Goal: Task Accomplishment & Management: Manage account settings

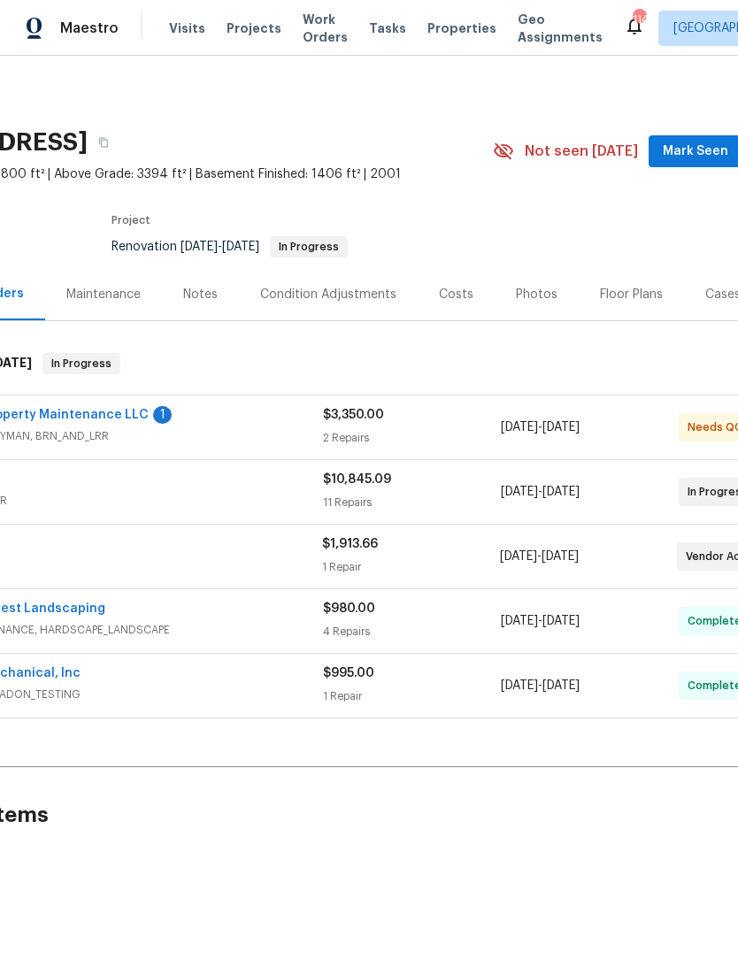
scroll to position [0, 131]
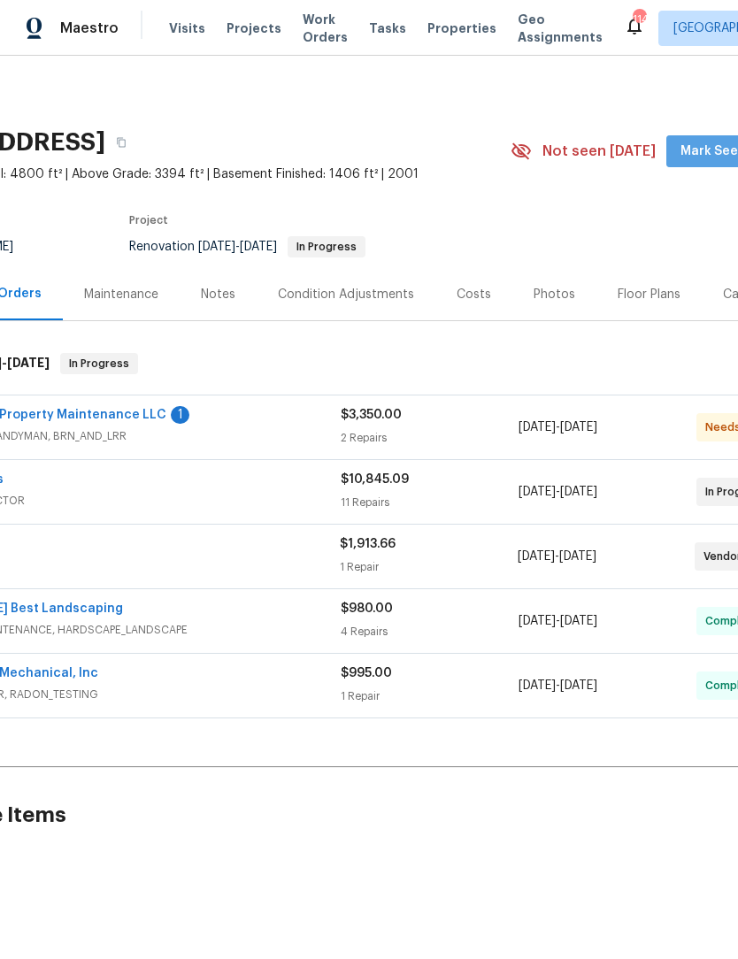
click at [710, 153] on span "Mark Seen" at bounding box center [712, 152] width 65 height 22
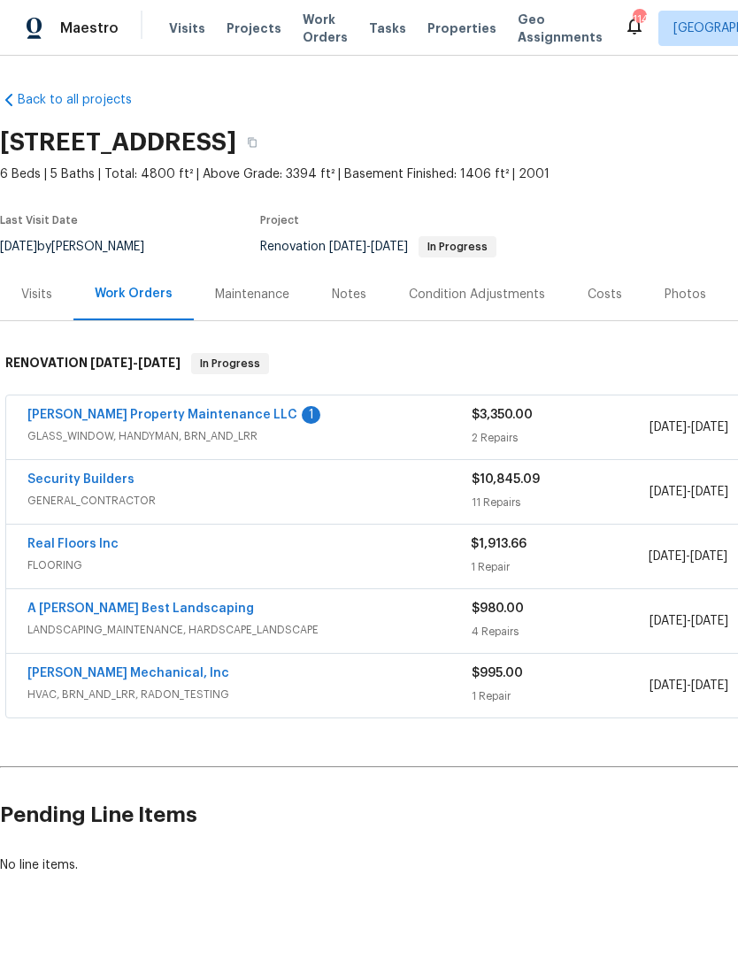
scroll to position [0, 0]
click at [71, 409] on link "Glen Property Maintenance LLC" at bounding box center [162, 415] width 270 height 12
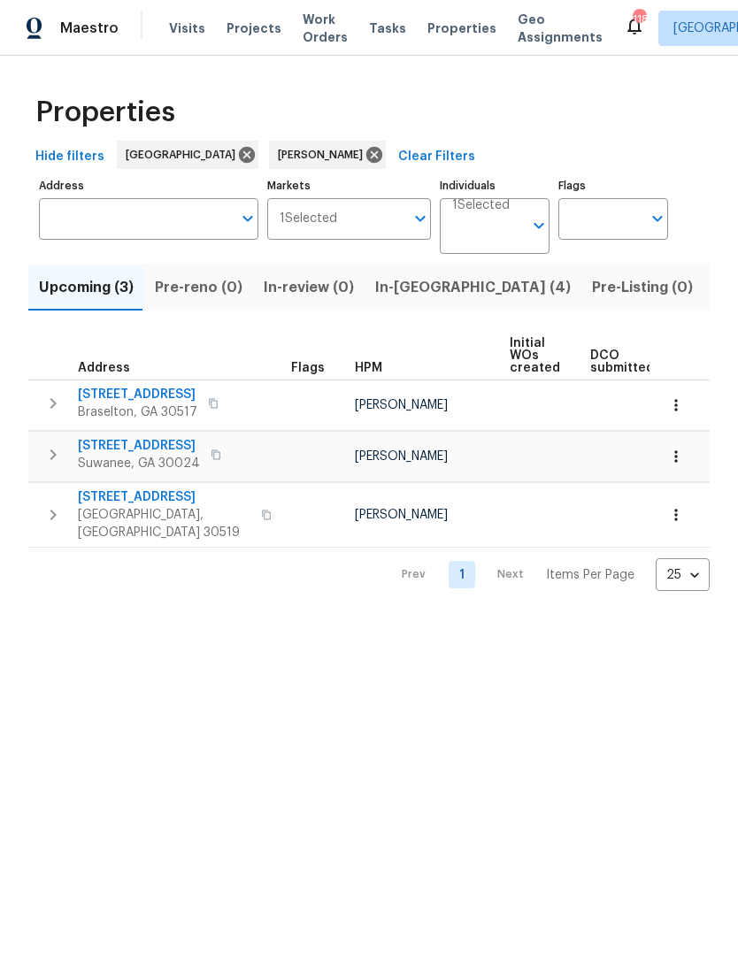
click at [407, 290] on span "In-reno (4)" at bounding box center [473, 287] width 196 height 25
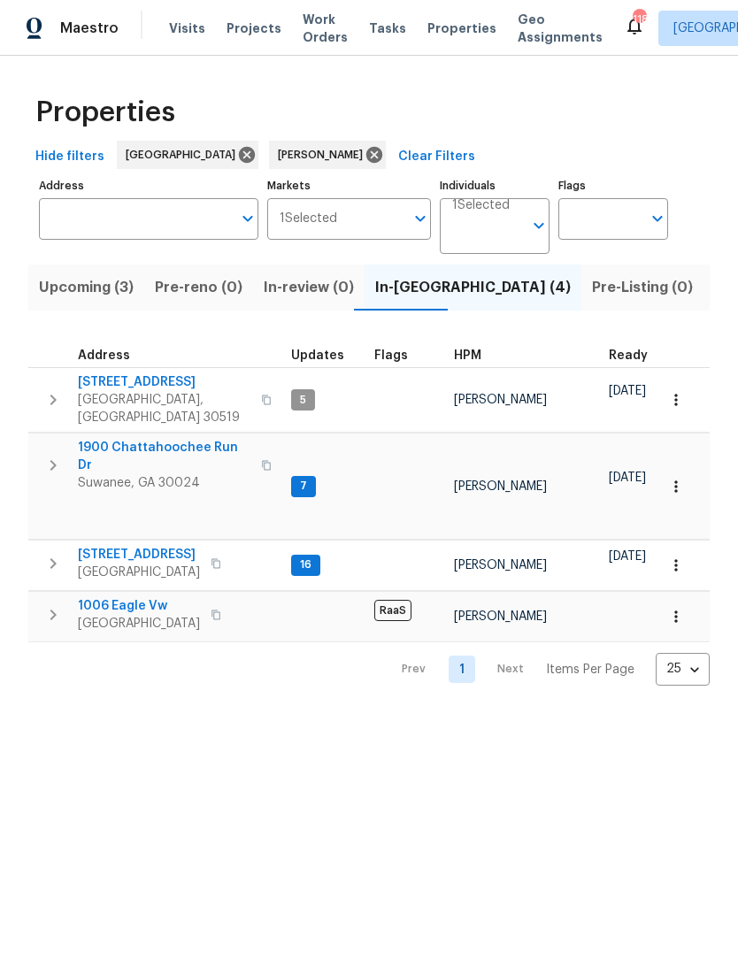
click at [177, 546] on span "[STREET_ADDRESS]" at bounding box center [139, 555] width 122 height 18
click at [158, 546] on span "6105 Crystal Cove Trl" at bounding box center [139, 555] width 122 height 18
click at [112, 380] on span "3308 Hinsdale Ln" at bounding box center [164, 382] width 173 height 18
click at [122, 439] on span "1900 Chattahoochee Run Dr" at bounding box center [164, 456] width 173 height 35
click at [114, 546] on span "6105 Crystal Cove Trl" at bounding box center [139, 555] width 122 height 18
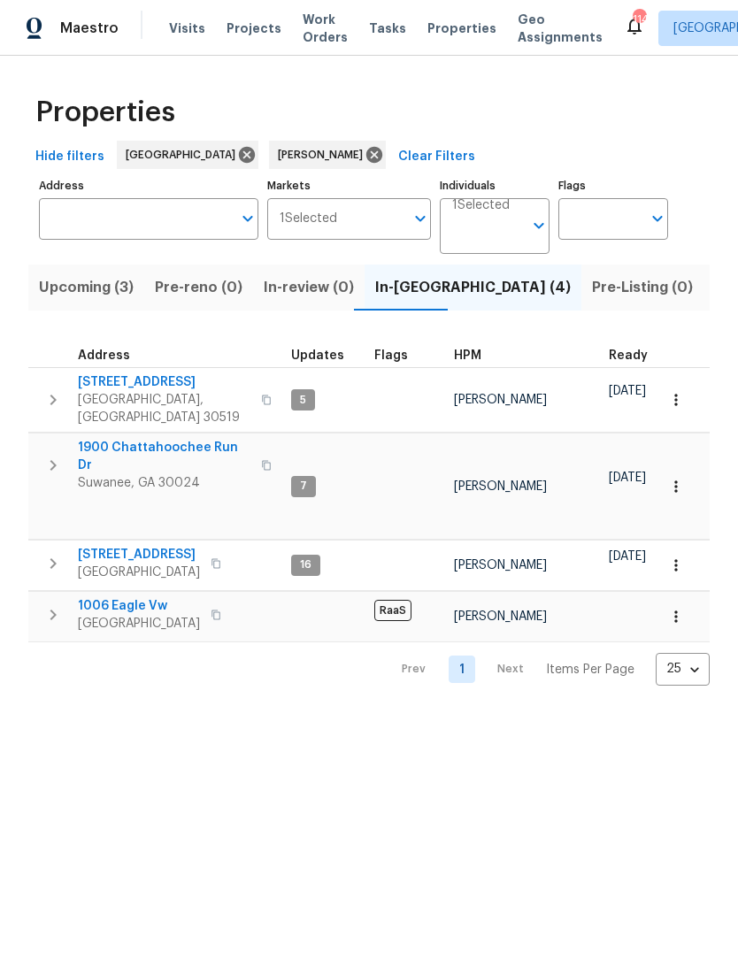
click at [112, 597] on span "1006 Eagle Vw" at bounding box center [139, 606] width 122 height 18
click at [112, 291] on span "Upcoming (3)" at bounding box center [86, 287] width 95 height 25
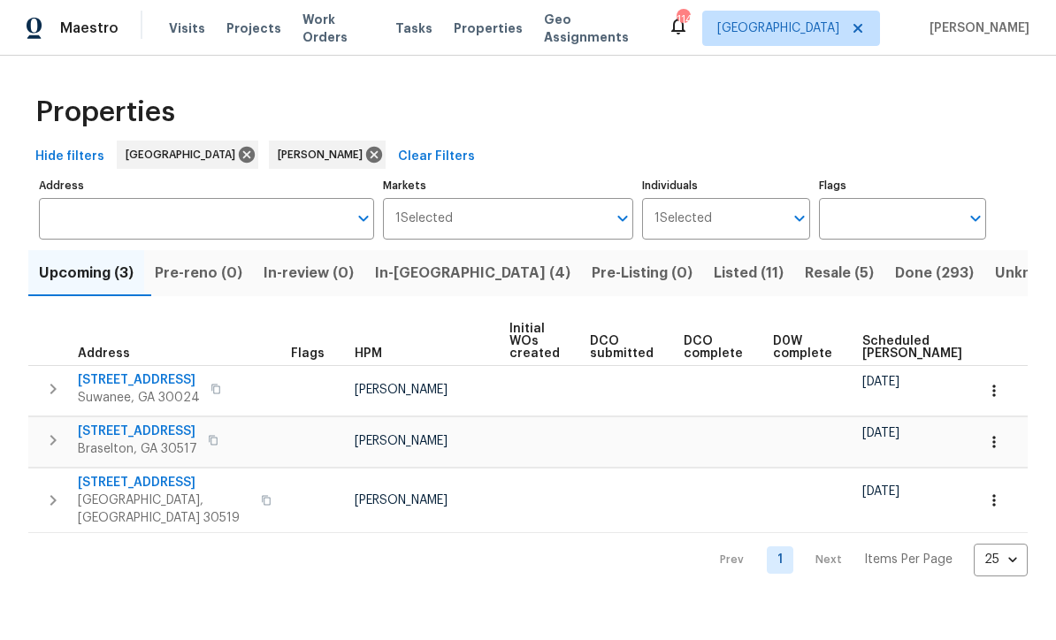
click at [121, 382] on span "2680 Factor Walk Blvd" at bounding box center [139, 381] width 122 height 18
click at [127, 439] on span "9036 Lexington Ct" at bounding box center [137, 432] width 119 height 18
click at [124, 487] on span "4657 Water Mill Dr" at bounding box center [164, 483] width 173 height 18
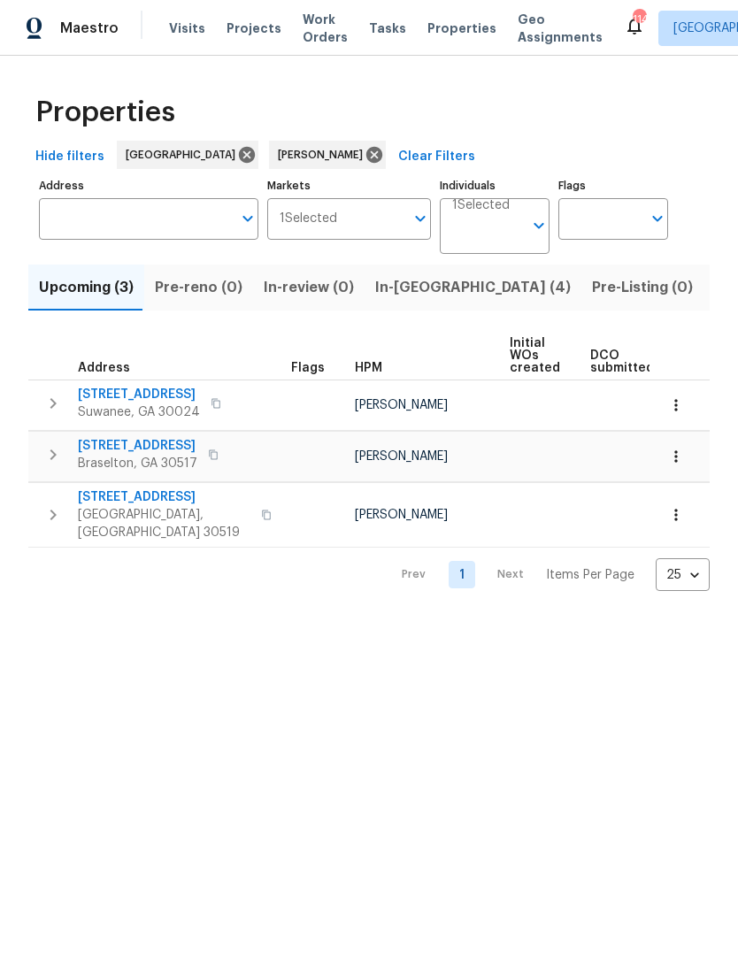
click at [422, 295] on span "In-reno (4)" at bounding box center [473, 287] width 196 height 25
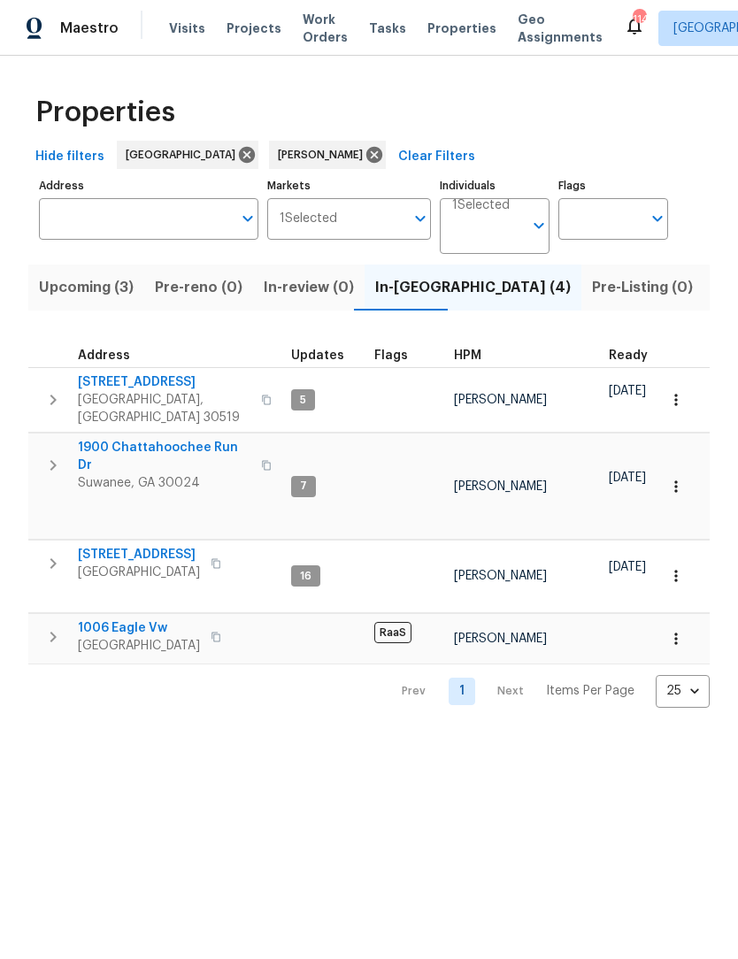
click at [714, 295] on span "Listed (11)" at bounding box center [749, 287] width 70 height 25
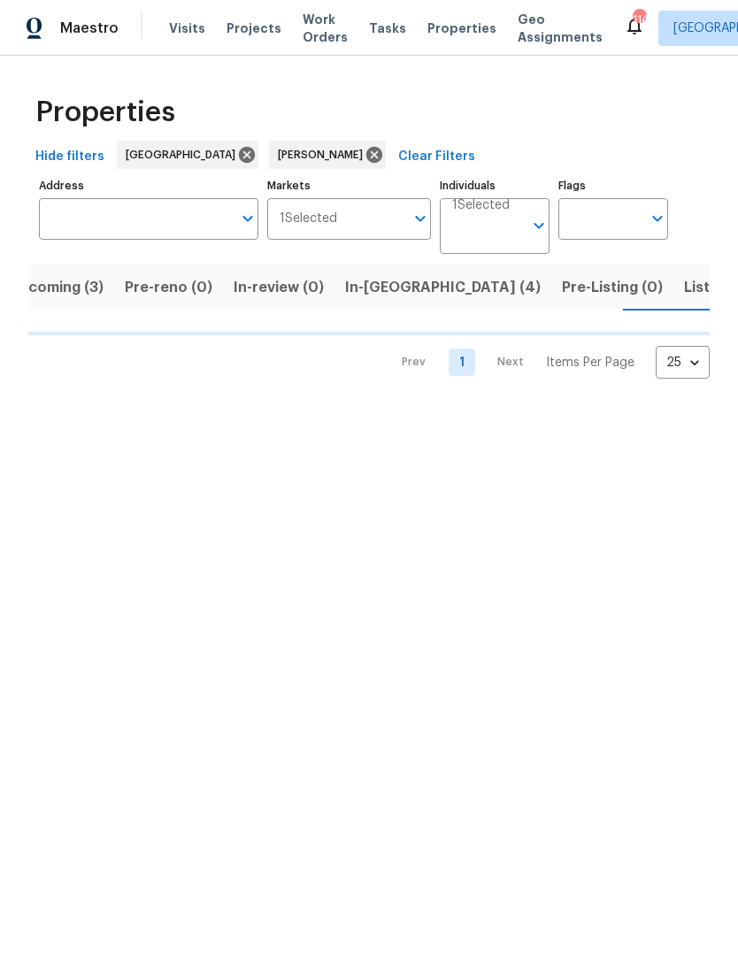
scroll to position [0, 31]
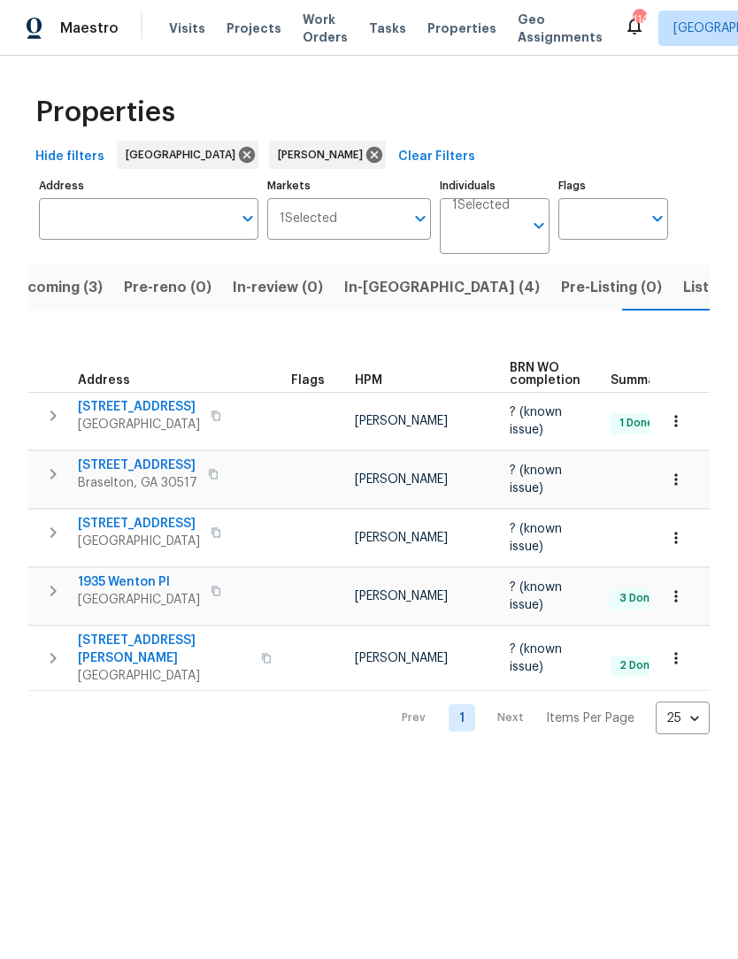
click at [111, 635] on span "2491 Emma Way" at bounding box center [164, 649] width 173 height 35
click at [97, 573] on span "1935 Wenton Pl" at bounding box center [139, 582] width 122 height 18
click at [112, 495] on tbody "3483 Pipestone Cir Gainesville, GA 30506 Scott Smathers ? (known issue) 1 Done …" at bounding box center [570, 542] width 1084 height 299
click at [114, 518] on span "2438 Suwanee Pointe Dr" at bounding box center [139, 524] width 122 height 18
click at [94, 456] on span "3137 Hawthorne Path" at bounding box center [137, 465] width 119 height 18
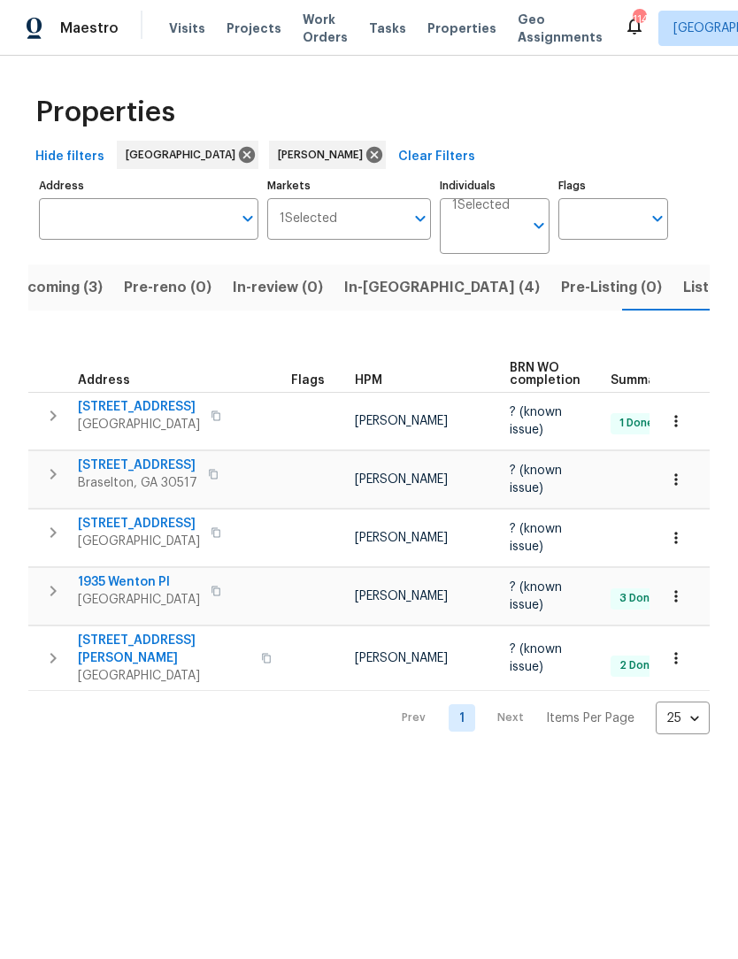
click at [168, 398] on span "3483 Pipestone Cir" at bounding box center [139, 407] width 122 height 18
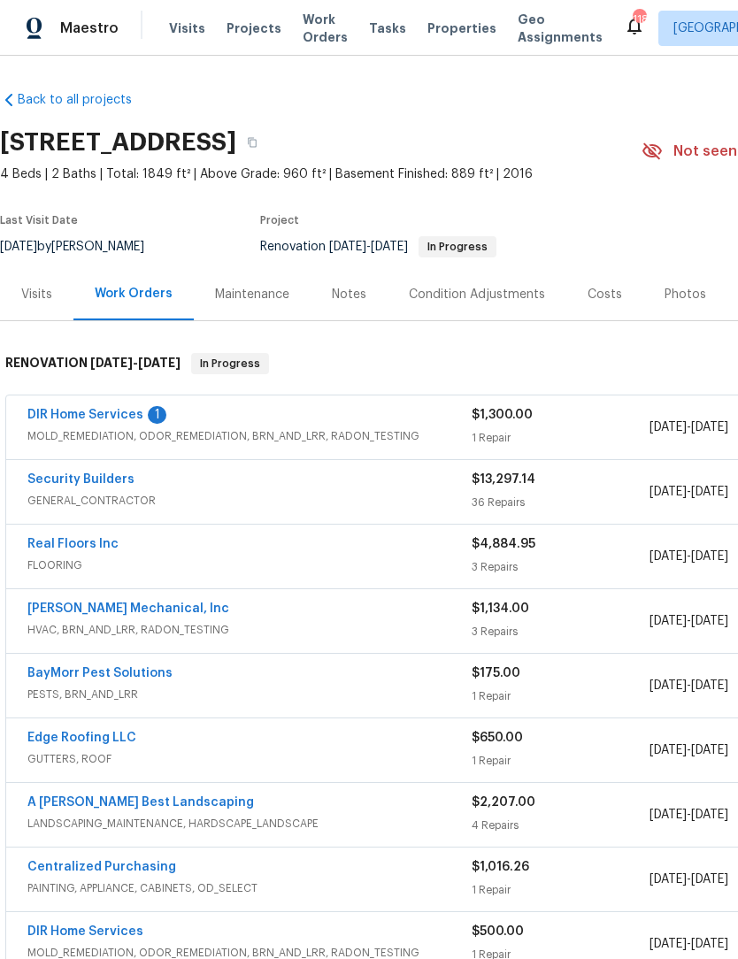
click at [344, 295] on div "Notes" at bounding box center [349, 295] width 35 height 18
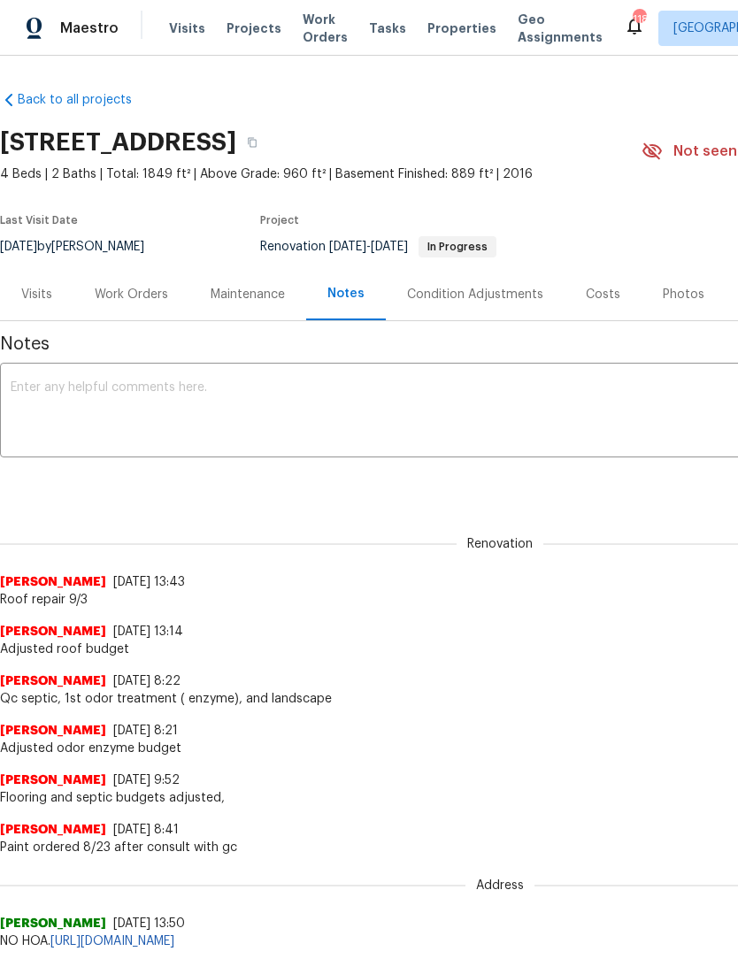
click at [303, 394] on textarea at bounding box center [500, 412] width 978 height 62
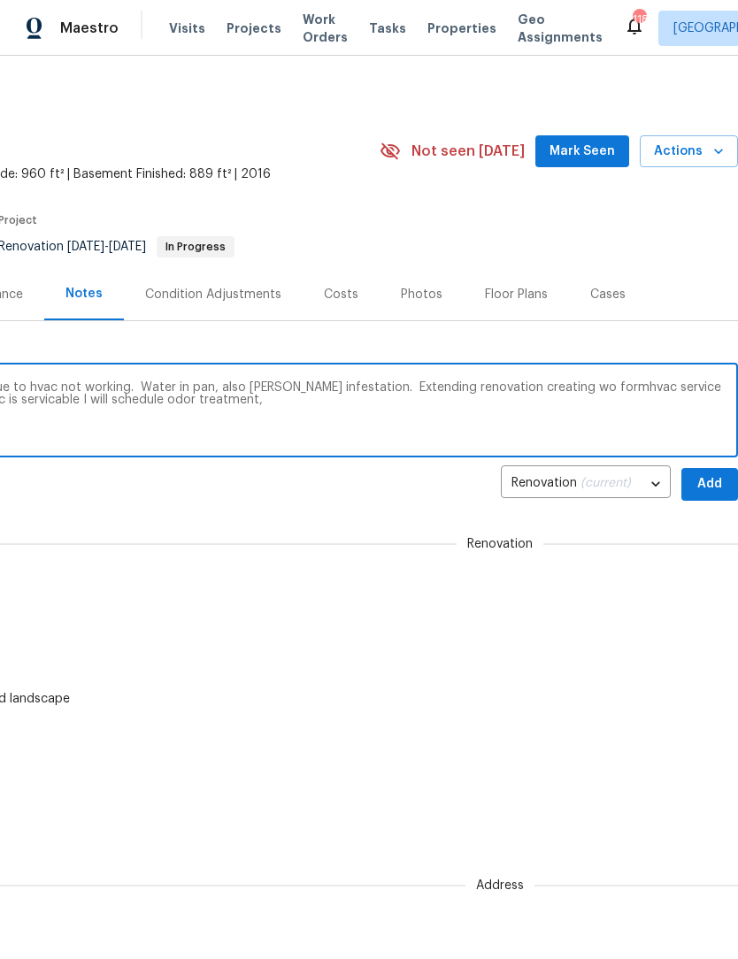
scroll to position [-1, 272]
type textarea "Unable to complete the odor treatment due to hvac not working. Water in pan, al…"
click at [714, 486] on span "Add" at bounding box center [709, 484] width 28 height 22
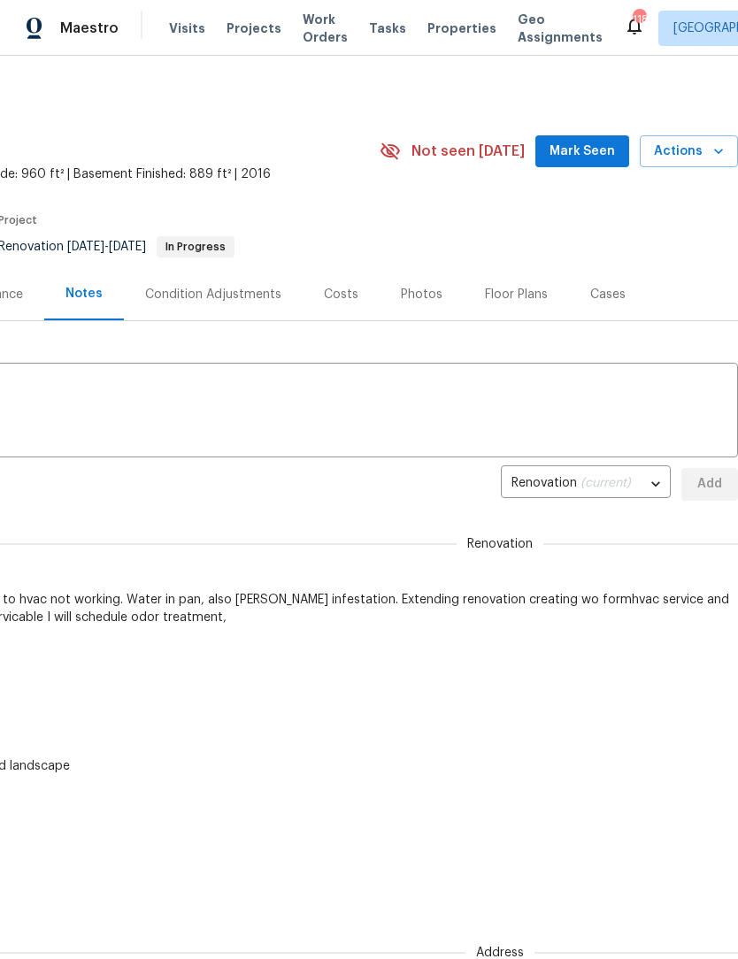
click at [599, 152] on span "Mark Seen" at bounding box center [581, 152] width 65 height 22
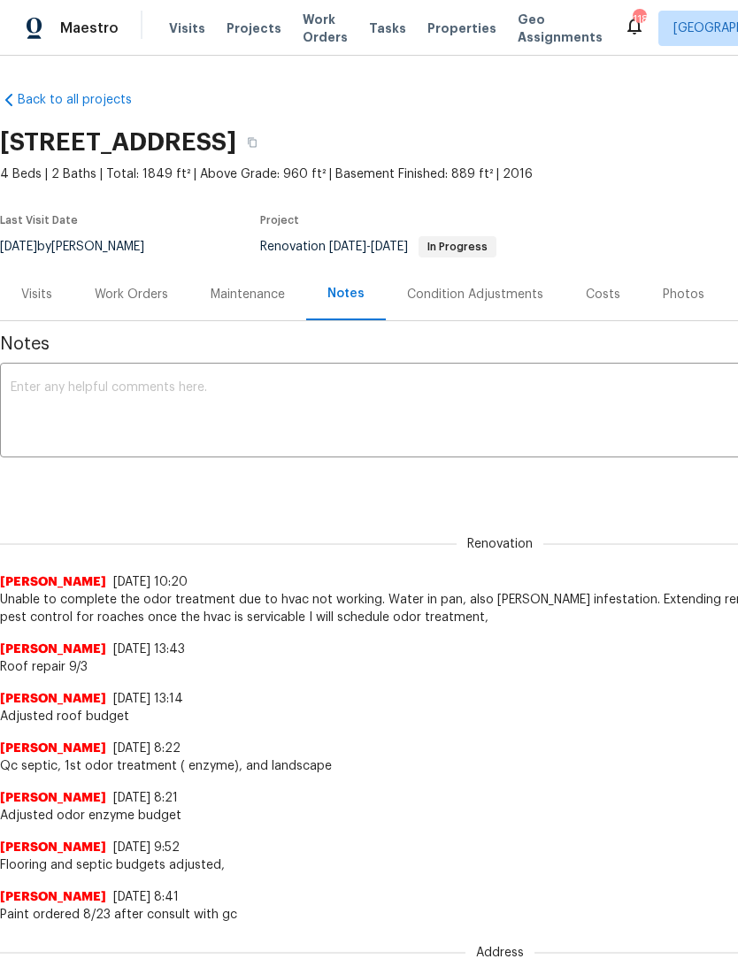
scroll to position [0, 0]
click at [145, 297] on div "Work Orders" at bounding box center [131, 295] width 73 height 18
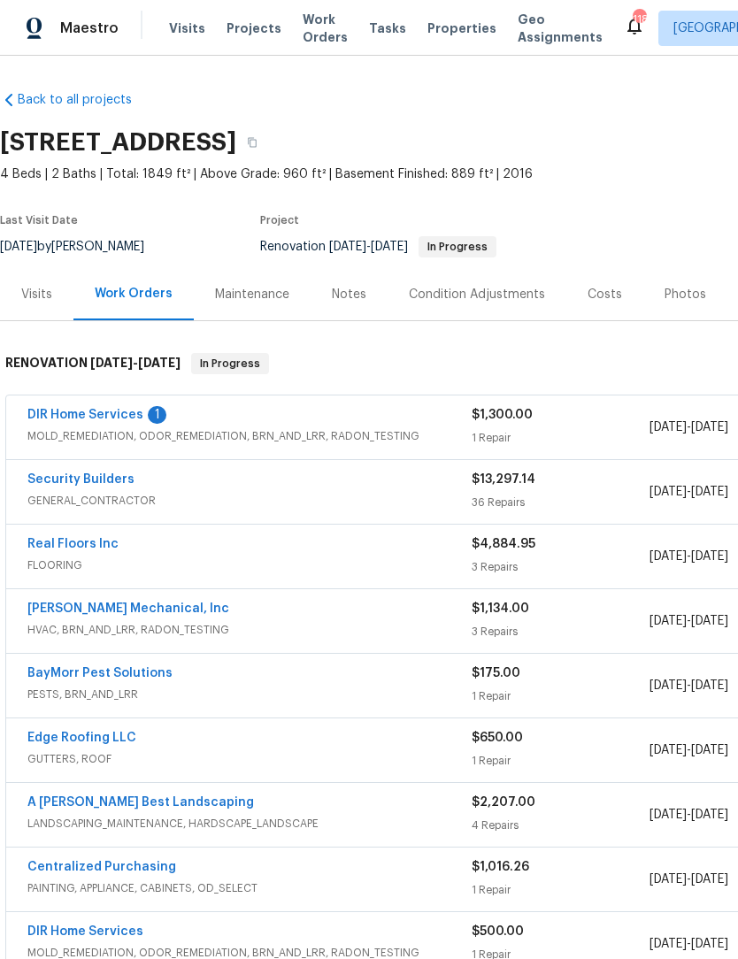
click at [123, 409] on link "DIR Home Services" at bounding box center [85, 415] width 116 height 12
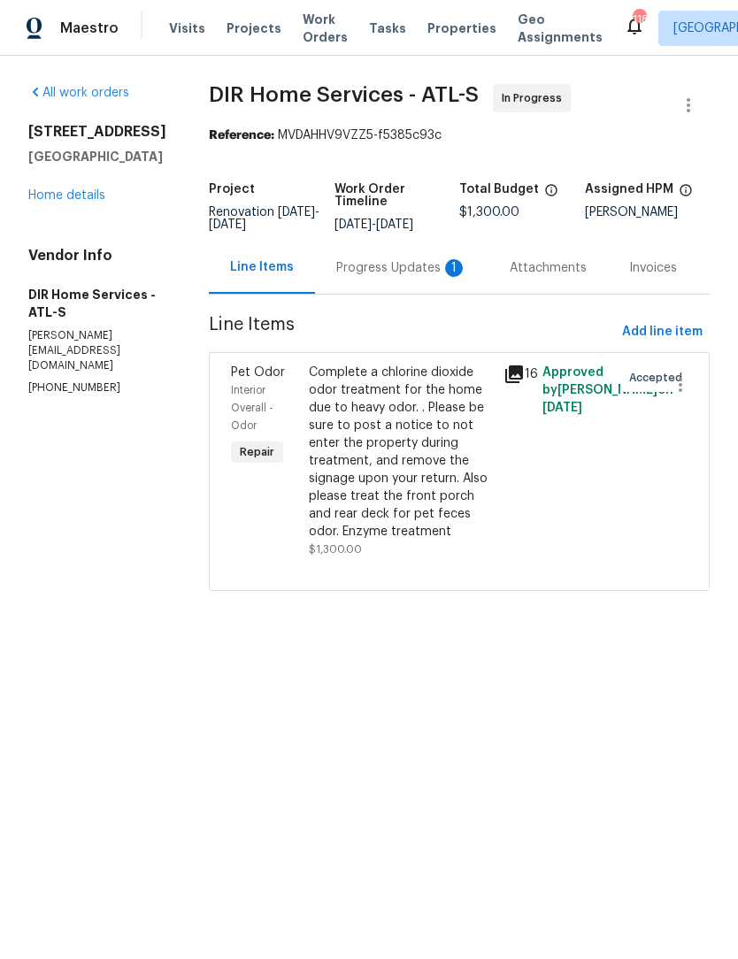
click at [433, 277] on div "Progress Updates 1" at bounding box center [401, 268] width 131 height 18
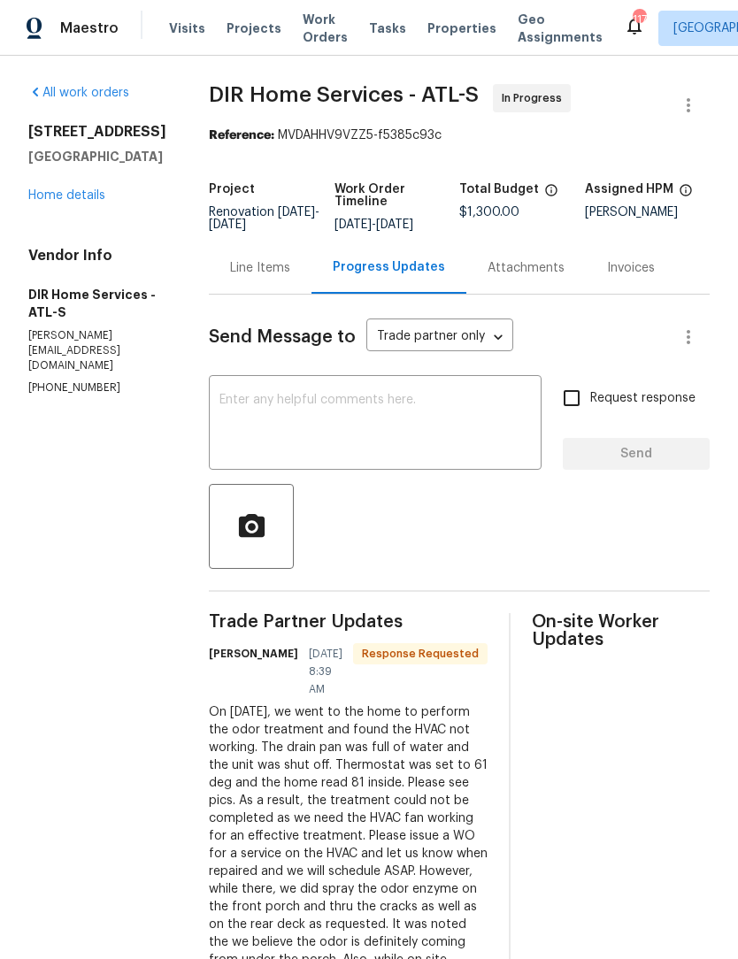
click at [446, 415] on textarea at bounding box center [374, 425] width 311 height 62
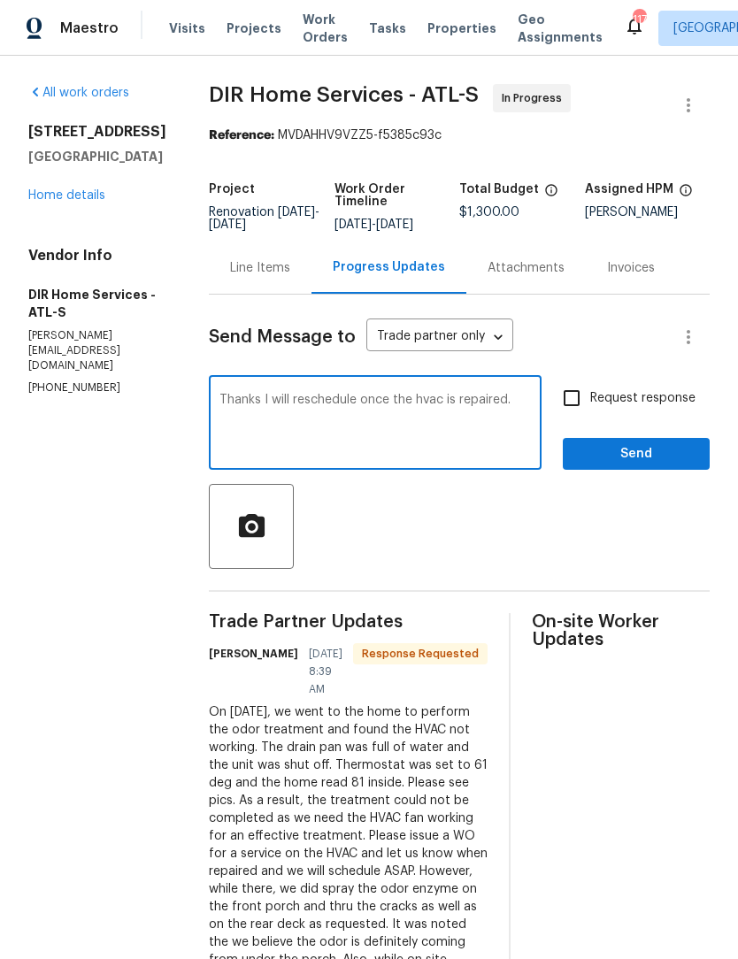
type textarea "Thanks I will reschedule once the hvac is repaired."
click at [664, 465] on span "Send" at bounding box center [636, 454] width 119 height 22
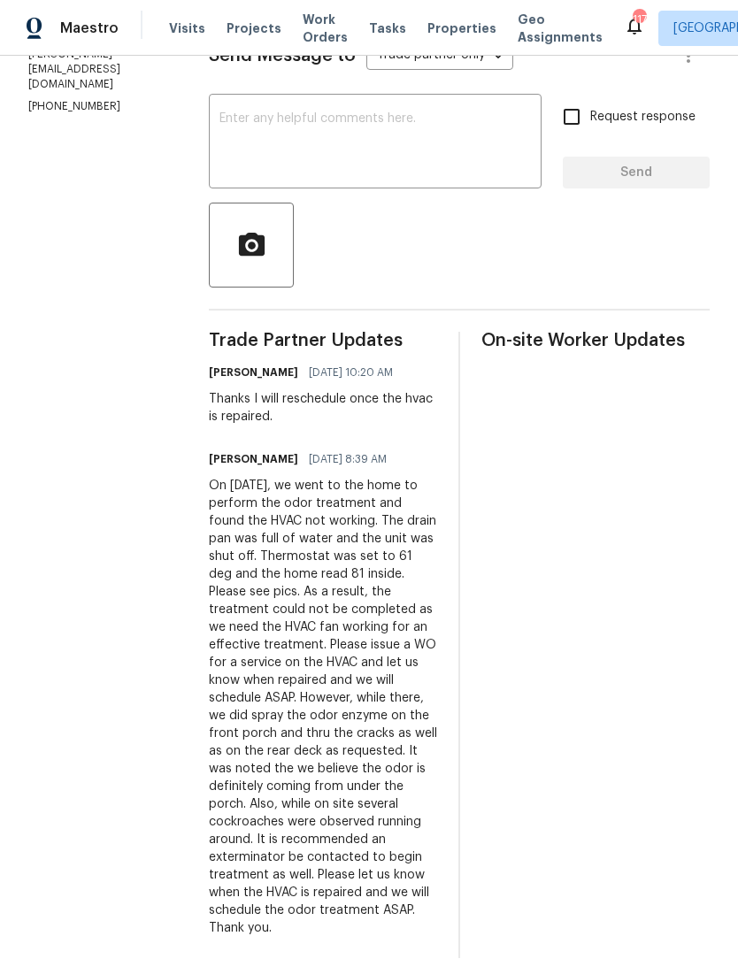
click at [319, 33] on span "Work Orders" at bounding box center [325, 28] width 45 height 35
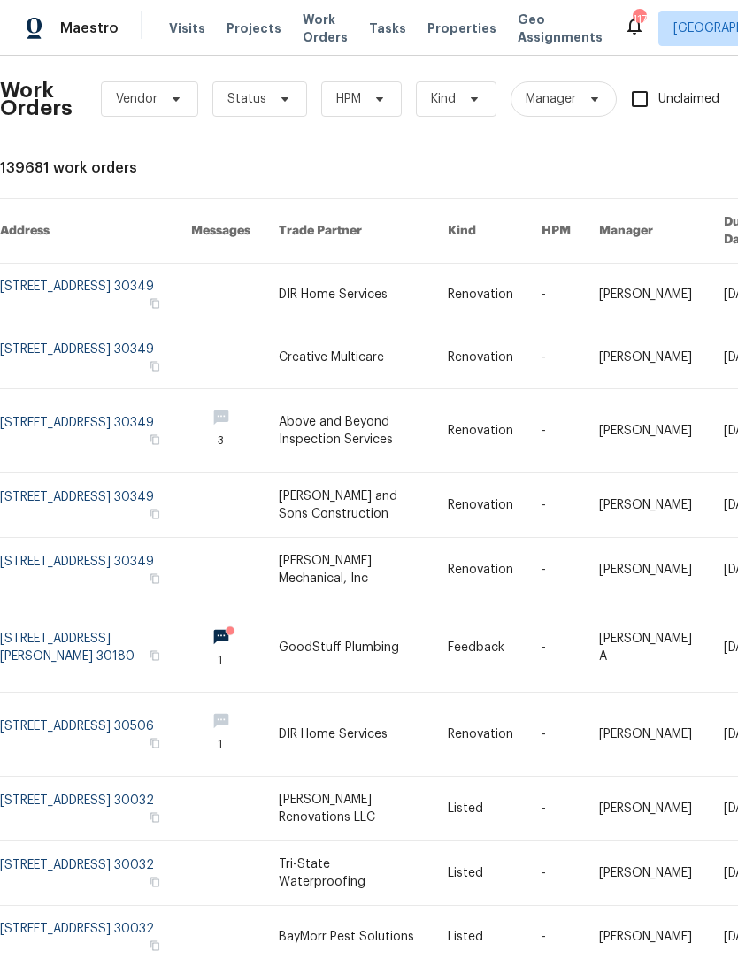
scroll to position [9, 0]
click at [305, 33] on span "Work Orders" at bounding box center [325, 28] width 45 height 35
click at [303, 28] on span "Work Orders" at bounding box center [325, 28] width 45 height 35
click at [320, 30] on span "Work Orders" at bounding box center [325, 28] width 45 height 35
click at [281, 100] on icon at bounding box center [284, 100] width 7 height 4
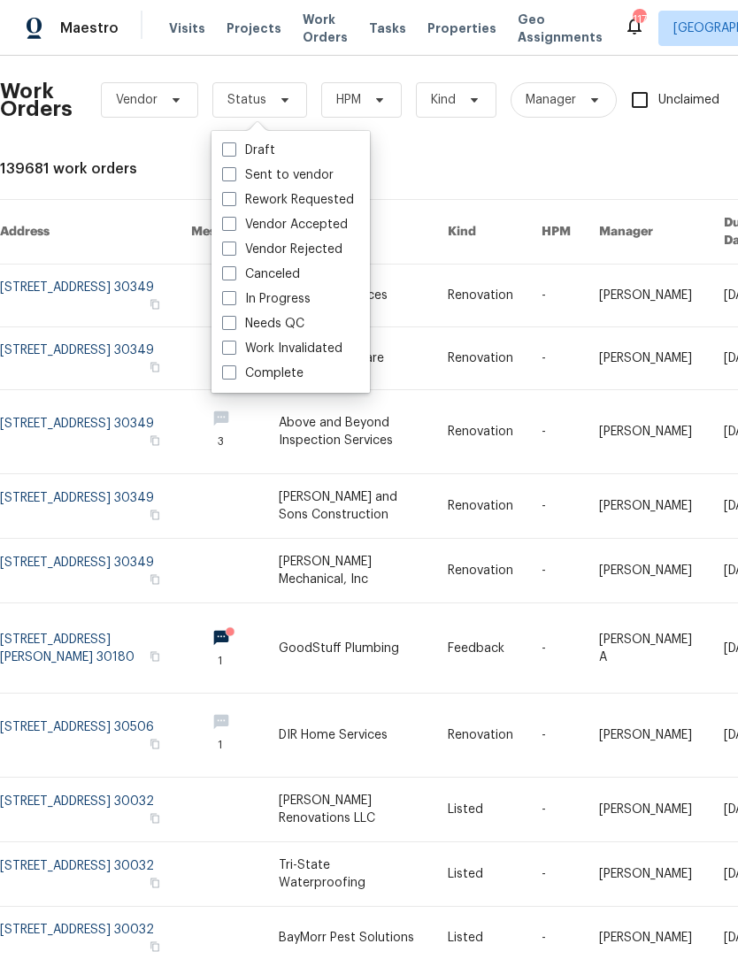
click at [228, 327] on span at bounding box center [229, 323] width 14 height 14
click at [228, 326] on input "Needs QC" at bounding box center [228, 321] width 12 height 12
checkbox input "true"
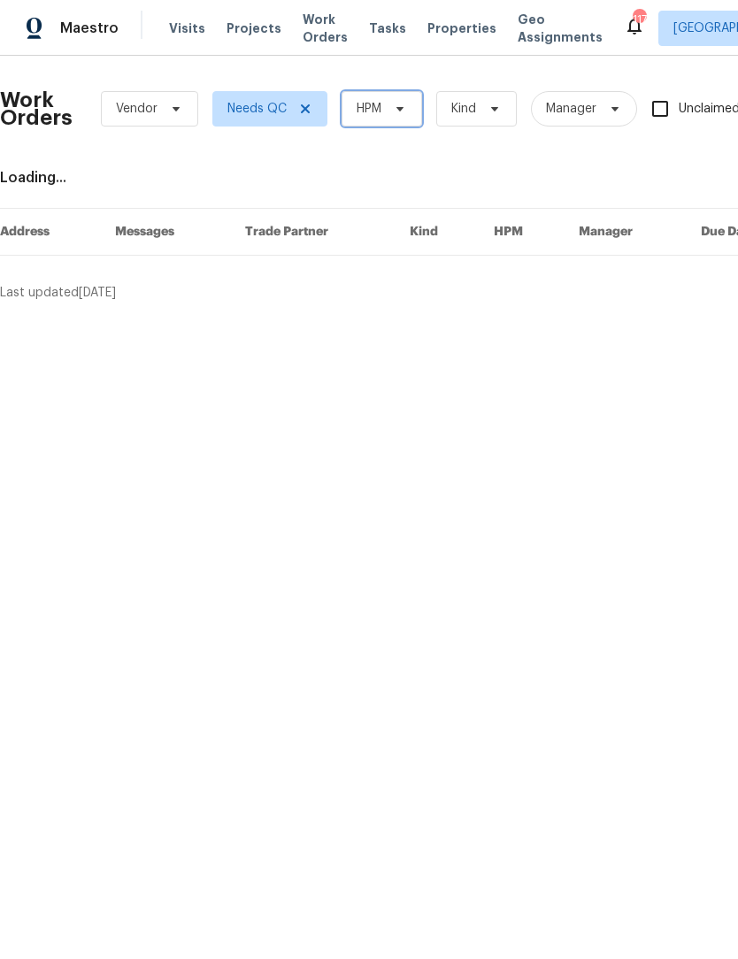
click at [410, 113] on span "HPM" at bounding box center [381, 108] width 81 height 35
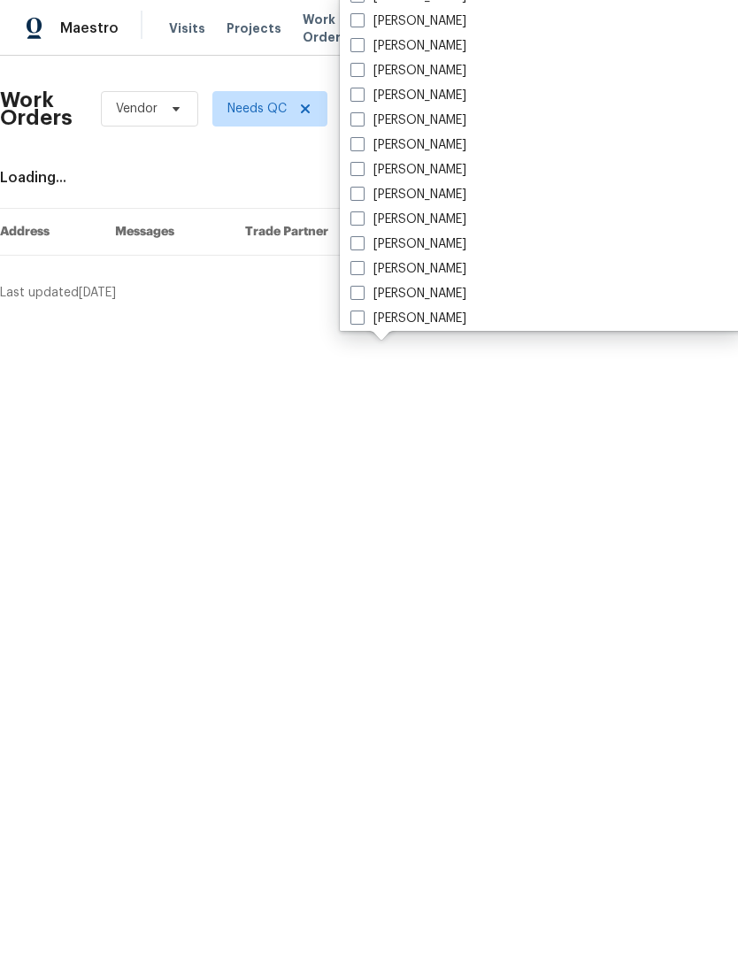
scroll to position [1172, 0]
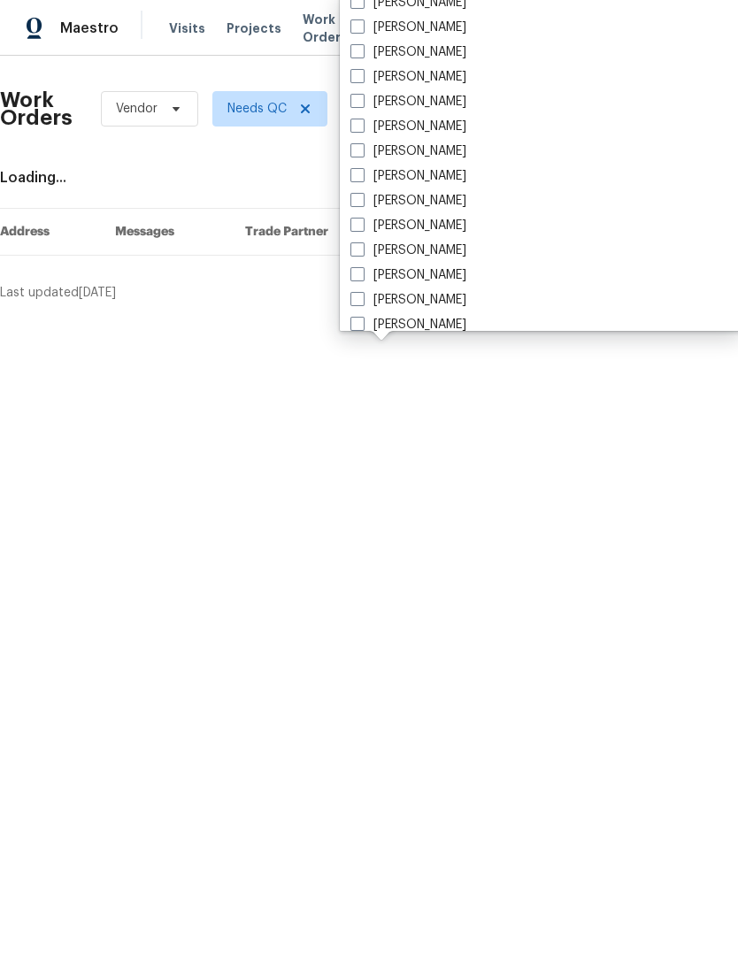
click at [362, 123] on span at bounding box center [357, 126] width 14 height 14
click at [362, 123] on input "[PERSON_NAME]" at bounding box center [356, 124] width 12 height 12
checkbox input "true"
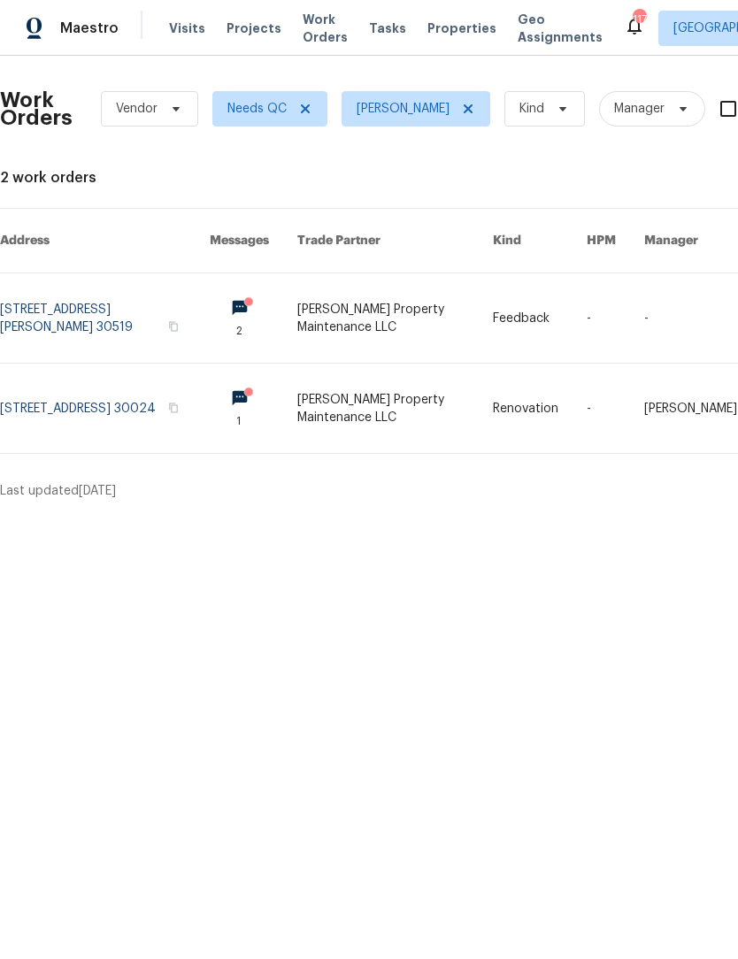
click at [180, 395] on link at bounding box center [105, 408] width 210 height 89
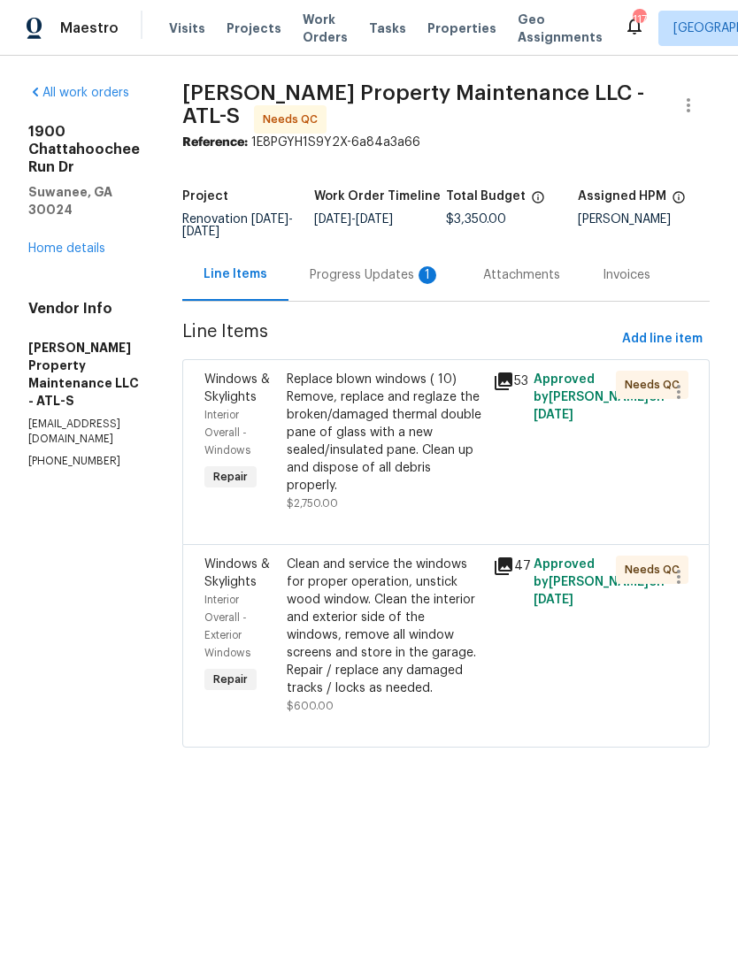
click at [397, 284] on div "Progress Updates 1" at bounding box center [375, 275] width 131 height 18
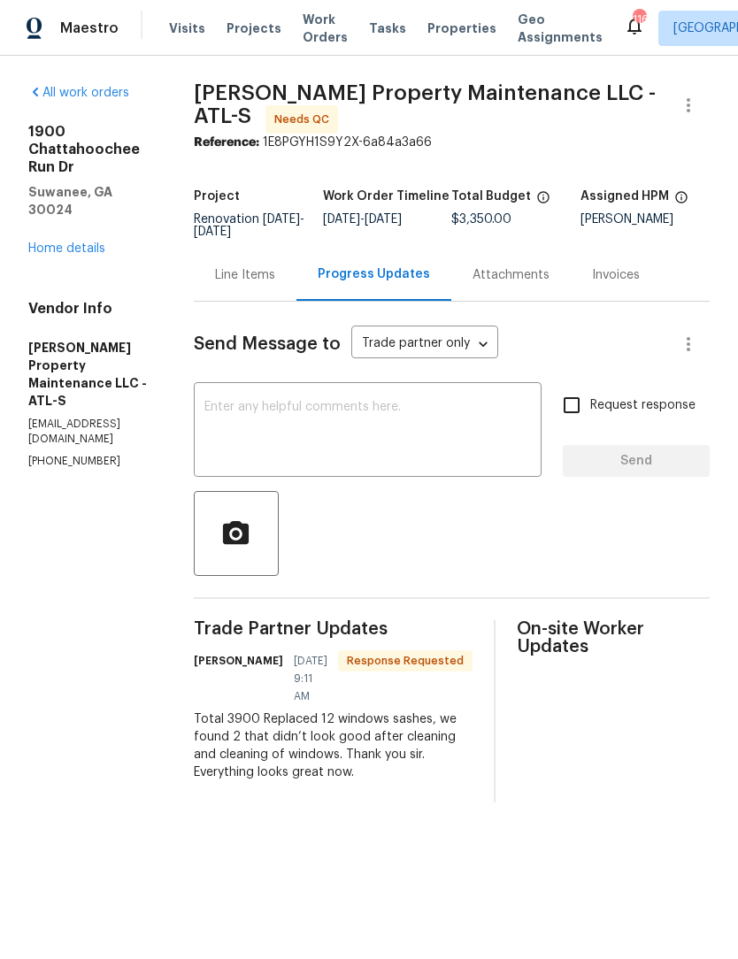
click at [273, 284] on div "Line Items" at bounding box center [245, 275] width 60 height 18
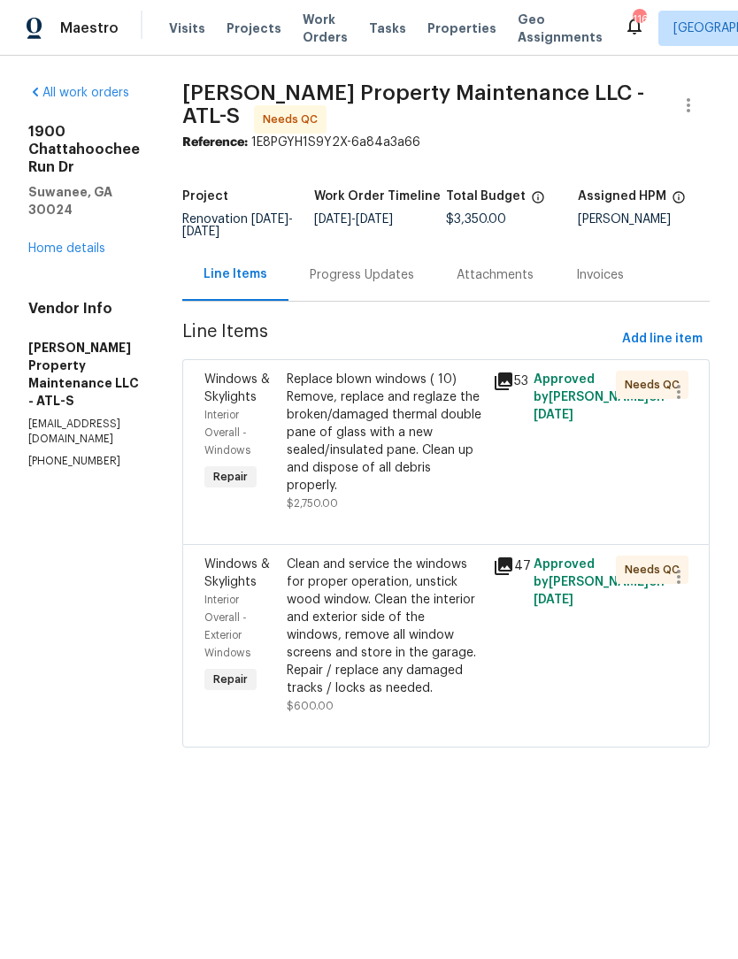
click at [395, 284] on div "Progress Updates" at bounding box center [362, 275] width 104 height 18
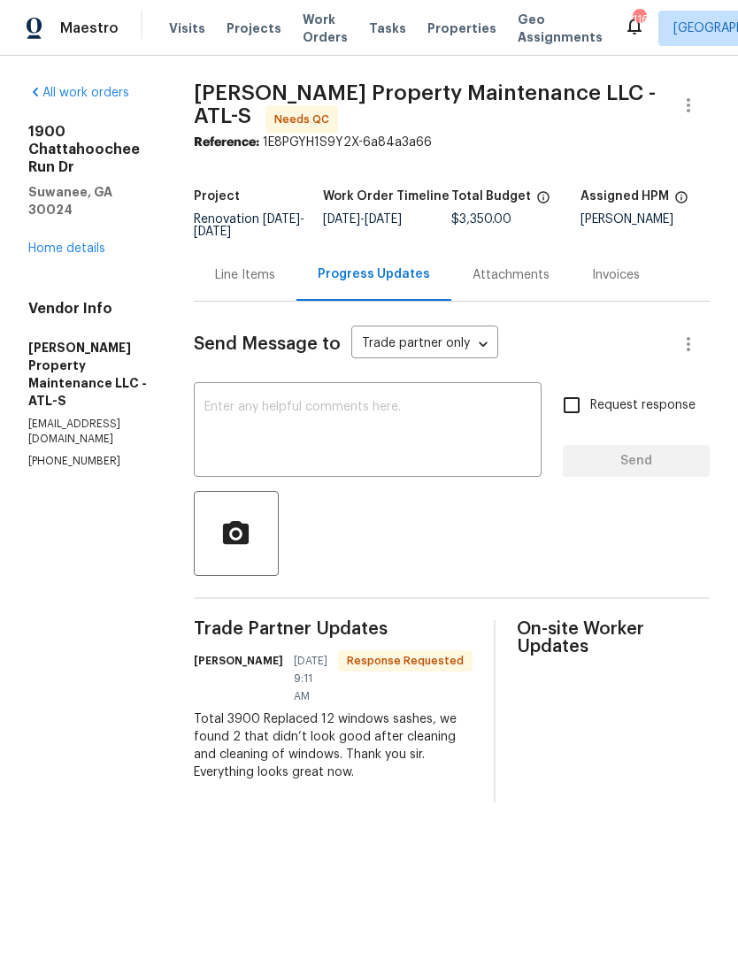
click at [275, 284] on div "Line Items" at bounding box center [245, 275] width 60 height 18
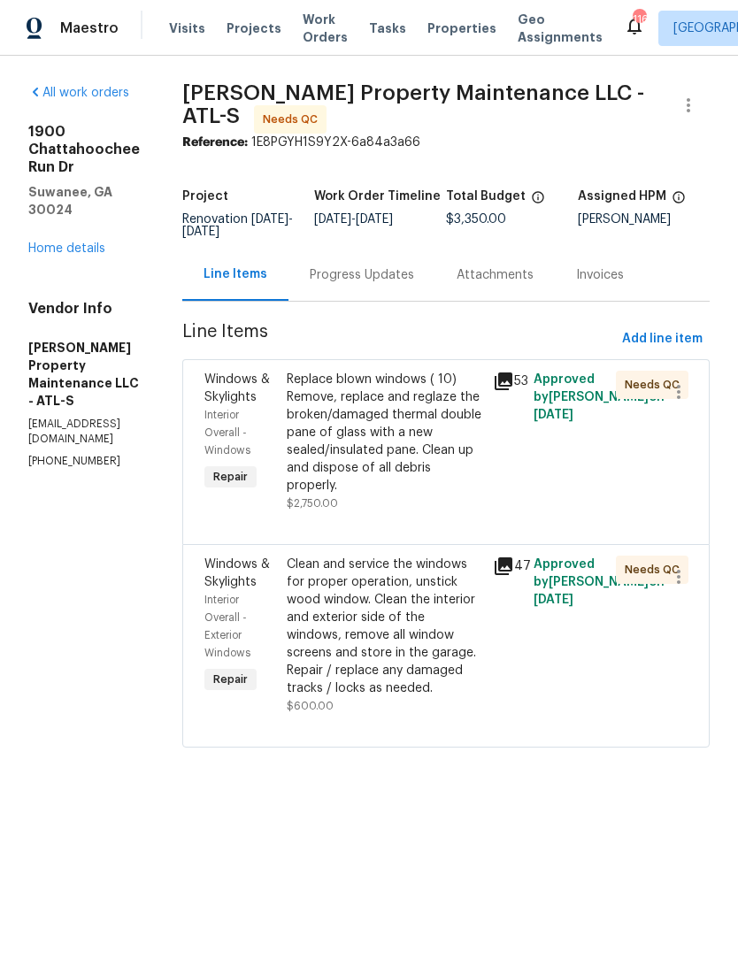
click at [395, 284] on div "Progress Updates" at bounding box center [362, 275] width 104 height 18
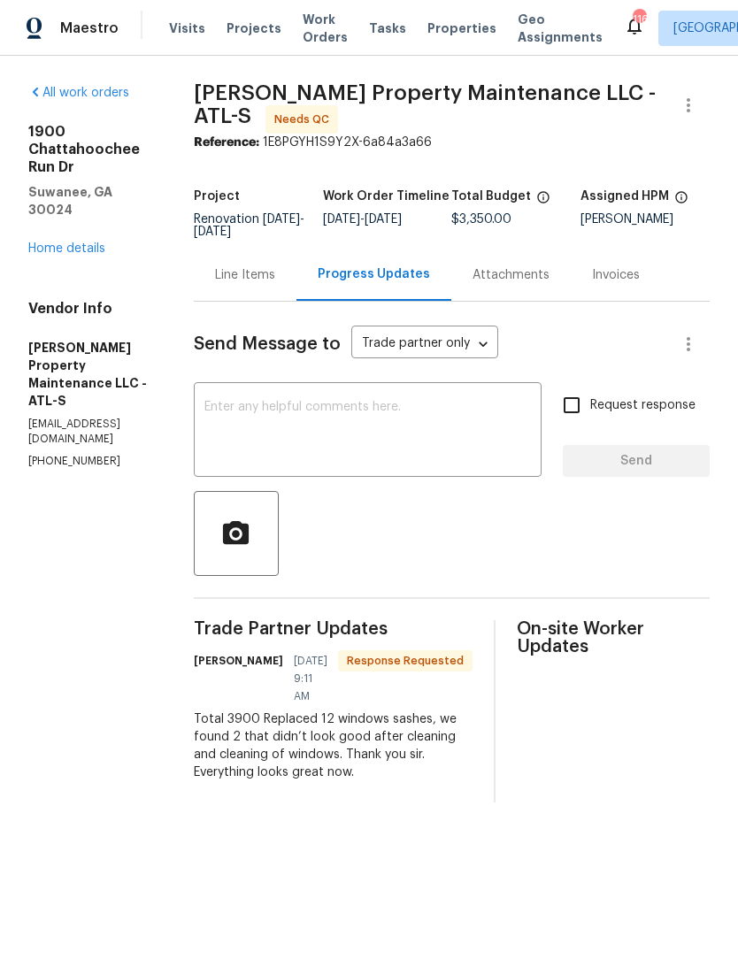
click at [275, 284] on div "Line Items" at bounding box center [245, 275] width 60 height 18
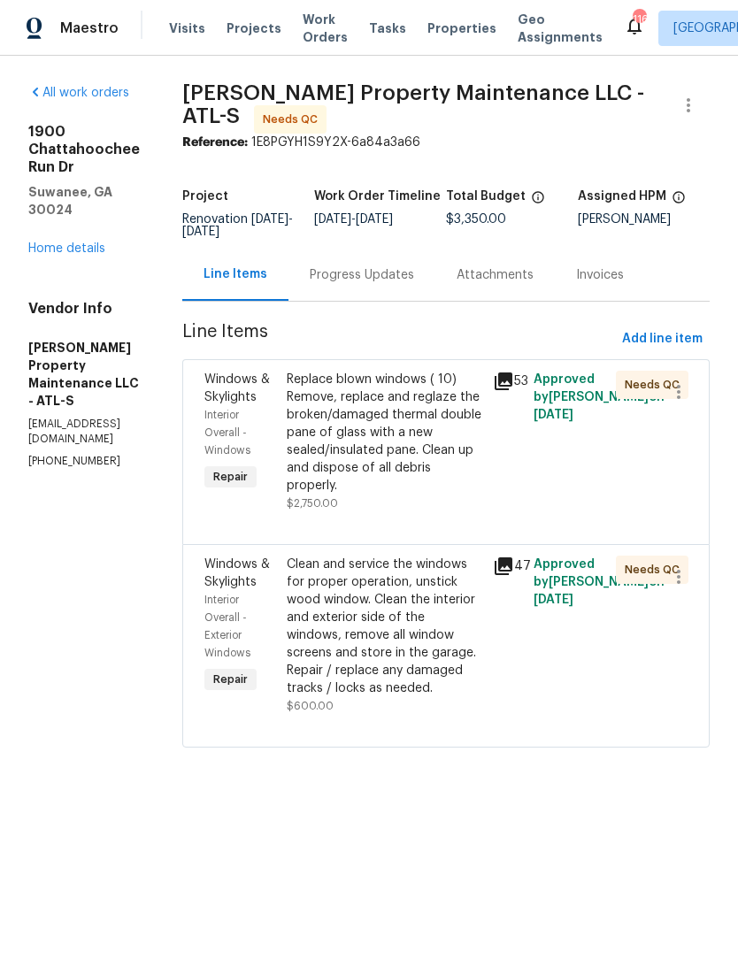
click at [385, 436] on div "Replace blown windows ( 10) Remove, replace and reglaze the broken/damaged ther…" at bounding box center [385, 433] width 196 height 124
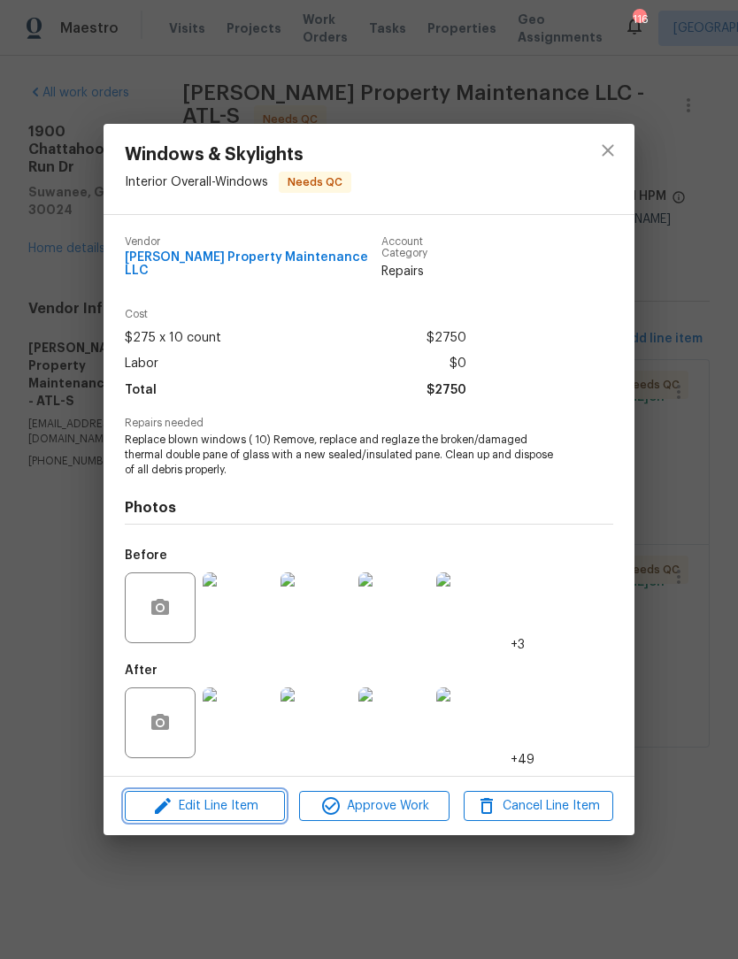
click at [246, 804] on span "Edit Line Item" at bounding box center [205, 806] width 150 height 22
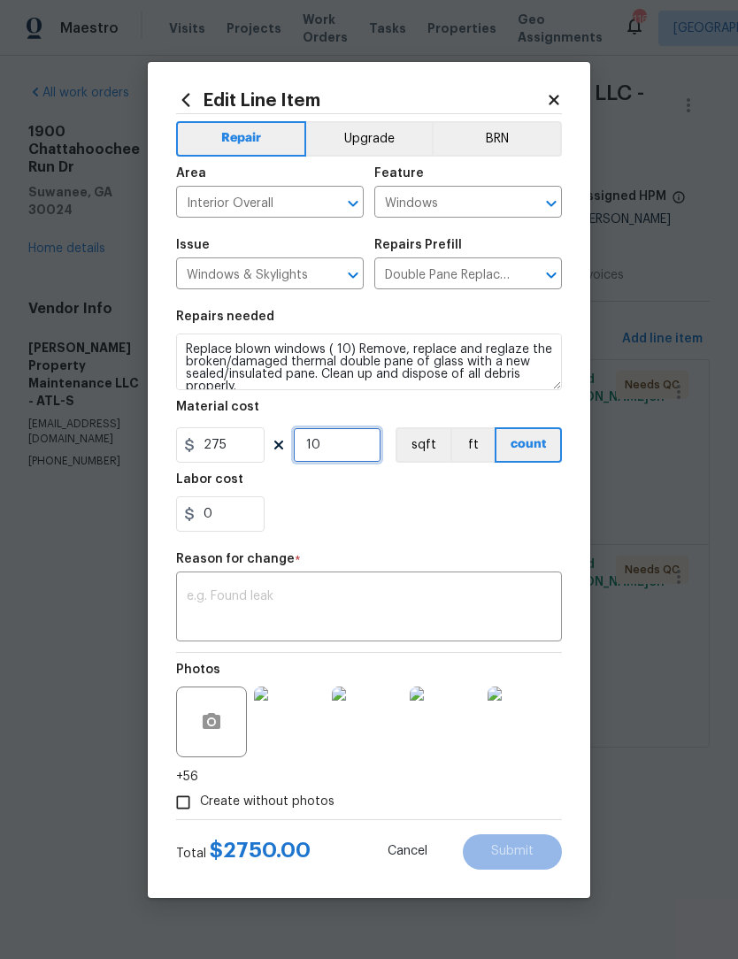
click at [352, 437] on input "10" at bounding box center [337, 444] width 88 height 35
click at [349, 451] on input "10" at bounding box center [337, 444] width 88 height 35
type input "12"
click at [495, 598] on textarea at bounding box center [369, 608] width 364 height 37
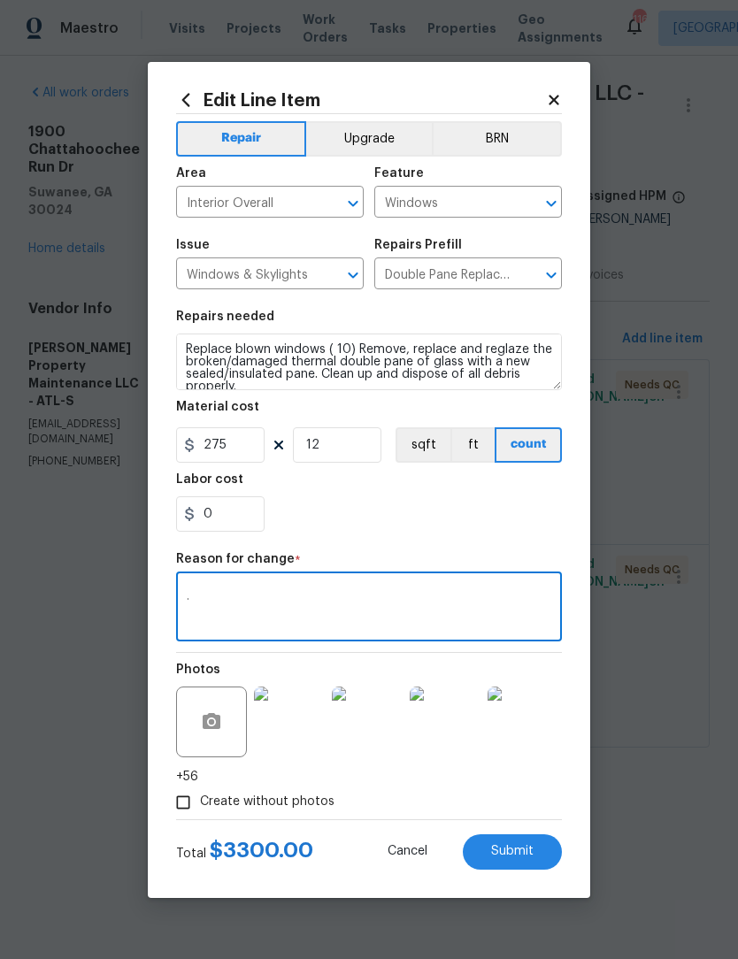
type textarea "."
click at [523, 848] on span "Submit" at bounding box center [512, 851] width 42 height 13
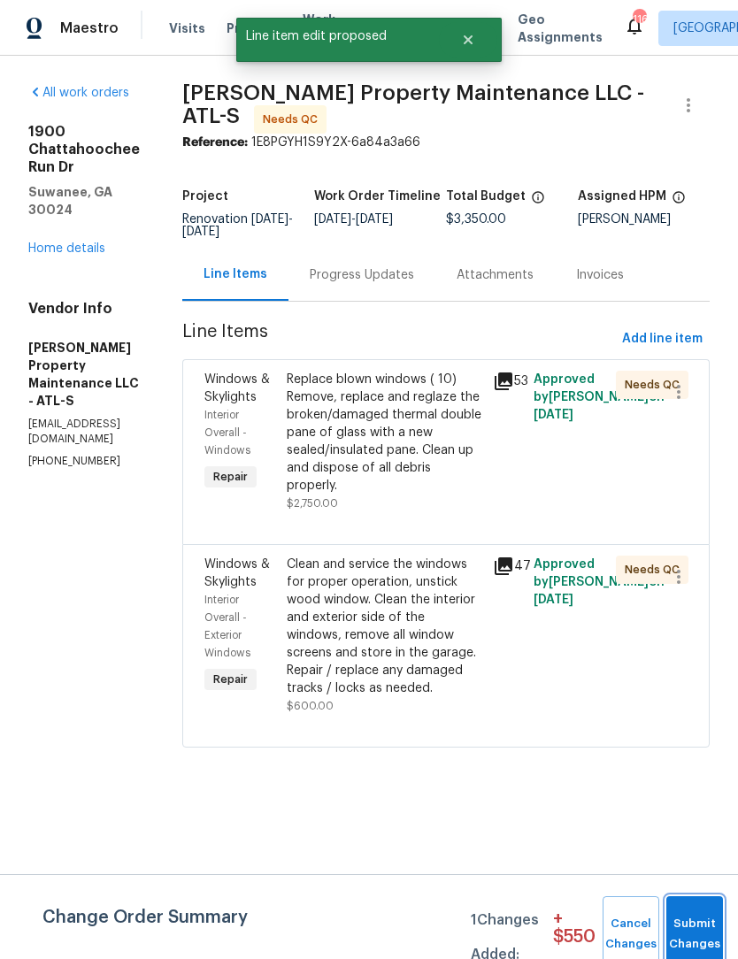
click at [702, 931] on button "Submit Changes" at bounding box center [694, 934] width 57 height 76
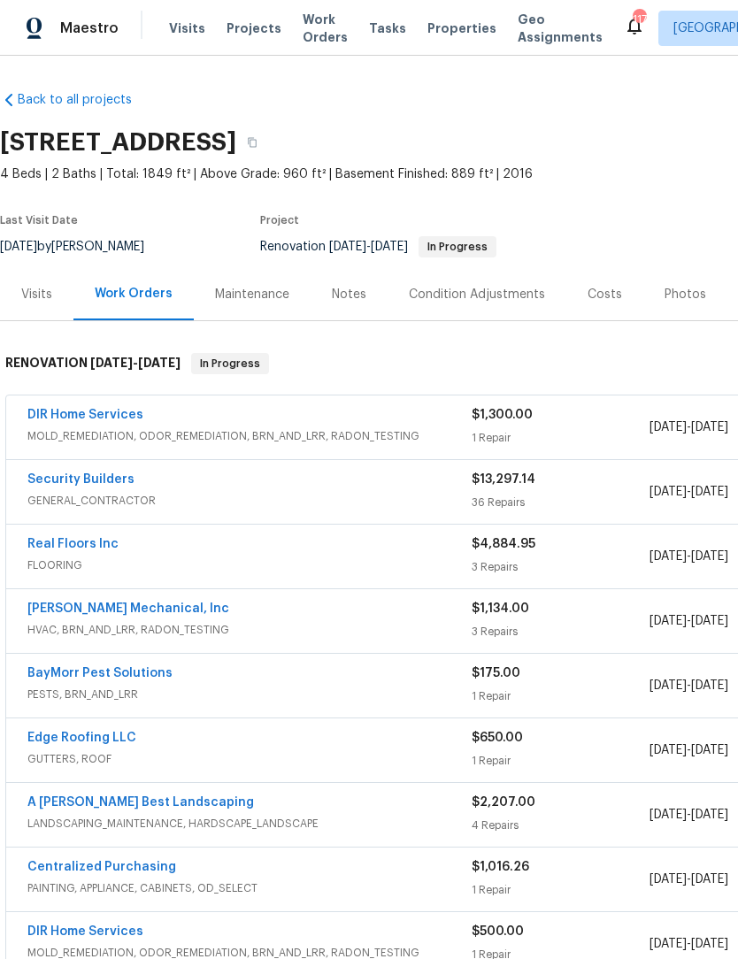
click at [88, 419] on link "DIR Home Services" at bounding box center [85, 415] width 116 height 12
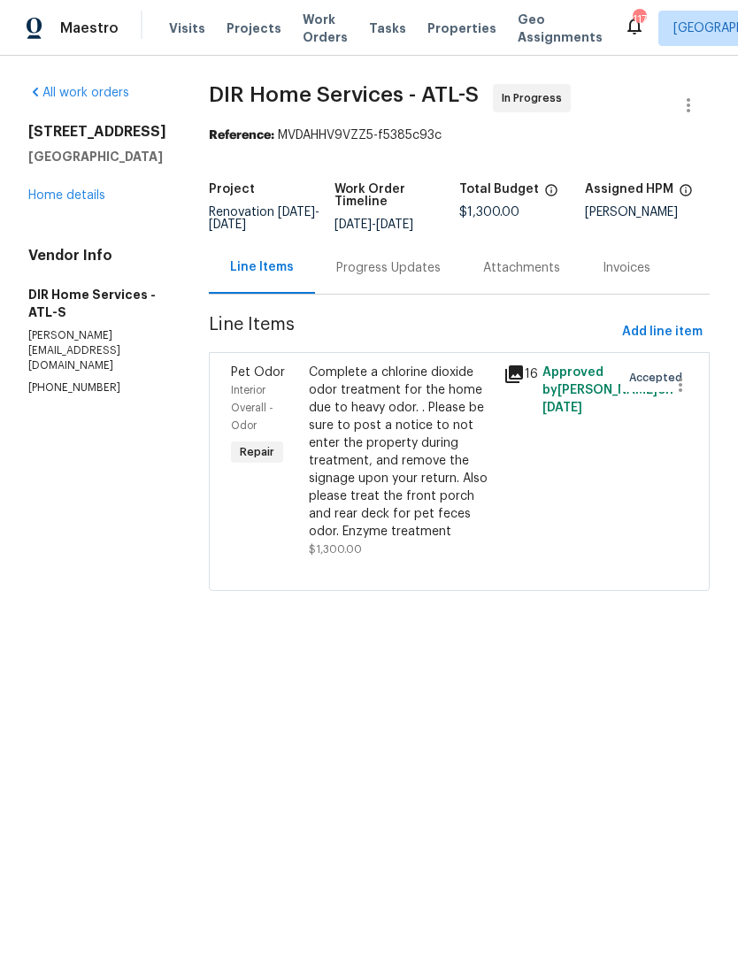
click at [387, 436] on div "Complete a chlorine dioxide odor treatment for the home due to heavy odor. . Pl…" at bounding box center [401, 452] width 184 height 177
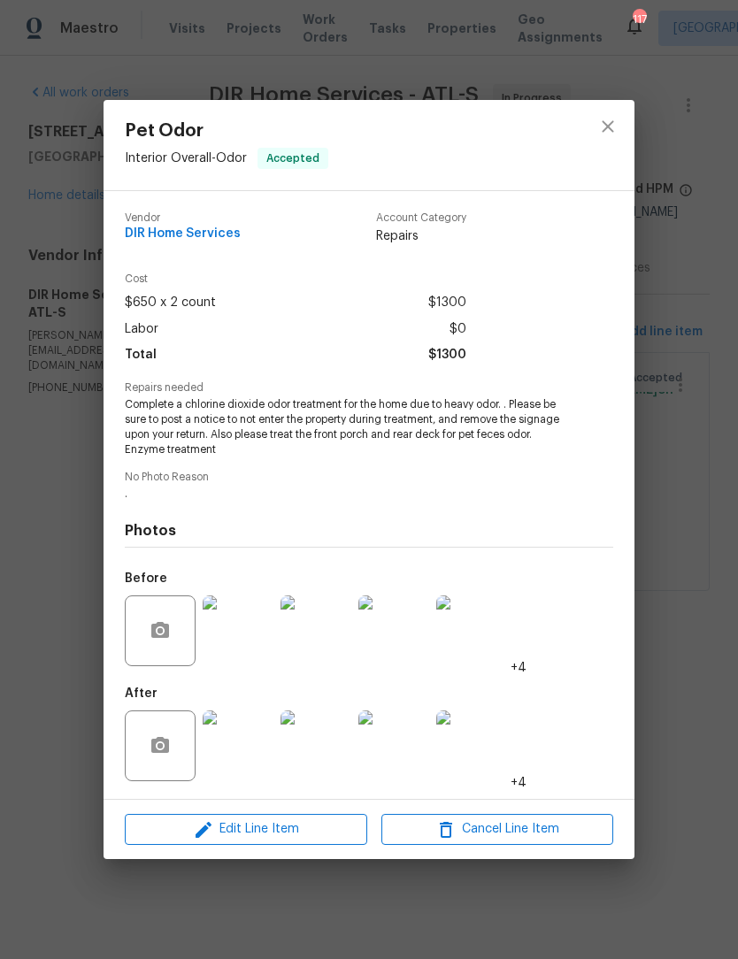
click at [246, 748] on img at bounding box center [238, 745] width 71 height 71
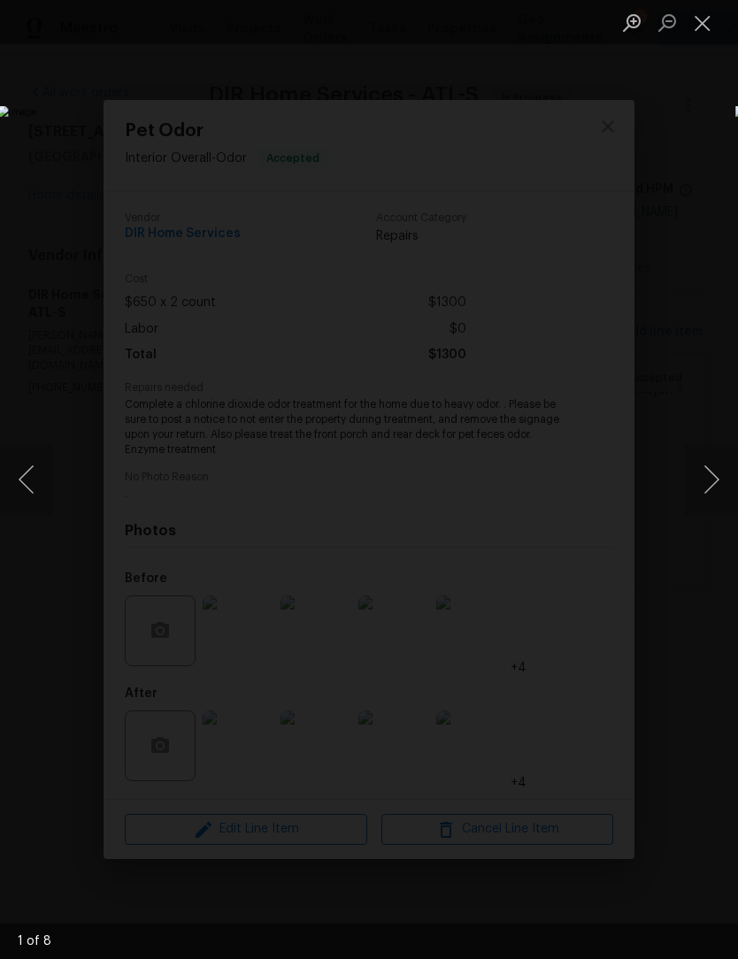
click at [713, 487] on button "Next image" at bounding box center [711, 479] width 53 height 71
click at [712, 482] on button "Next image" at bounding box center [711, 479] width 53 height 71
click at [711, 486] on button "Next image" at bounding box center [711, 479] width 53 height 71
click at [715, 483] on button "Next image" at bounding box center [711, 479] width 53 height 71
click at [716, 483] on button "Next image" at bounding box center [711, 479] width 53 height 71
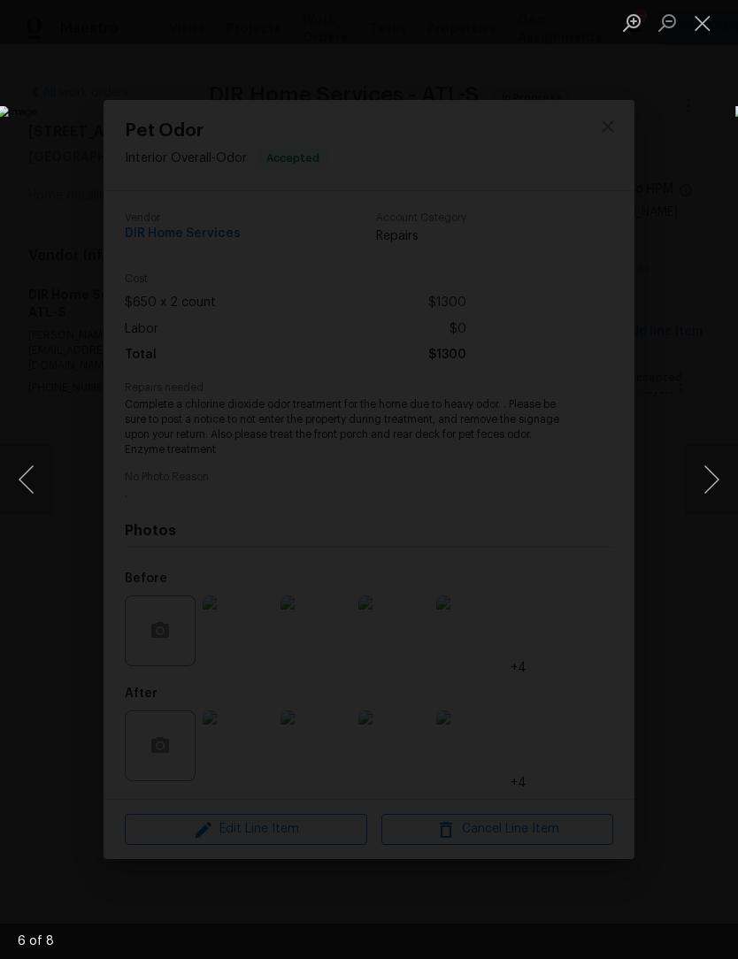
click at [715, 469] on button "Next image" at bounding box center [711, 479] width 53 height 71
click at [715, 466] on button "Next image" at bounding box center [711, 479] width 53 height 71
click at [348, 948] on div "8 of 8" at bounding box center [369, 941] width 738 height 35
click at [714, 476] on button "Next image" at bounding box center [711, 479] width 53 height 71
click at [718, 488] on button "Next image" at bounding box center [711, 479] width 53 height 71
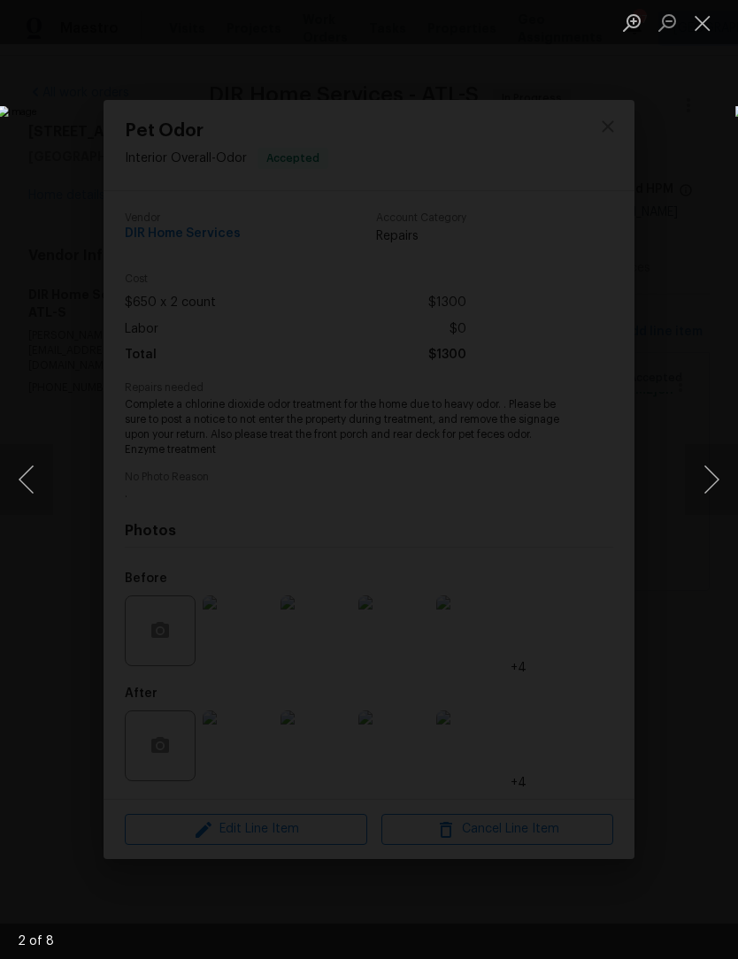
click at [707, 21] on button "Close lightbox" at bounding box center [702, 22] width 35 height 31
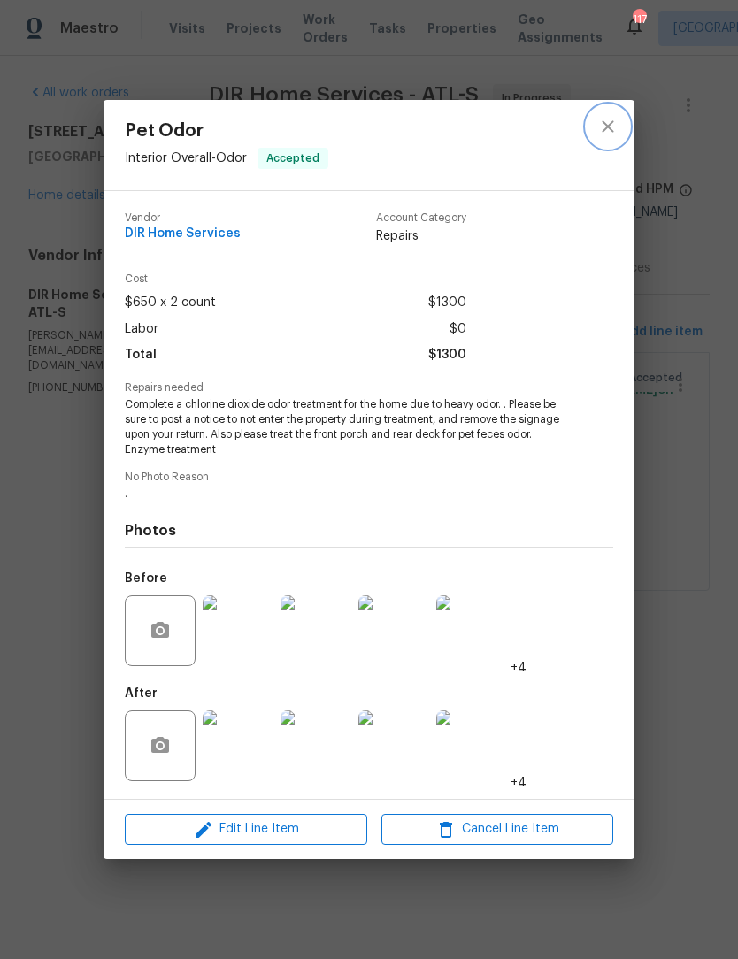
click at [608, 110] on button "close" at bounding box center [608, 126] width 42 height 42
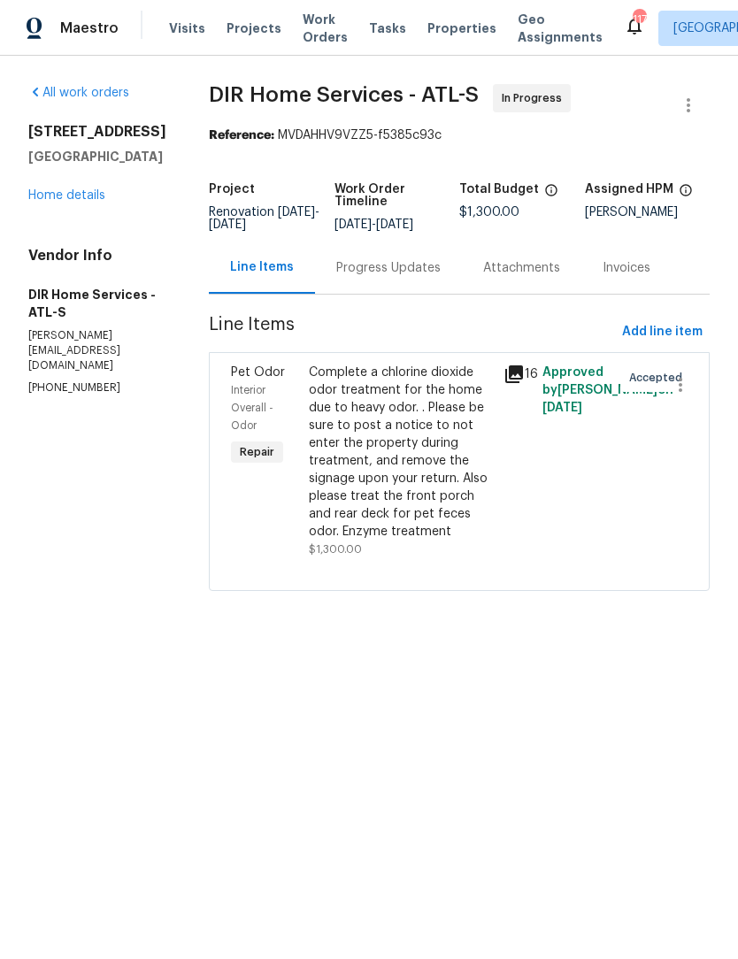
click at [84, 190] on link "Home details" at bounding box center [66, 195] width 77 height 12
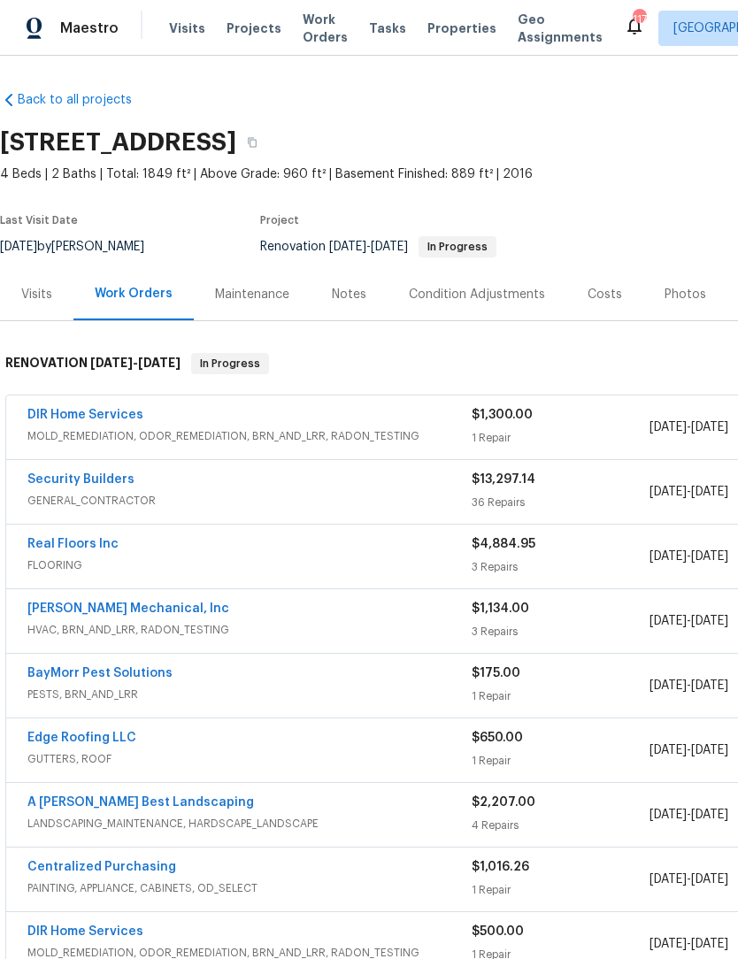
click at [163, 611] on link "[PERSON_NAME] Mechanical, Inc" at bounding box center [128, 608] width 202 height 12
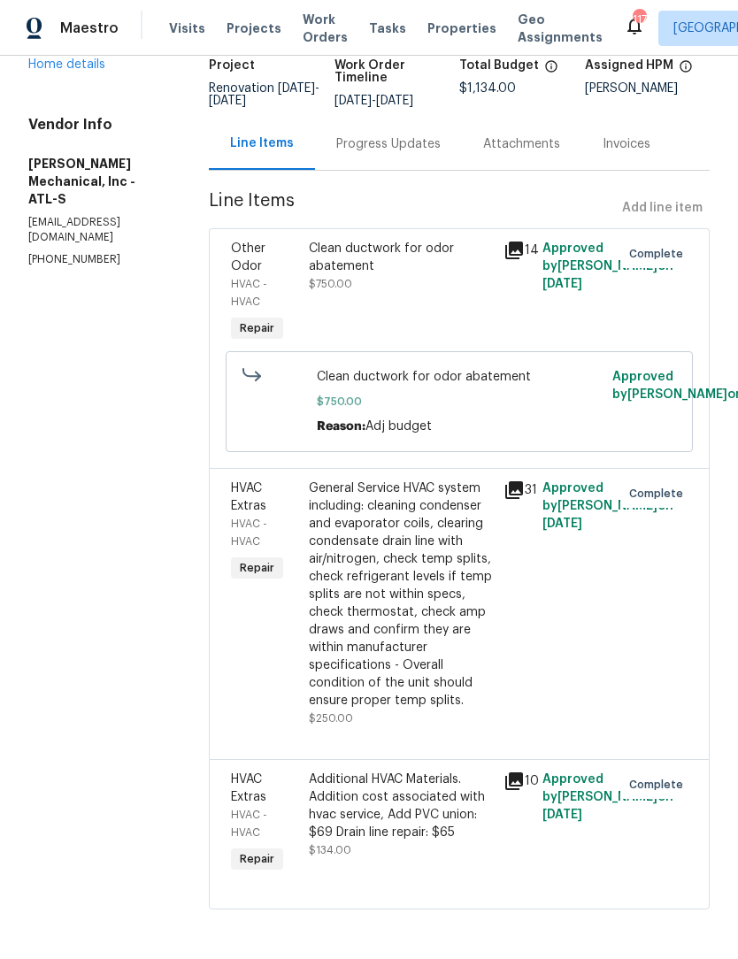
scroll to position [139, 0]
click at [418, 597] on div "General Service HVAC system including: cleaning condenser and evaporator coils,…" at bounding box center [401, 594] width 184 height 230
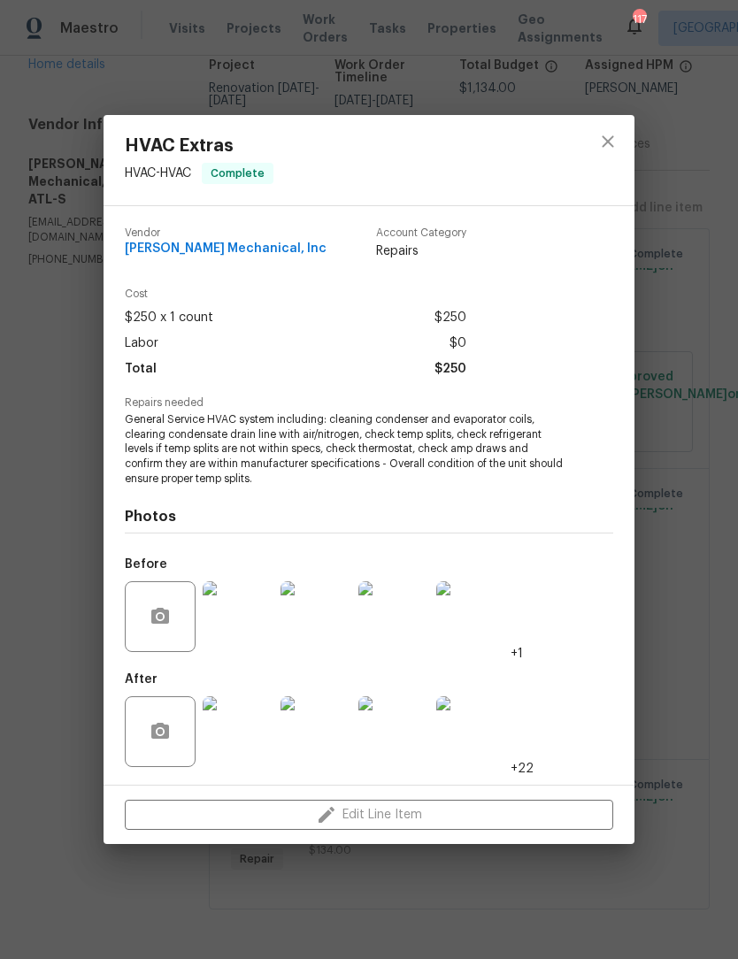
click at [256, 627] on img at bounding box center [238, 616] width 71 height 71
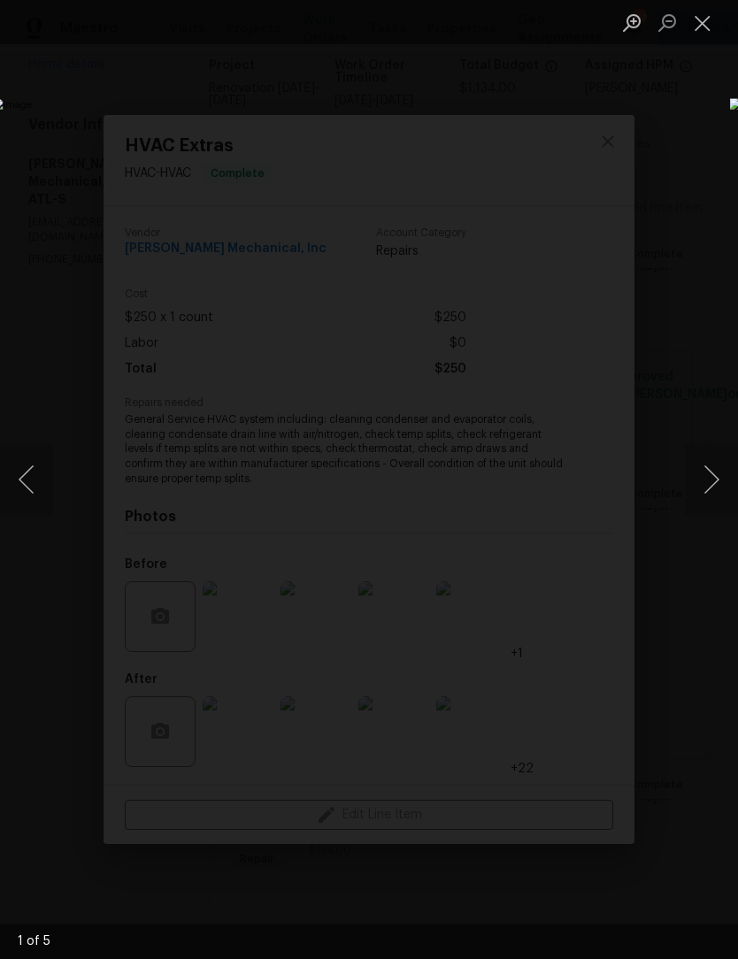
click at [716, 485] on button "Next image" at bounding box center [711, 479] width 53 height 71
click at [709, 494] on button "Next image" at bounding box center [711, 479] width 53 height 71
click at [710, 490] on button "Next image" at bounding box center [711, 479] width 53 height 71
click at [712, 487] on button "Next image" at bounding box center [711, 479] width 53 height 71
click at [712, 490] on button "Next image" at bounding box center [711, 479] width 53 height 71
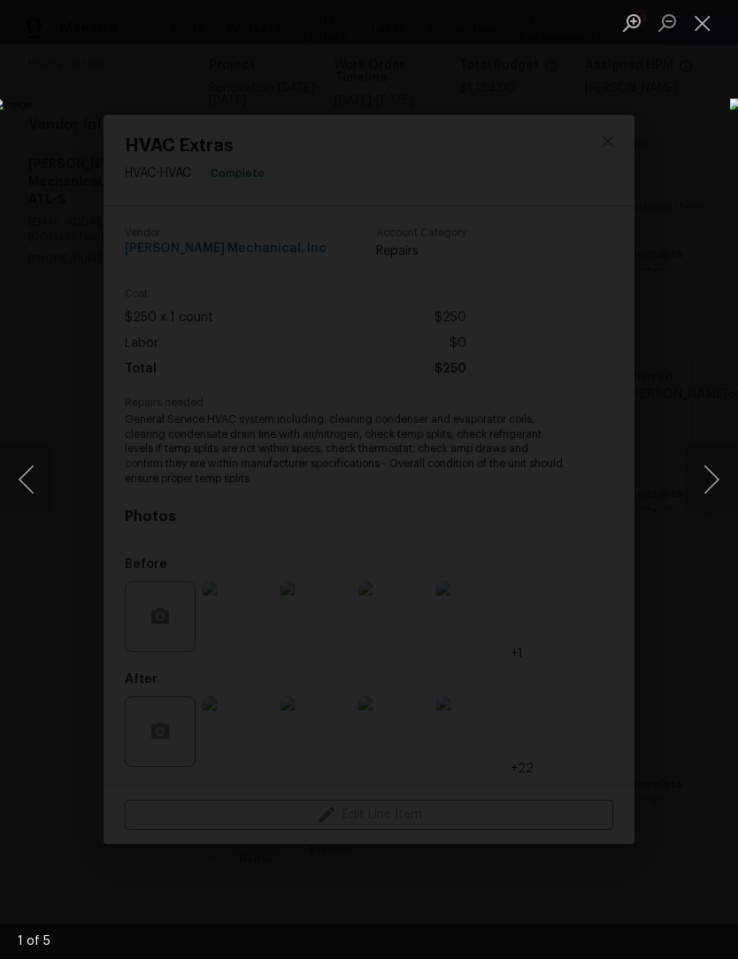
click at [709, 490] on button "Next image" at bounding box center [711, 479] width 53 height 71
click at [712, 491] on button "Next image" at bounding box center [711, 479] width 53 height 71
click at [712, 489] on button "Next image" at bounding box center [711, 479] width 53 height 71
click at [714, 483] on button "Next image" at bounding box center [711, 479] width 53 height 71
click at [29, 468] on button "Previous image" at bounding box center [26, 479] width 53 height 71
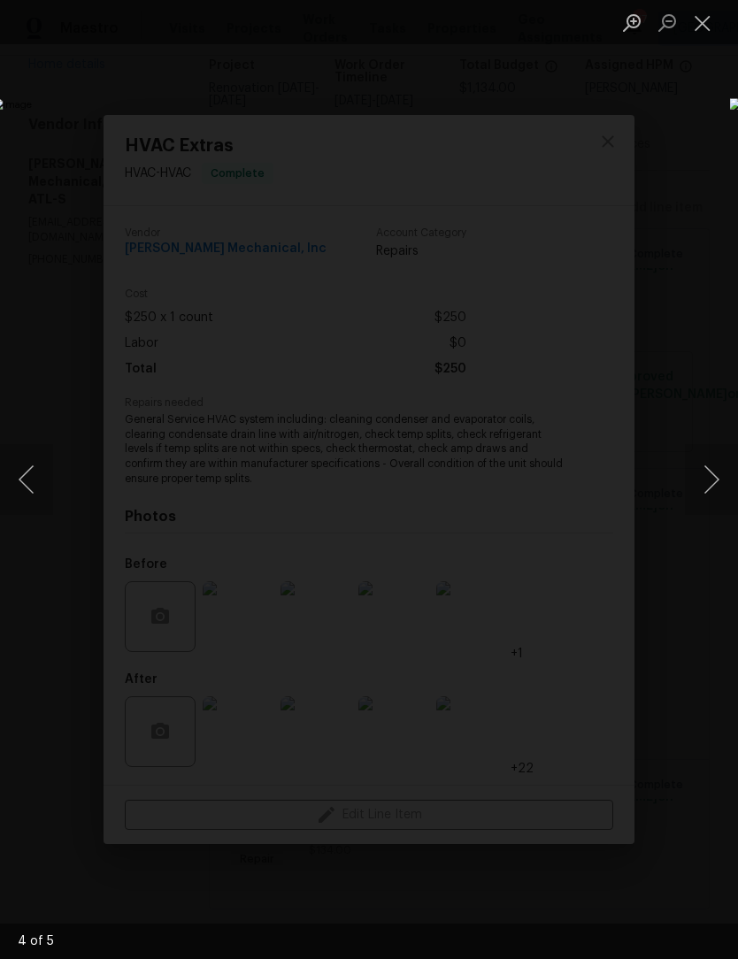
click at [706, 24] on button "Close lightbox" at bounding box center [702, 22] width 35 height 31
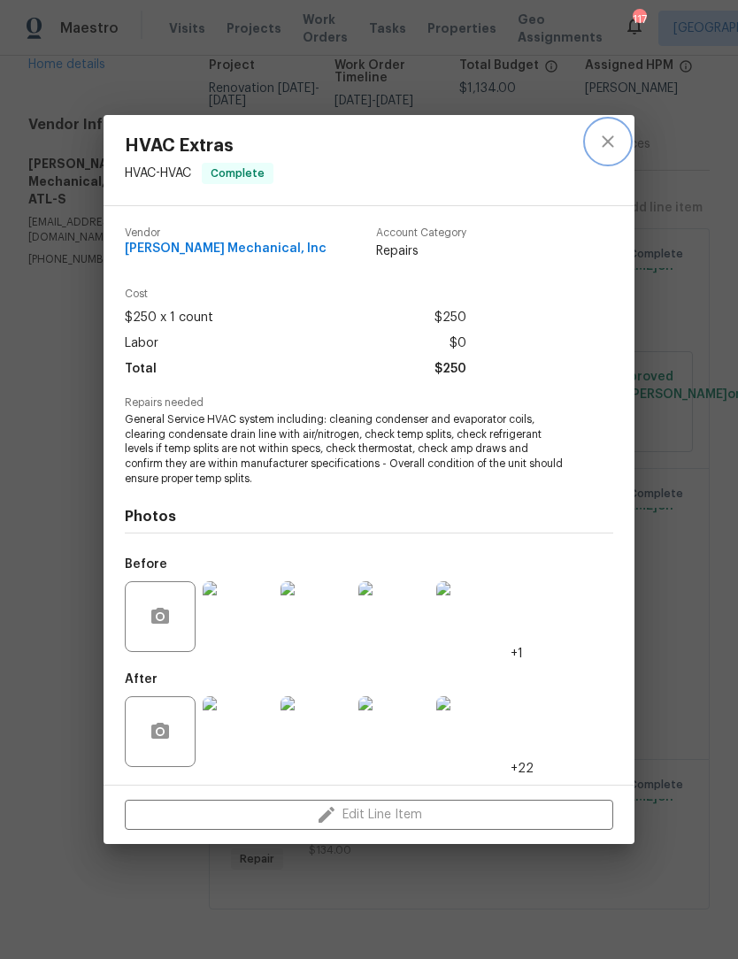
click at [610, 141] on icon "close" at bounding box center [607, 141] width 21 height 21
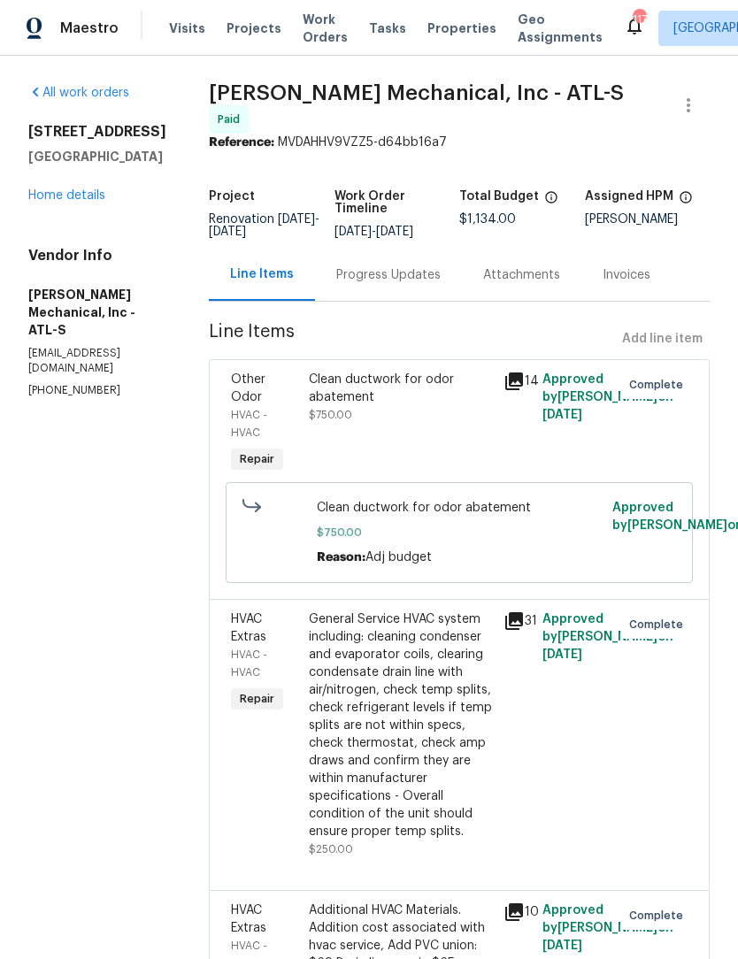
scroll to position [0, 0]
click at [84, 196] on link "Home details" at bounding box center [66, 195] width 77 height 12
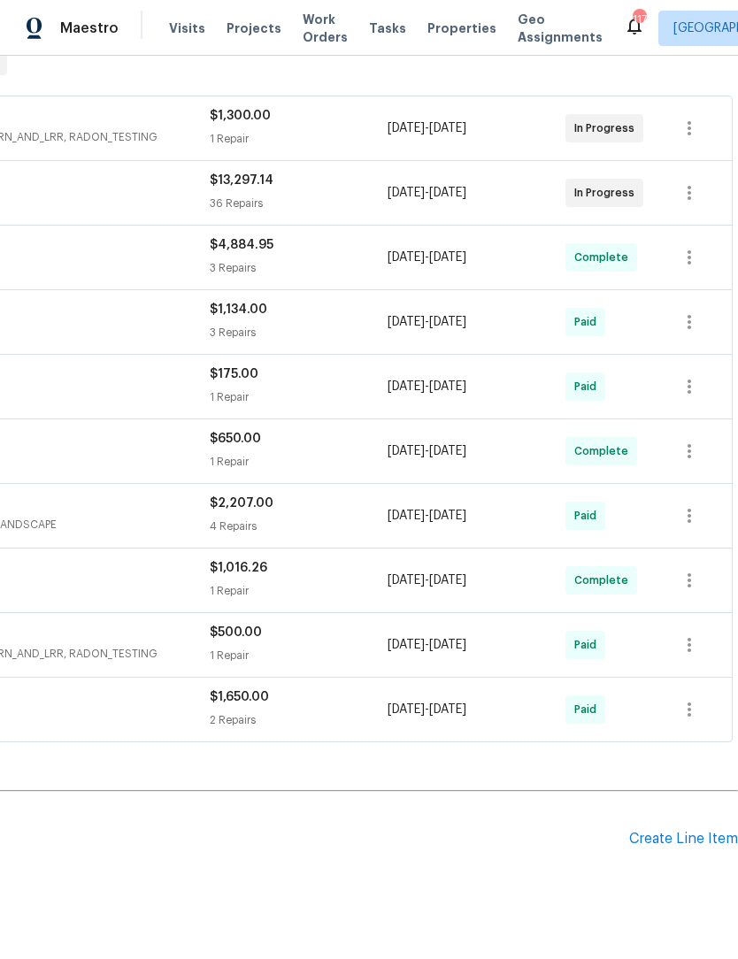
scroll to position [299, 262]
click at [680, 834] on div "Create Line Item" at bounding box center [683, 839] width 109 height 17
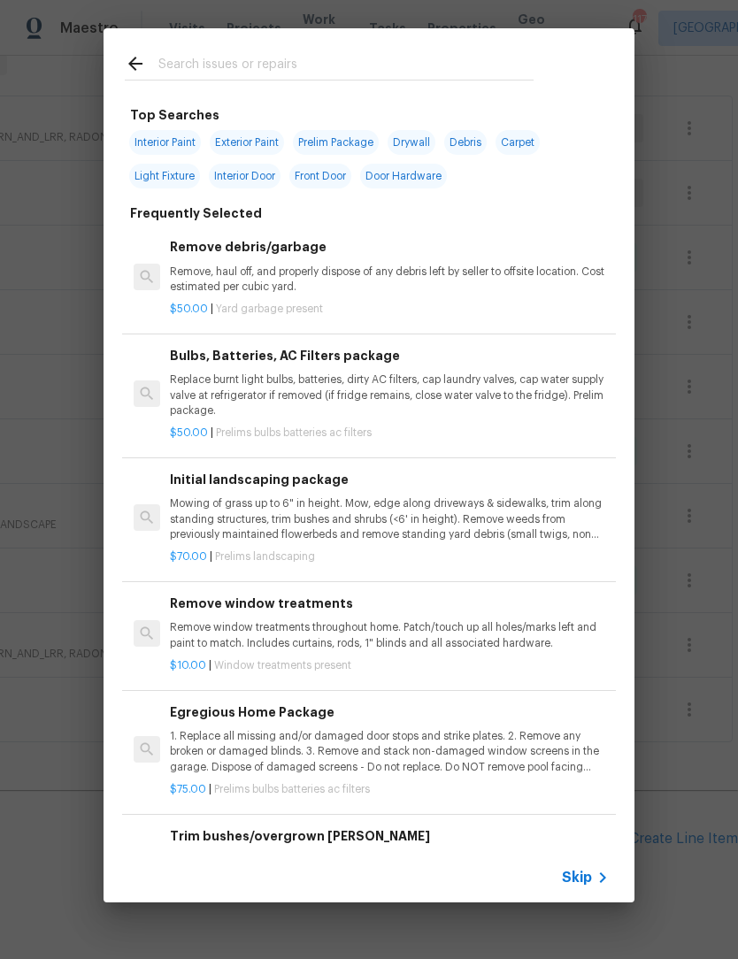
click at [253, 60] on input "text" at bounding box center [345, 66] width 375 height 27
type input "Pest"
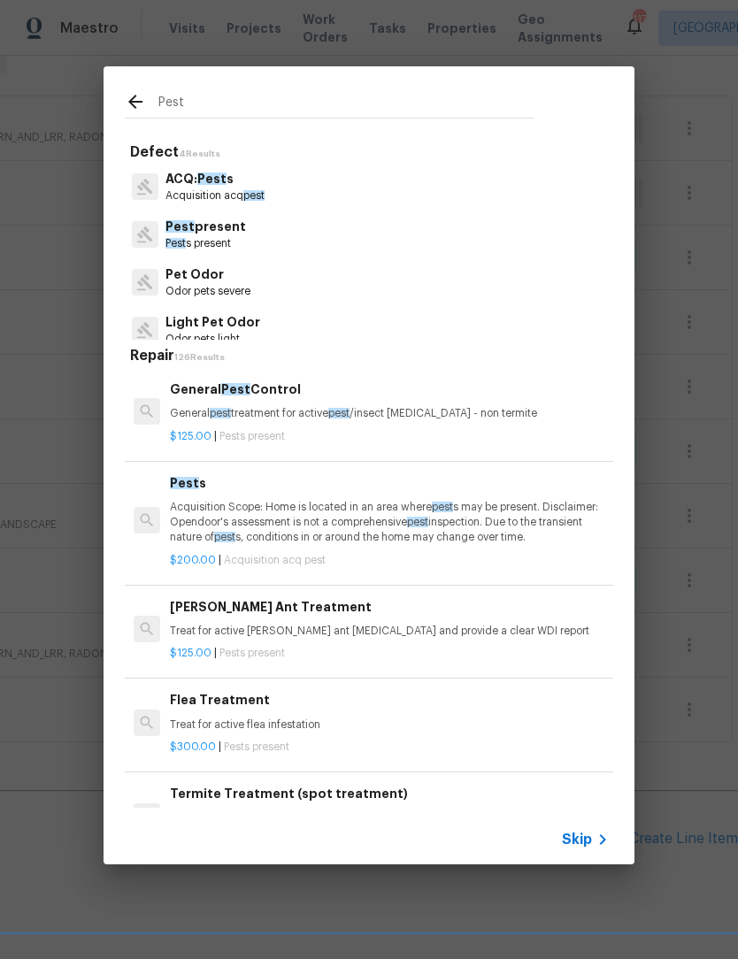
click at [213, 234] on p "Pest present" at bounding box center [205, 227] width 81 height 19
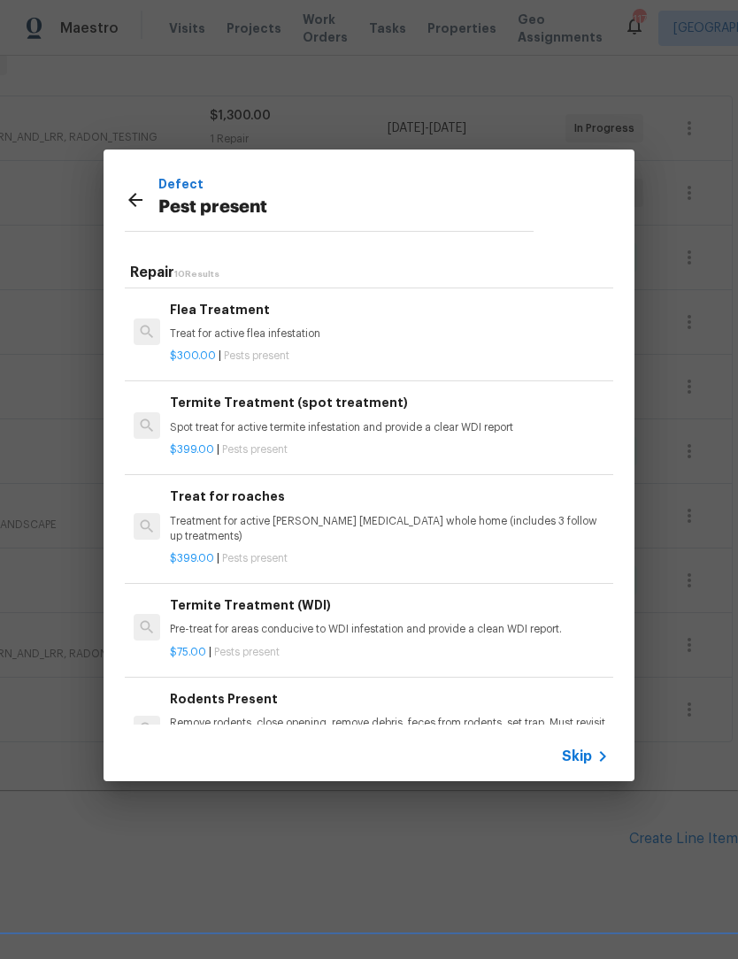
scroll to position [183, 0]
click at [326, 515] on p "Treatment for active roach infestation whole home (includes 3 follow up treatme…" at bounding box center [389, 530] width 439 height 30
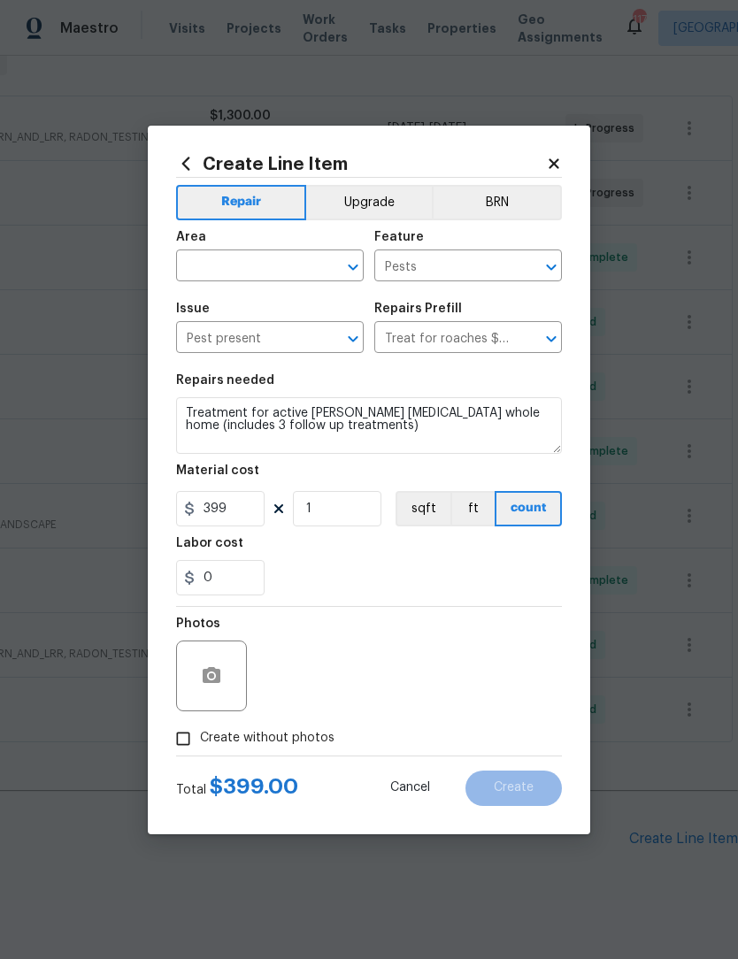
click at [357, 263] on icon "Open" at bounding box center [352, 267] width 21 height 21
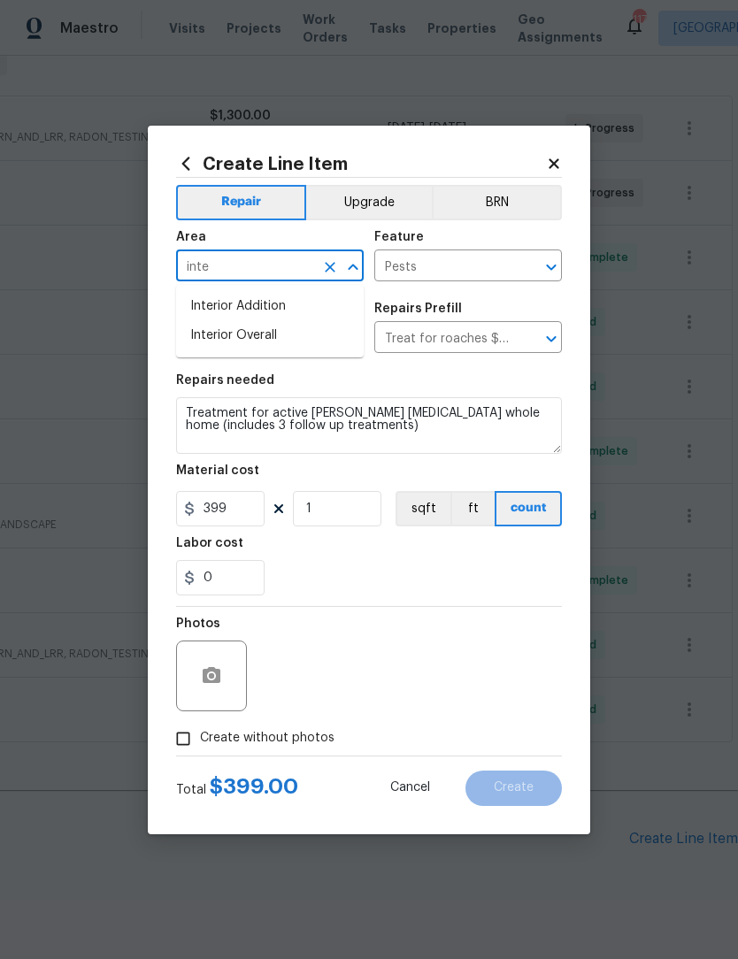
click at [287, 318] on li "Interior Addition" at bounding box center [270, 306] width 188 height 29
type input "Interior Addition"
click at [286, 318] on div "Issue" at bounding box center [270, 314] width 188 height 23
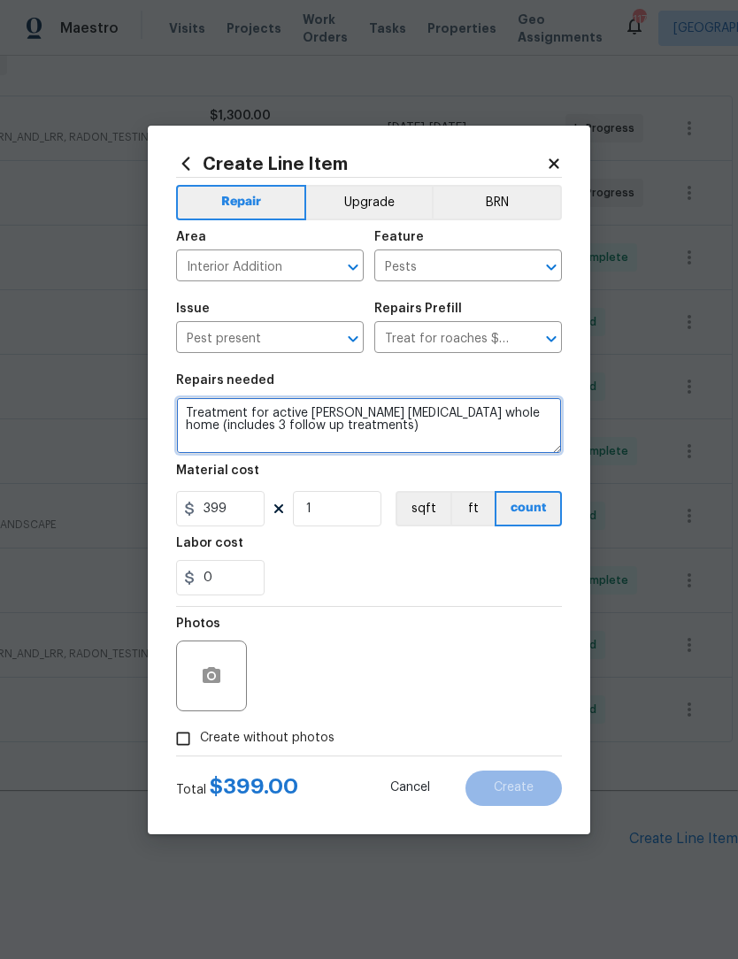
click at [267, 416] on textarea "Treatment for active roach infestation whole home (includes 3 follow up treatme…" at bounding box center [369, 425] width 386 height 57
type textarea "Treatment for general pest and active roach infestation whole home (includes 3 …"
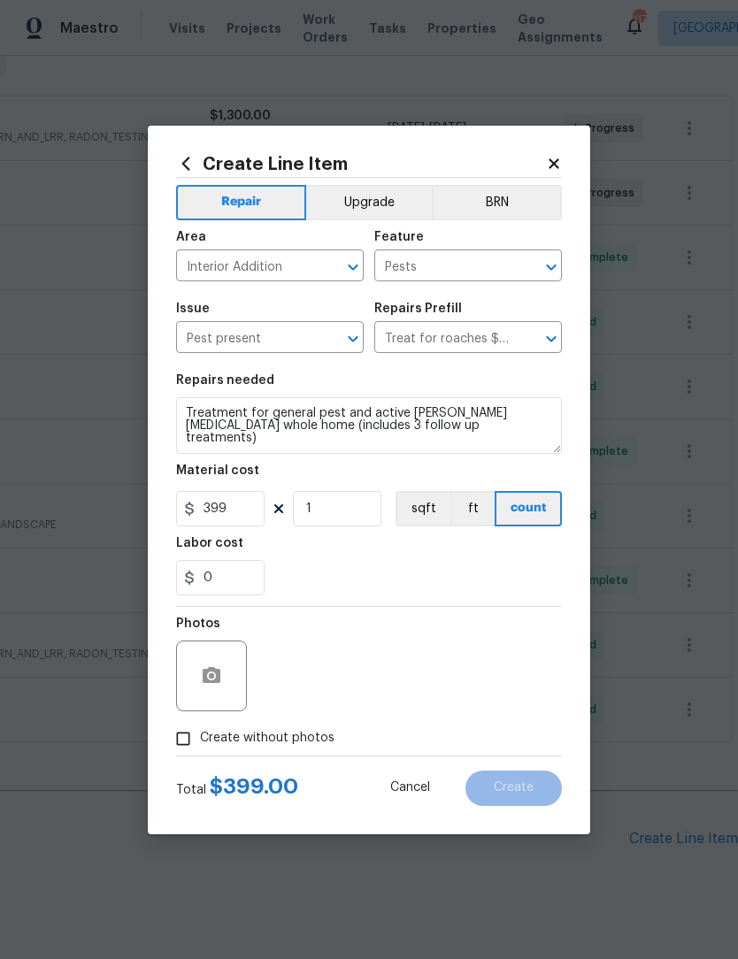
click at [187, 744] on input "Create without photos" at bounding box center [183, 739] width 34 height 34
checkbox input "true"
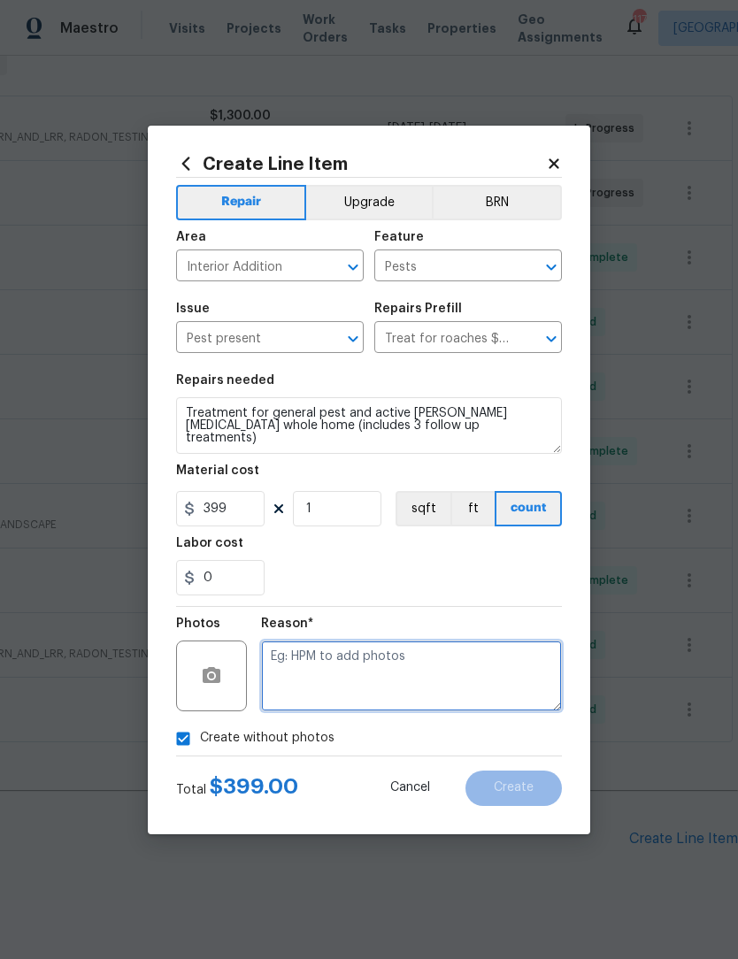
click at [387, 669] on textarea at bounding box center [411, 675] width 301 height 71
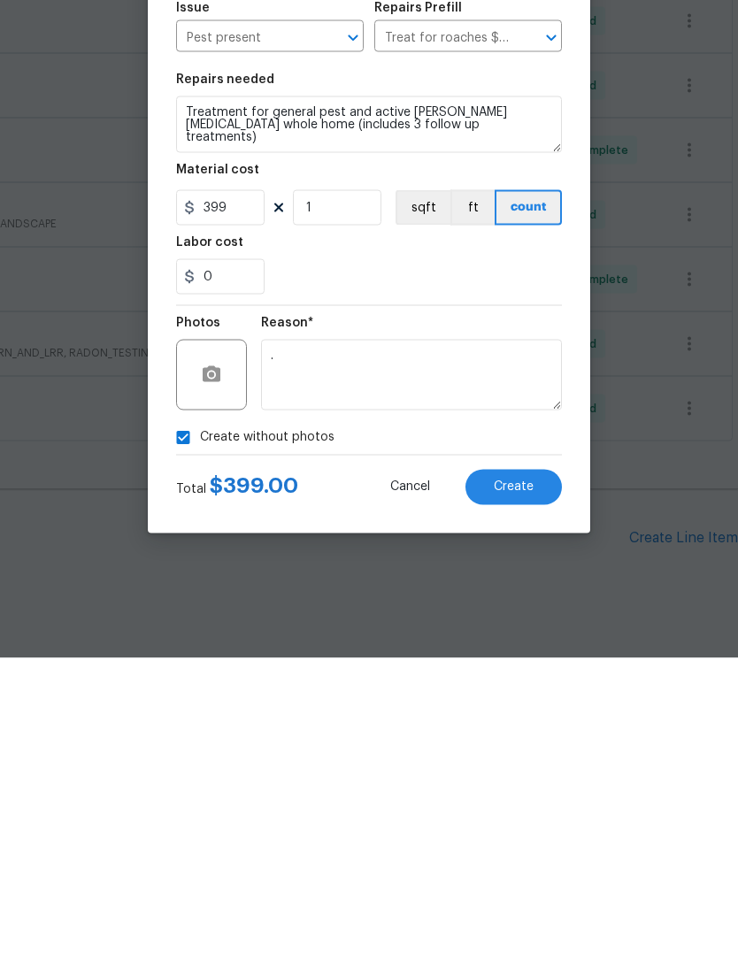
scroll to position [58, 0]
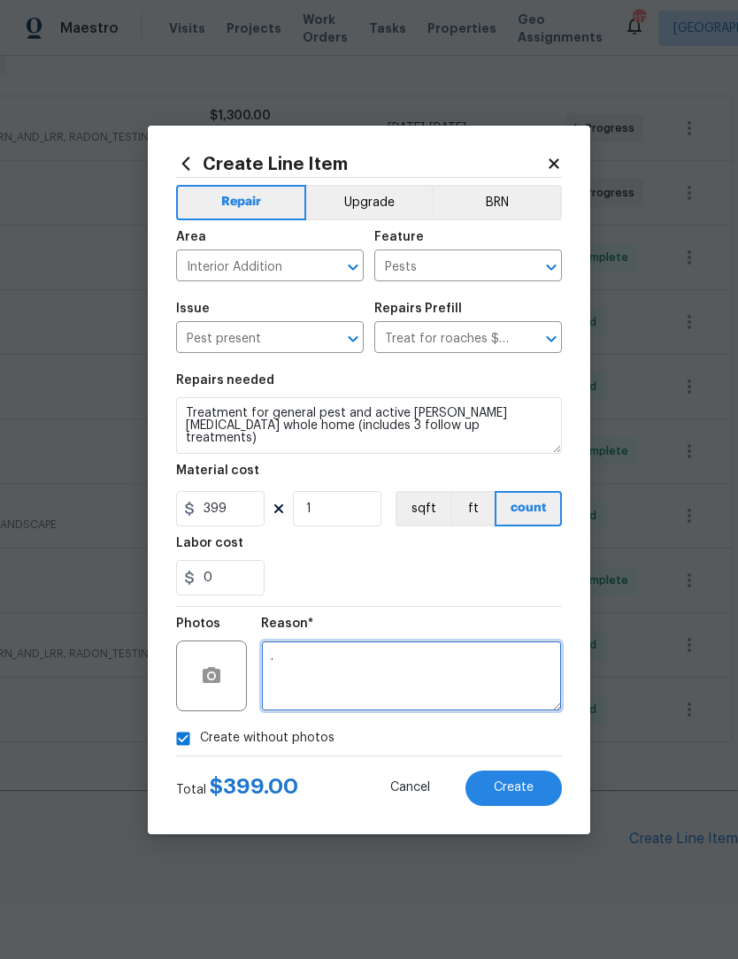
type textarea "."
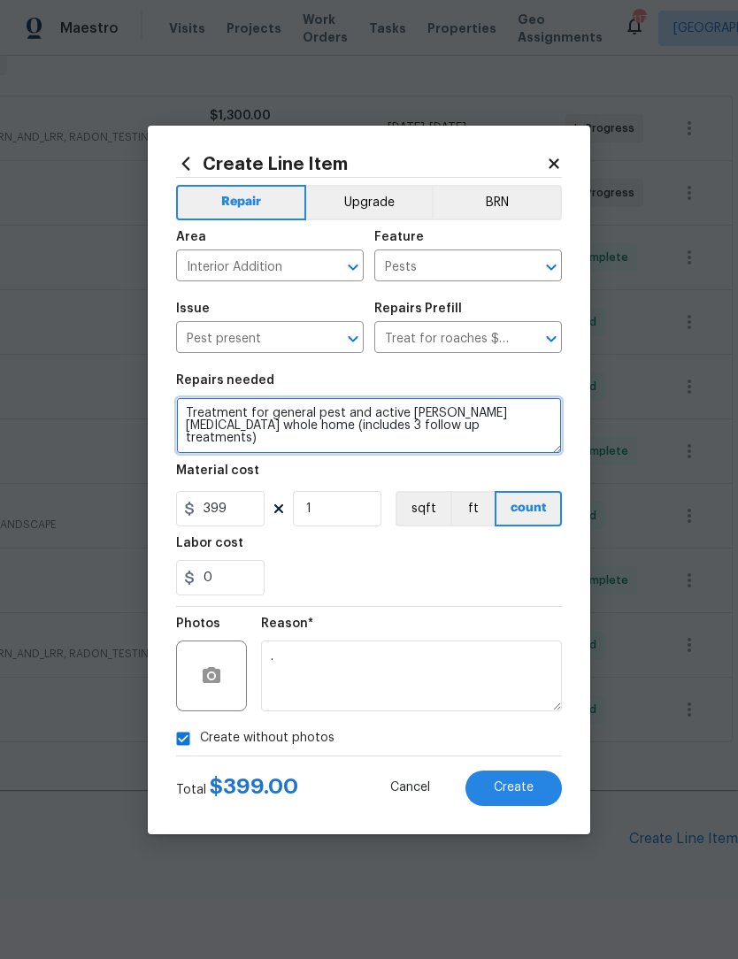
click at [345, 409] on textarea "Treatment for general pest and active roach infestation whole home (includes 3 …" at bounding box center [369, 425] width 386 height 57
click at [324, 424] on textarea "Treatment for general pest ( spiders interior and exterior) and active roach in…" at bounding box center [369, 425] width 386 height 57
type textarea "Treatment for general pest ( spiders interior and exterior) and active roach in…"
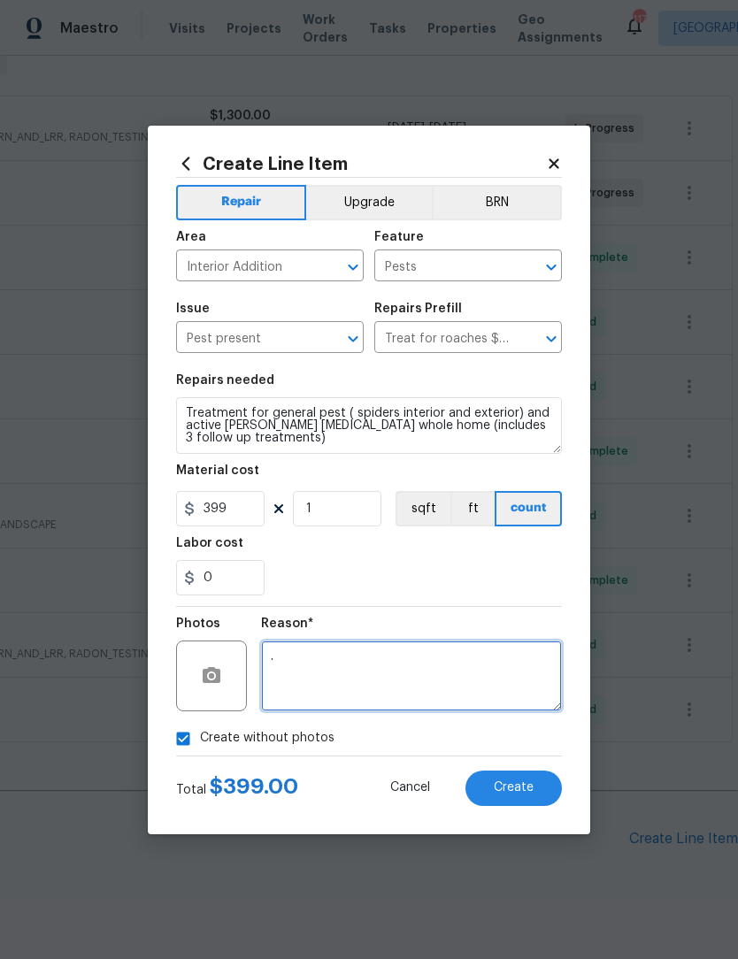
click at [412, 661] on textarea "." at bounding box center [411, 675] width 301 height 71
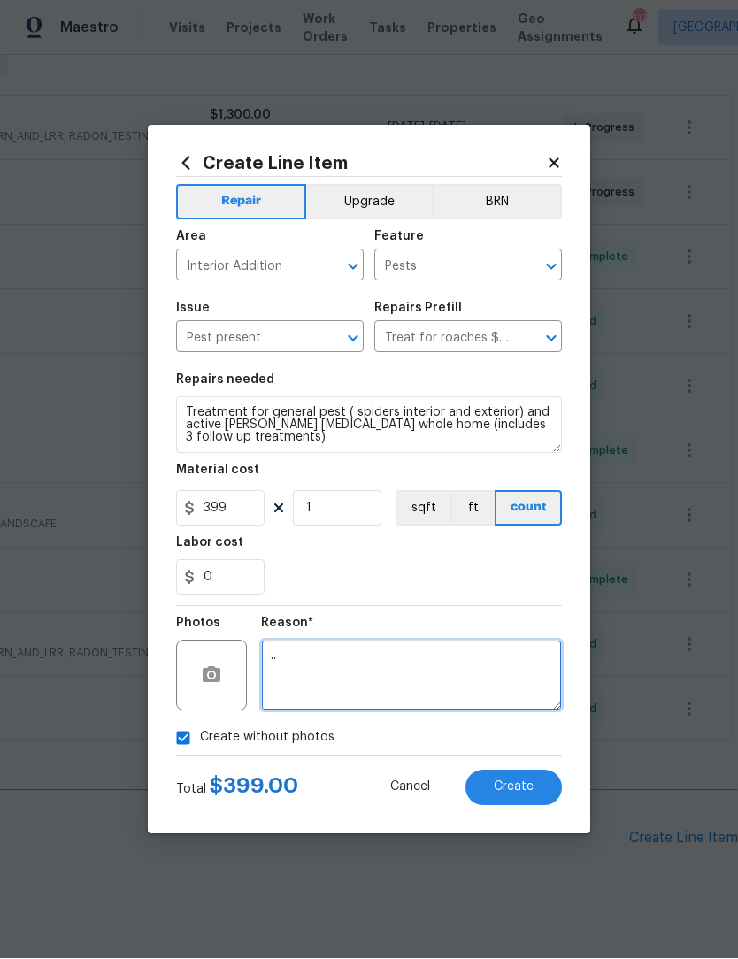
type textarea ".."
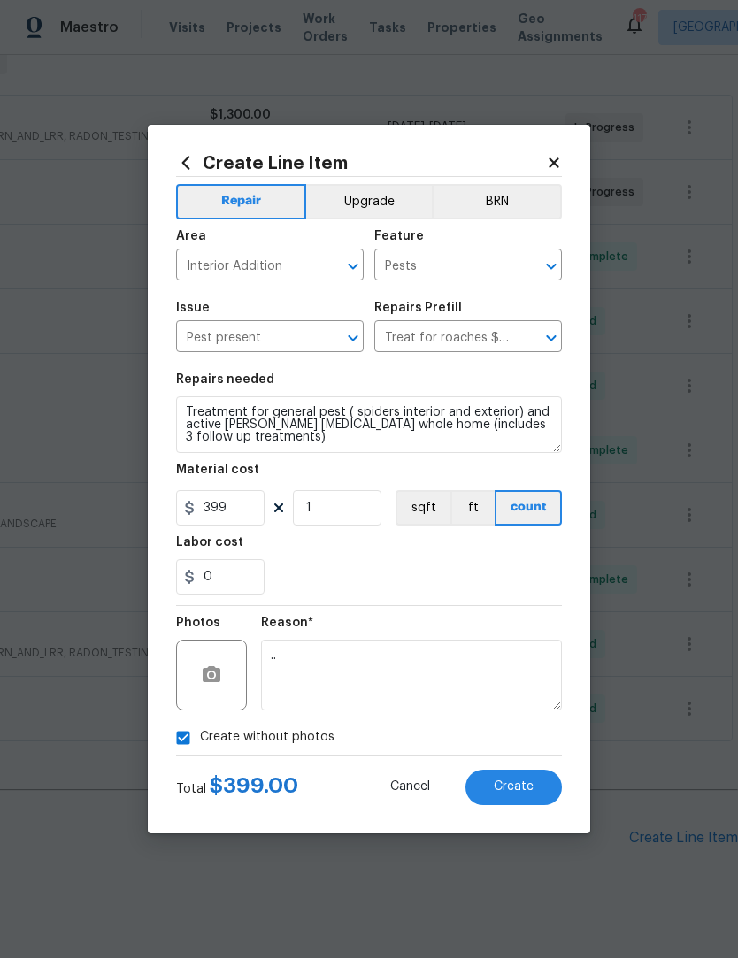
click at [523, 791] on span "Create" at bounding box center [514, 787] width 40 height 13
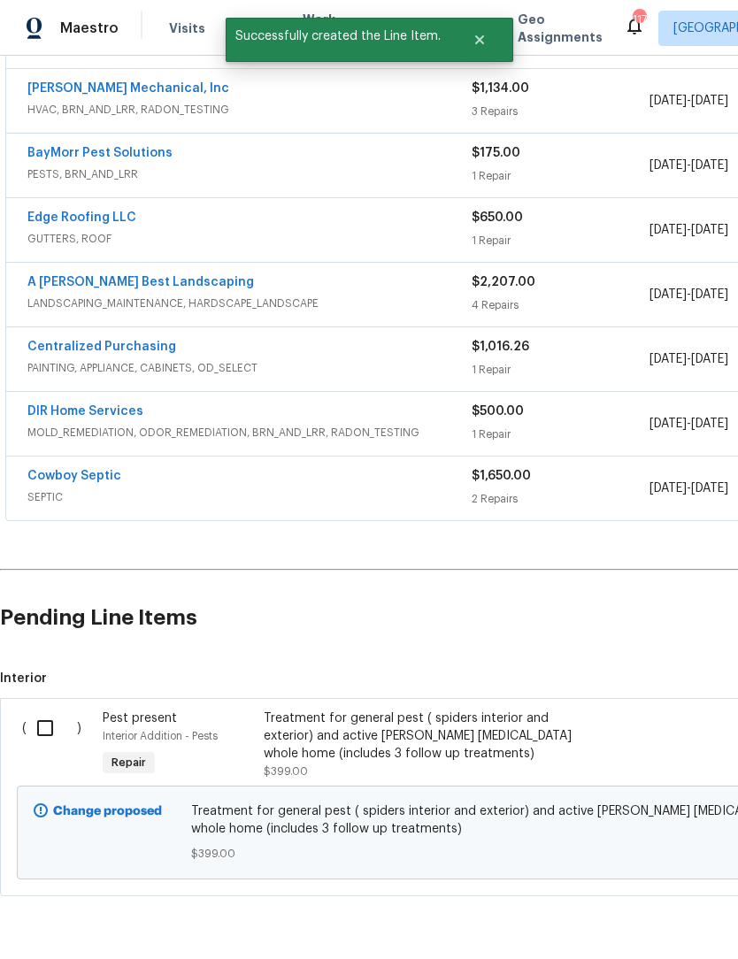
scroll to position [519, 0]
click at [50, 710] on input "checkbox" at bounding box center [52, 728] width 50 height 37
checkbox input "true"
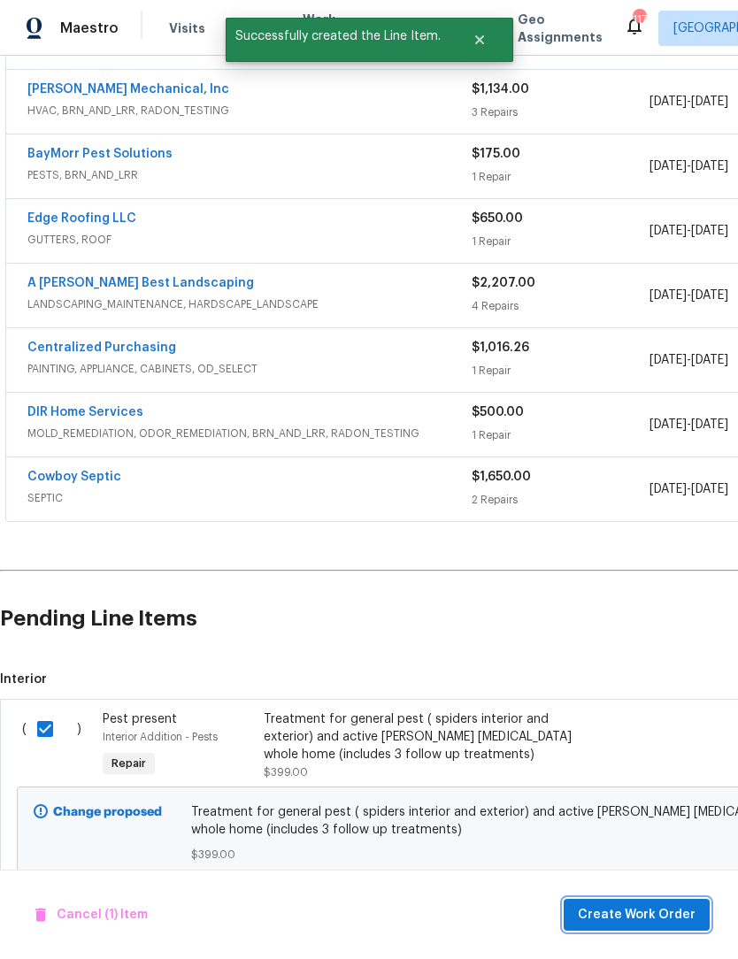
click at [646, 909] on span "Create Work Order" at bounding box center [637, 915] width 118 height 22
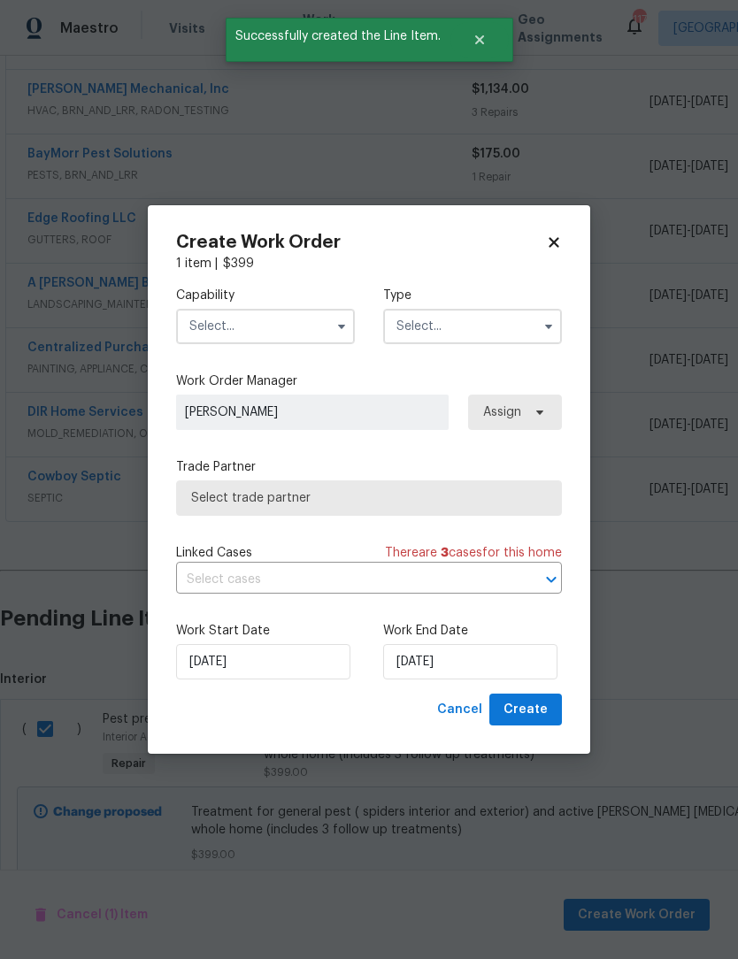
click at [336, 324] on icon "button" at bounding box center [341, 326] width 14 height 14
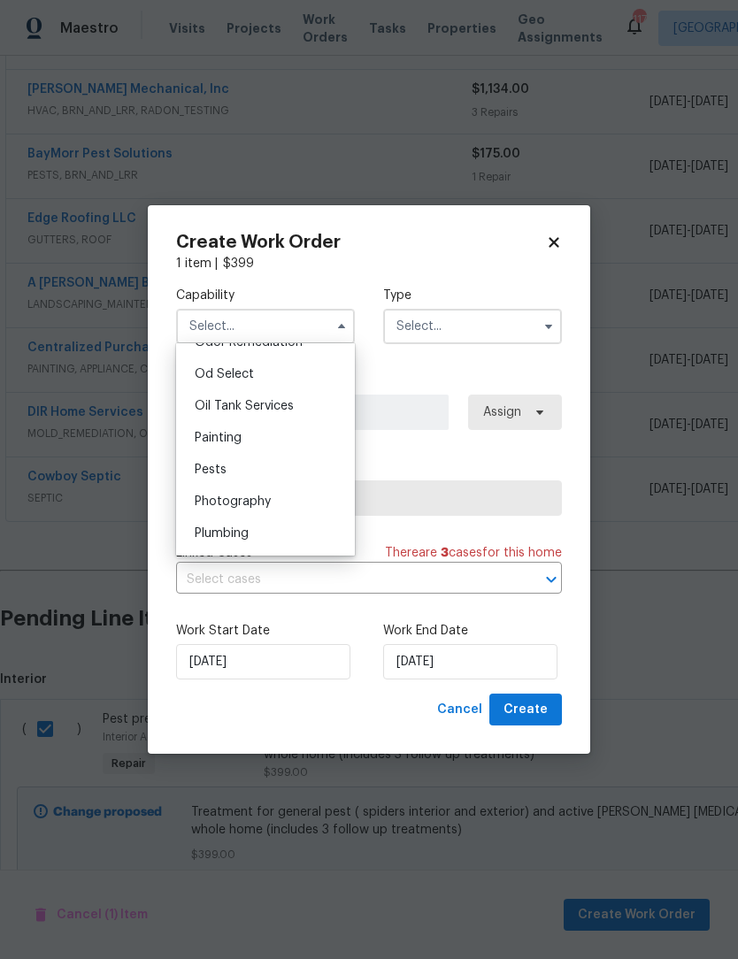
scroll to position [1429, 0]
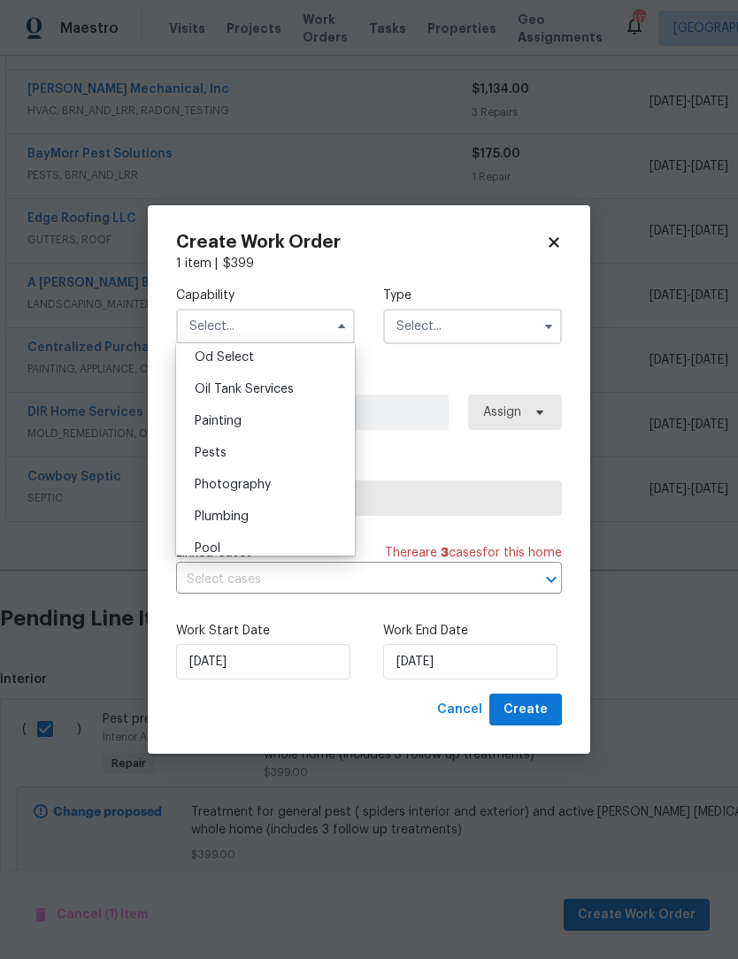
click at [224, 455] on span "Pests" at bounding box center [211, 453] width 32 height 12
type input "Pests"
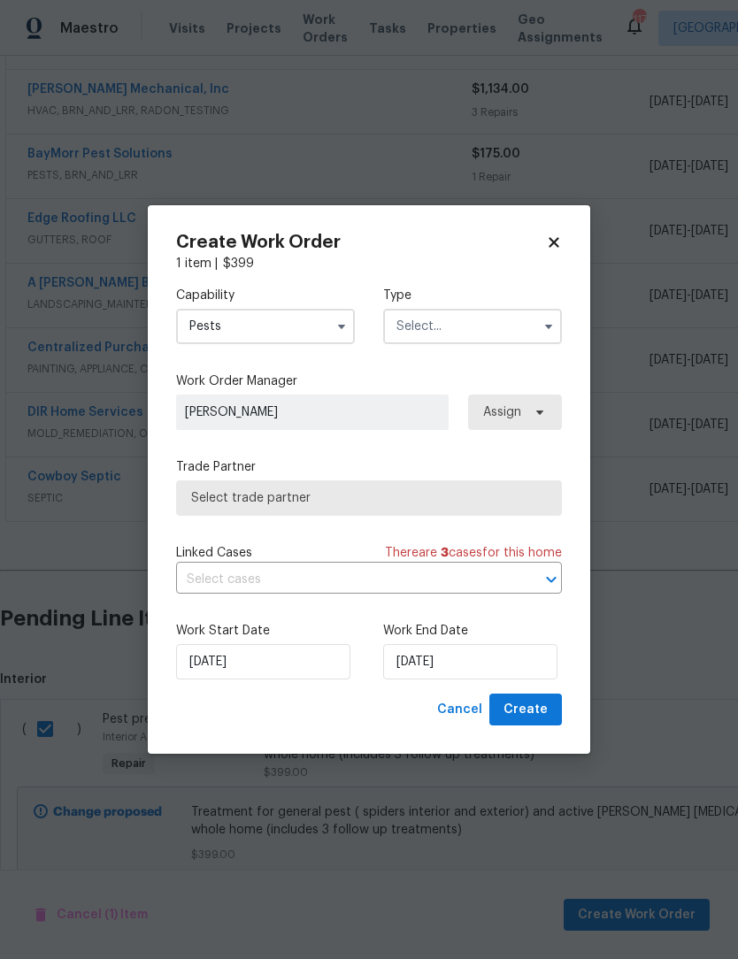
click at [545, 329] on icon "button" at bounding box center [548, 326] width 14 height 14
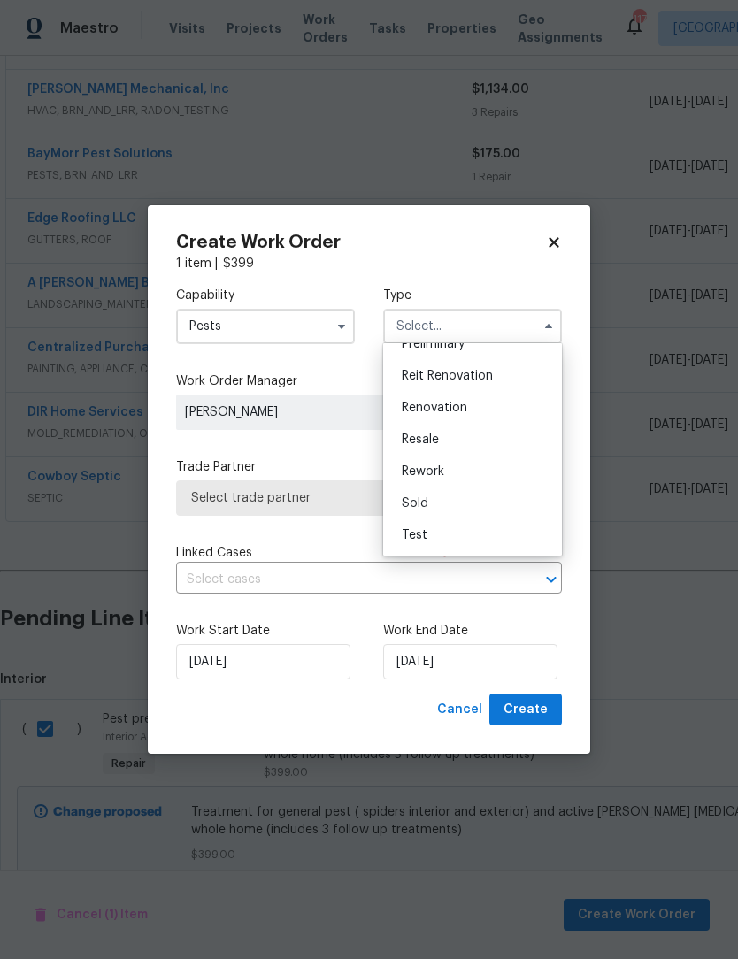
scroll to position [402, 0]
click at [454, 411] on span "Renovation" at bounding box center [434, 408] width 65 height 12
type input "Renovation"
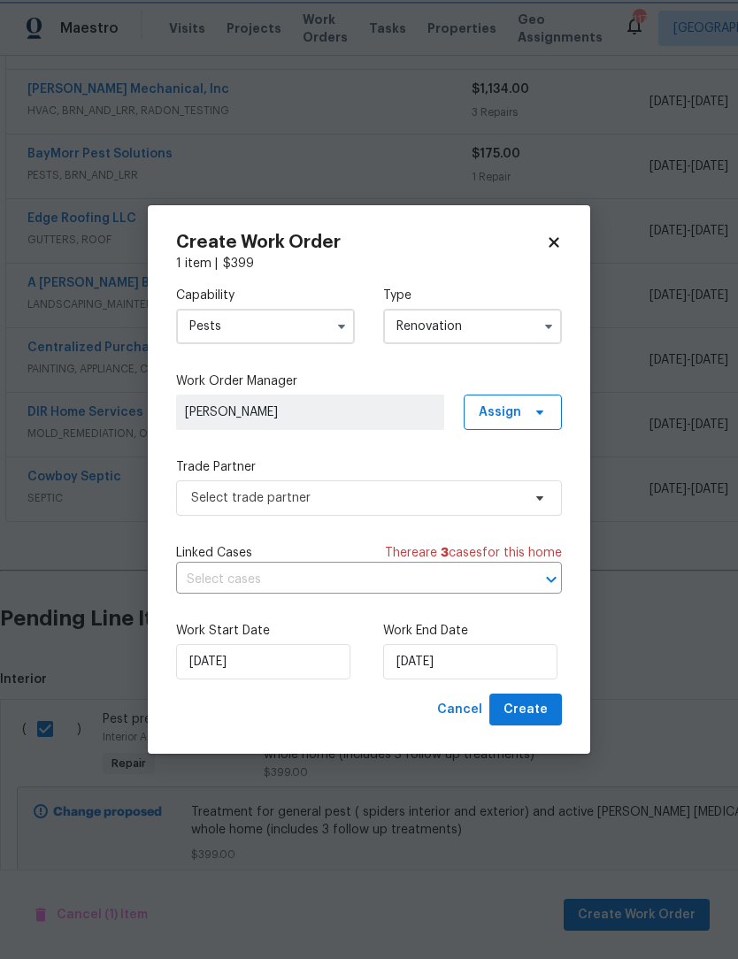
scroll to position [0, 0]
click at [474, 667] on input "[DATE]" at bounding box center [470, 661] width 174 height 35
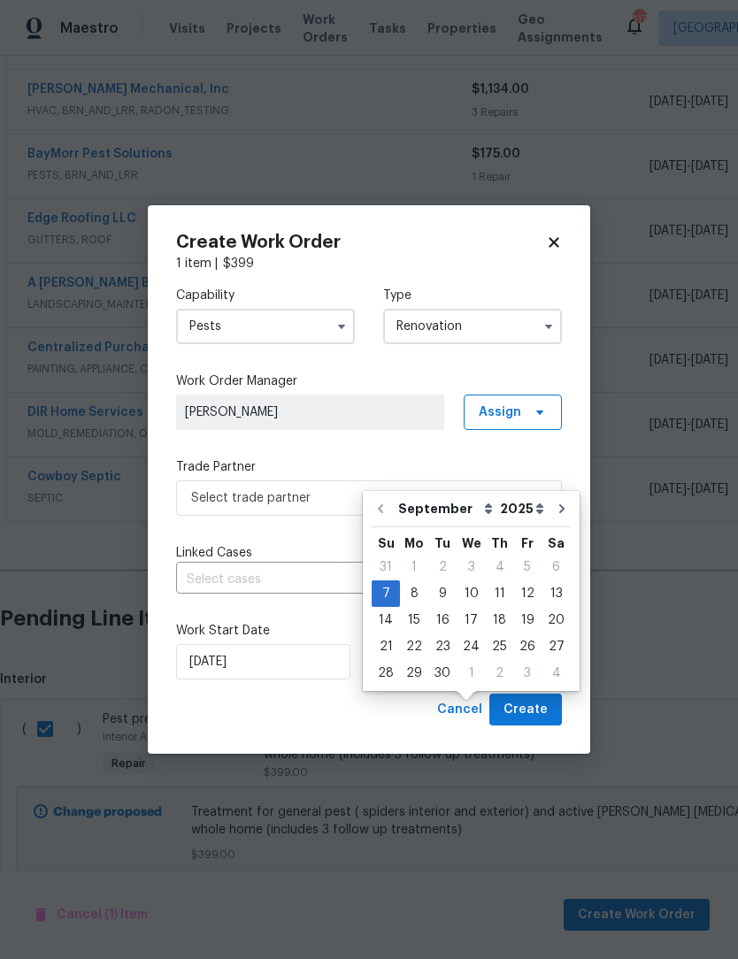
scroll to position [59, 0]
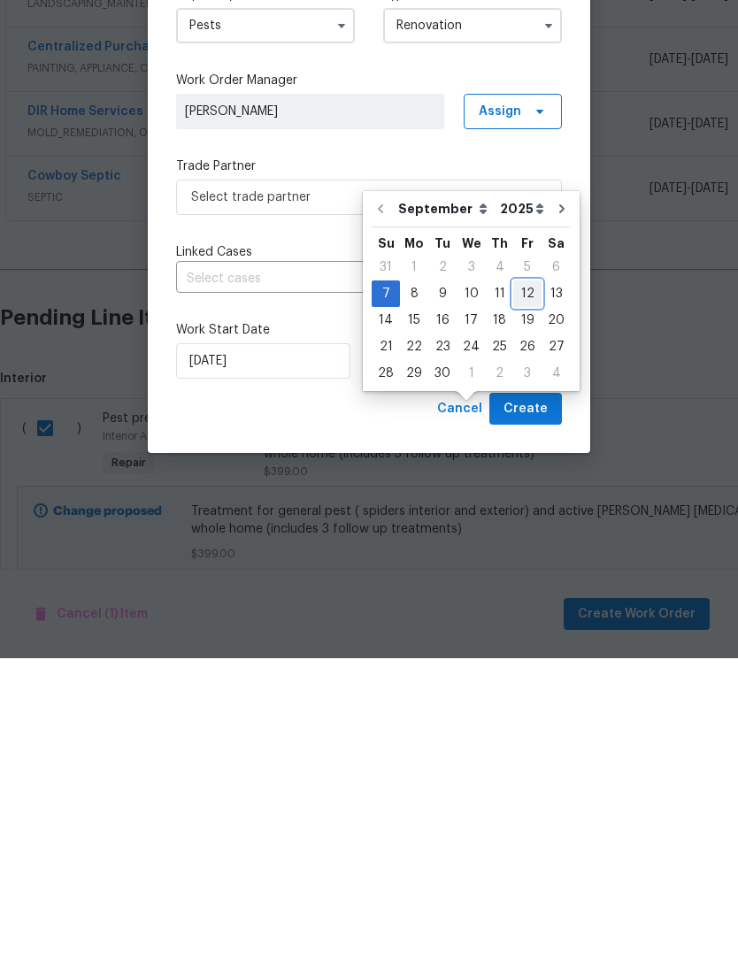
click at [520, 582] on div "12" at bounding box center [527, 594] width 28 height 25
type input "9/12/2025"
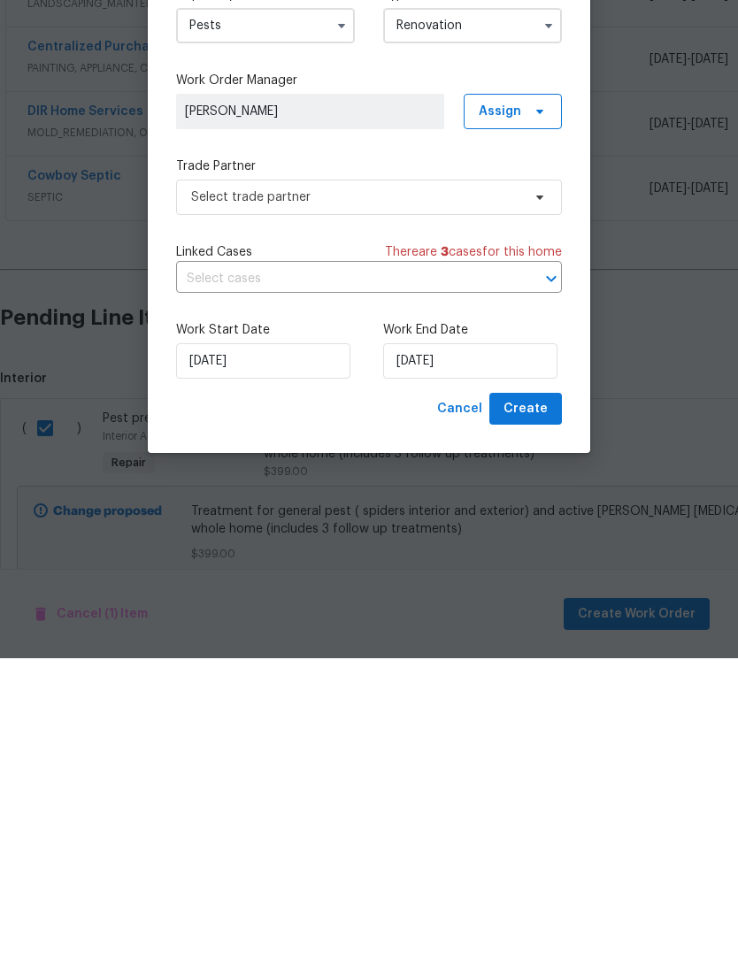
scroll to position [58, 0]
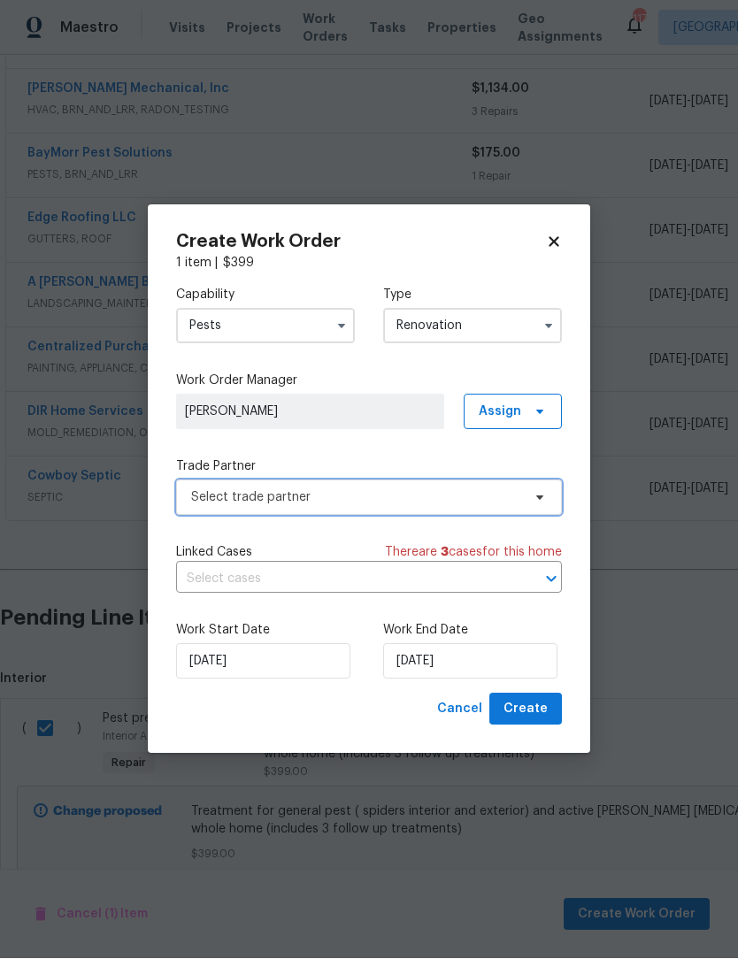
click at [541, 491] on icon at bounding box center [540, 498] width 14 height 14
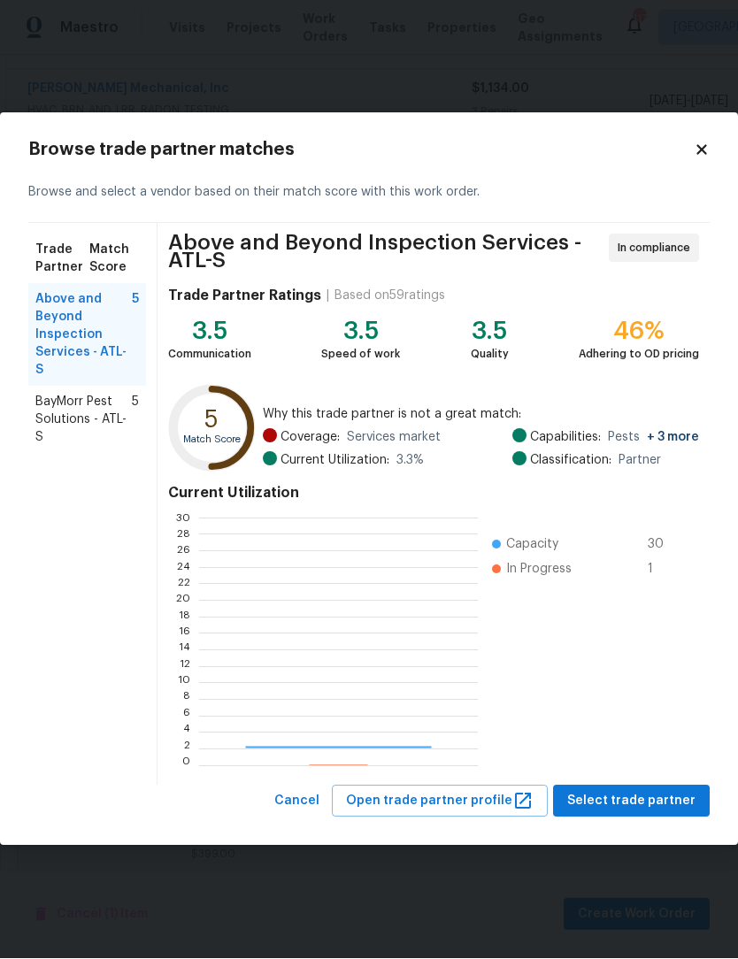
scroll to position [248, 278]
click at [95, 396] on span "BayMorr Pest Solutions - ATL-S" at bounding box center [83, 420] width 96 height 53
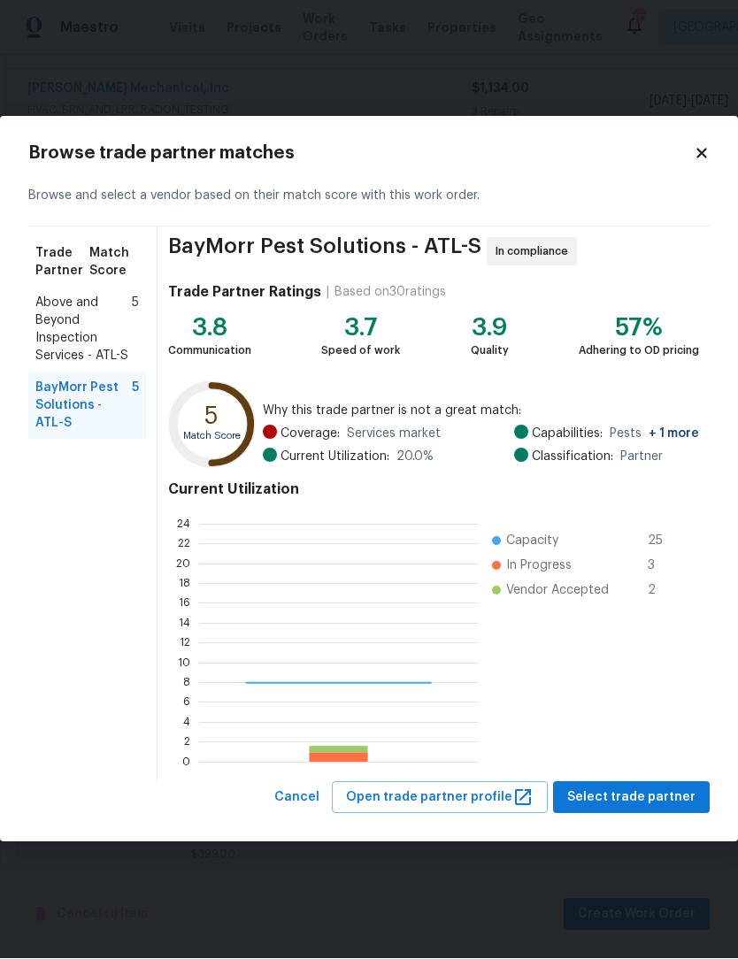
scroll to position [248, 279]
click at [83, 320] on span "Above and Beyond Inspection Services - ATL-S" at bounding box center [83, 330] width 96 height 71
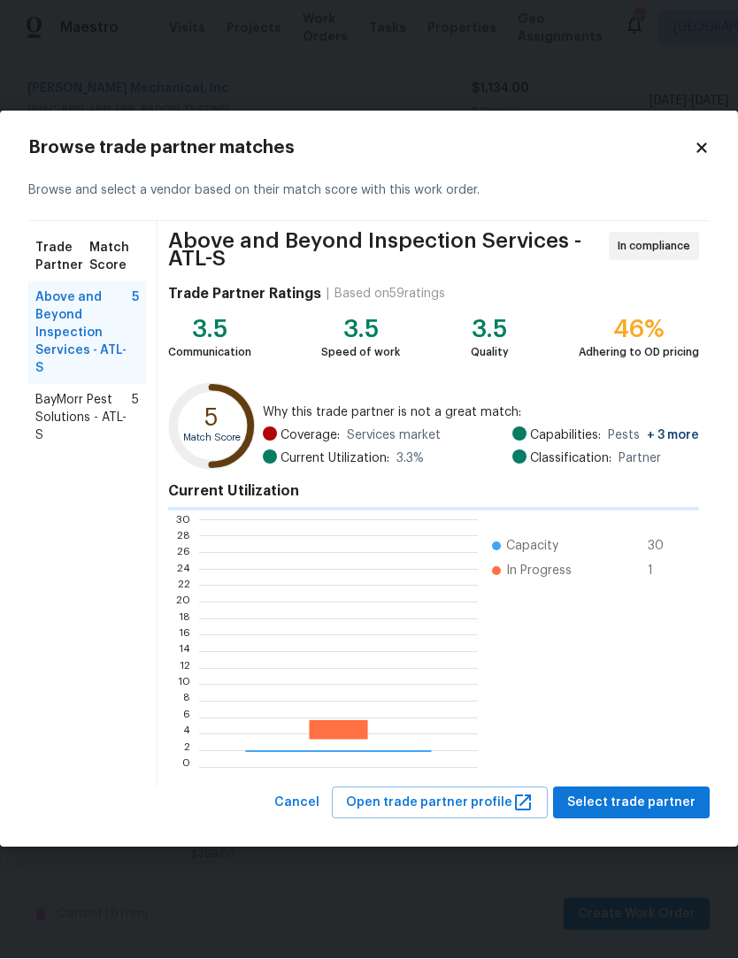
scroll to position [248, 278]
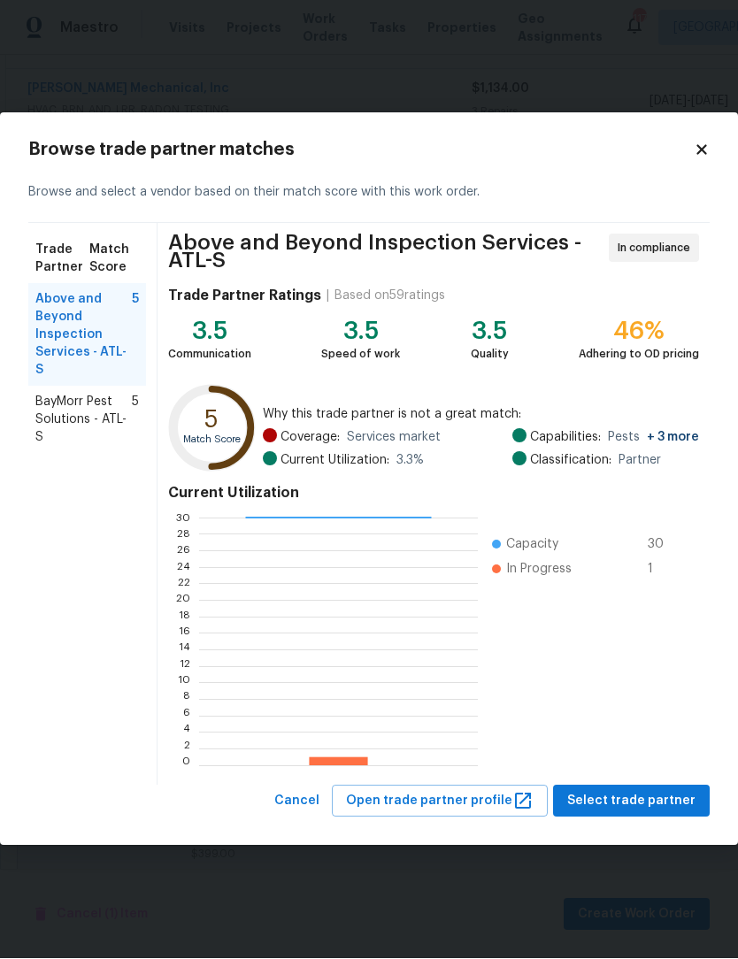
click at [104, 394] on span "BayMorr Pest Solutions - ATL-S" at bounding box center [83, 420] width 96 height 53
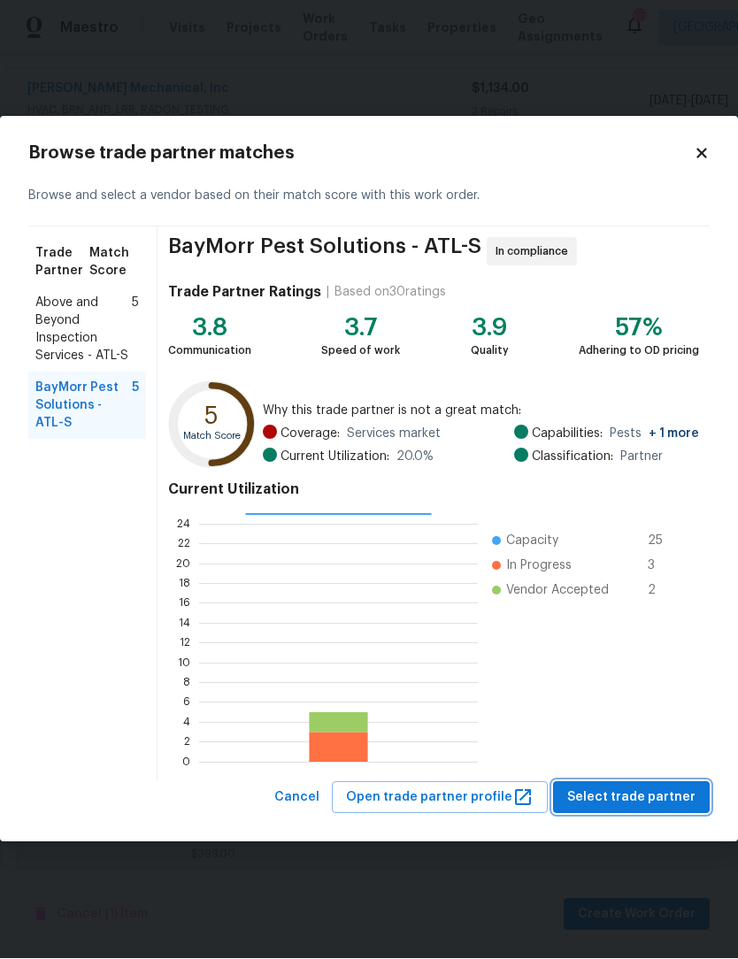
click at [661, 794] on span "Select trade partner" at bounding box center [631, 798] width 128 height 22
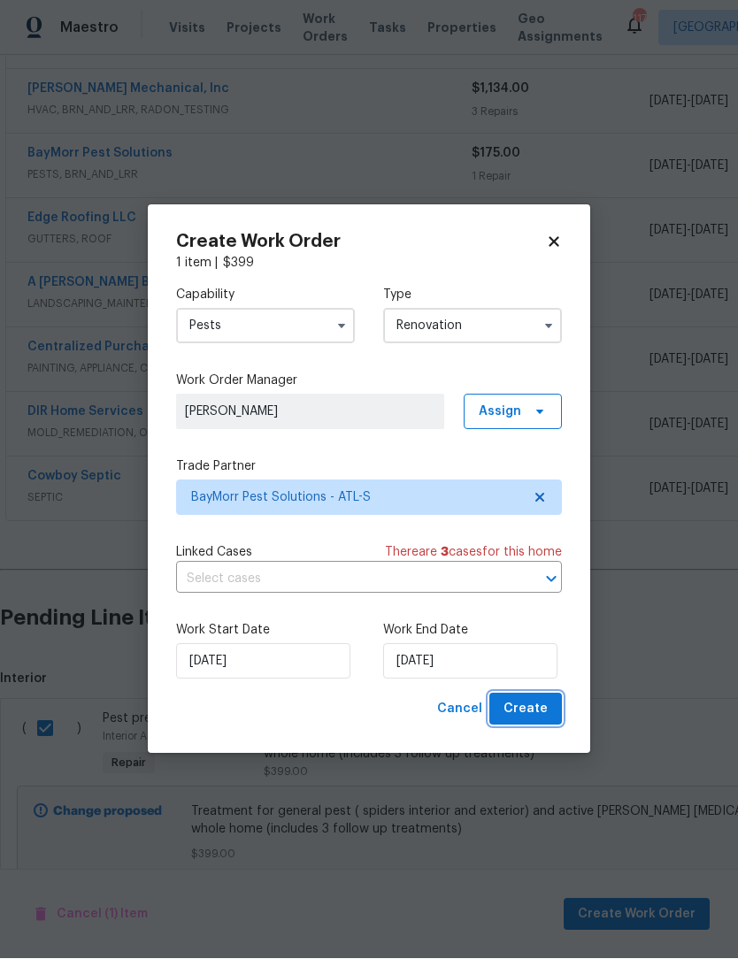
click at [548, 701] on button "Create" at bounding box center [525, 710] width 73 height 33
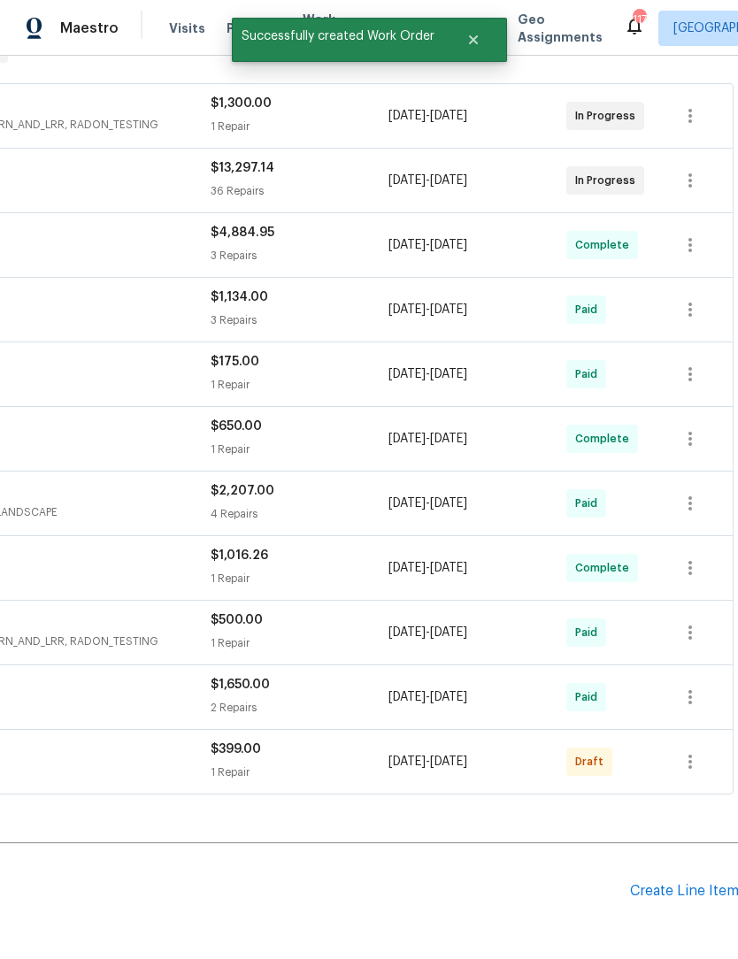
scroll to position [310, 262]
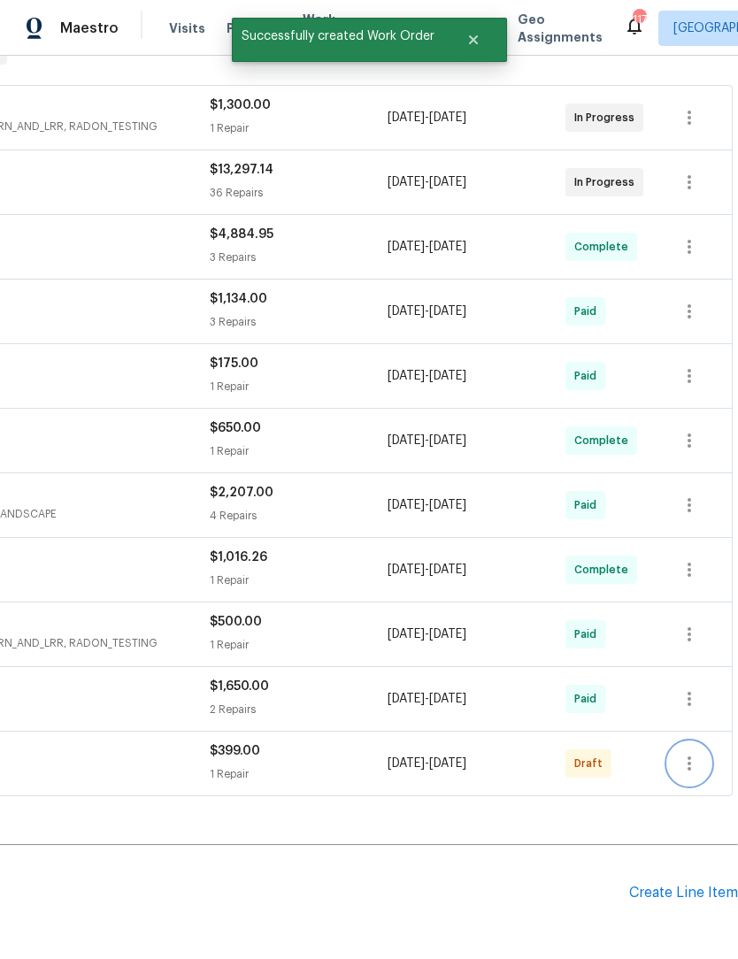
click at [689, 756] on icon "button" at bounding box center [689, 763] width 4 height 14
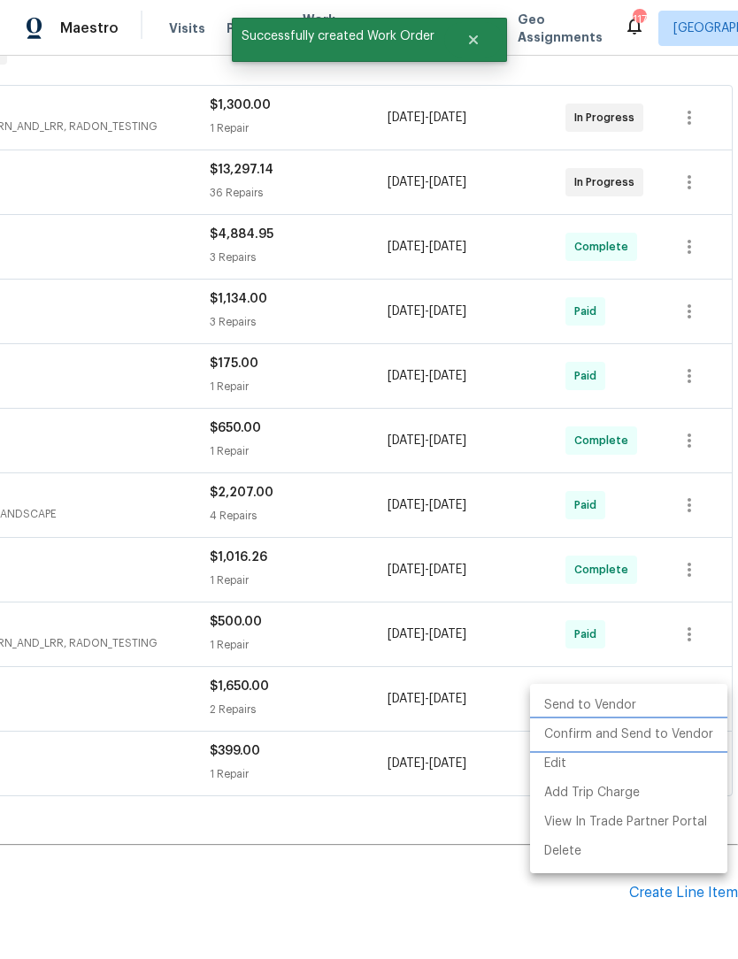
click at [682, 734] on li "Confirm and Send to Vendor" at bounding box center [628, 734] width 197 height 29
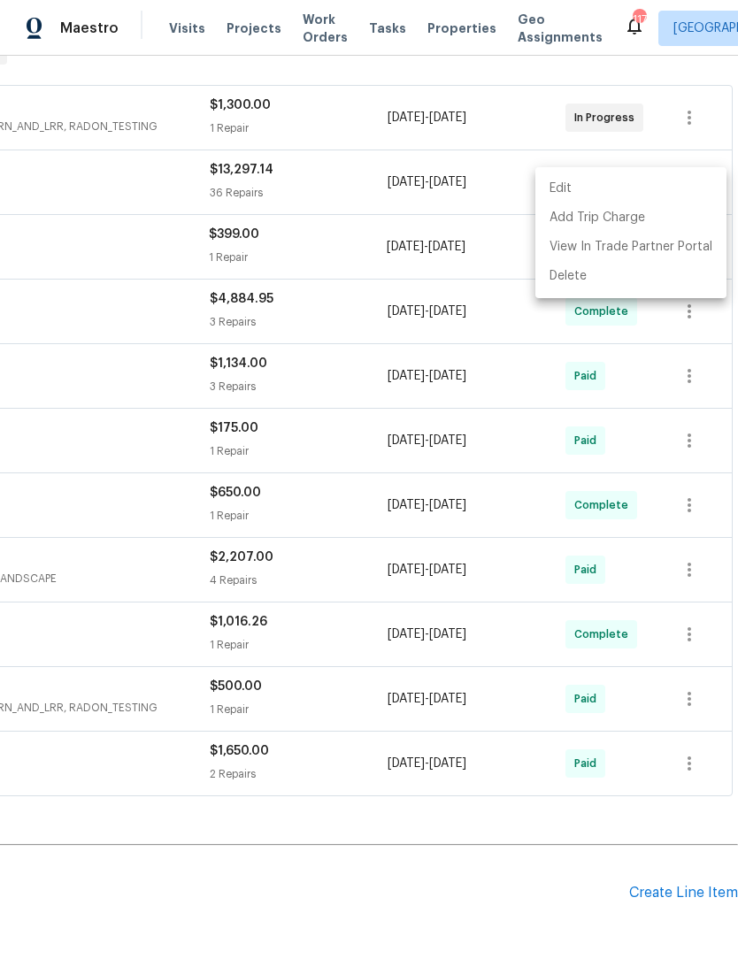
click at [695, 833] on div at bounding box center [369, 479] width 738 height 959
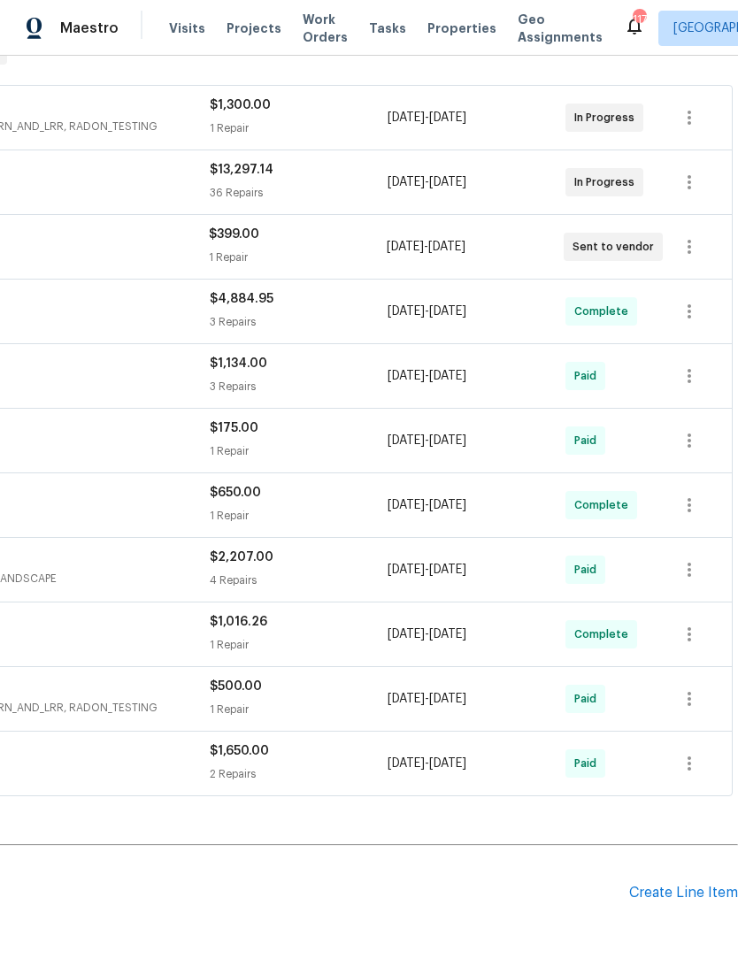
click at [677, 885] on div "Create Line Item" at bounding box center [683, 893] width 109 height 17
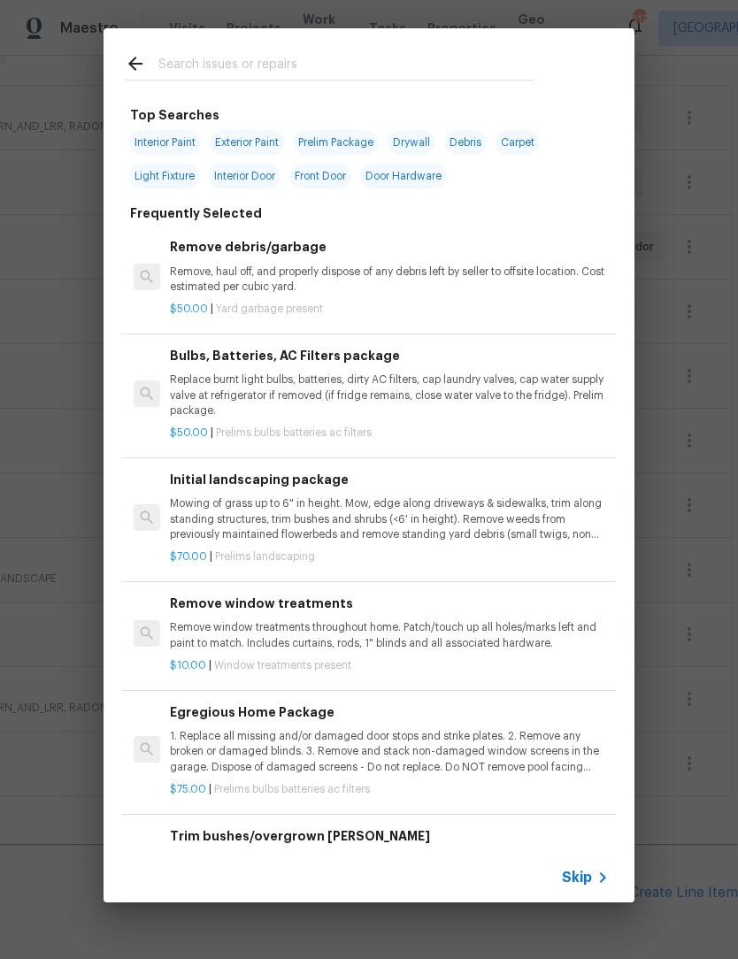
click at [297, 54] on input "text" at bounding box center [345, 66] width 375 height 27
type input "Hvac"
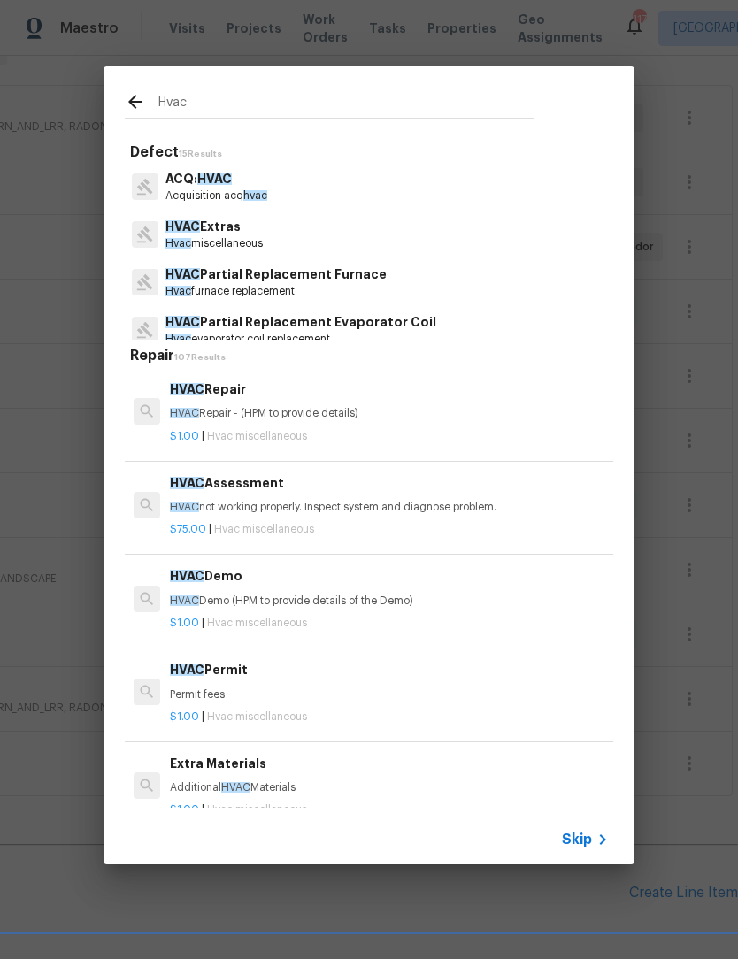
click at [240, 240] on p "Hvac miscellaneous" at bounding box center [213, 243] width 97 height 15
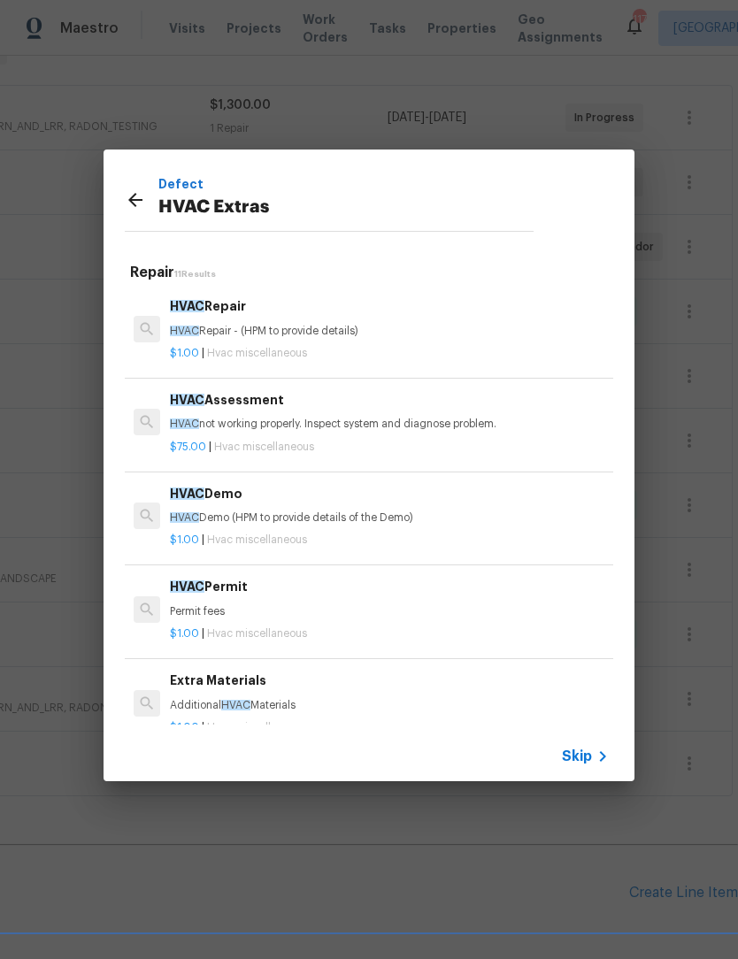
click at [239, 239] on div "Defect HVAC Extras" at bounding box center [329, 200] width 451 height 100
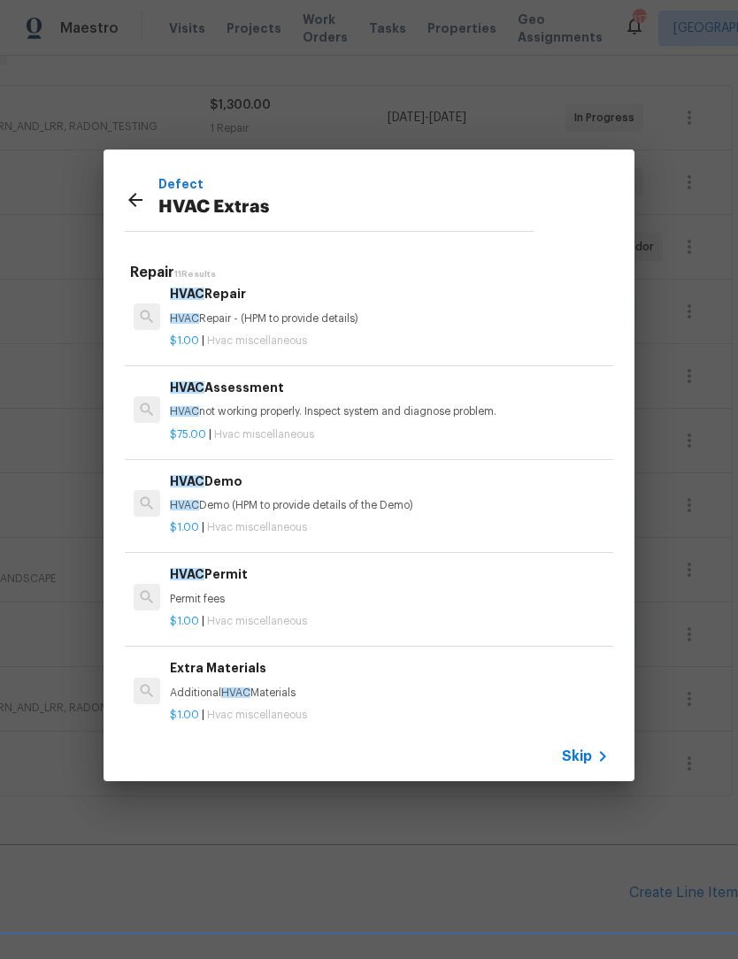
scroll to position [12, 0]
click at [327, 405] on p "HVAC not working properly. Inspect system and diagnose problem." at bounding box center [389, 411] width 439 height 15
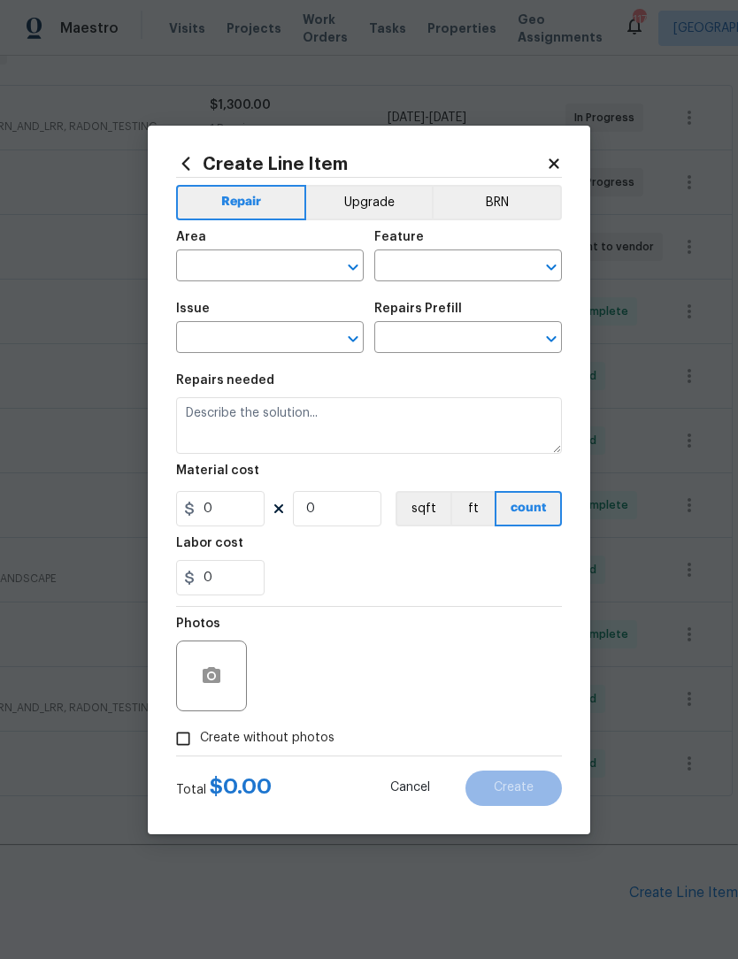
type input "HVAC"
type input "HVAC Extras"
type input "HVAC Assessment $75.00"
type textarea "HVAC not working properly. Inspect system and diagnose problem."
type input "75"
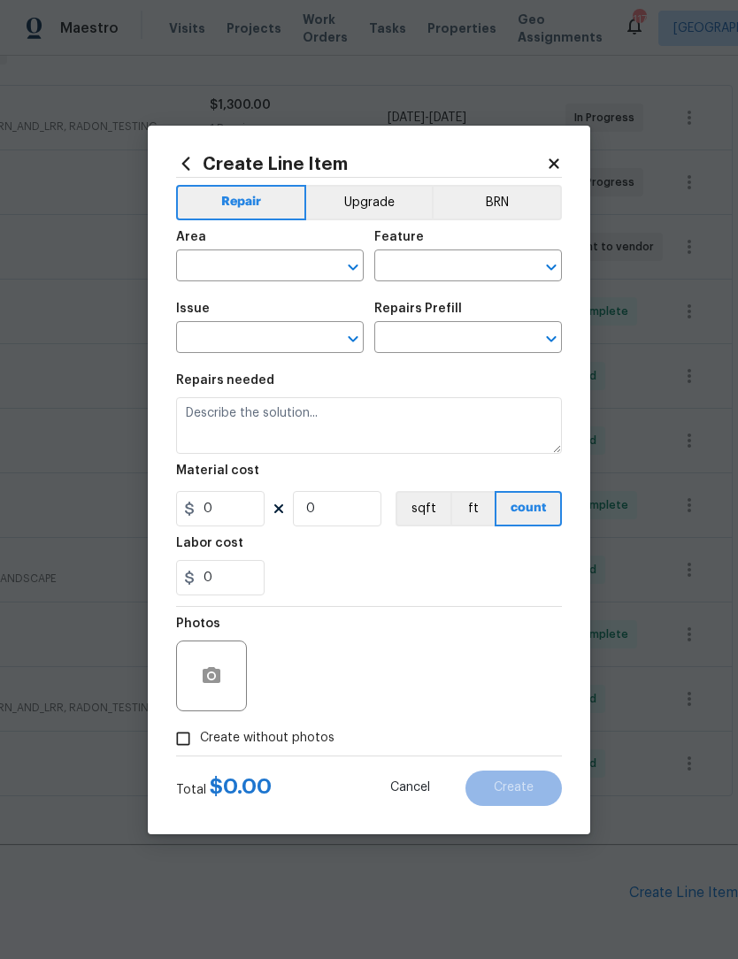
type input "1"
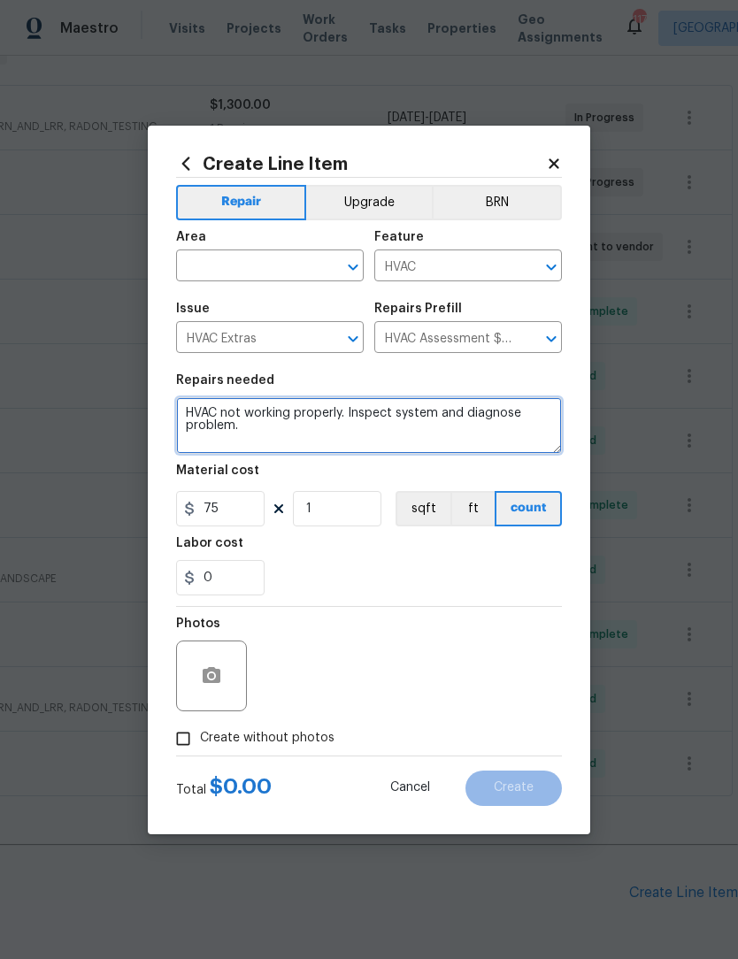
click at [328, 415] on textarea "HVAC not working properly. Inspect system and diagnose problem." at bounding box center [369, 425] width 386 height 57
click at [369, 435] on textarea "HVAC not working properly. Inspect system and diagnose problem." at bounding box center [369, 425] width 386 height 57
click at [354, 257] on icon "Open" at bounding box center [352, 267] width 21 height 21
type textarea "HVAC not working properly. Inspect system and diagnose problem. Pan is full of …"
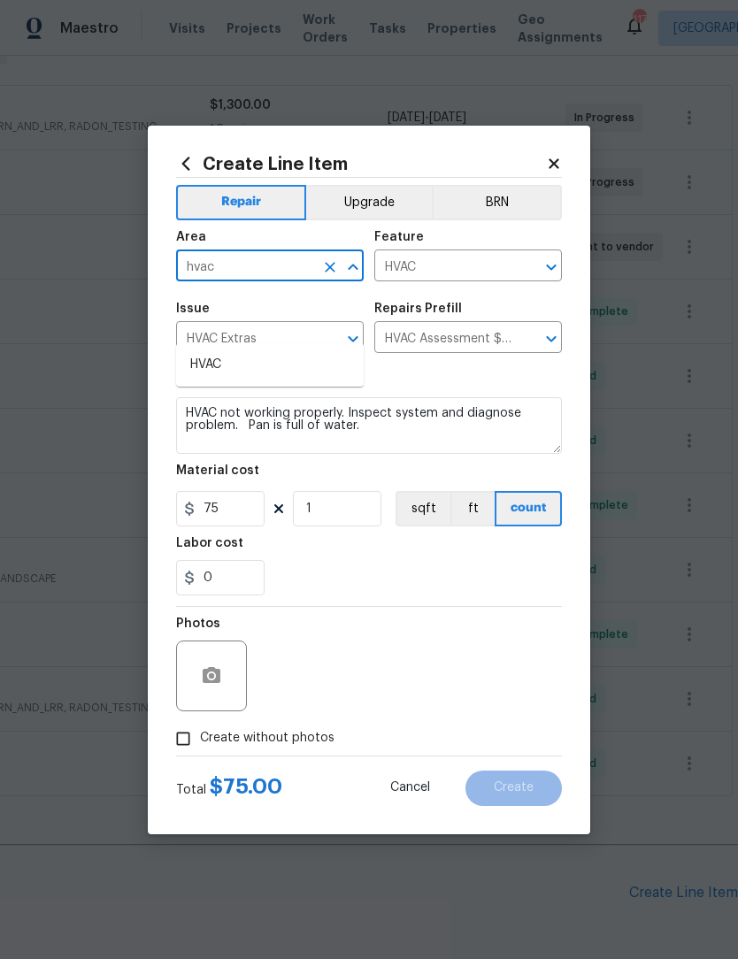
click at [251, 350] on li "HVAC" at bounding box center [270, 364] width 188 height 29
type input "HVAC"
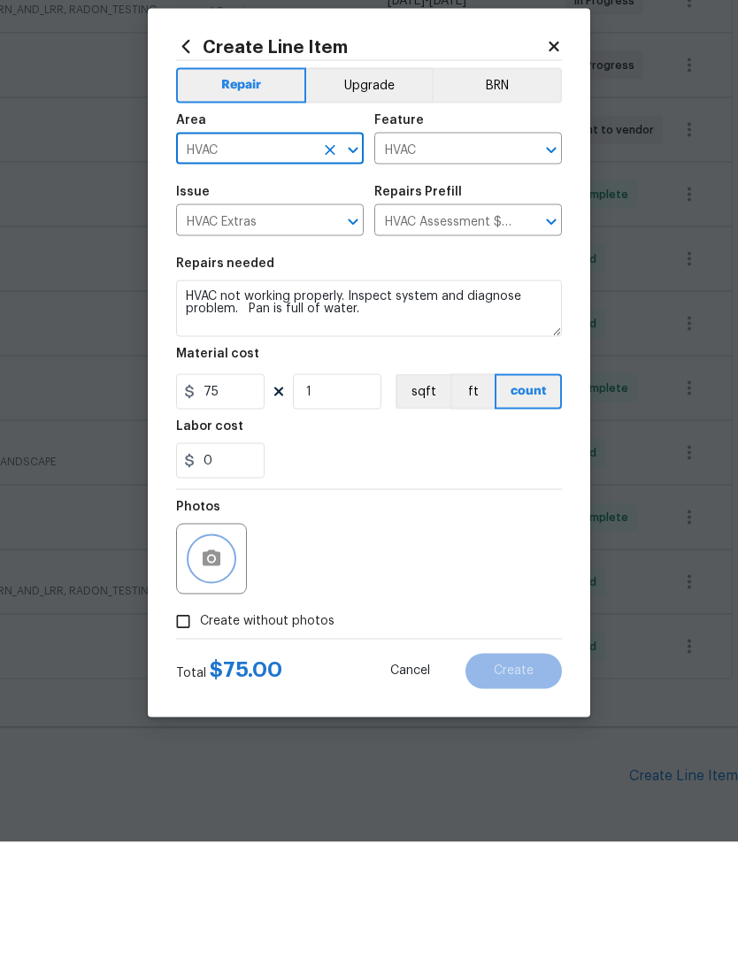
click at [209, 665] on icon "button" at bounding box center [211, 675] width 21 height 21
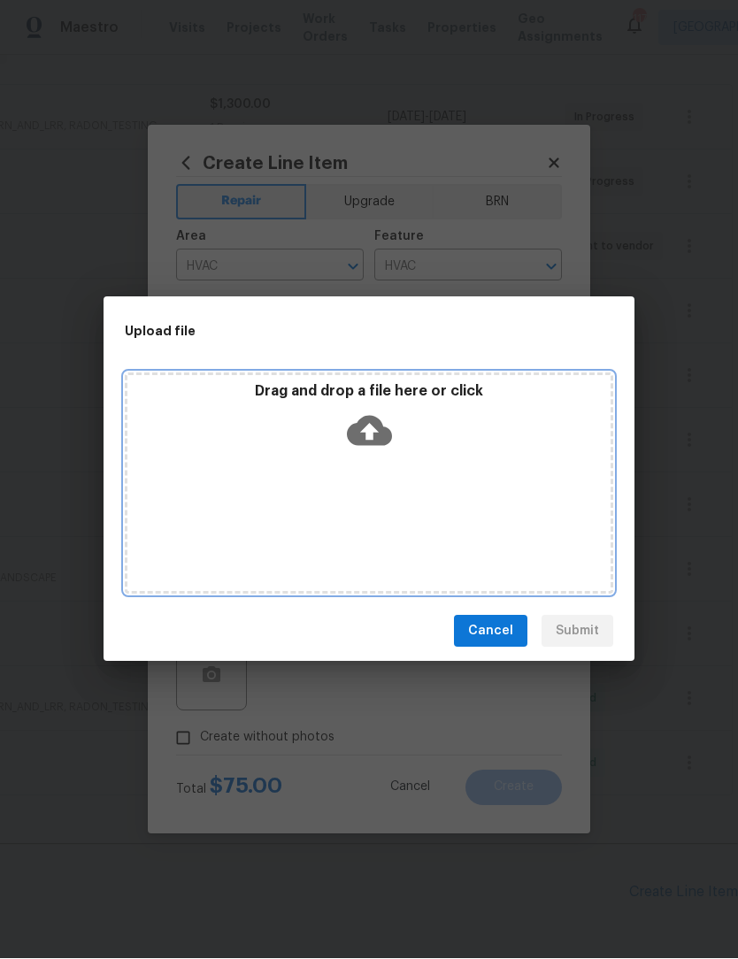
click at [382, 429] on icon at bounding box center [369, 432] width 45 height 30
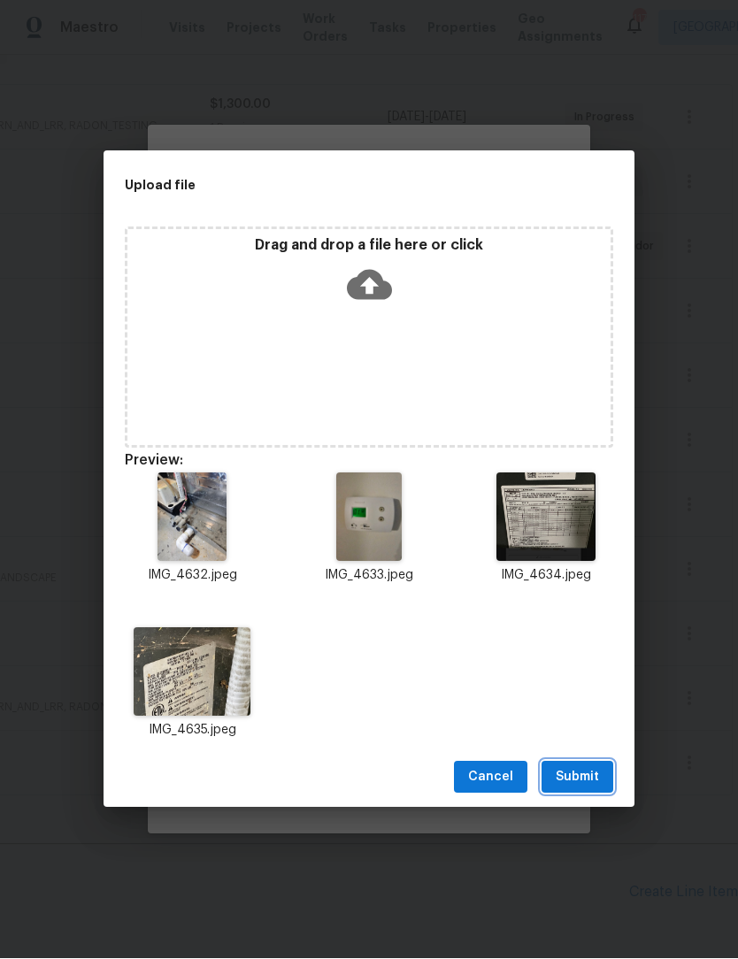
click at [590, 770] on span "Submit" at bounding box center [577, 778] width 43 height 22
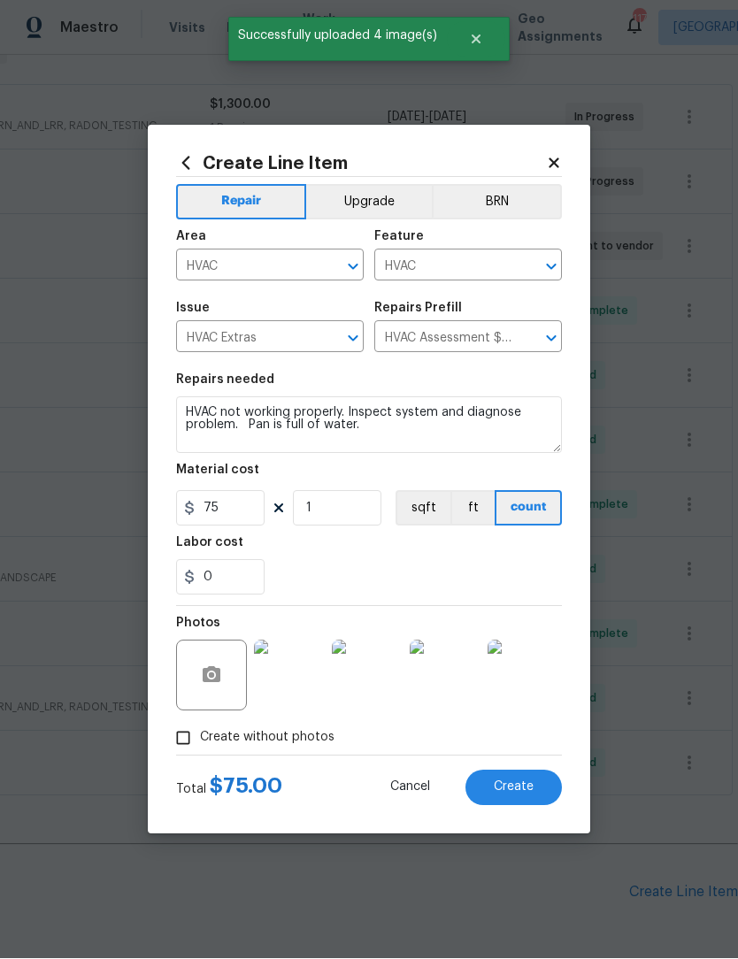
click at [531, 786] on span "Create" at bounding box center [514, 787] width 40 height 13
type input "0"
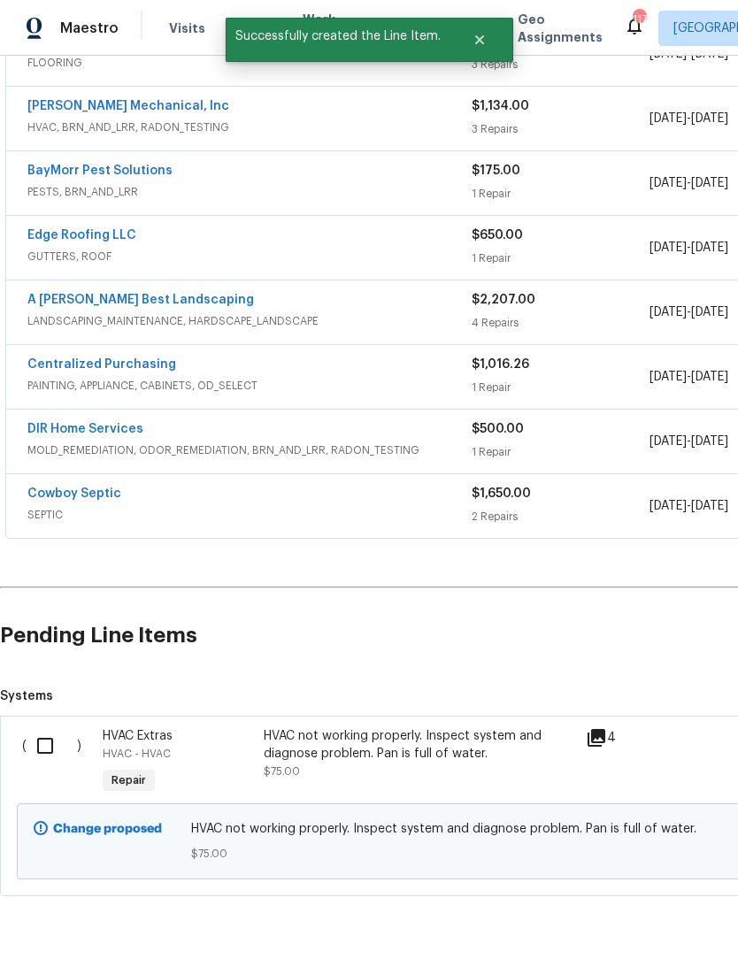
scroll to position [566, 0]
click at [50, 728] on input "checkbox" at bounding box center [52, 746] width 50 height 37
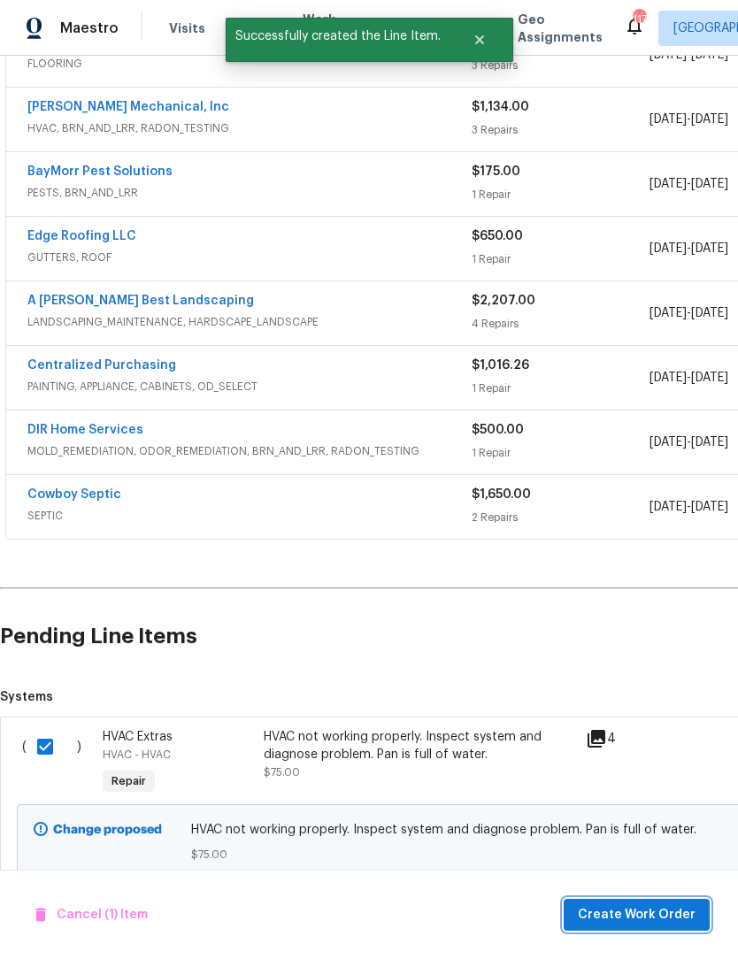
click at [666, 912] on span "Create Work Order" at bounding box center [637, 915] width 118 height 22
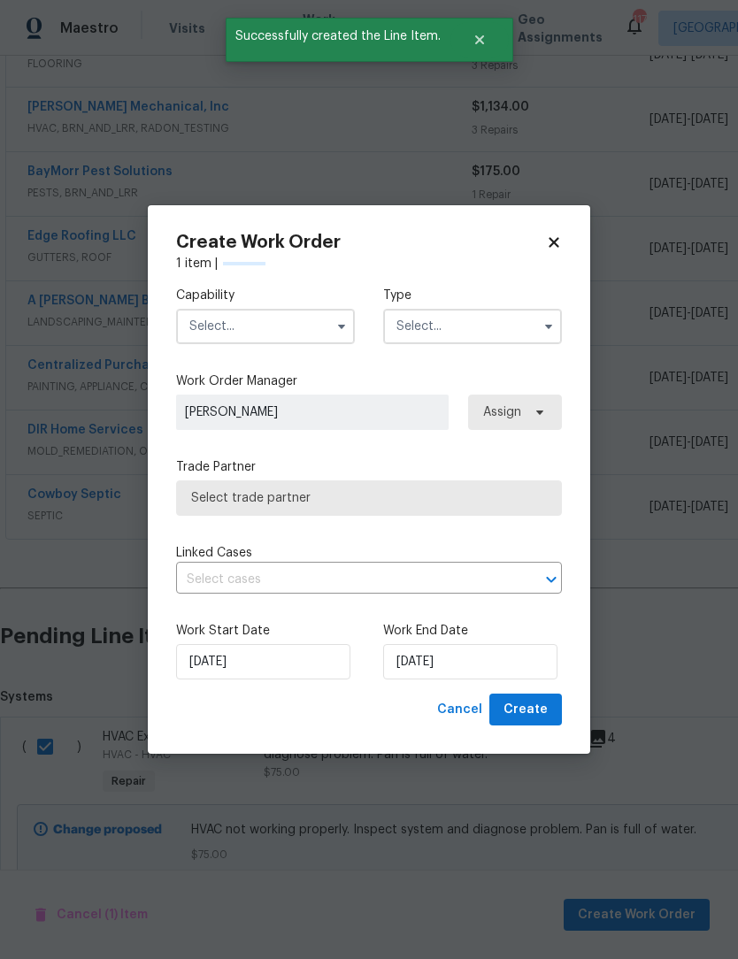
checkbox input "false"
click at [334, 329] on icon "button" at bounding box center [341, 326] width 14 height 14
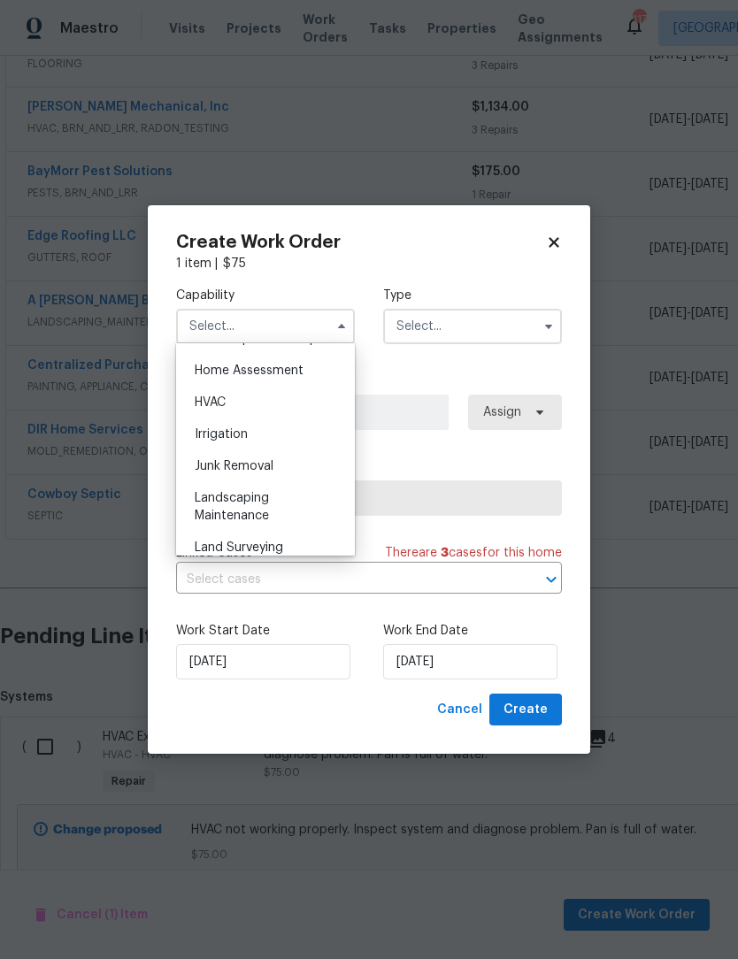
scroll to position [995, 0]
click at [236, 438] on div "HVAC" at bounding box center [265, 437] width 170 height 32
type input "HVAC"
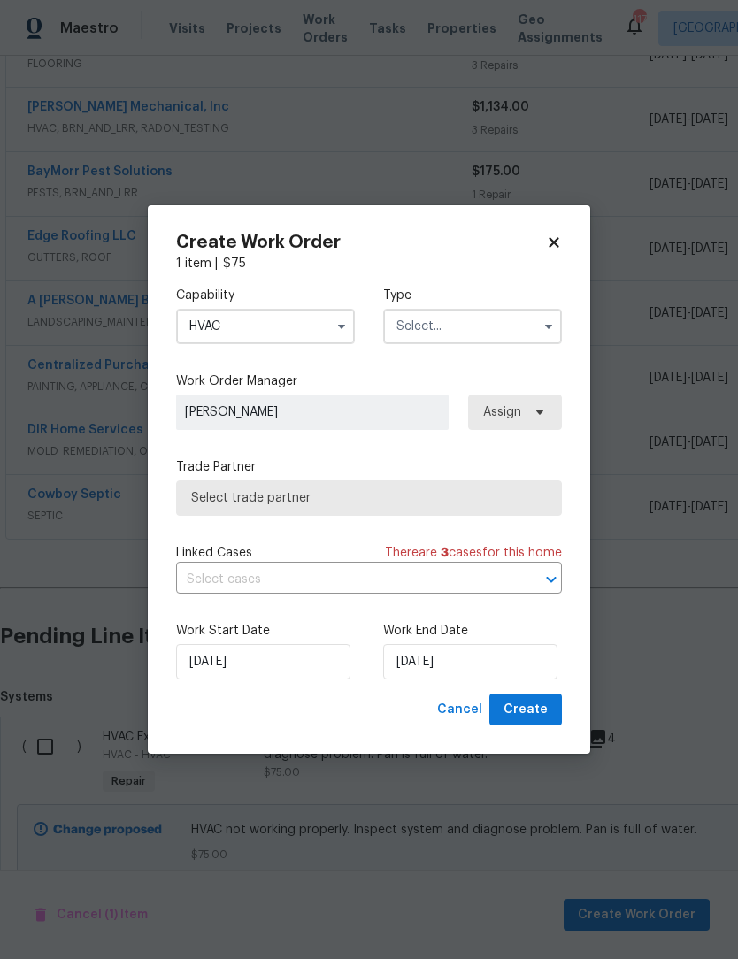
click at [545, 329] on icon "button" at bounding box center [548, 326] width 14 height 14
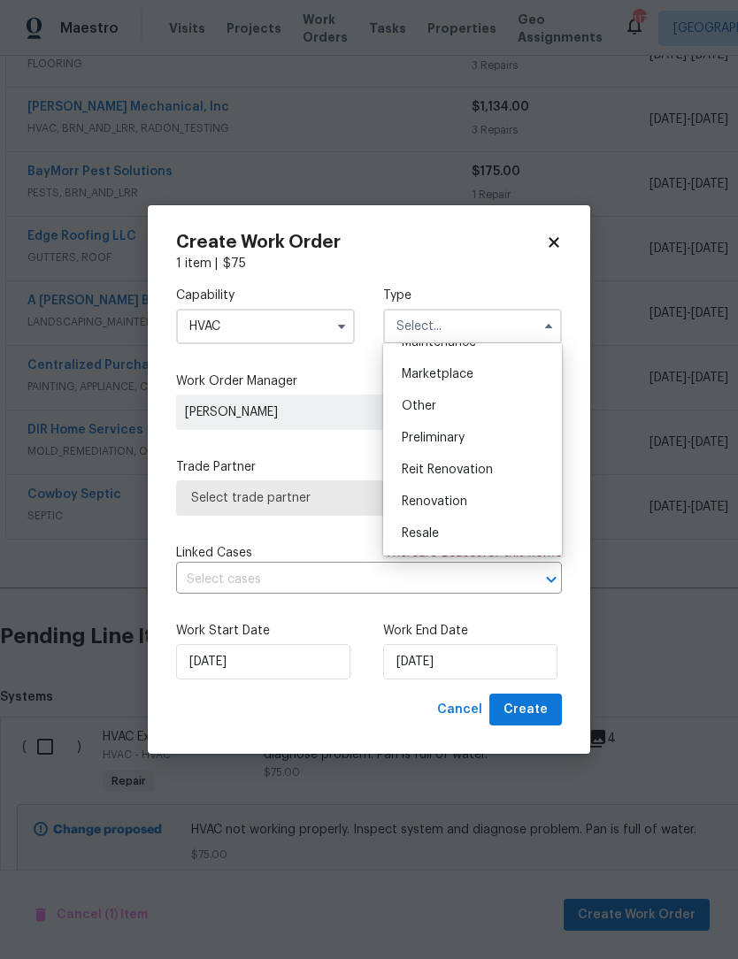
scroll to position [307, 0]
click at [462, 513] on div "Renovation" at bounding box center [472, 503] width 170 height 32
type input "Renovation"
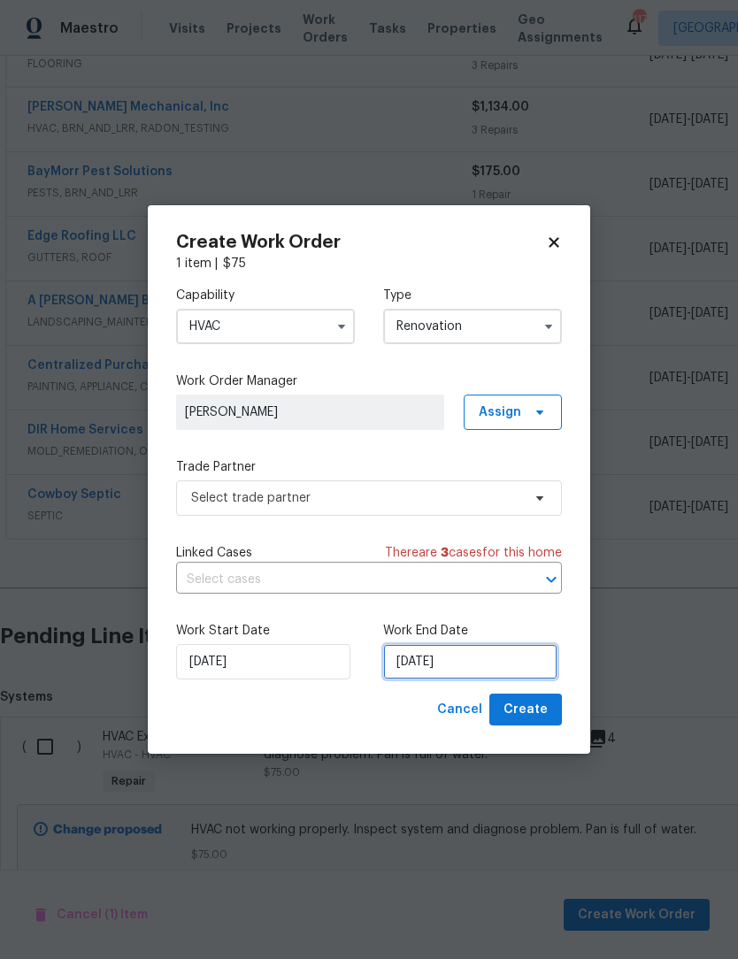
click at [479, 668] on input "[DATE]" at bounding box center [470, 661] width 174 height 35
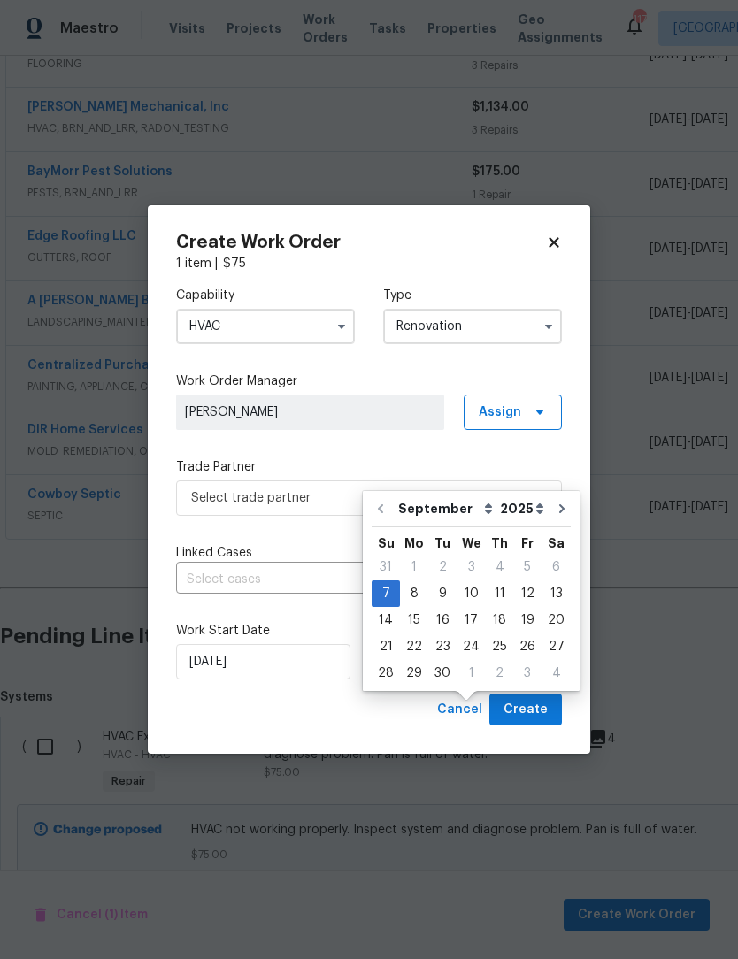
scroll to position [59, 0]
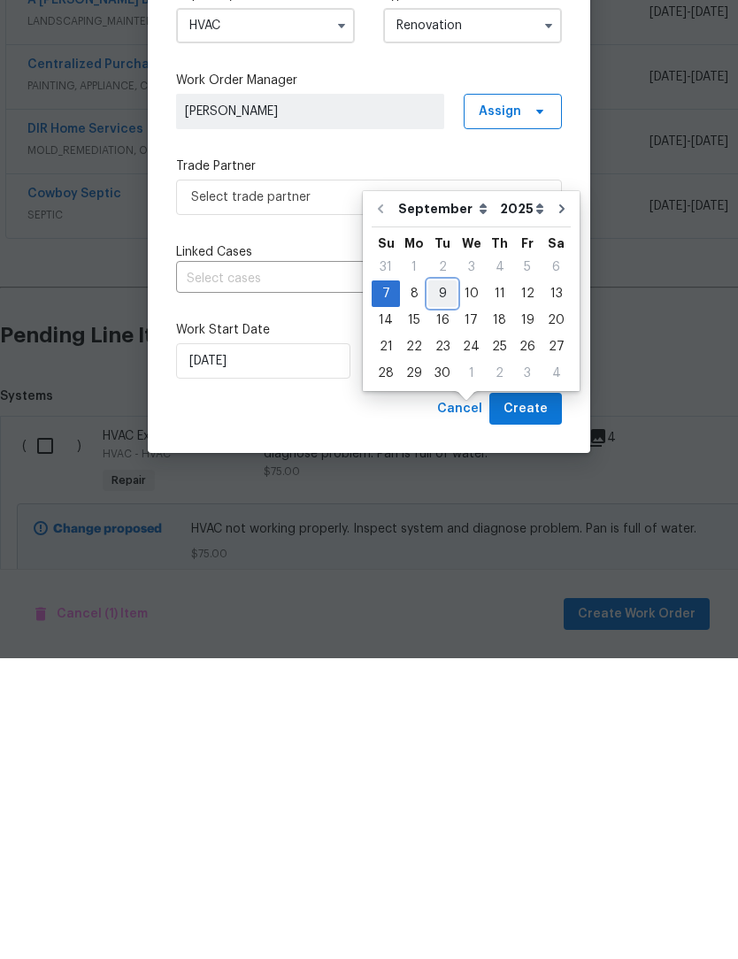
click at [443, 582] on div "9" at bounding box center [442, 594] width 28 height 25
type input "[DATE]"
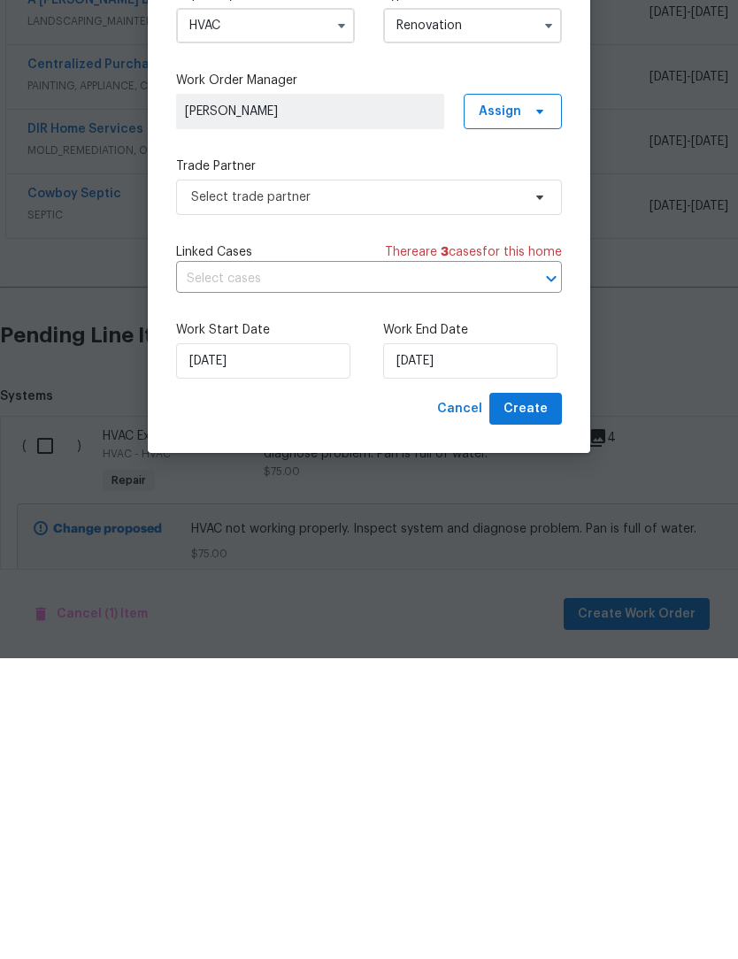
scroll to position [58, 0]
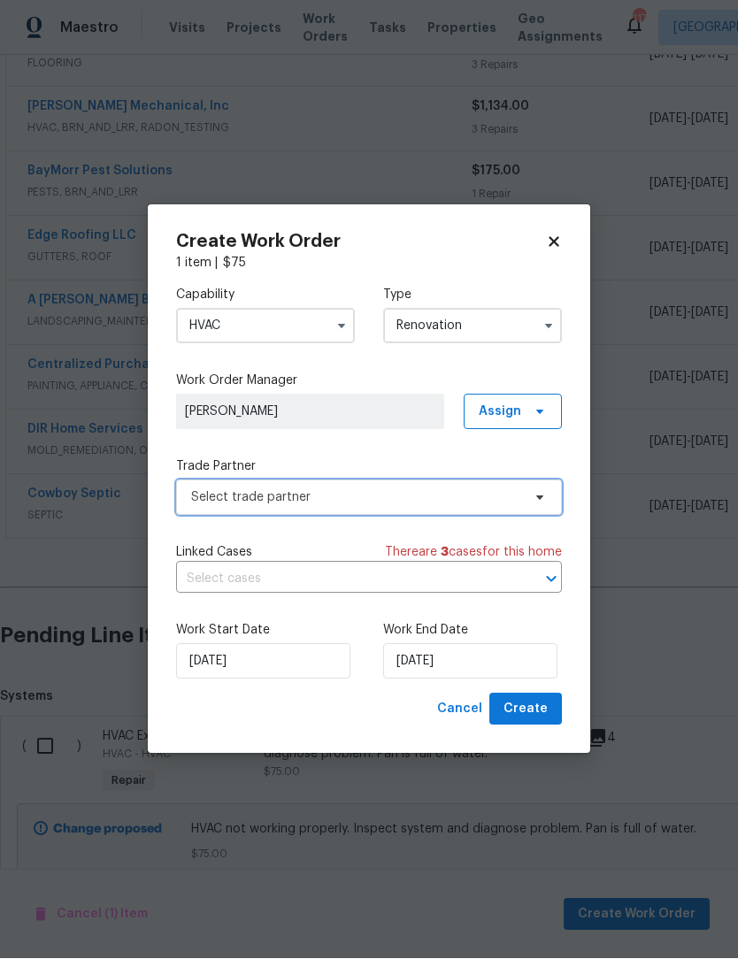
click at [538, 503] on span "Select trade partner" at bounding box center [369, 497] width 386 height 35
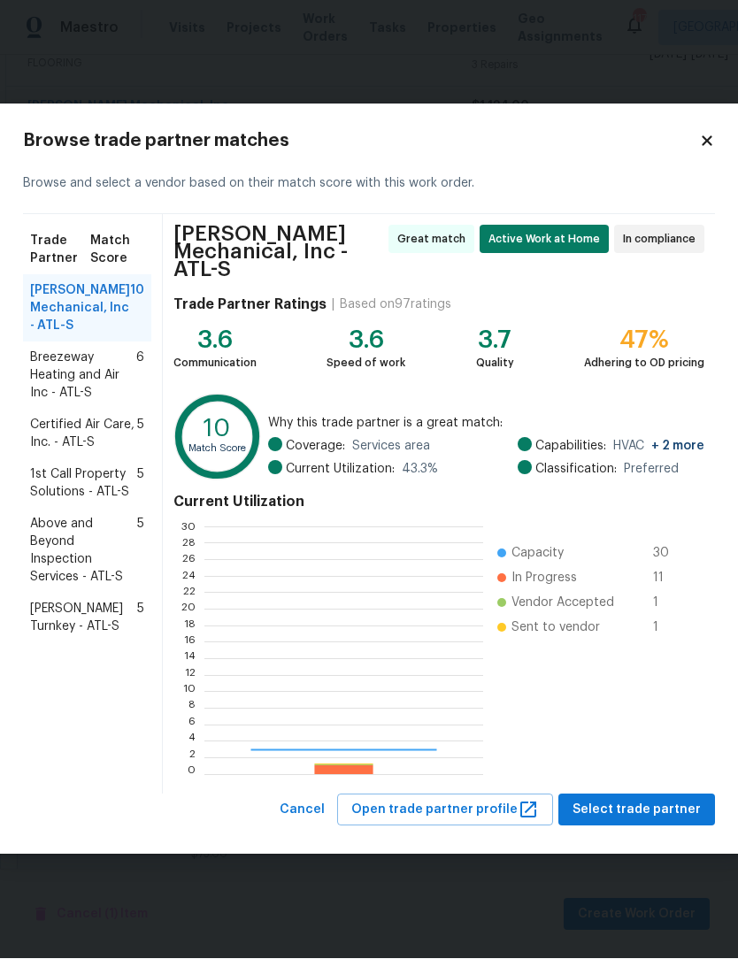
scroll to position [248, 278]
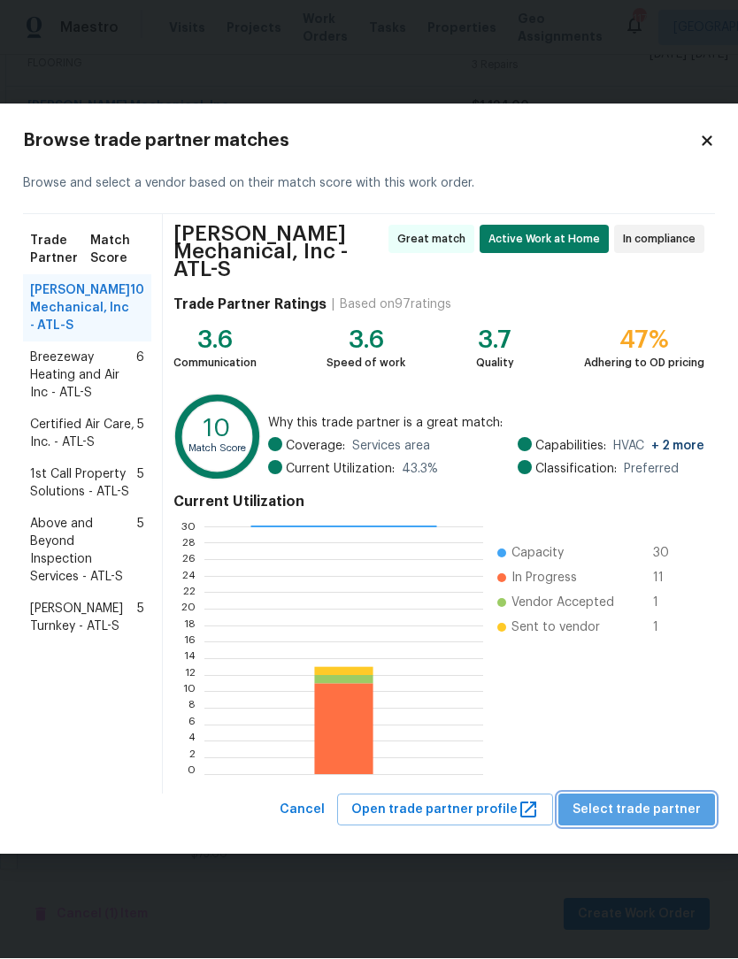
click at [654, 807] on span "Select trade partner" at bounding box center [636, 811] width 128 height 22
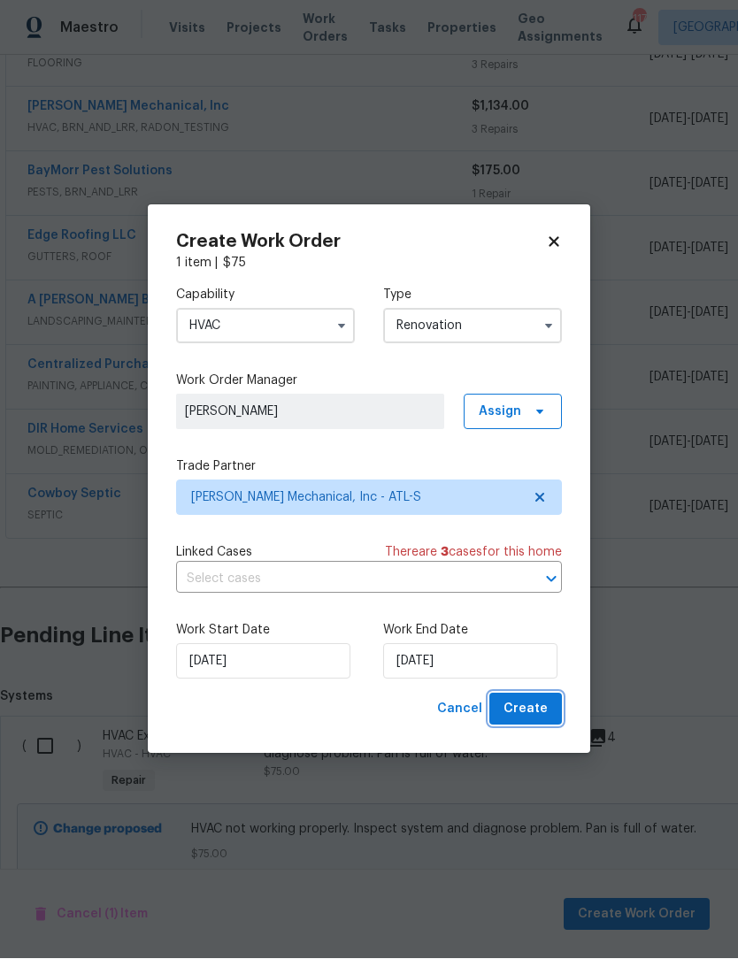
click at [542, 709] on span "Create" at bounding box center [525, 710] width 44 height 22
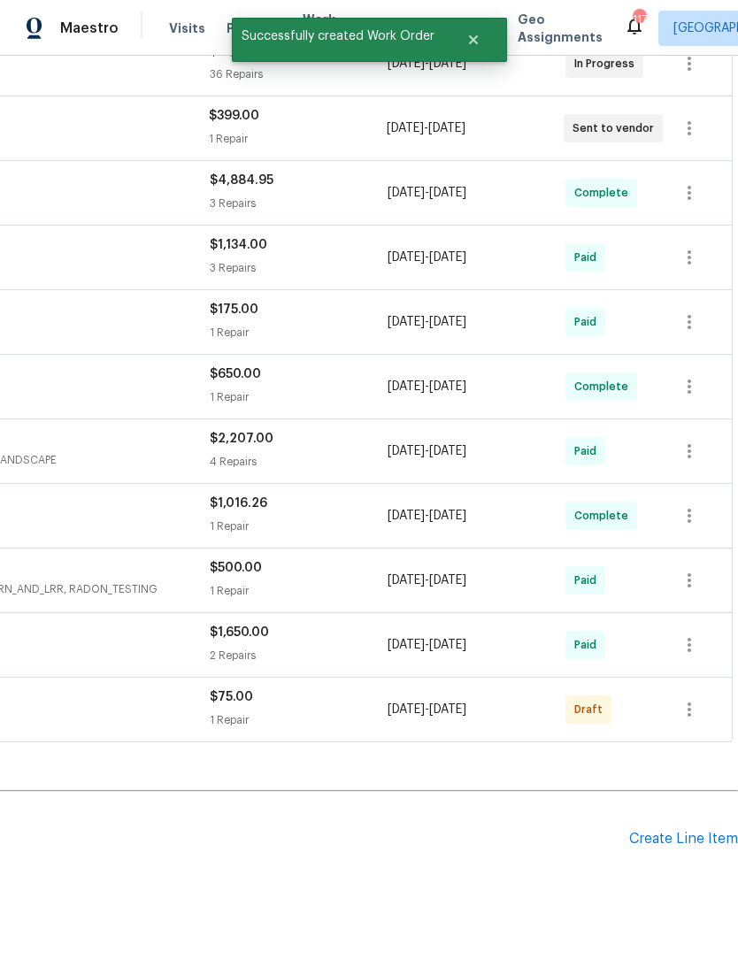
scroll to position [428, 262]
click at [694, 699] on icon "button" at bounding box center [689, 709] width 21 height 21
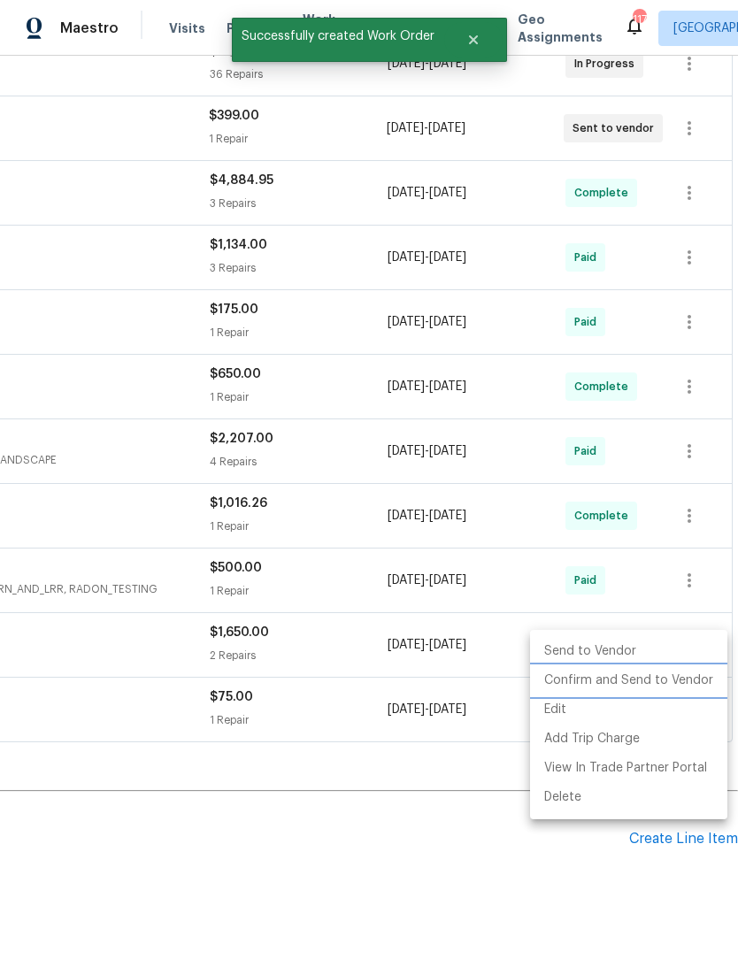
click at [682, 679] on li "Confirm and Send to Vendor" at bounding box center [628, 680] width 197 height 29
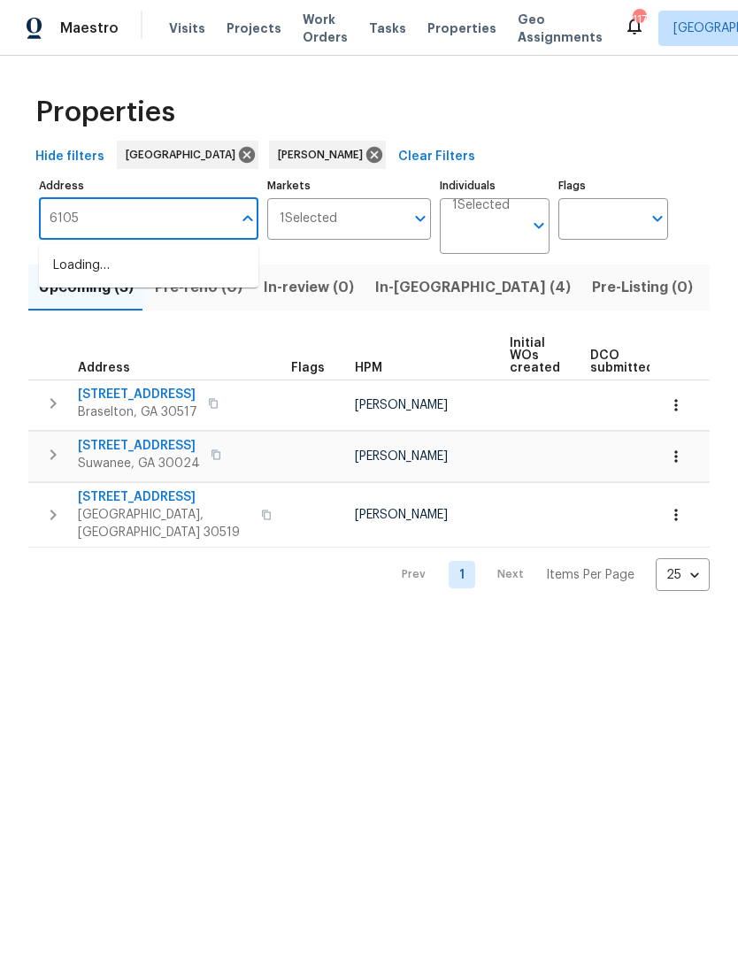
type input "6105"
click at [680, 108] on div "Properties" at bounding box center [368, 112] width 681 height 57
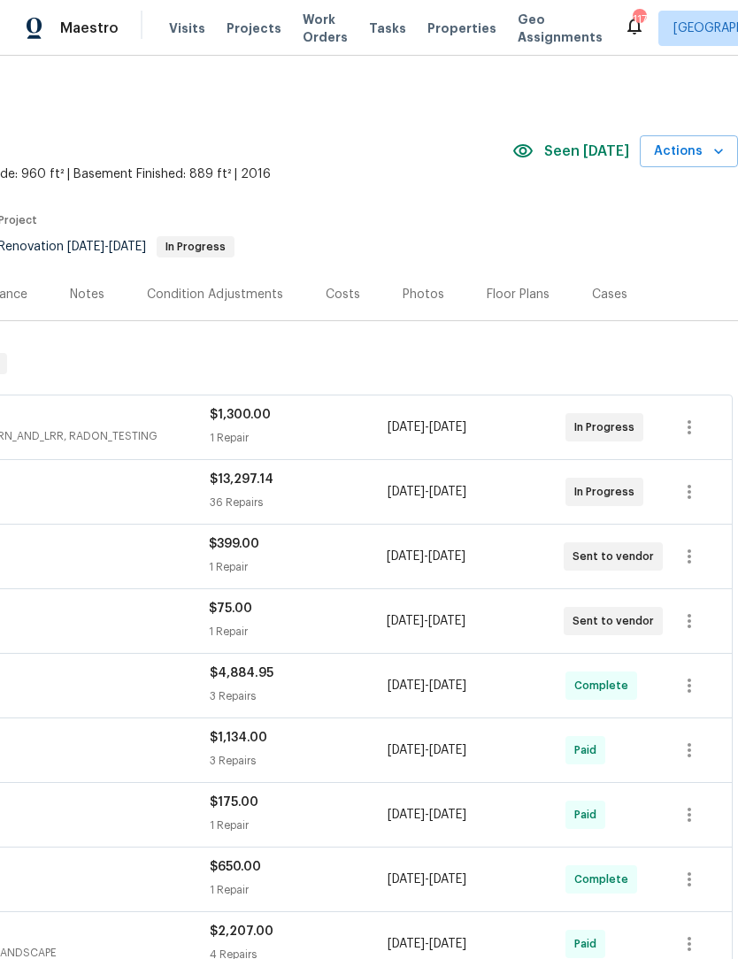
scroll to position [0, 262]
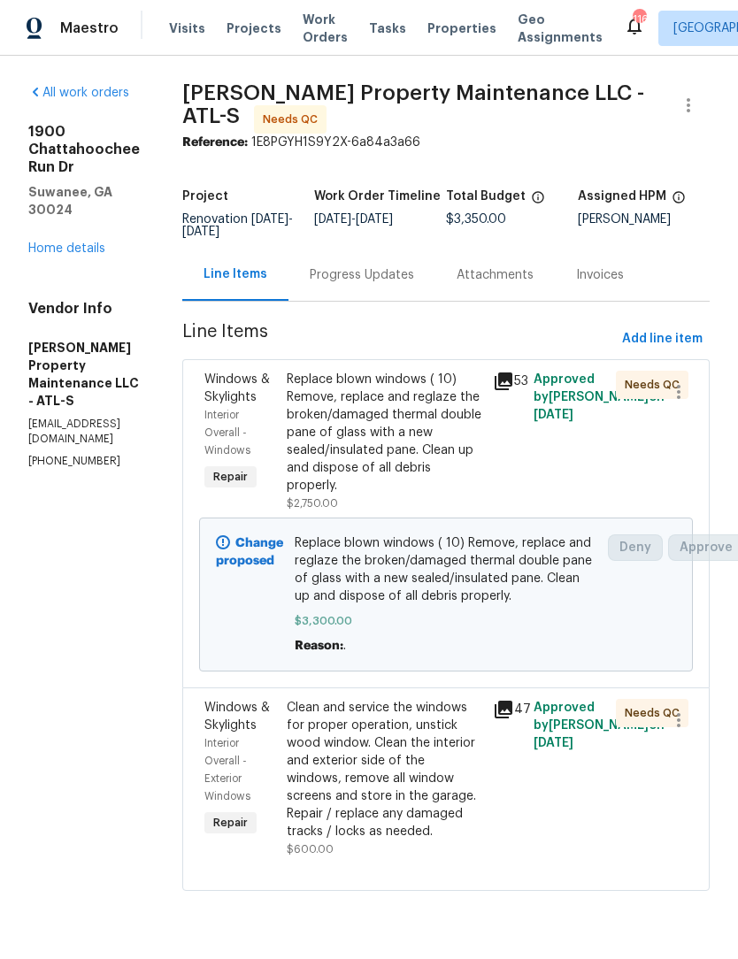
click at [419, 806] on div "Clean and service the windows for proper operation, unstick wood window. Clean …" at bounding box center [385, 770] width 196 height 142
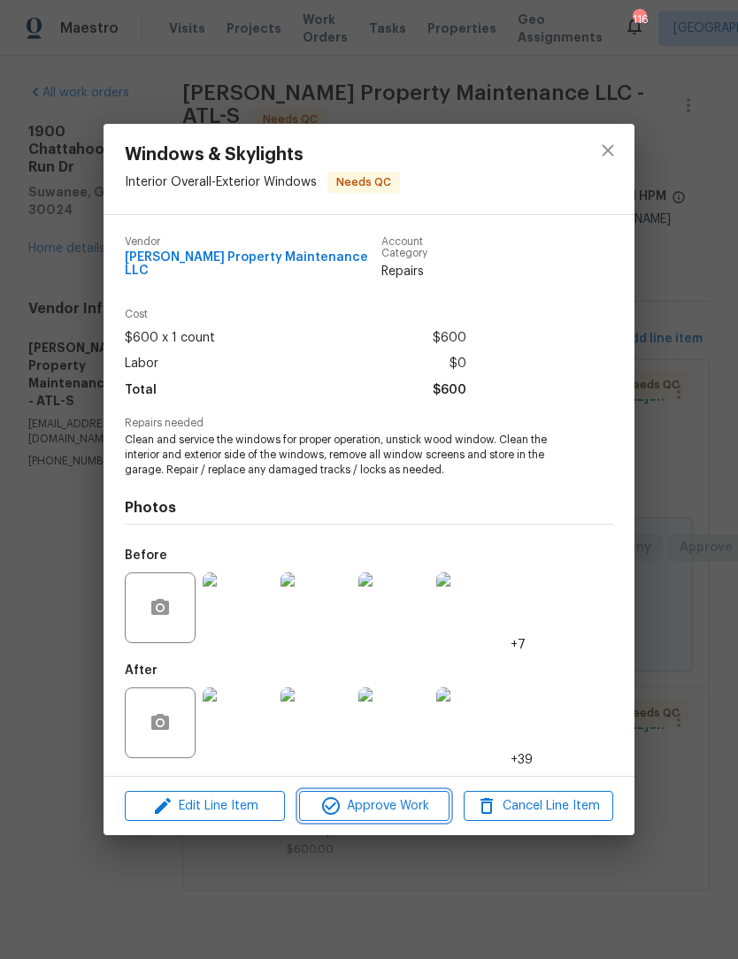
click at [418, 798] on span "Approve Work" at bounding box center [373, 806] width 139 height 22
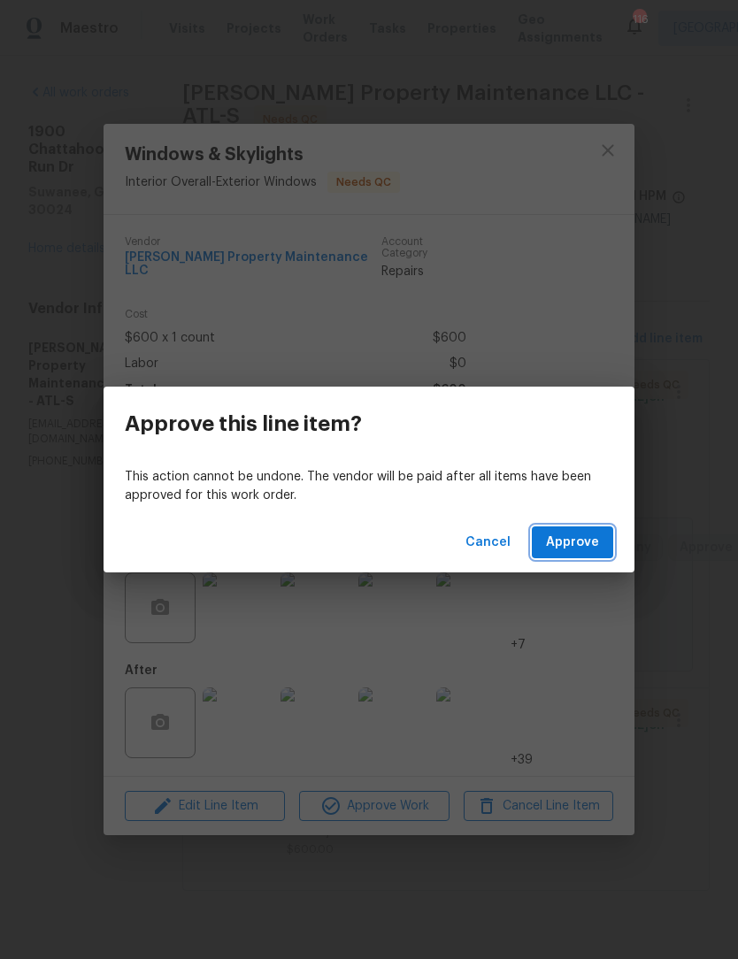
click at [576, 548] on span "Approve" at bounding box center [572, 543] width 53 height 22
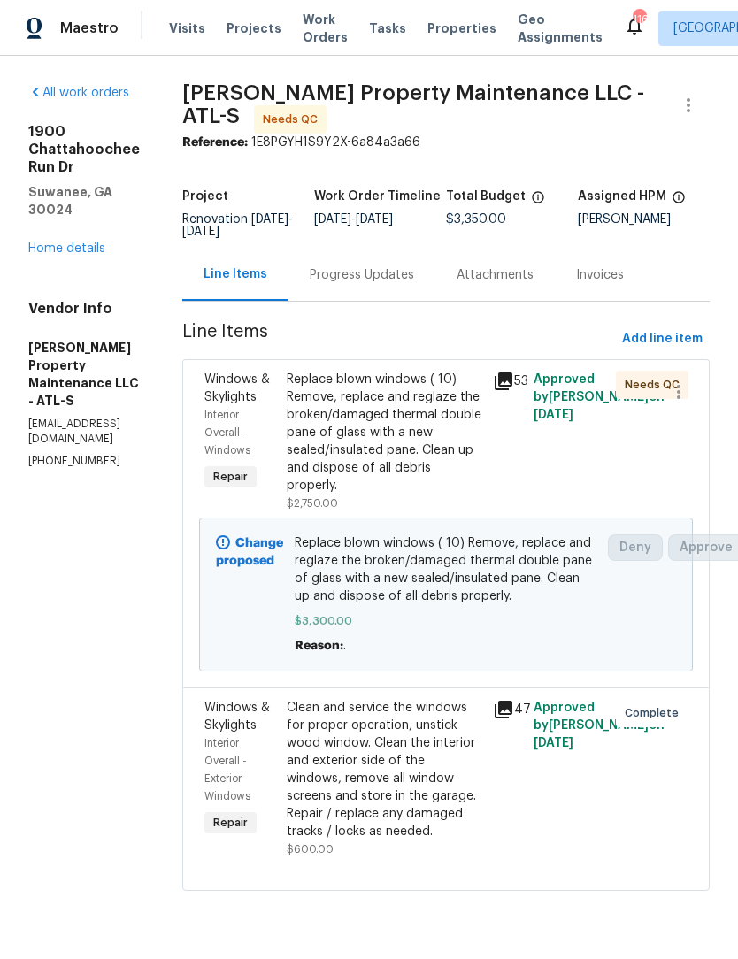
click at [390, 284] on div "Progress Updates" at bounding box center [362, 275] width 104 height 18
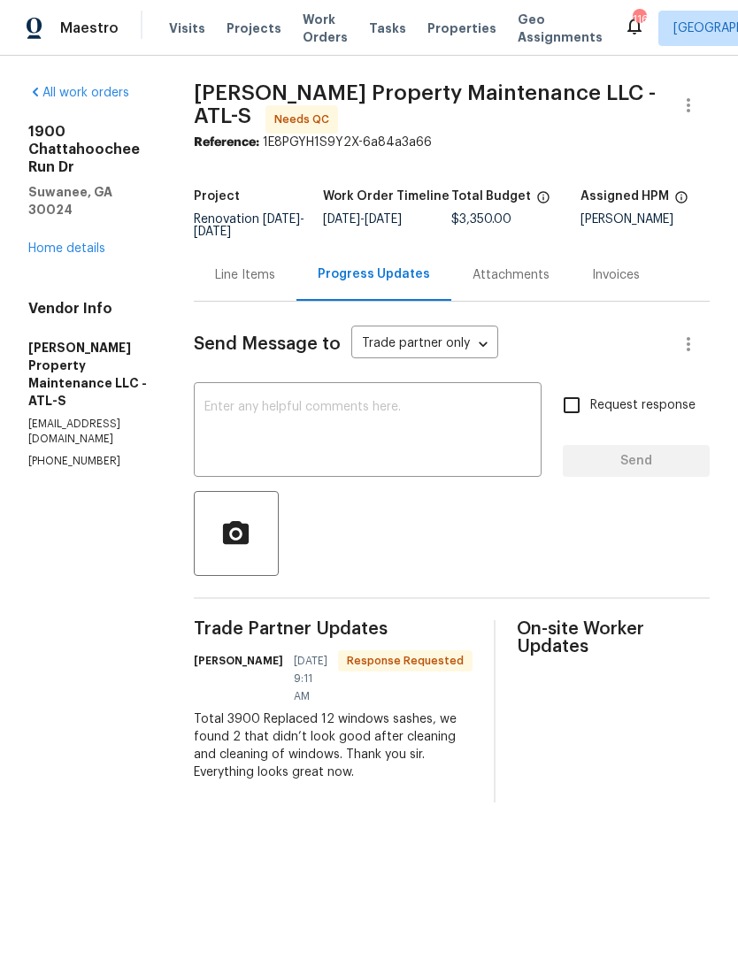
click at [421, 440] on textarea at bounding box center [367, 432] width 326 height 62
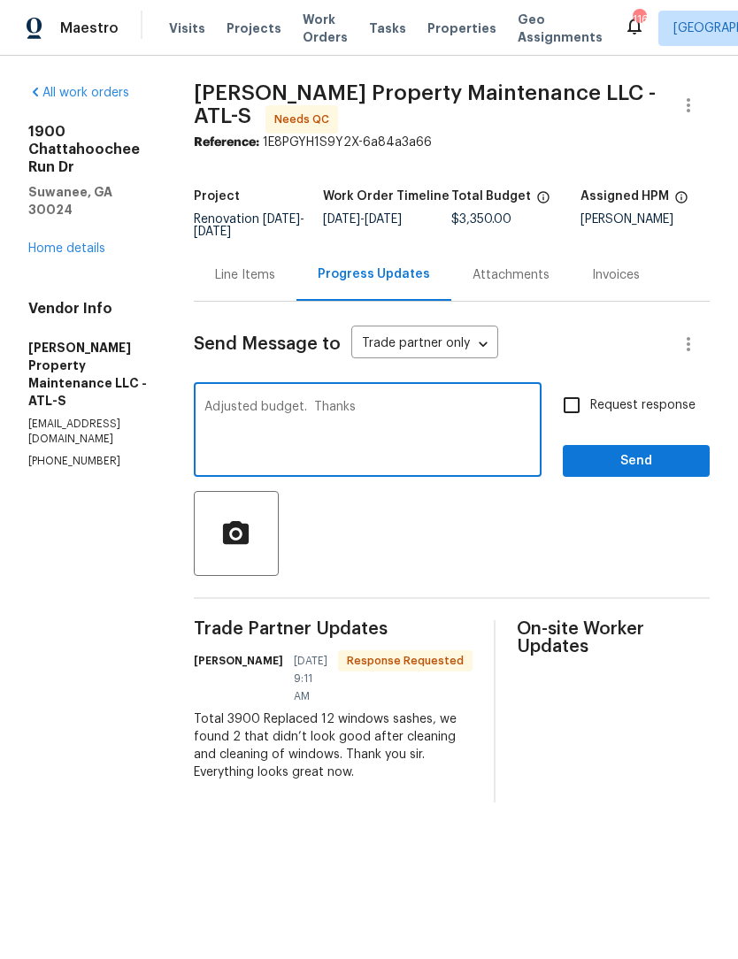
type textarea "Adjusted budget. Thanks"
click at [674, 471] on span "Send" at bounding box center [636, 461] width 119 height 22
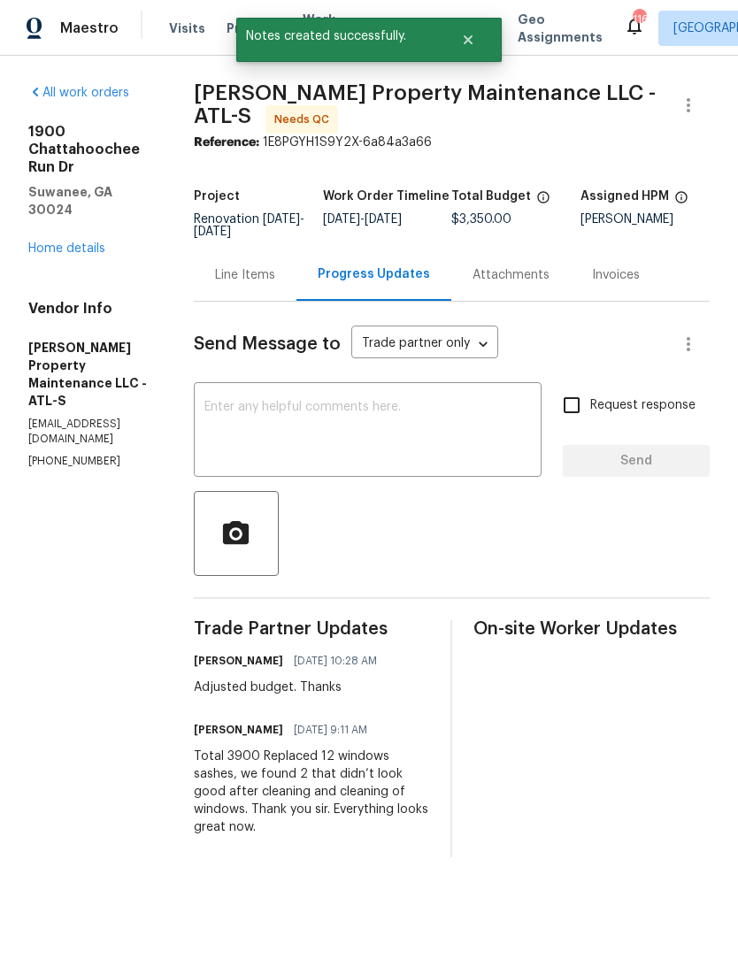
click at [88, 242] on link "Home details" at bounding box center [66, 248] width 77 height 12
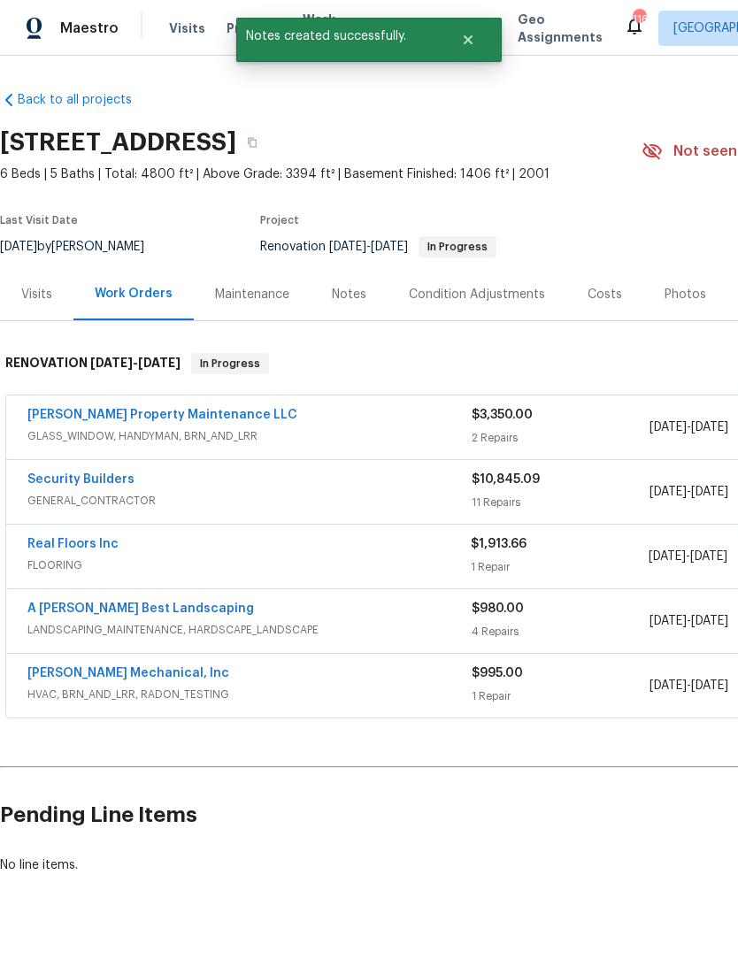
click at [352, 296] on div "Notes" at bounding box center [349, 295] width 35 height 18
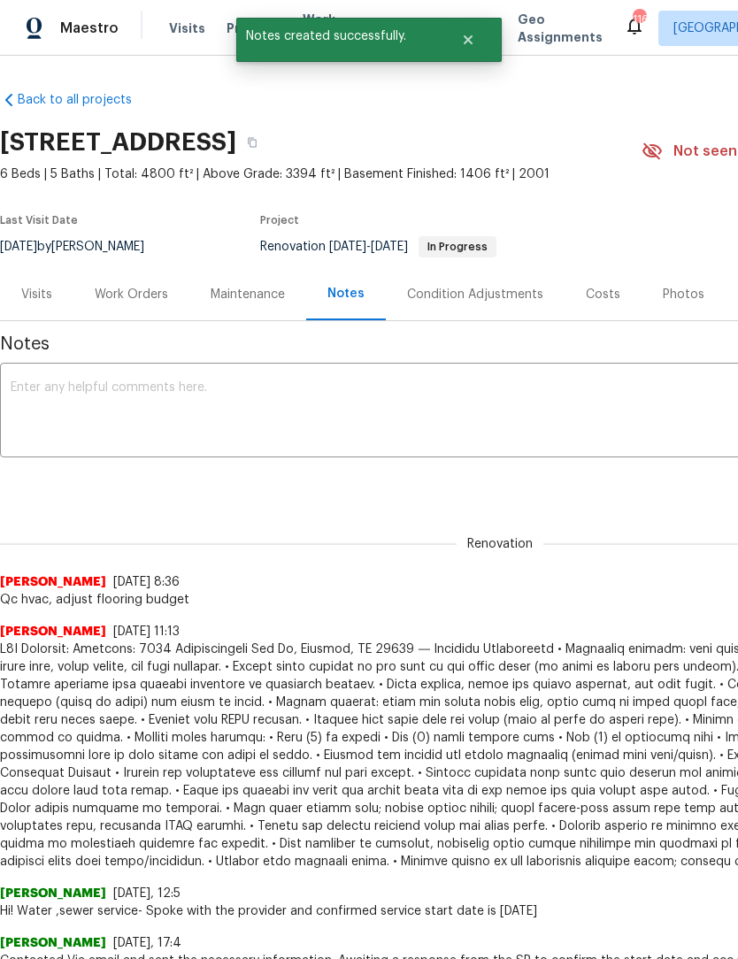
click at [285, 389] on textarea at bounding box center [500, 412] width 978 height 62
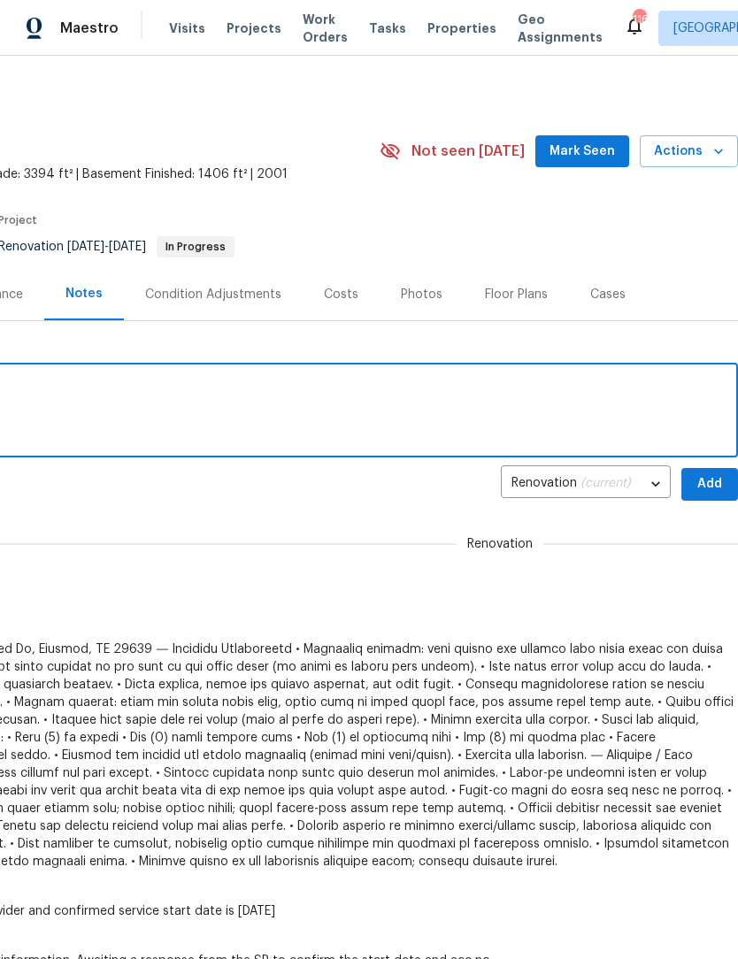
scroll to position [0, 262]
type textarea "Adjusted window budget total 12 sashes."
click at [720, 482] on span "Add" at bounding box center [709, 484] width 28 height 22
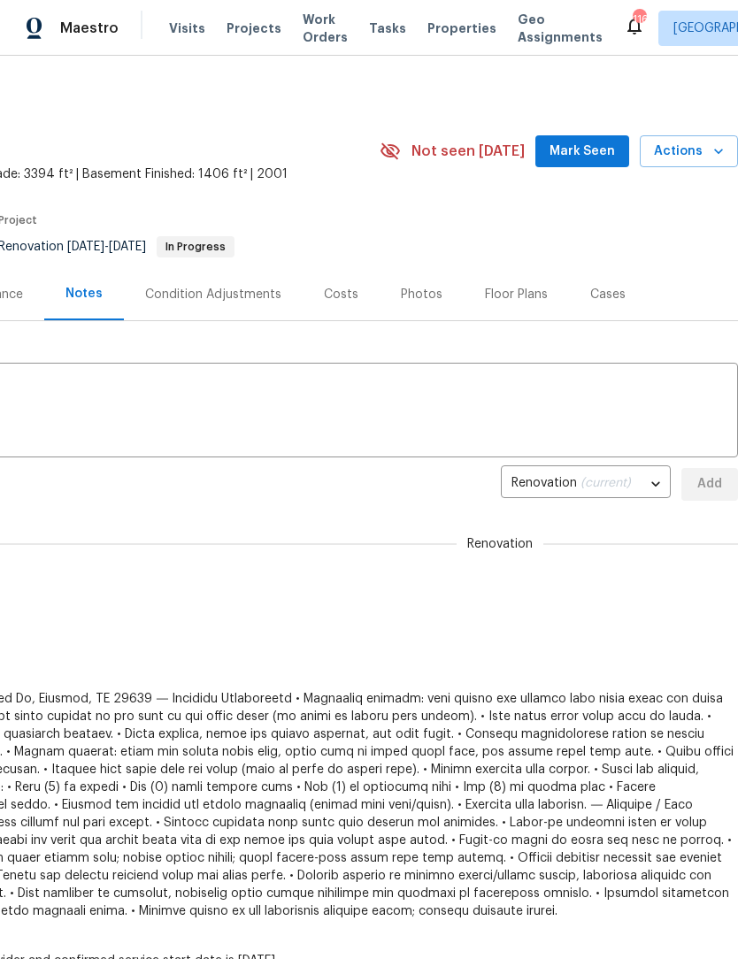
click at [606, 146] on span "Mark Seen" at bounding box center [581, 152] width 65 height 22
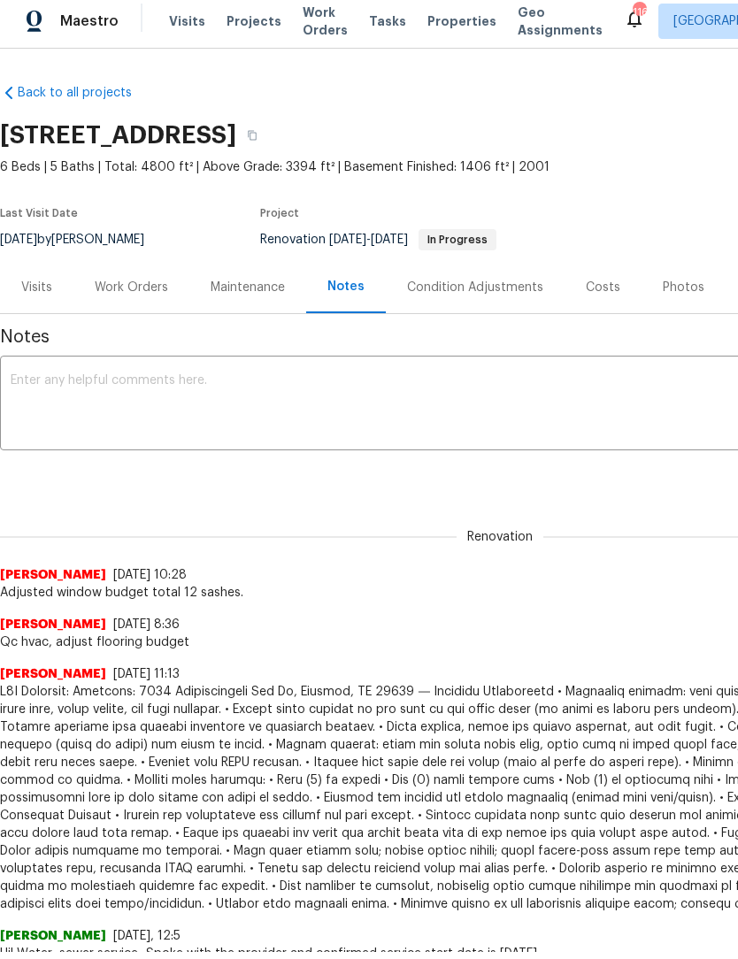
scroll to position [0, 0]
click at [144, 295] on div "Work Orders" at bounding box center [131, 289] width 73 height 18
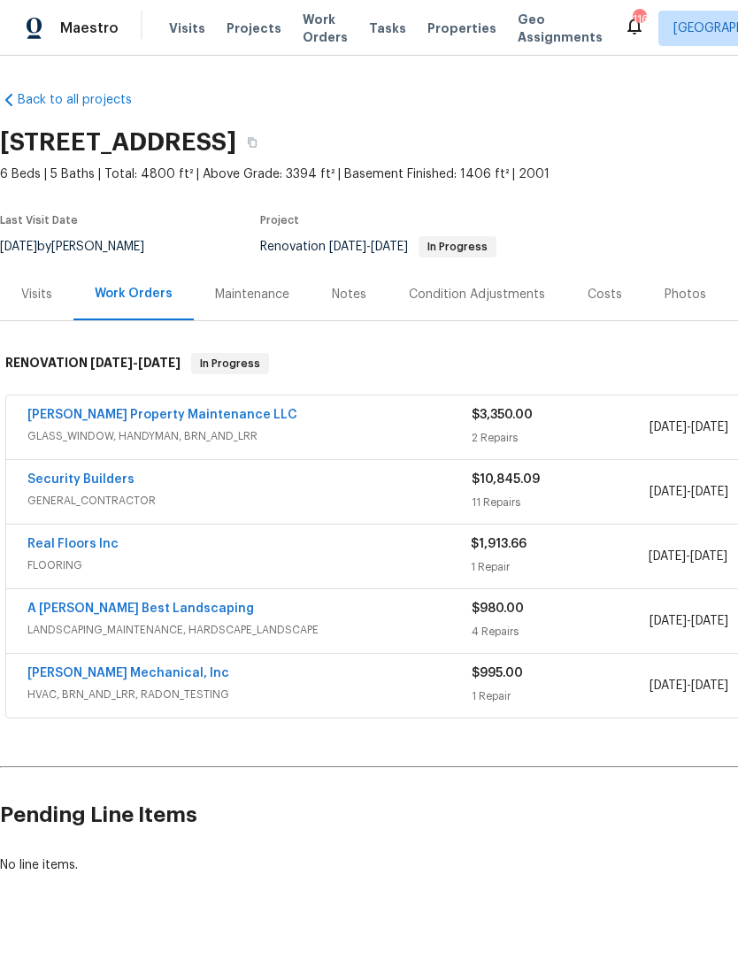
click at [133, 411] on link "[PERSON_NAME] Property Maintenance LLC" at bounding box center [162, 415] width 270 height 12
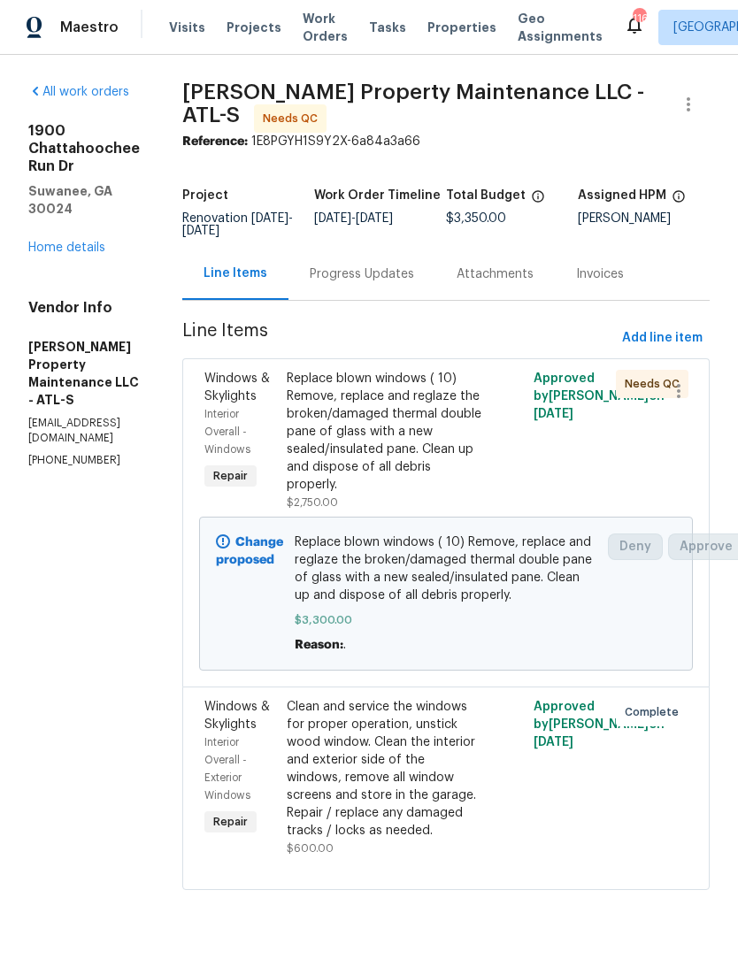
scroll to position [1, 0]
click at [308, 29] on span "Work Orders" at bounding box center [325, 28] width 45 height 35
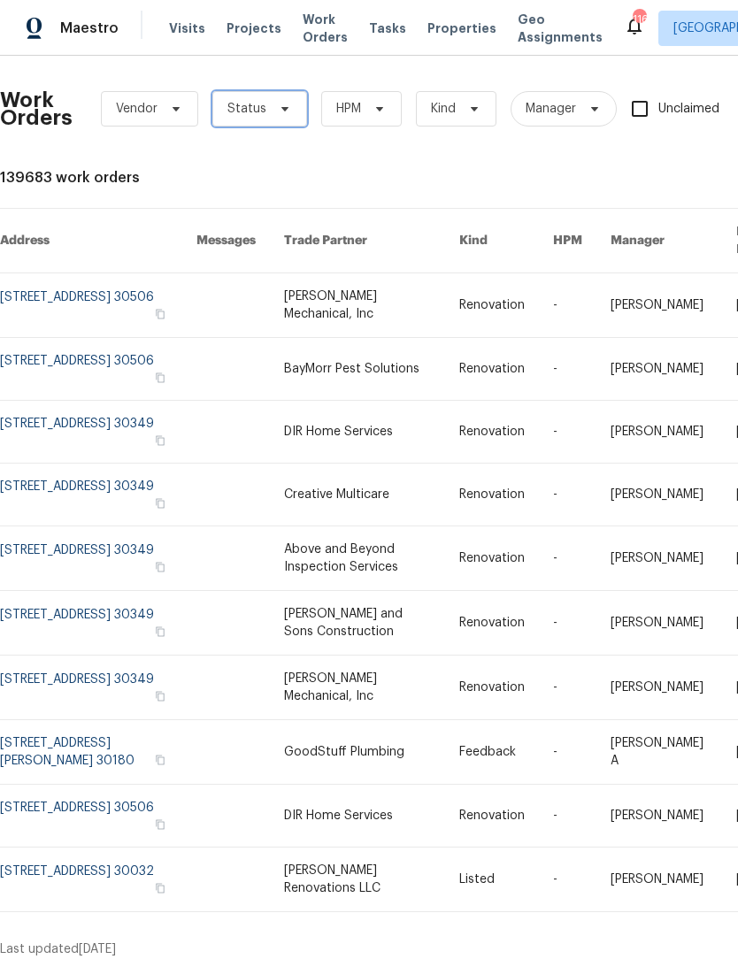
click at [284, 115] on icon at bounding box center [285, 109] width 14 height 14
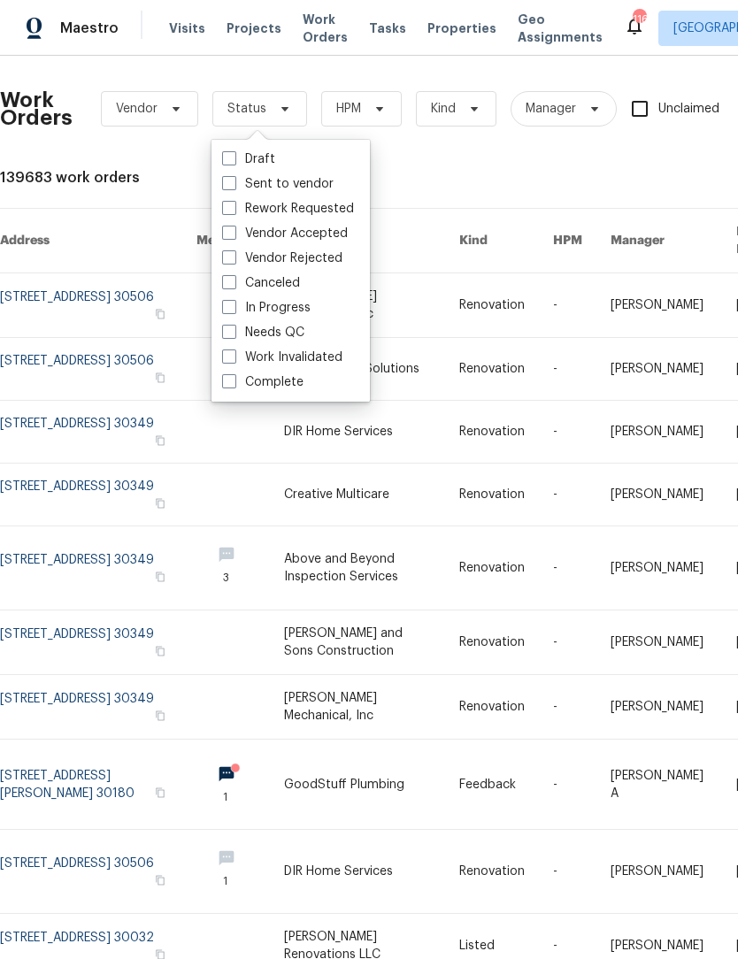
click at [228, 339] on label "Needs QC" at bounding box center [263, 333] width 82 height 18
click at [228, 335] on input "Needs QC" at bounding box center [228, 330] width 12 height 12
checkbox input "true"
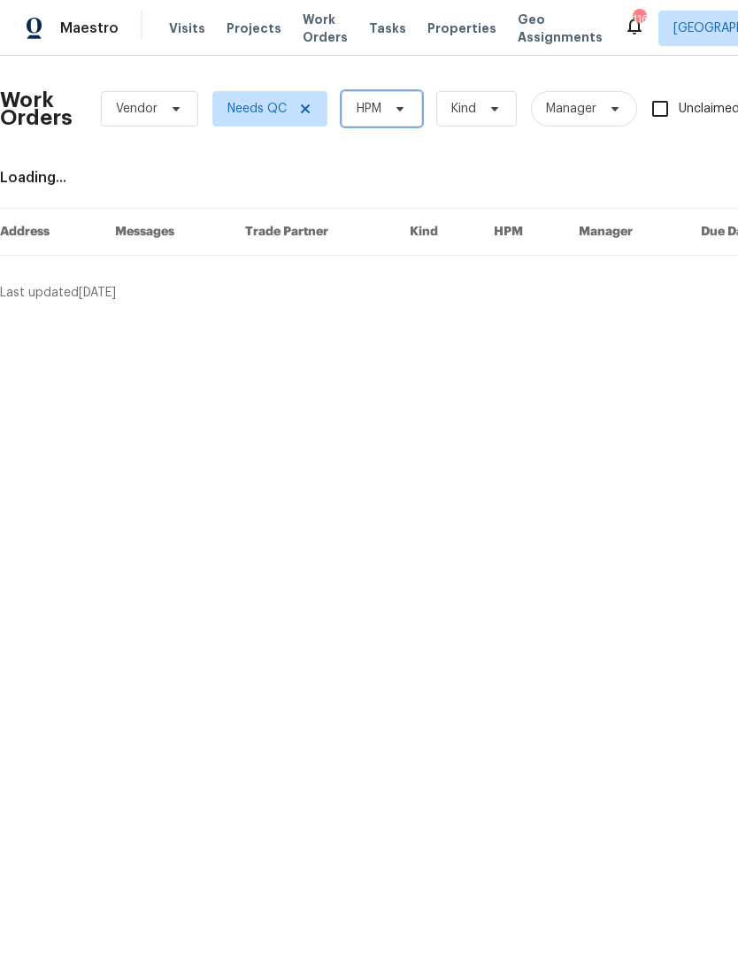
click at [401, 111] on icon at bounding box center [399, 109] width 7 height 4
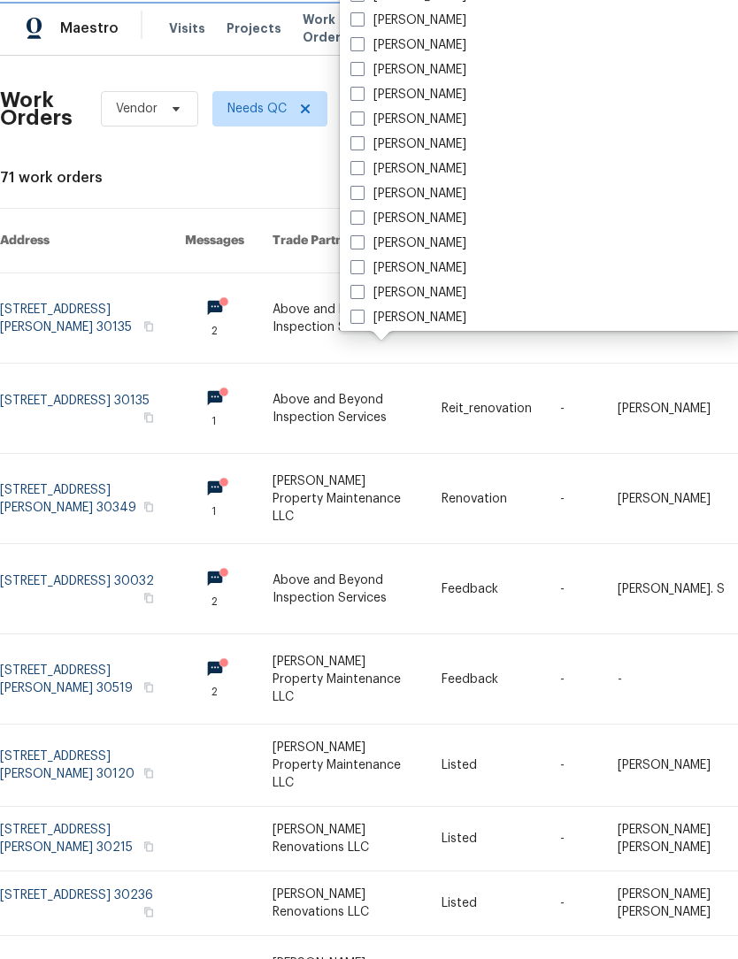
scroll to position [1129, 0]
click at [361, 175] on span at bounding box center [357, 169] width 14 height 14
click at [361, 173] on input "[PERSON_NAME]" at bounding box center [356, 167] width 12 height 12
checkbox input "true"
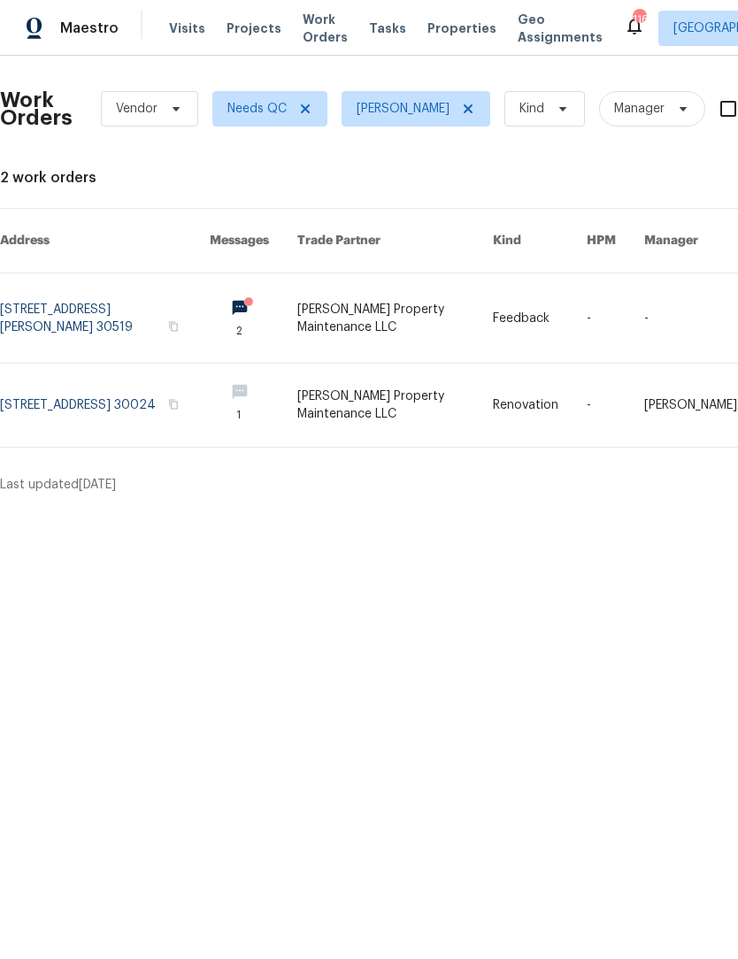
click at [170, 328] on link at bounding box center [105, 317] width 210 height 89
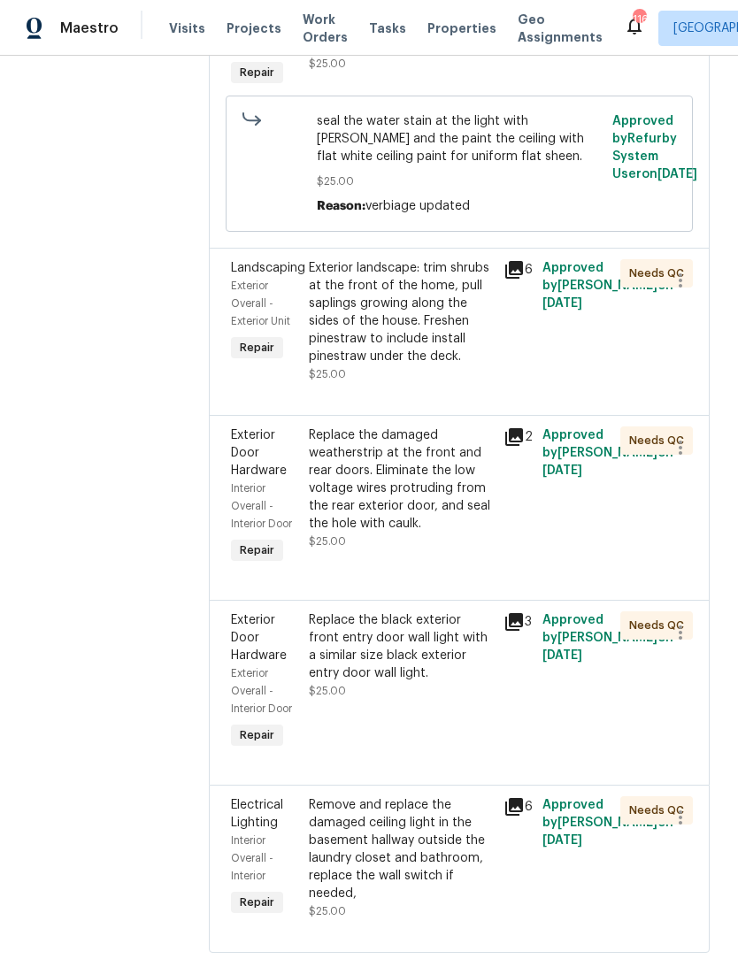
scroll to position [403, 0]
click at [447, 851] on div "Remove and replace the damaged ceiling light in the basement hallway outside th…" at bounding box center [401, 850] width 184 height 106
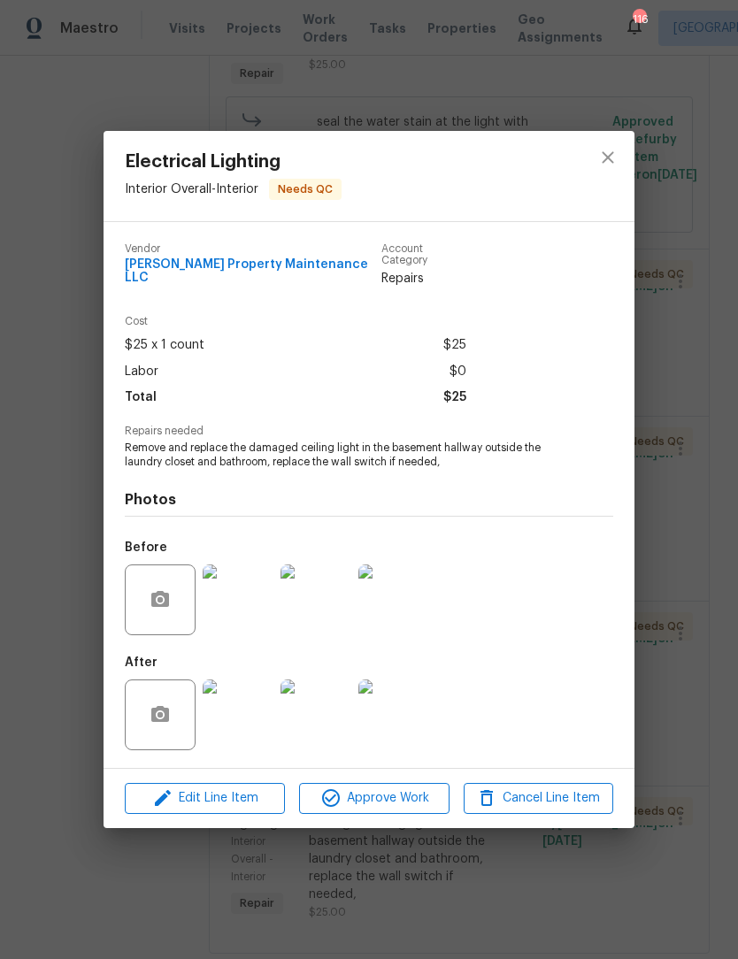
click at [245, 720] on img at bounding box center [238, 714] width 71 height 71
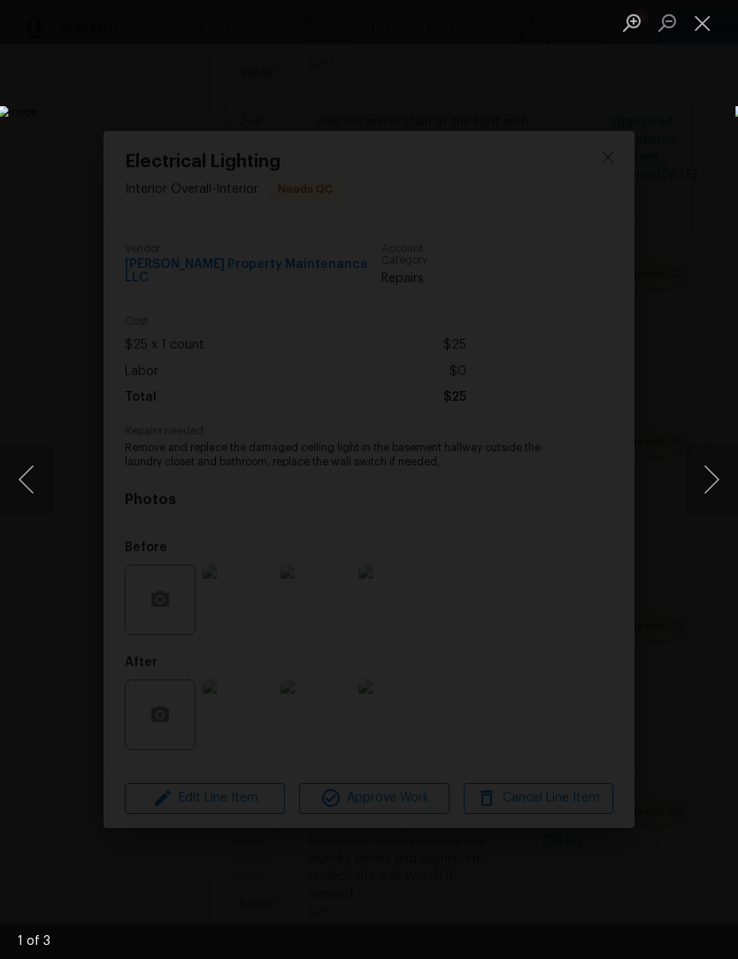
click at [711, 488] on button "Next image" at bounding box center [711, 479] width 53 height 71
click at [712, 482] on button "Next image" at bounding box center [711, 479] width 53 height 71
click at [713, 479] on button "Next image" at bounding box center [711, 479] width 53 height 71
click at [712, 30] on button "Close lightbox" at bounding box center [702, 22] width 35 height 31
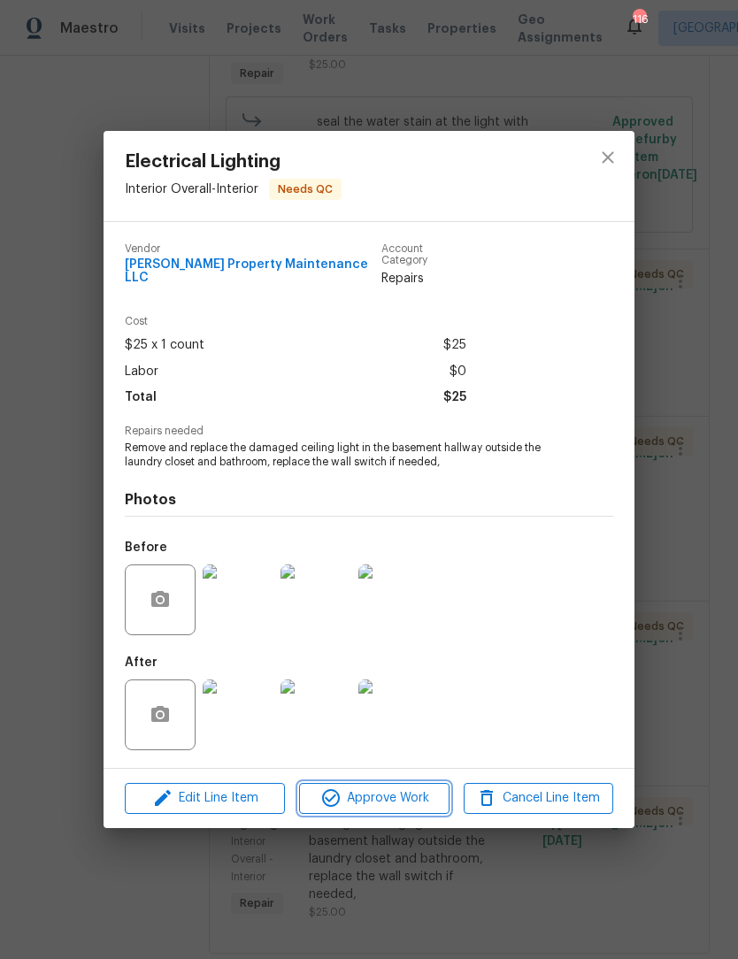
click at [409, 798] on span "Approve Work" at bounding box center [373, 798] width 139 height 22
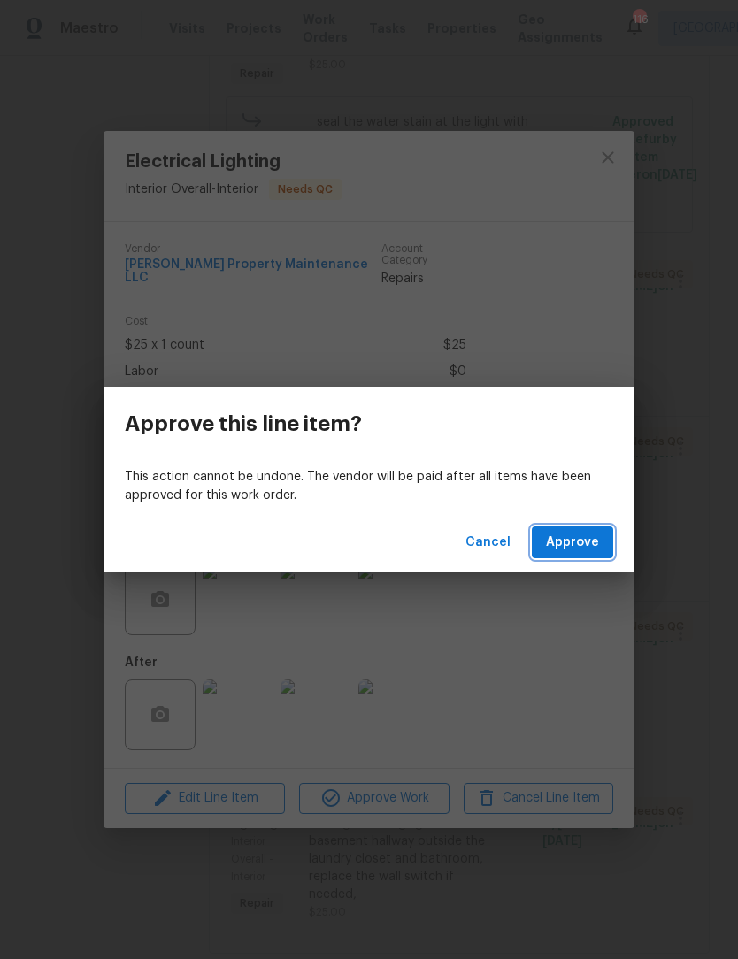
click at [577, 540] on span "Approve" at bounding box center [572, 543] width 53 height 22
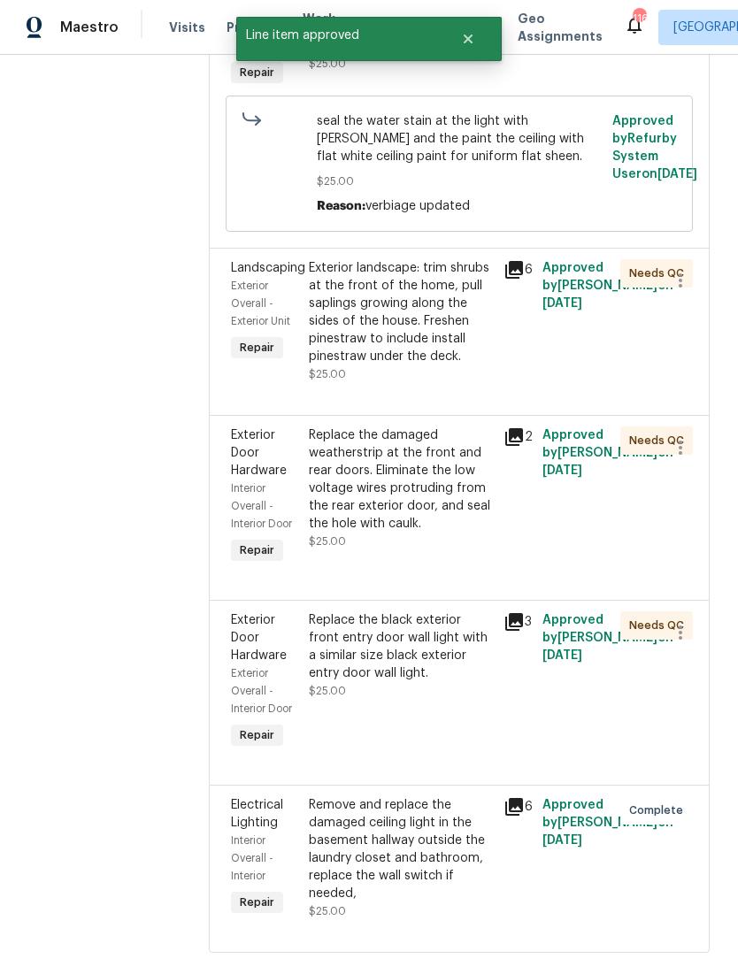
scroll to position [58, 0]
click at [451, 618] on div "Replace the black exterior front entry door wall light with a similar size blac…" at bounding box center [401, 647] width 184 height 71
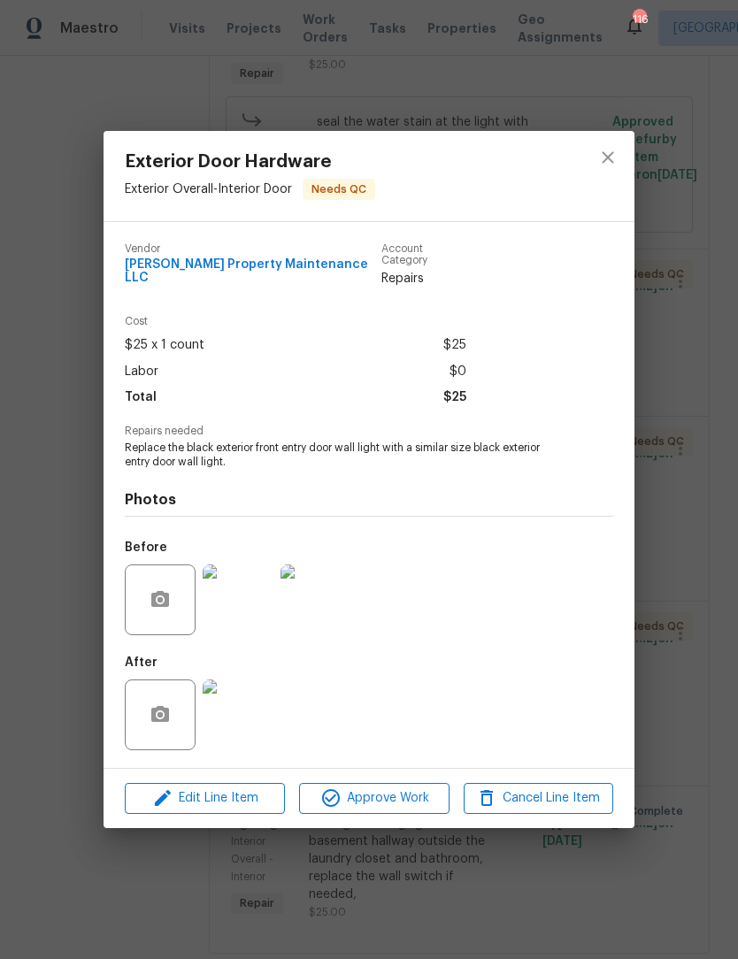
click at [241, 711] on img at bounding box center [238, 714] width 71 height 71
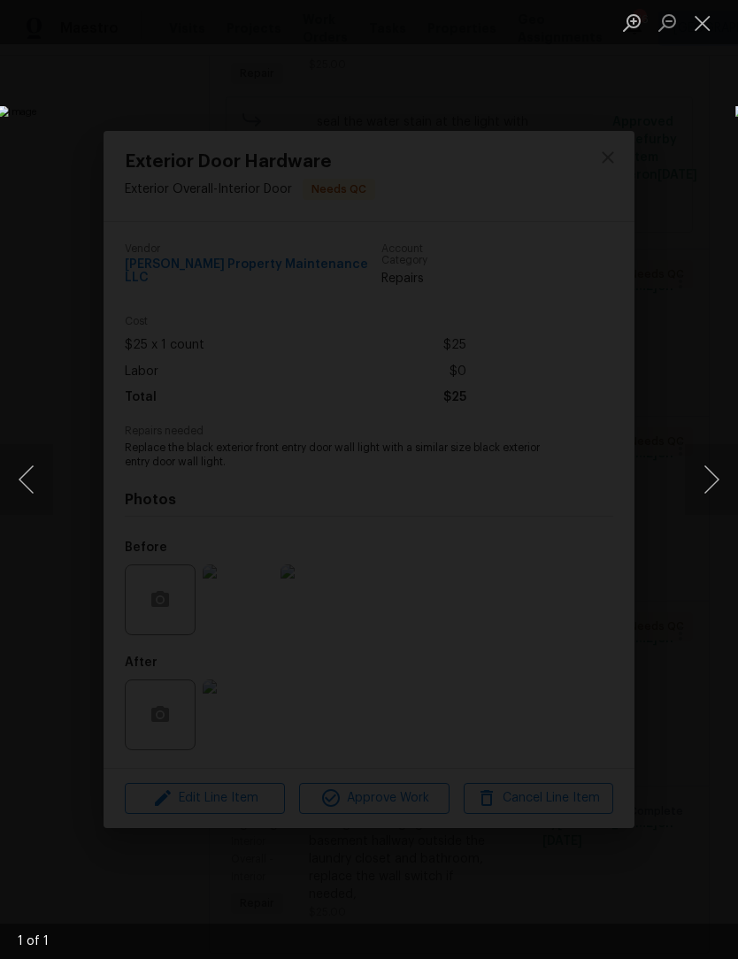
click at [711, 32] on button "Close lightbox" at bounding box center [702, 22] width 35 height 31
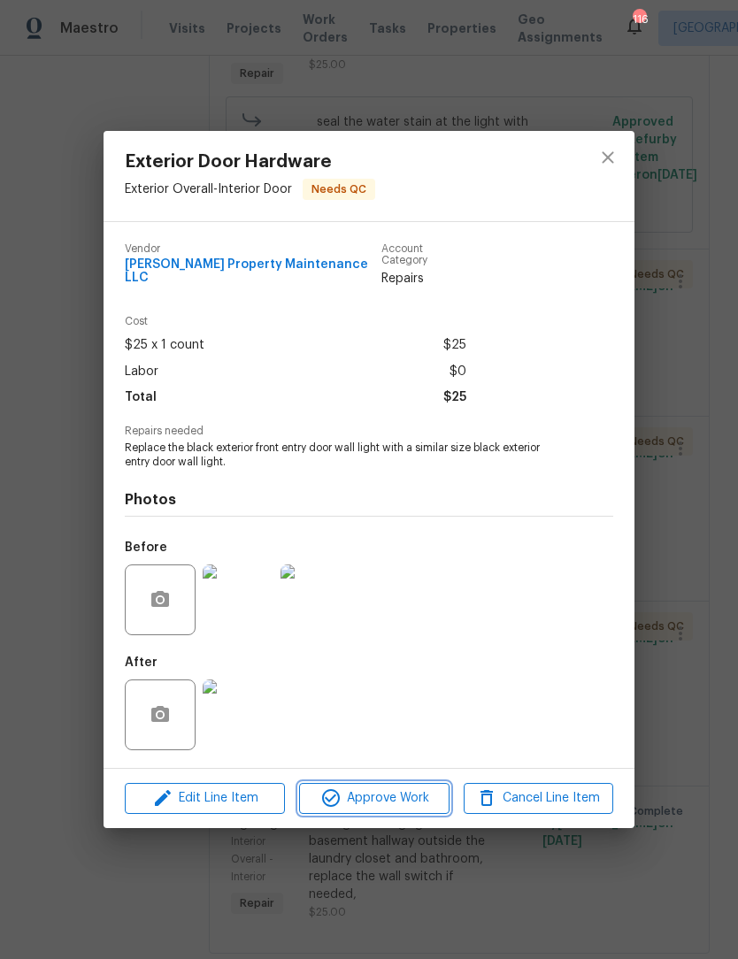
click at [411, 787] on span "Approve Work" at bounding box center [373, 798] width 139 height 22
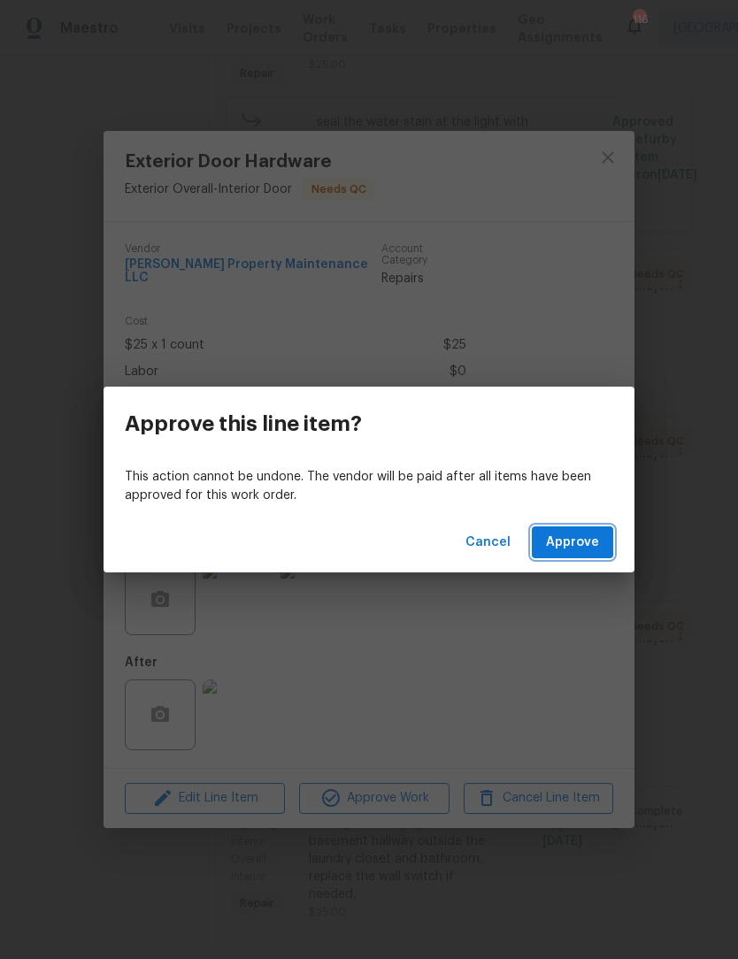
click at [566, 548] on span "Approve" at bounding box center [572, 543] width 53 height 22
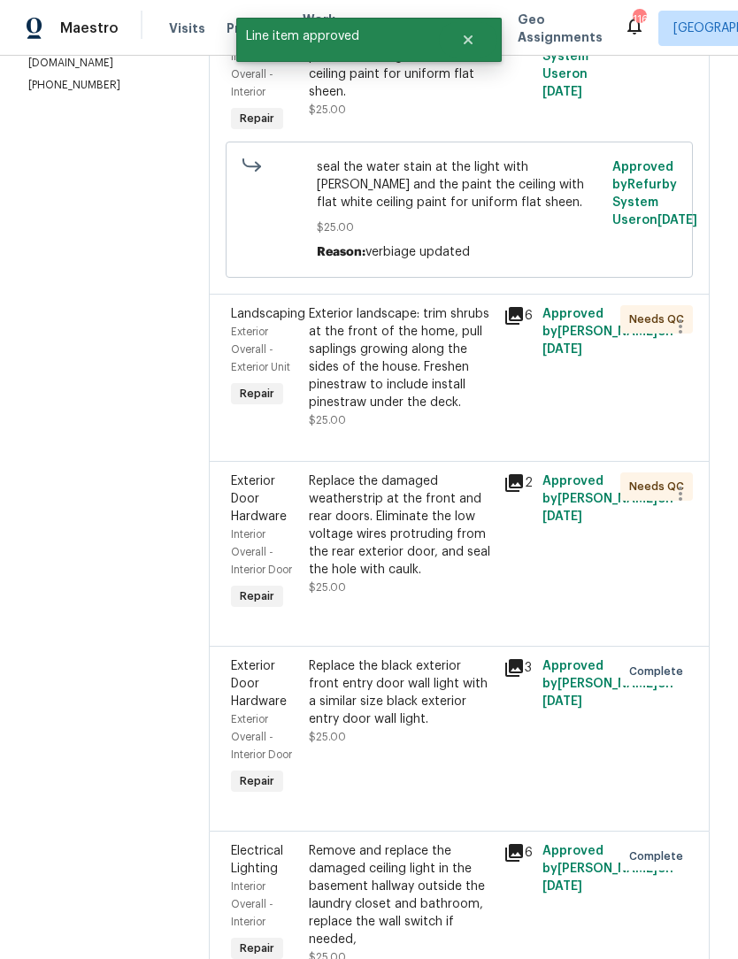
scroll to position [298, 0]
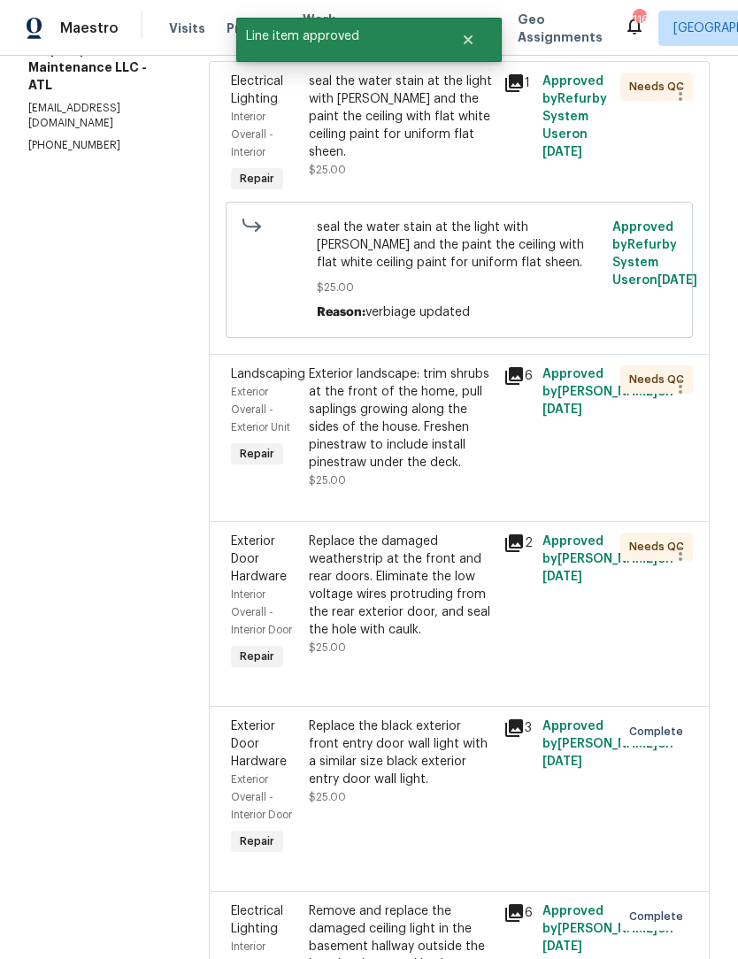
click at [436, 537] on div "Replace the damaged weatherstrip at the front and rear doors. Eliminate the low…" at bounding box center [401, 586] width 184 height 106
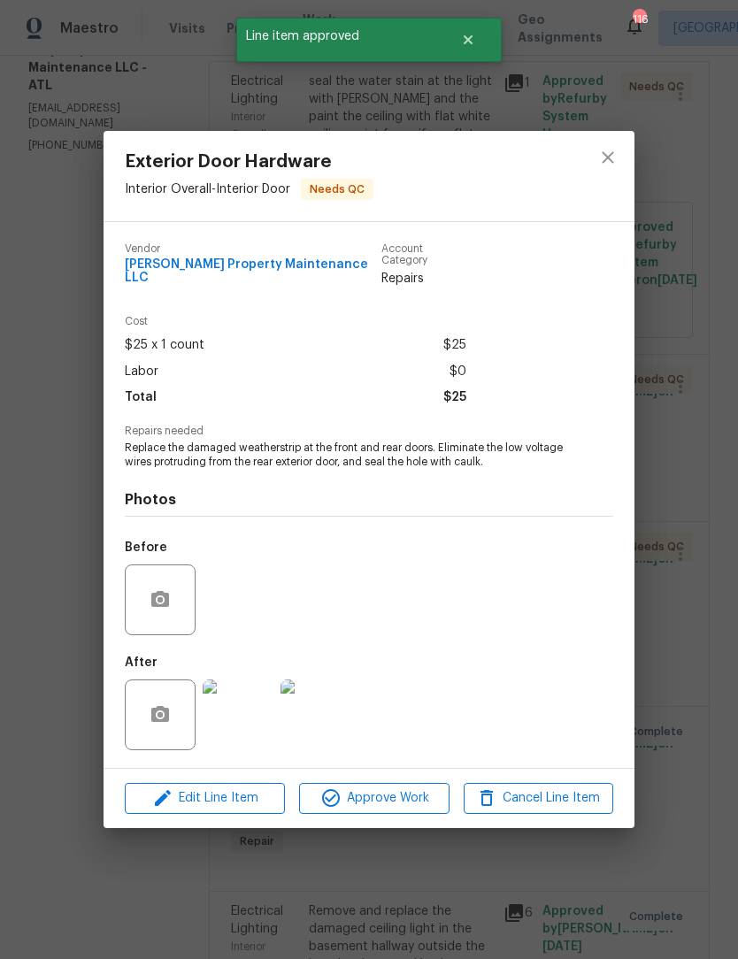
click at [251, 727] on img at bounding box center [238, 714] width 71 height 71
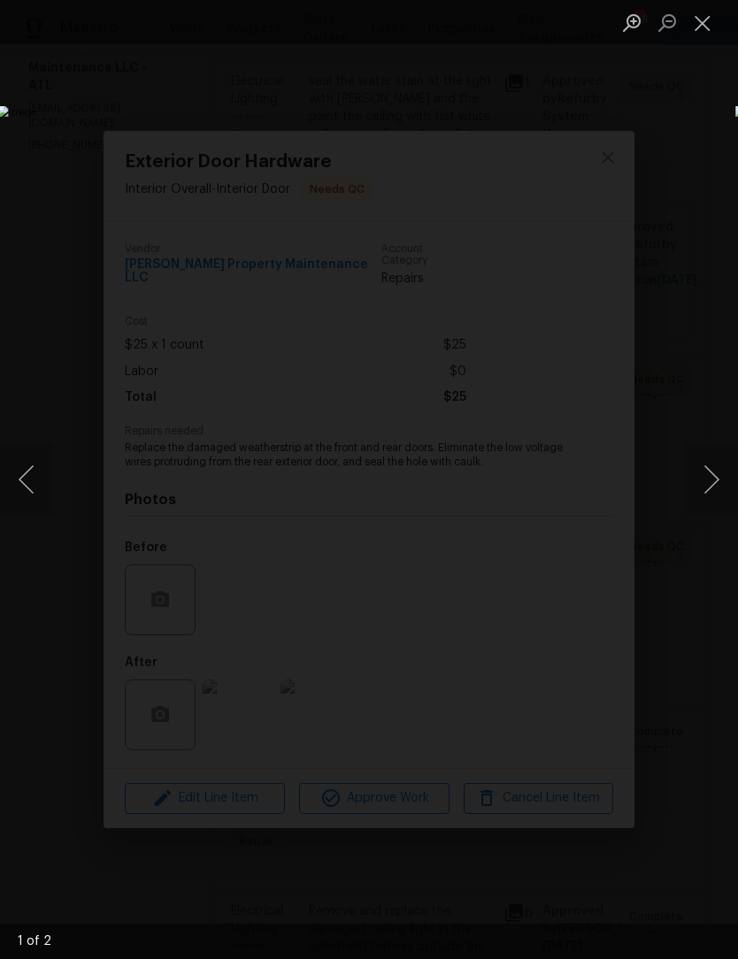
click at [709, 482] on button "Next image" at bounding box center [711, 479] width 53 height 71
click at [39, 495] on button "Previous image" at bounding box center [26, 479] width 53 height 71
click at [711, 480] on button "Next image" at bounding box center [711, 479] width 53 height 71
click at [19, 487] on button "Previous image" at bounding box center [26, 479] width 53 height 71
click at [714, 28] on button "Close lightbox" at bounding box center [702, 22] width 35 height 31
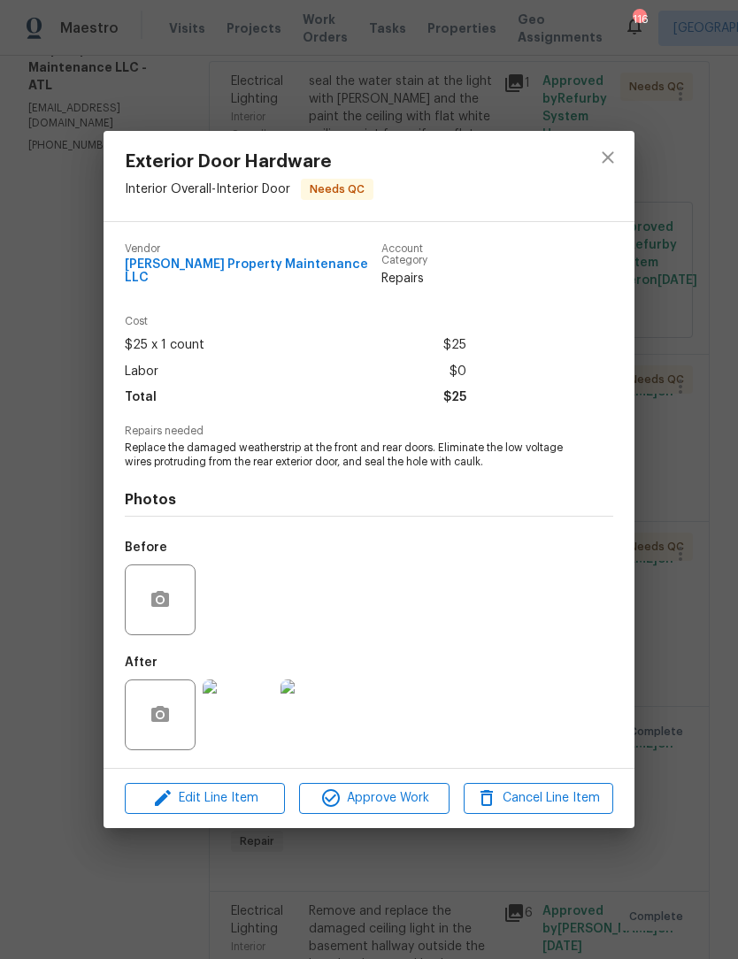
click at [245, 729] on img at bounding box center [238, 714] width 71 height 71
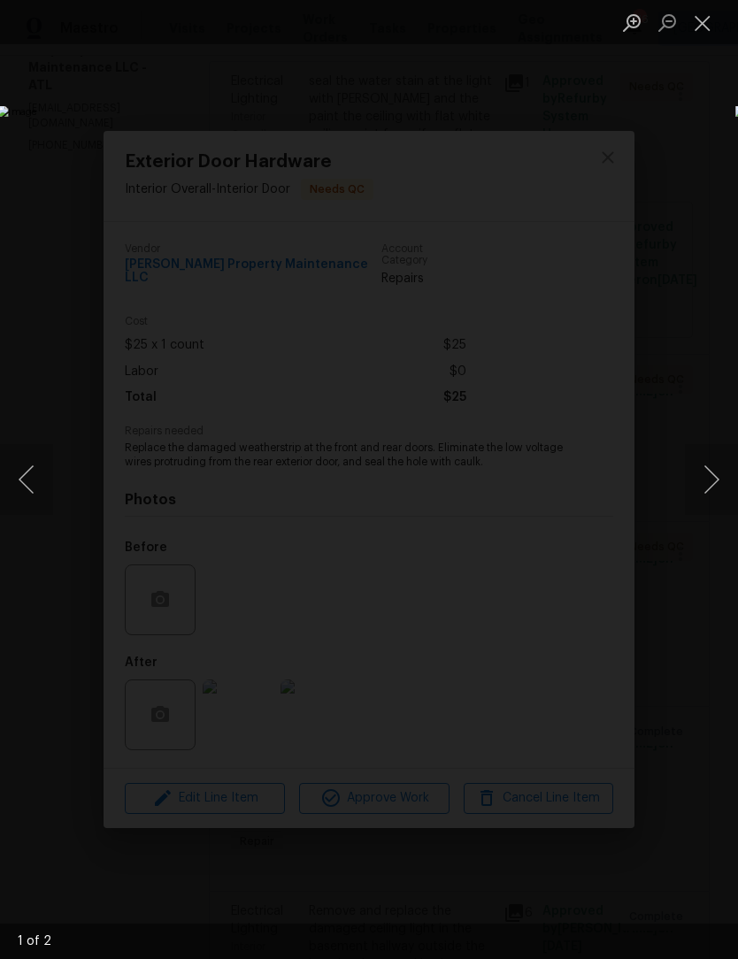
click at [715, 487] on button "Next image" at bounding box center [711, 479] width 53 height 71
click at [27, 487] on button "Previous image" at bounding box center [26, 479] width 53 height 71
click at [708, 495] on button "Next image" at bounding box center [711, 479] width 53 height 71
click at [20, 494] on button "Previous image" at bounding box center [26, 479] width 53 height 71
click at [713, 478] on button "Next image" at bounding box center [711, 479] width 53 height 71
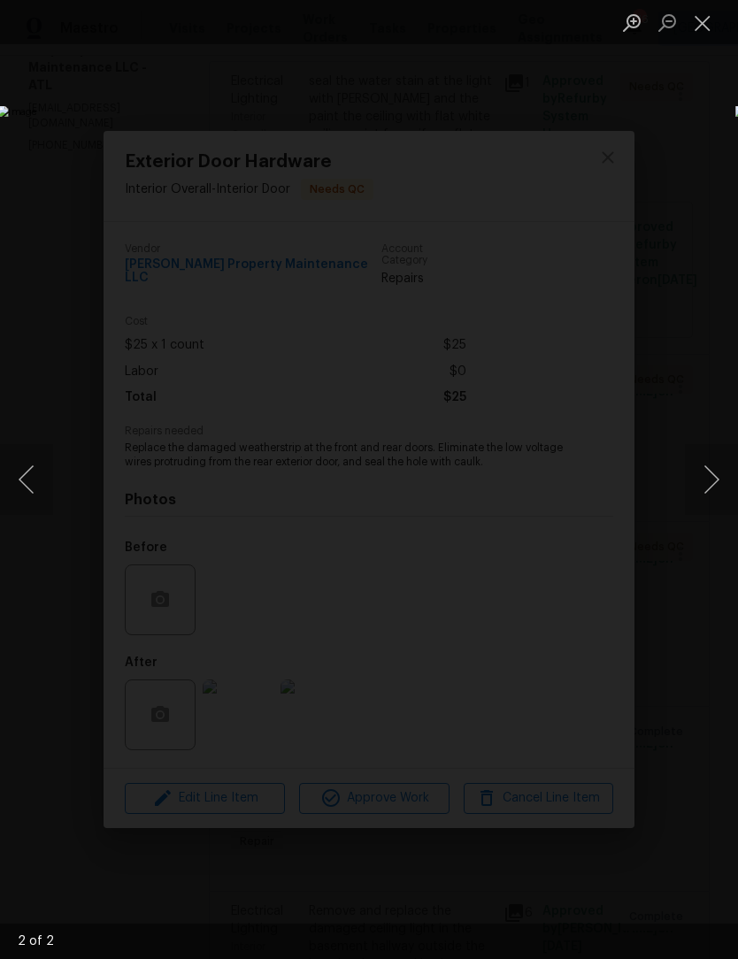
click at [26, 487] on button "Previous image" at bounding box center [26, 479] width 53 height 71
click at [714, 35] on button "Close lightbox" at bounding box center [702, 22] width 35 height 31
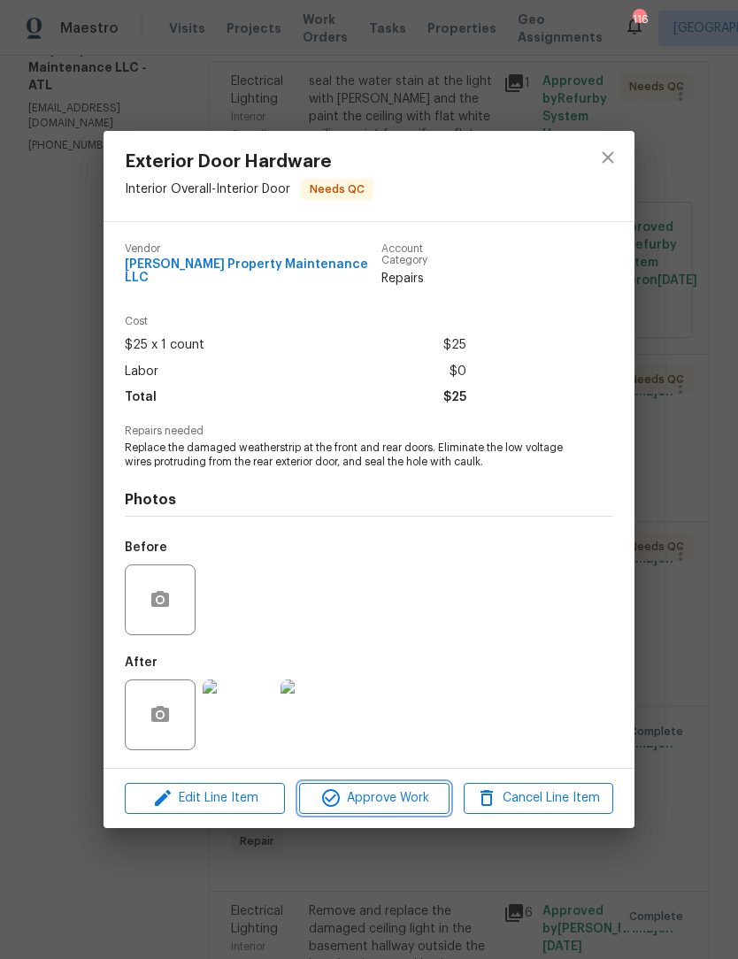
click at [413, 795] on span "Approve Work" at bounding box center [373, 798] width 139 height 22
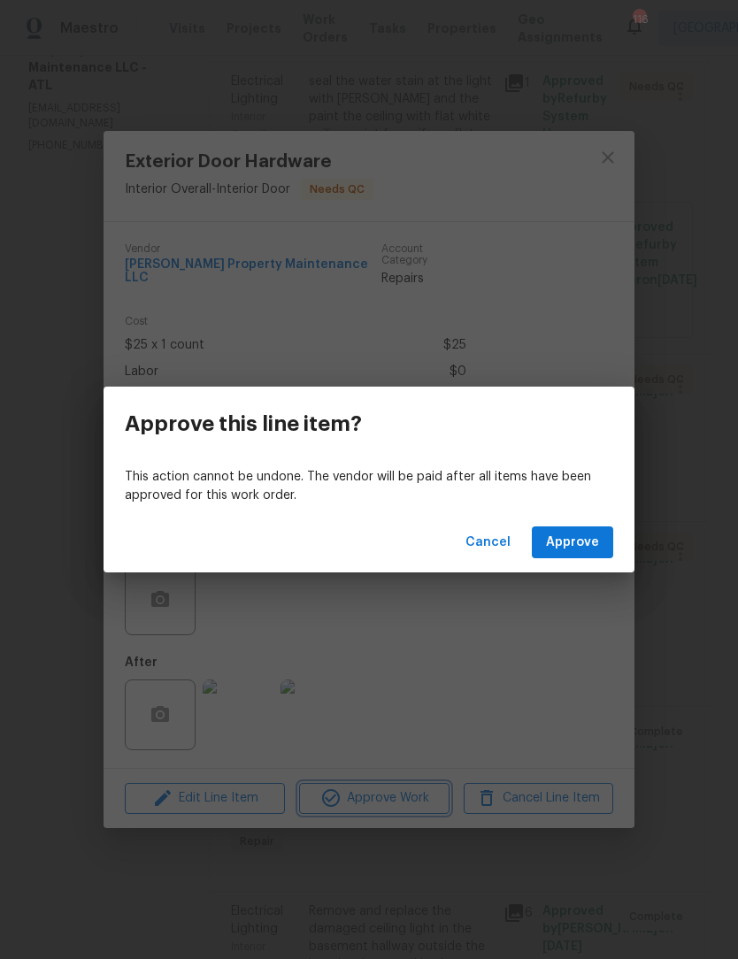
click at [568, 627] on div "Approve this line item? This action cannot be undone. The vendor will be paid a…" at bounding box center [369, 479] width 738 height 959
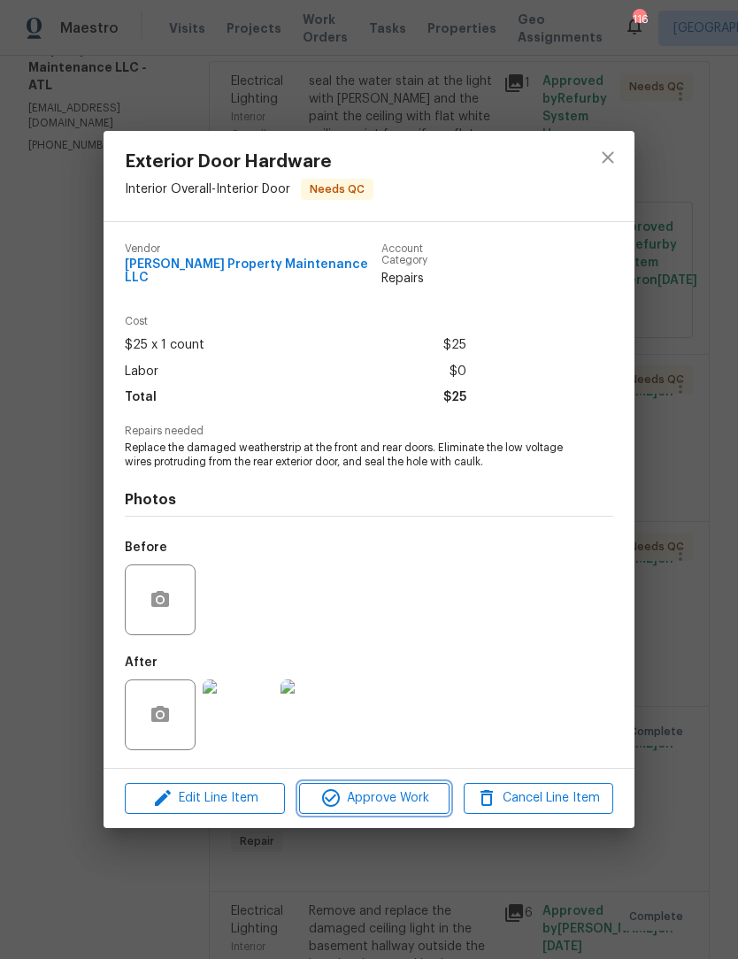
click at [381, 793] on span "Approve Work" at bounding box center [373, 798] width 139 height 22
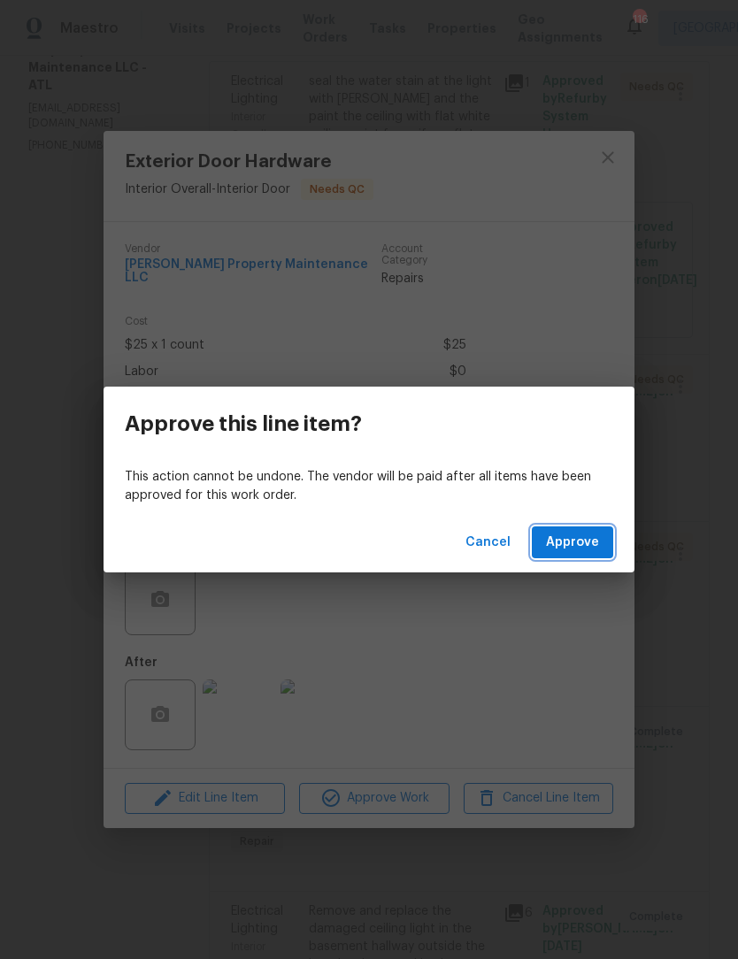
click at [550, 542] on span "Approve" at bounding box center [572, 543] width 53 height 22
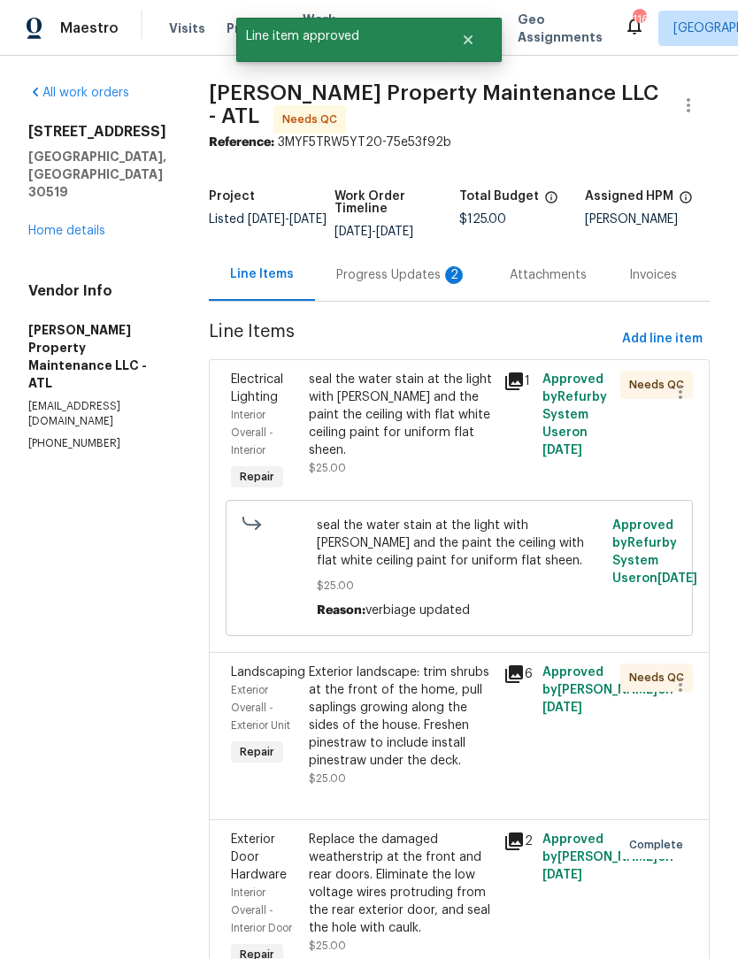
scroll to position [0, 0]
click at [446, 665] on div "Exterior landscape: trim shrubs at the front of the home, pull saplings growing…" at bounding box center [401, 716] width 184 height 106
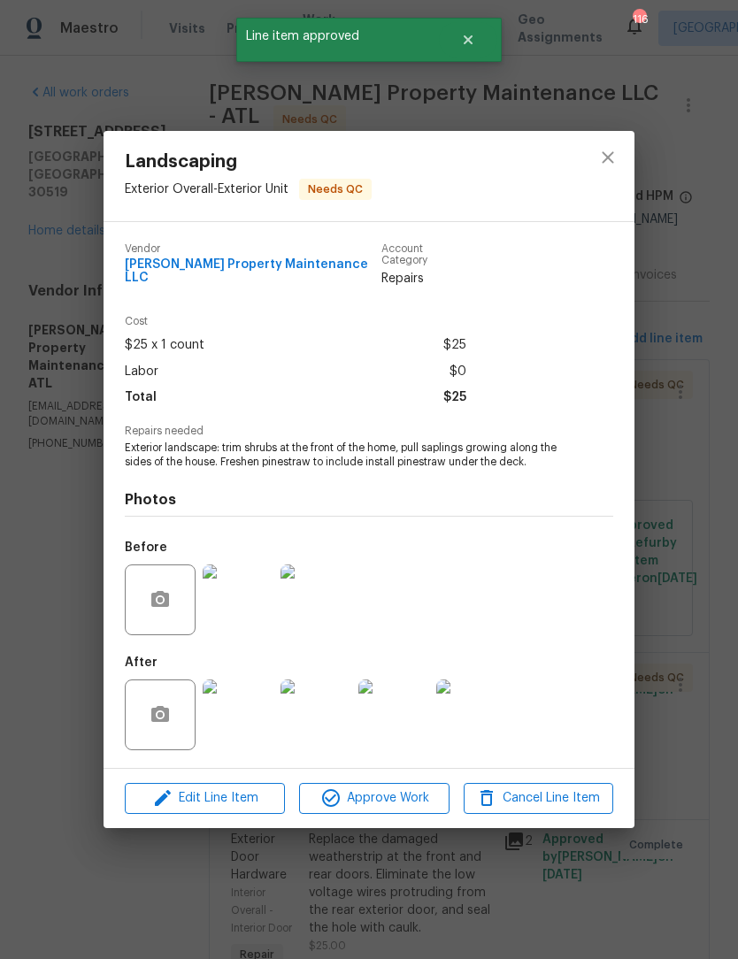
click at [252, 718] on img at bounding box center [238, 714] width 71 height 71
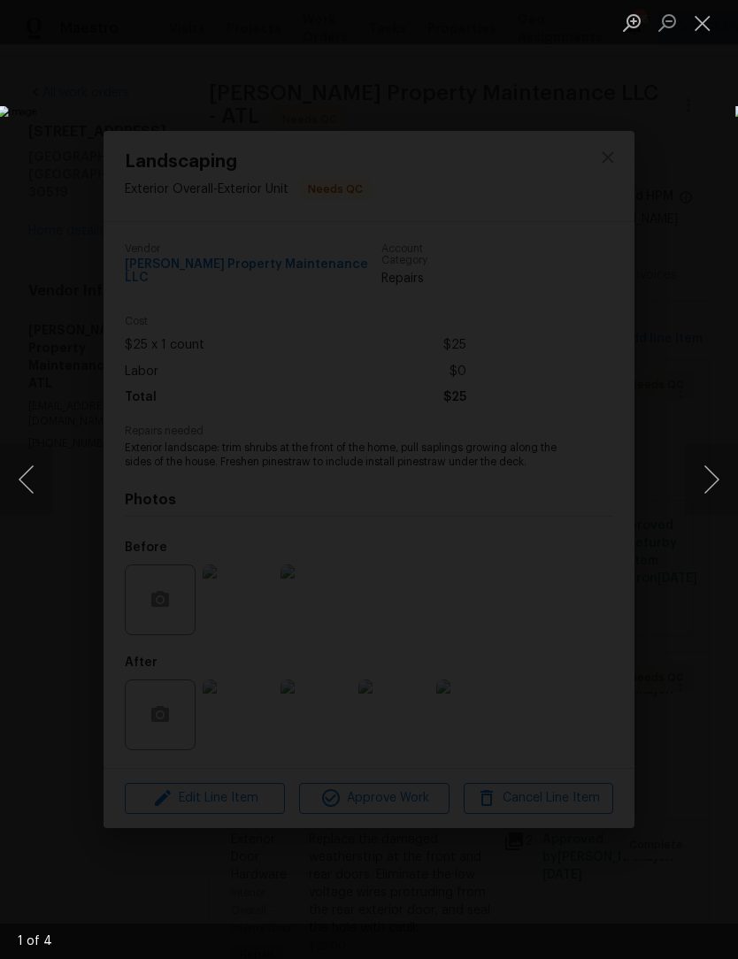
click at [707, 493] on button "Next image" at bounding box center [711, 479] width 53 height 71
click at [712, 481] on button "Next image" at bounding box center [711, 479] width 53 height 71
click at [713, 482] on button "Next image" at bounding box center [711, 479] width 53 height 71
click at [711, 480] on button "Next image" at bounding box center [711, 479] width 53 height 71
click at [715, 479] on button "Next image" at bounding box center [711, 479] width 53 height 71
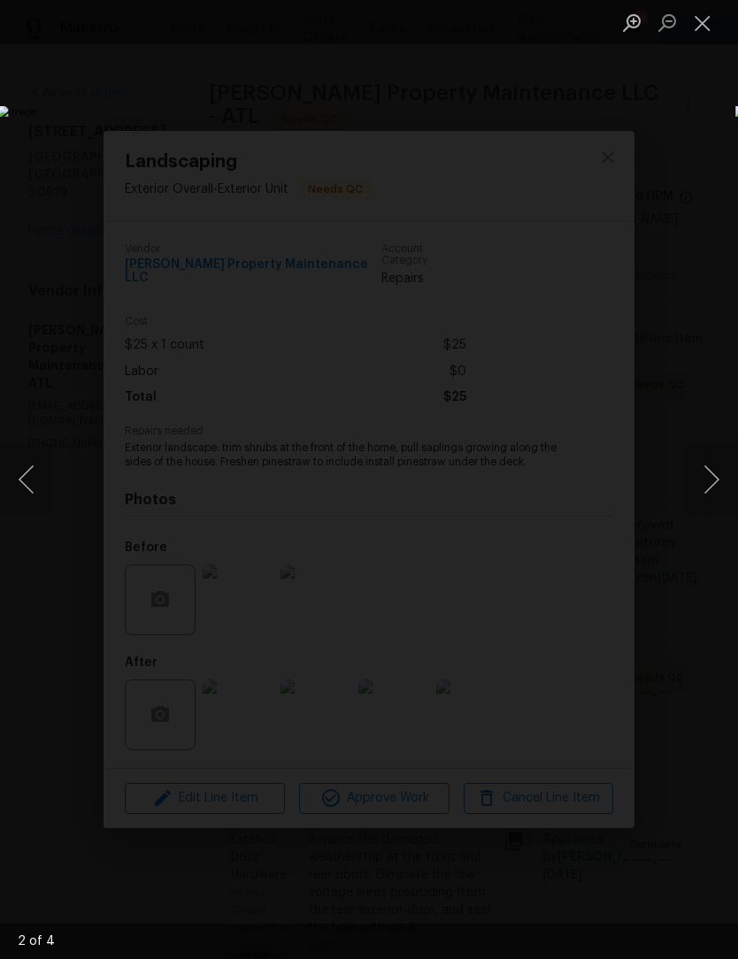
click at [714, 474] on button "Next image" at bounding box center [711, 479] width 53 height 71
click at [714, 23] on button "Close lightbox" at bounding box center [702, 22] width 35 height 31
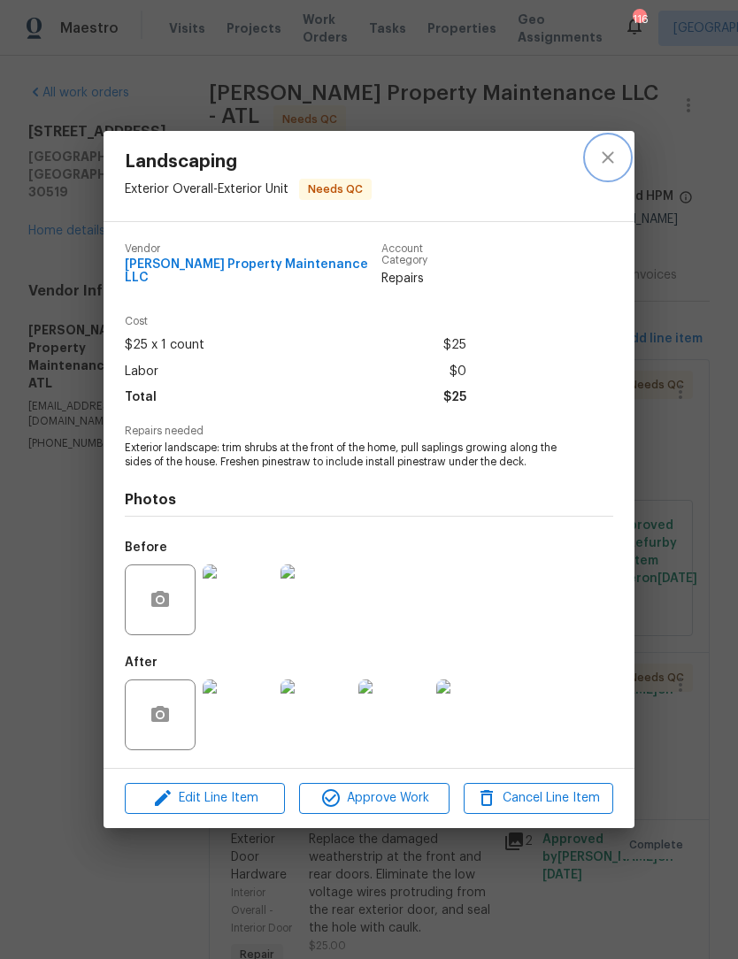
click at [617, 168] on icon "close" at bounding box center [607, 157] width 21 height 21
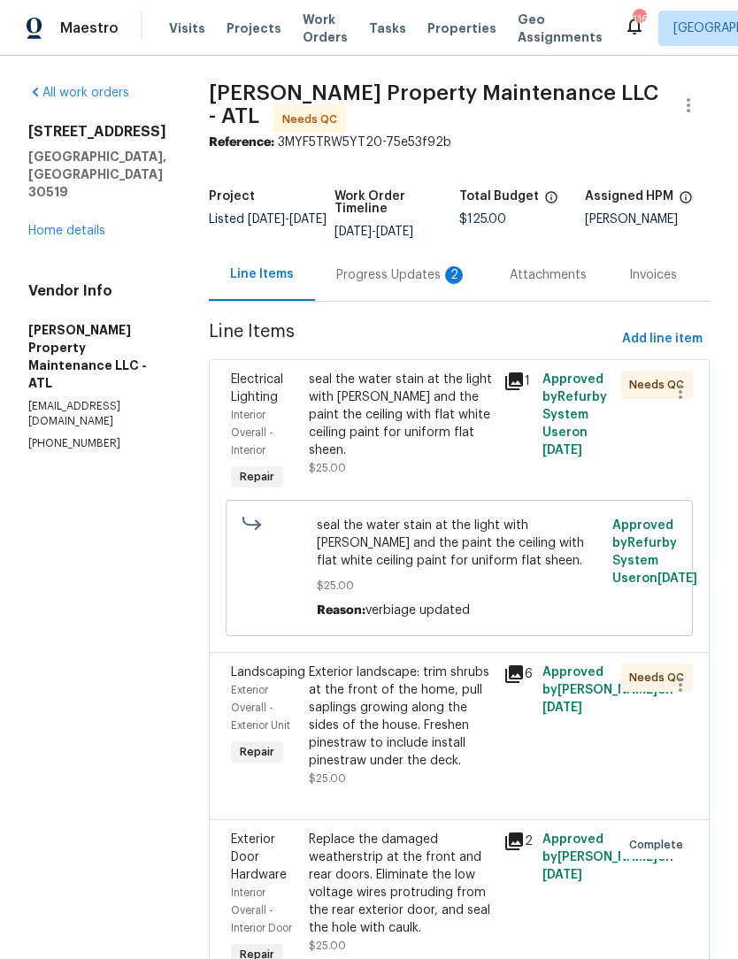
click at [419, 266] on div "Progress Updates 2" at bounding box center [401, 275] width 131 height 18
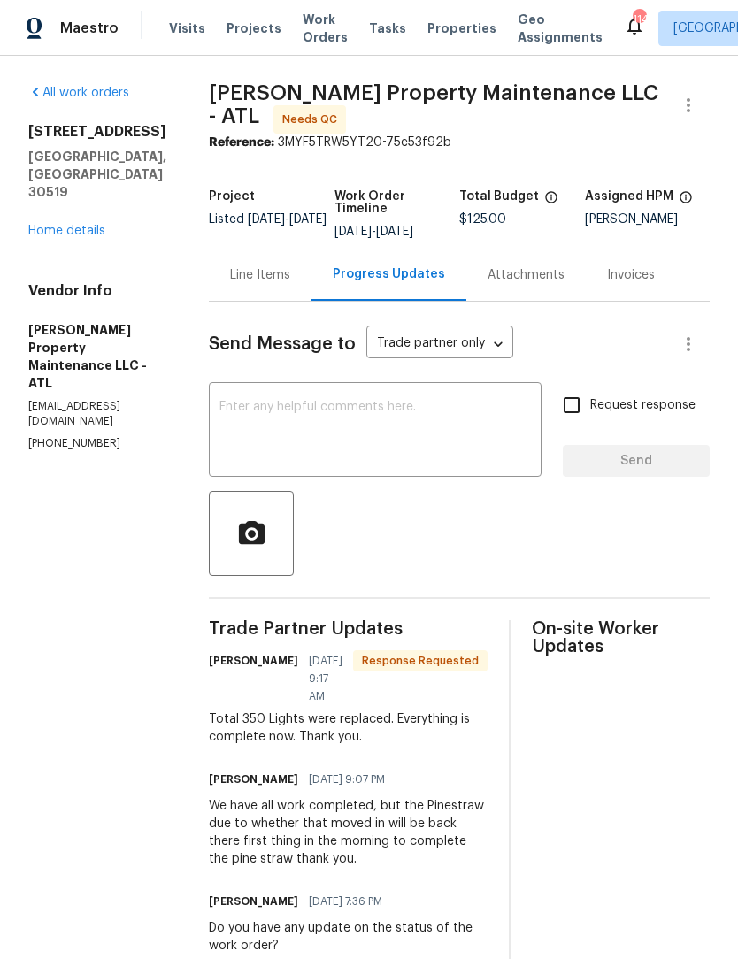
click at [273, 272] on div "Line Items" at bounding box center [260, 275] width 60 height 18
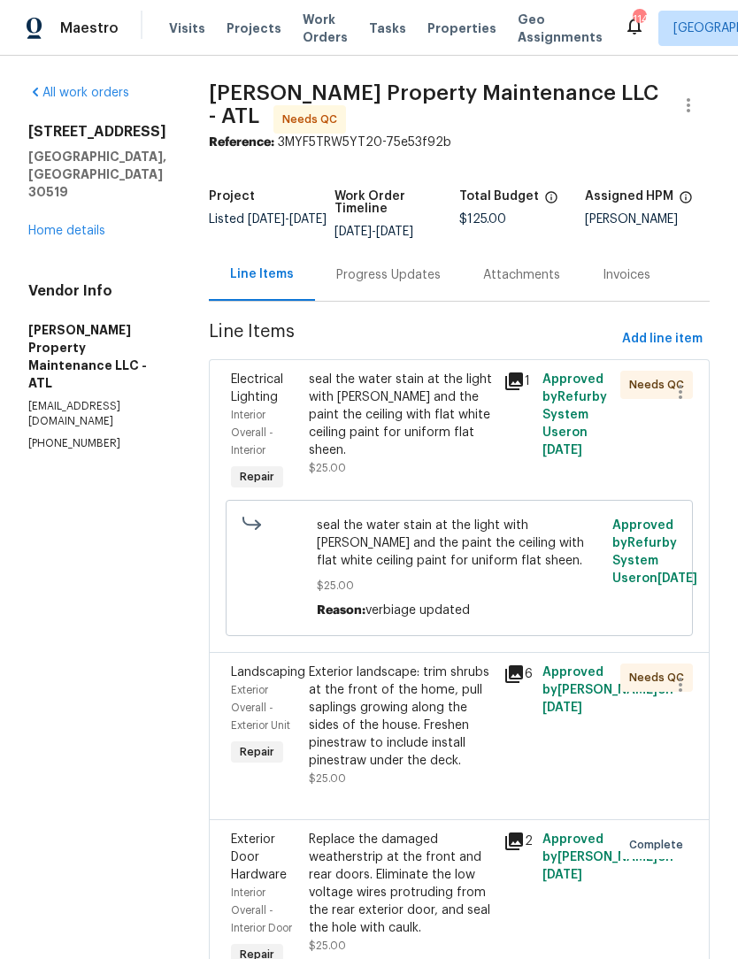
click at [409, 414] on div "seal the water stain at the light with kiltz and the paint the ceiling with fla…" at bounding box center [401, 415] width 184 height 88
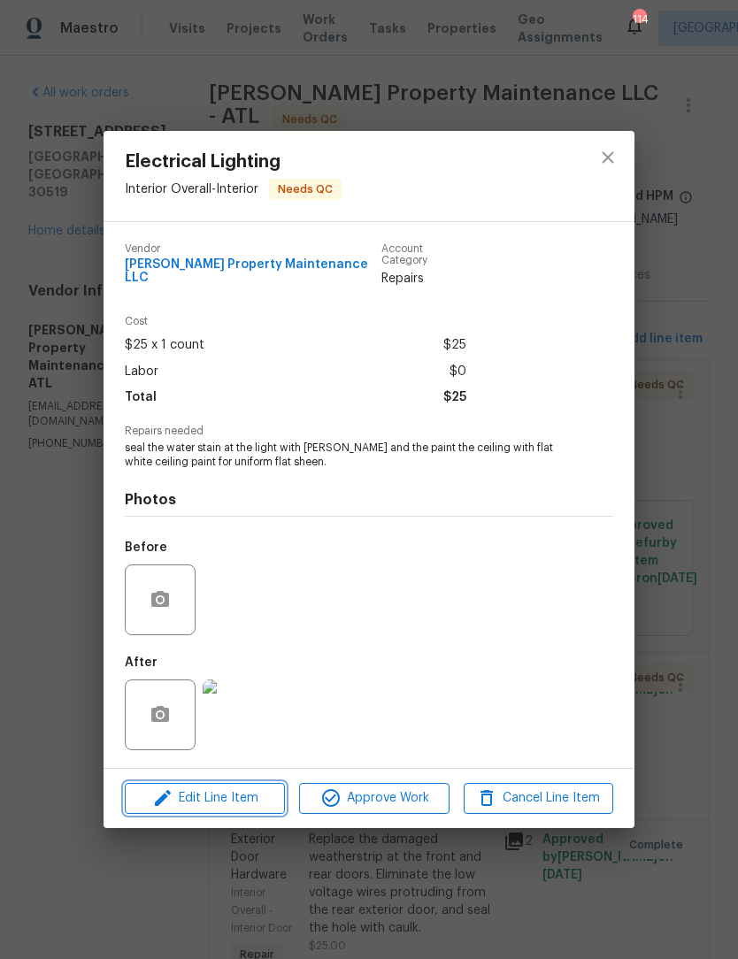
click at [251, 793] on span "Edit Line Item" at bounding box center [205, 798] width 150 height 22
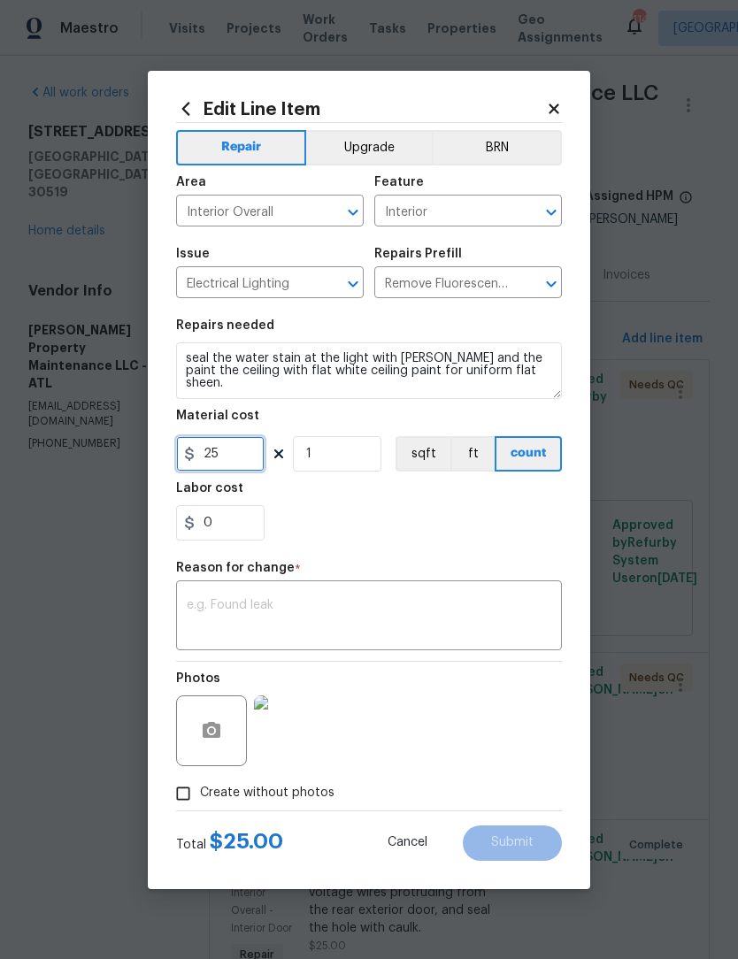
click at [242, 456] on input "25" at bounding box center [220, 453] width 88 height 35
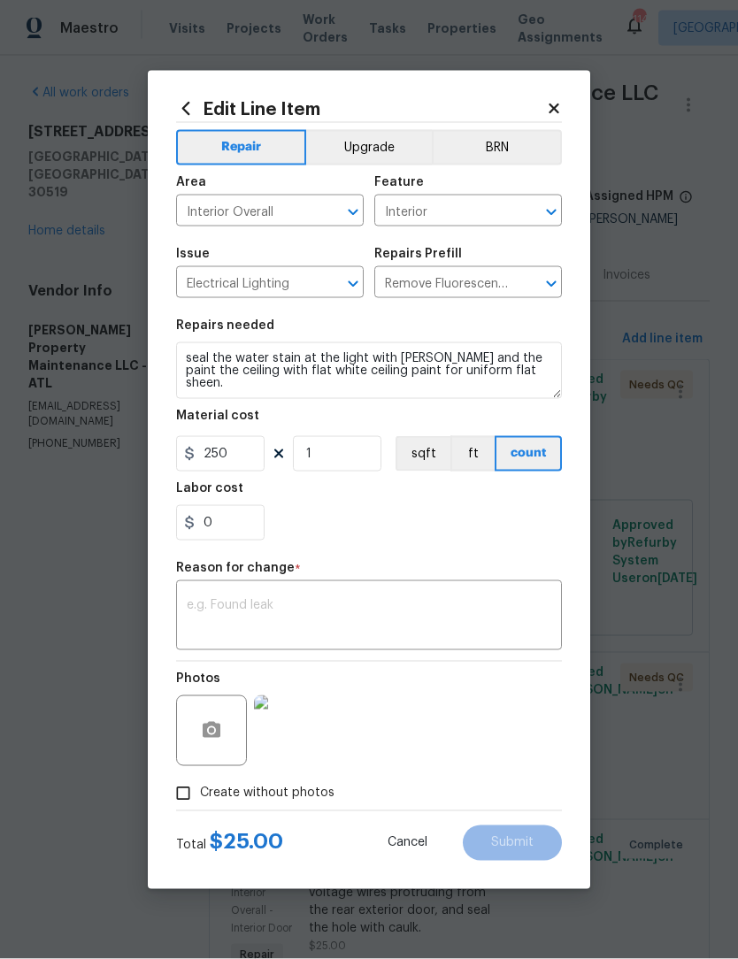
scroll to position [1, 0]
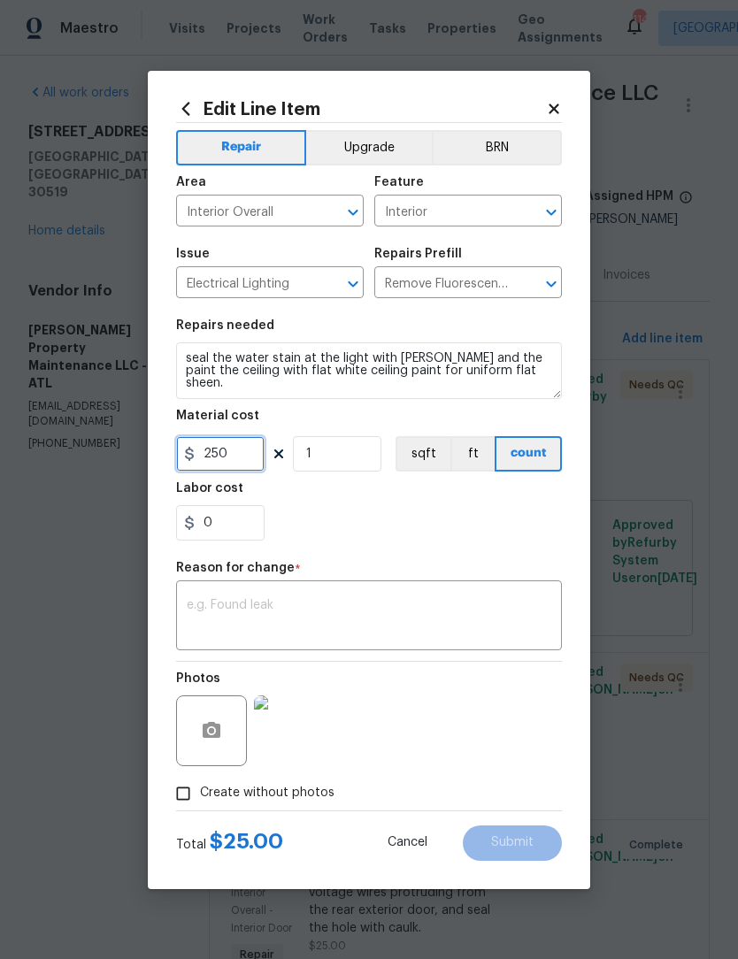
type input "250"
click at [424, 610] on textarea at bounding box center [369, 617] width 364 height 37
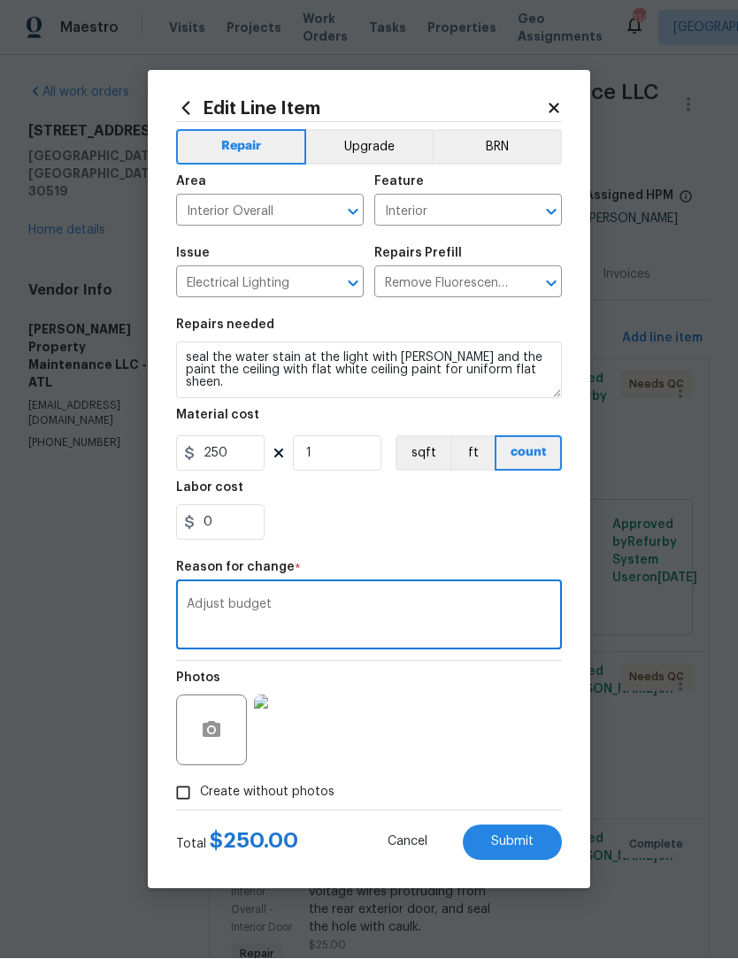
type textarea "Adjust budget"
click at [528, 835] on button "Submit" at bounding box center [512, 842] width 99 height 35
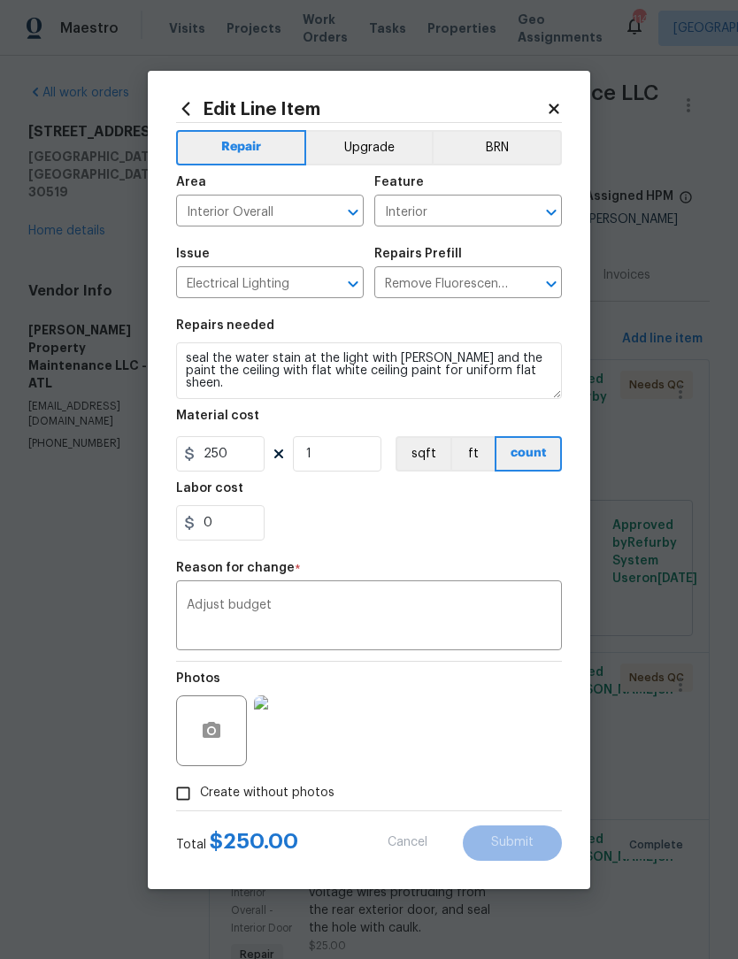
type input "25"
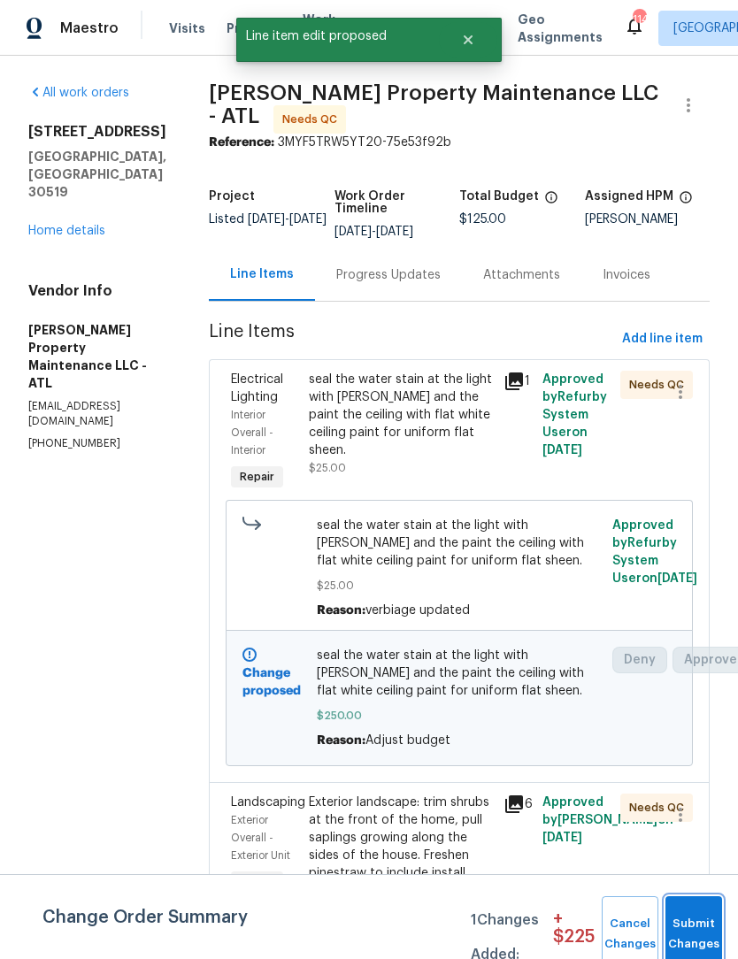
click at [697, 924] on button "Submit Changes" at bounding box center [693, 934] width 57 height 76
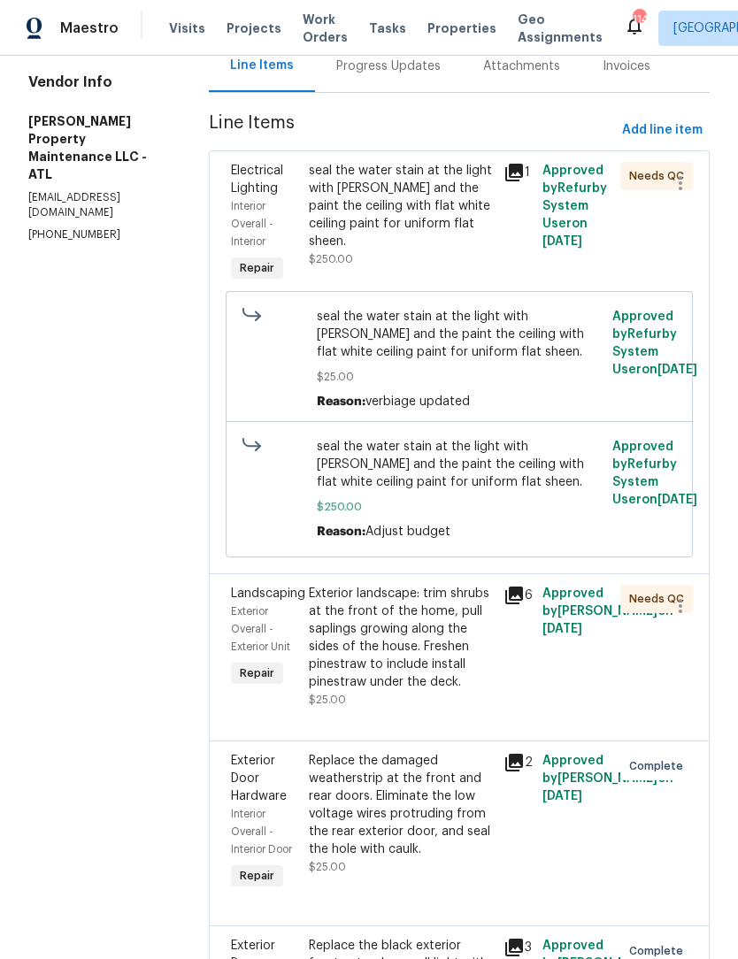
scroll to position [210, 0]
click at [441, 654] on div "Exterior landscape: trim shrubs at the front of the home, pull saplings growing…" at bounding box center [401, 637] width 184 height 106
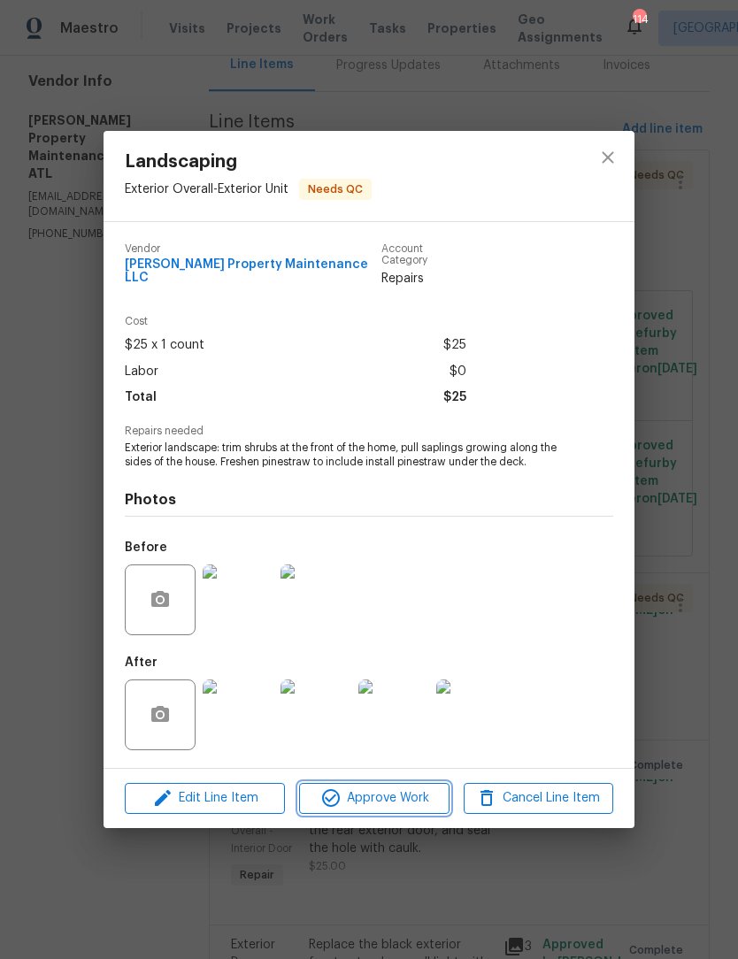
click at [402, 798] on span "Approve Work" at bounding box center [373, 798] width 139 height 22
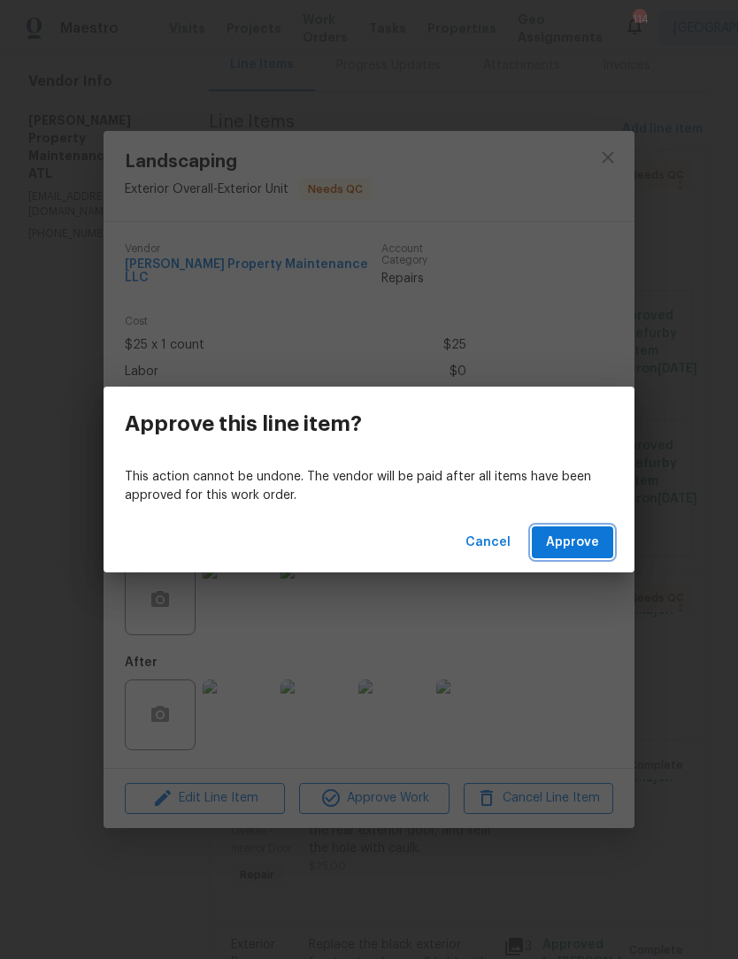
click at [581, 549] on span "Approve" at bounding box center [572, 543] width 53 height 22
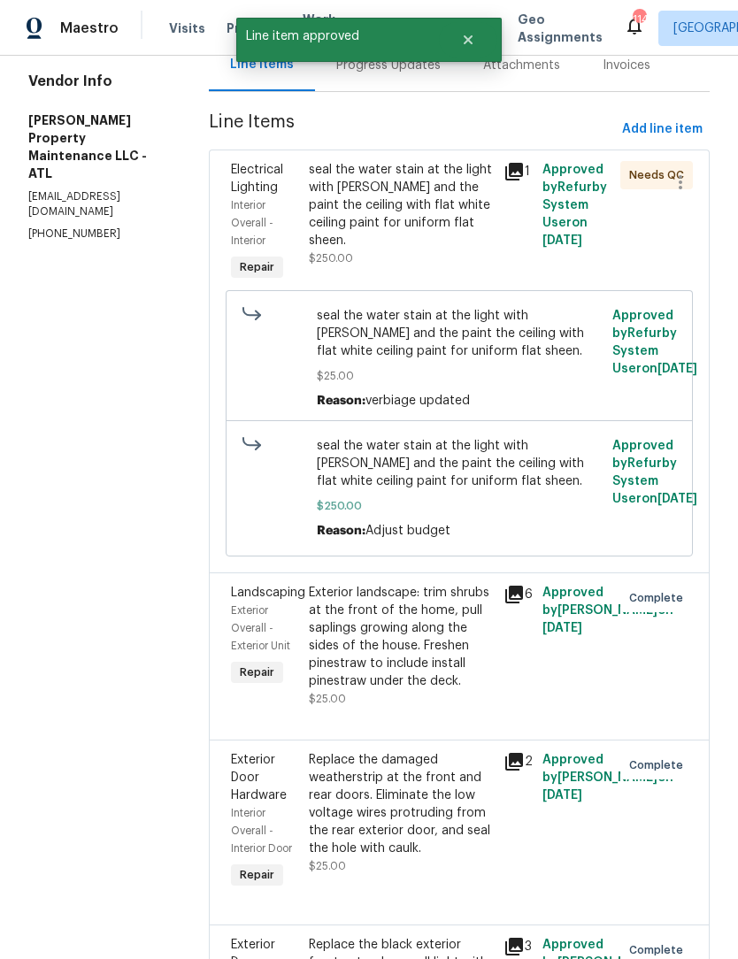
click at [418, 194] on div "seal the water stain at the light with [PERSON_NAME] and the paint the ceiling …" at bounding box center [401, 205] width 184 height 88
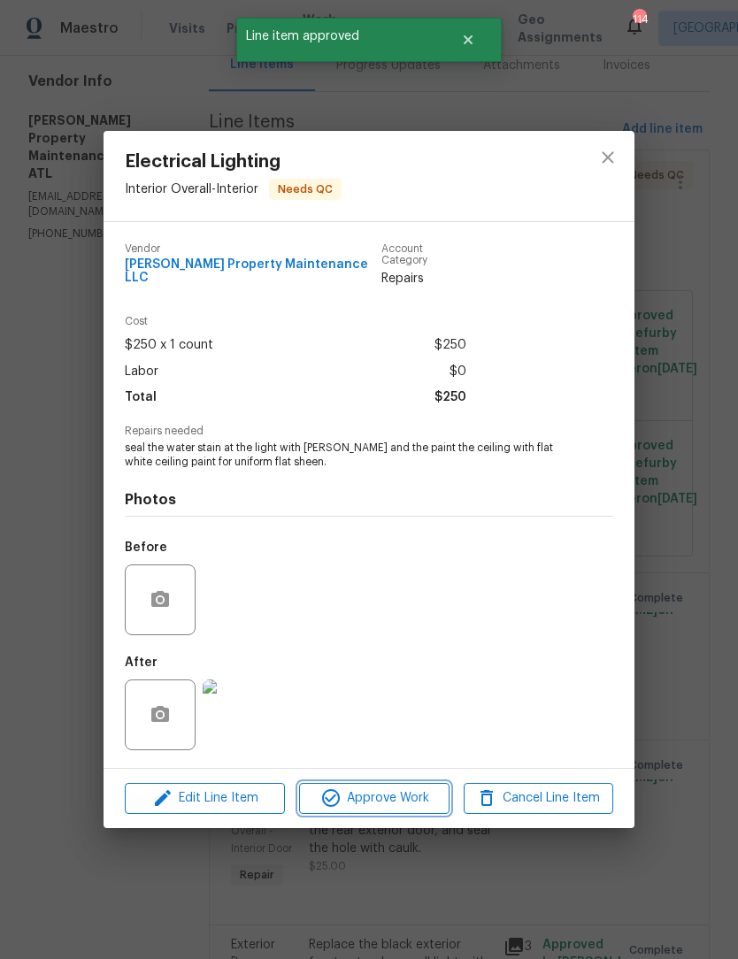
click at [399, 796] on span "Approve Work" at bounding box center [373, 798] width 139 height 22
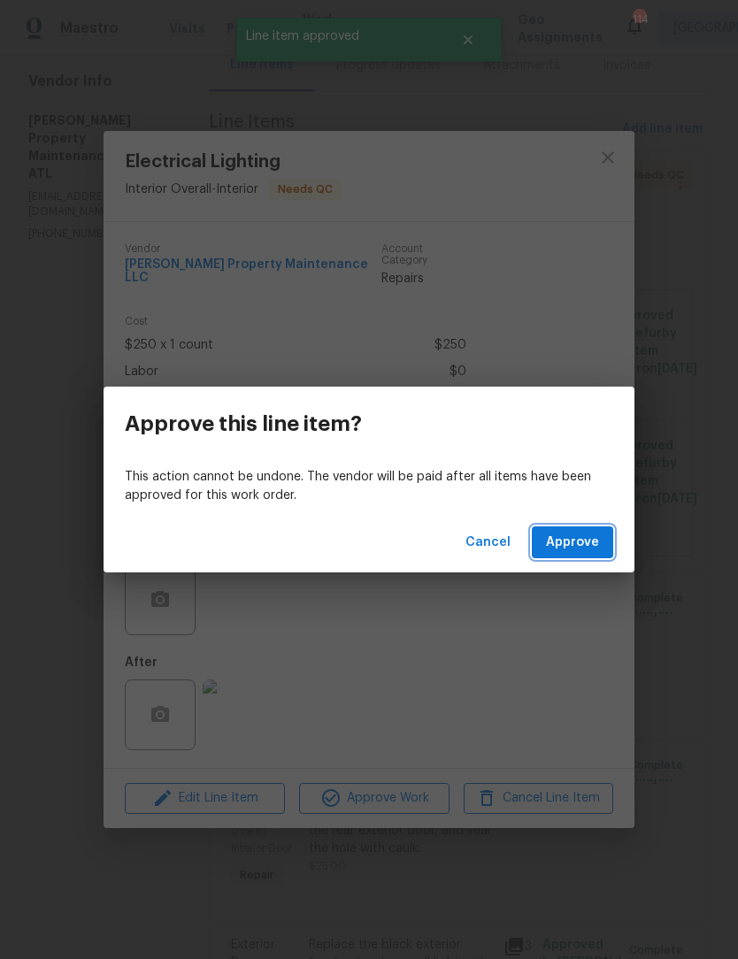
click at [554, 545] on span "Approve" at bounding box center [572, 543] width 53 height 22
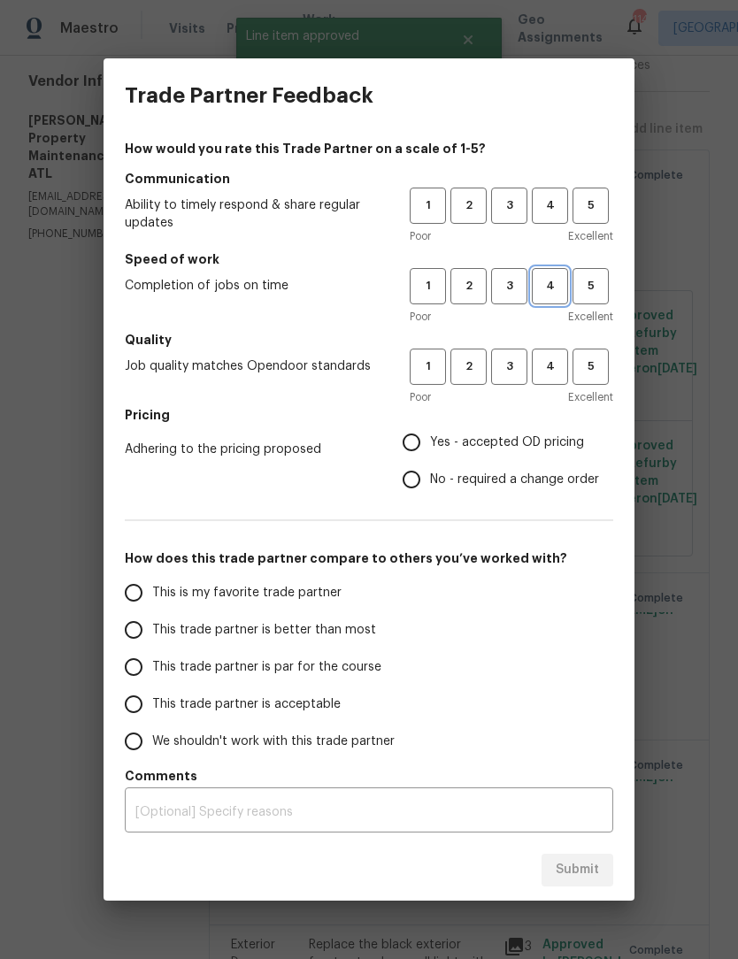
click at [556, 297] on button "4" at bounding box center [550, 286] width 36 height 36
click at [551, 208] on span "4" at bounding box center [549, 206] width 33 height 20
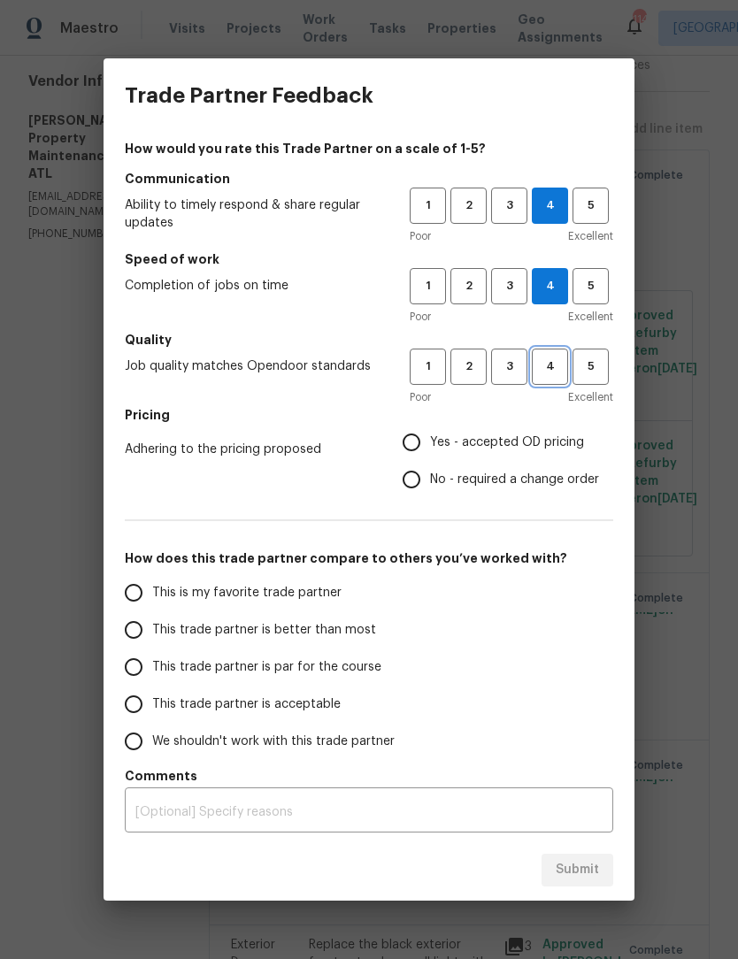
click at [549, 357] on span "4" at bounding box center [549, 367] width 33 height 20
click at [419, 483] on input "No - required a change order" at bounding box center [411, 479] width 37 height 37
radio input "true"
click at [142, 636] on input "This trade partner is better than most" at bounding box center [133, 629] width 37 height 37
radio input "false"
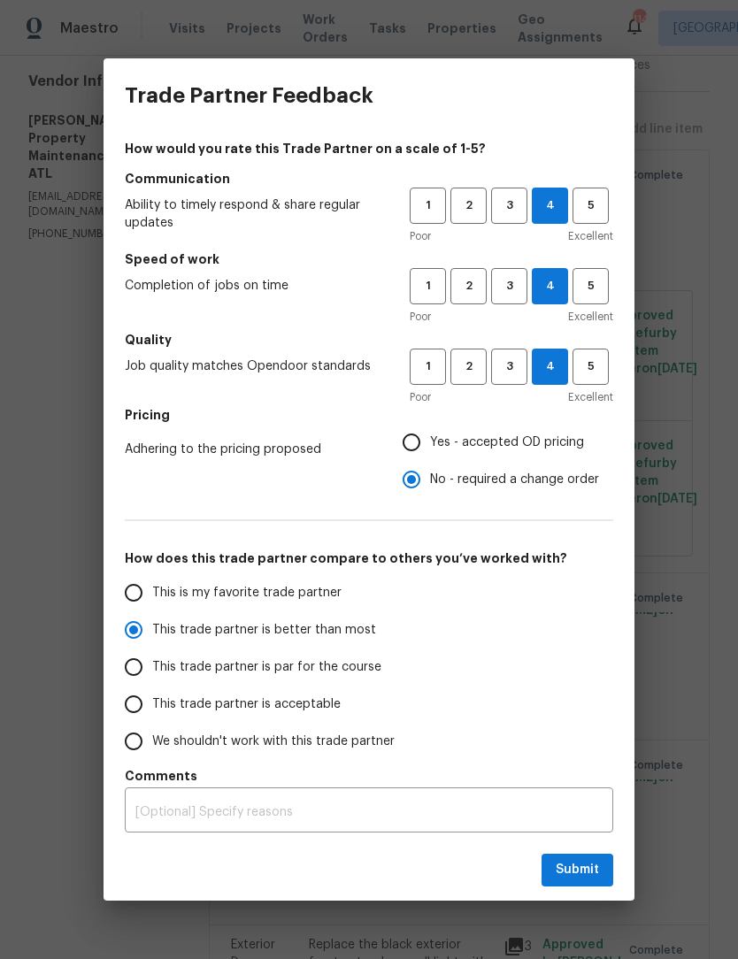
click at [131, 671] on input "This trade partner is par for the course" at bounding box center [133, 666] width 37 height 37
radio input "false"
click at [133, 626] on input "This trade partner is better than most" at bounding box center [133, 629] width 37 height 37
click at [581, 876] on span "Submit" at bounding box center [577, 870] width 43 height 22
radio input "true"
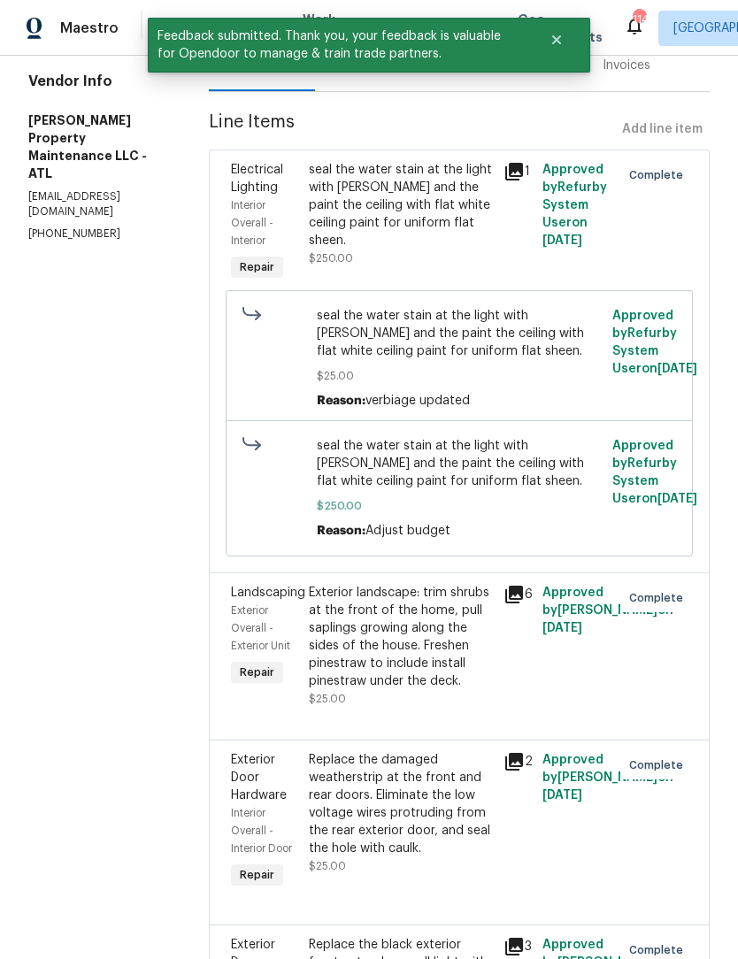
radio input "false"
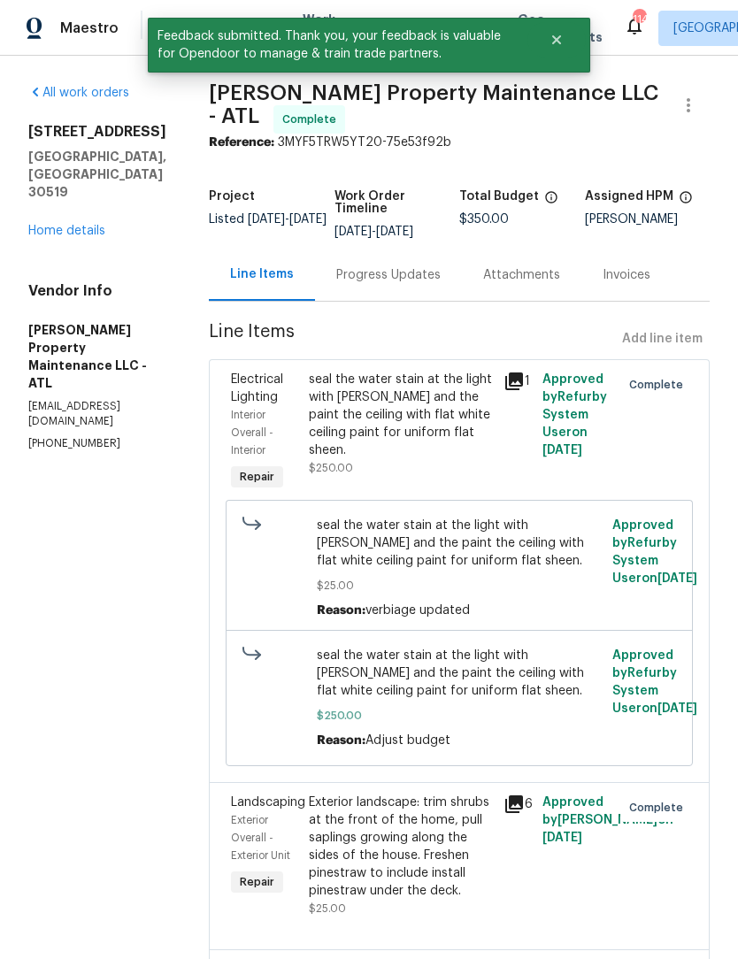
scroll to position [0, 0]
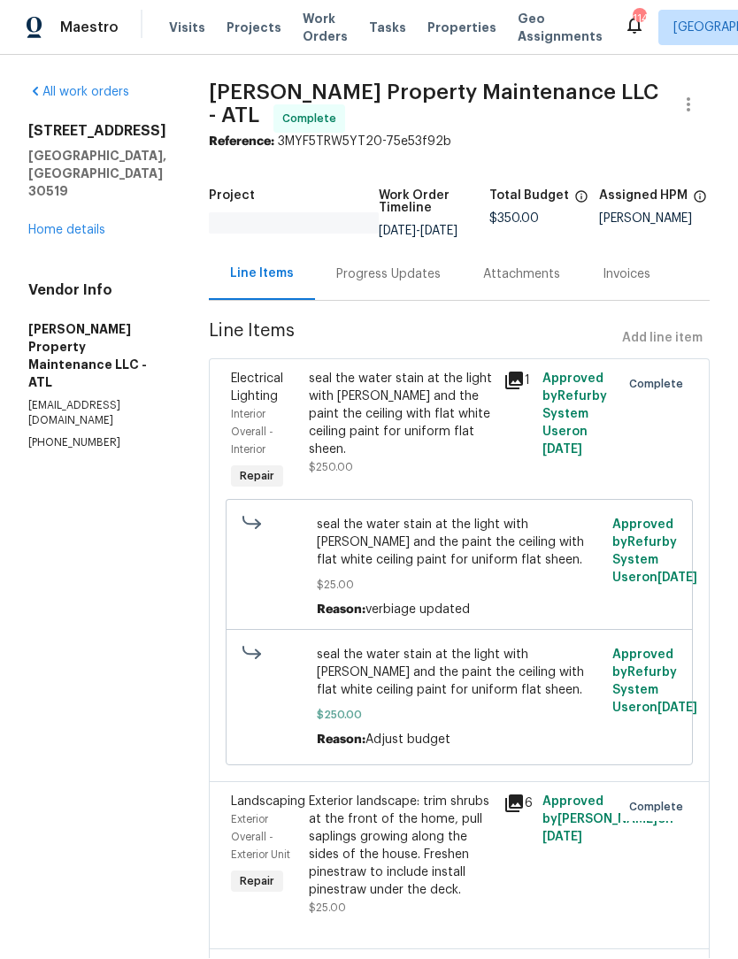
scroll to position [1, 0]
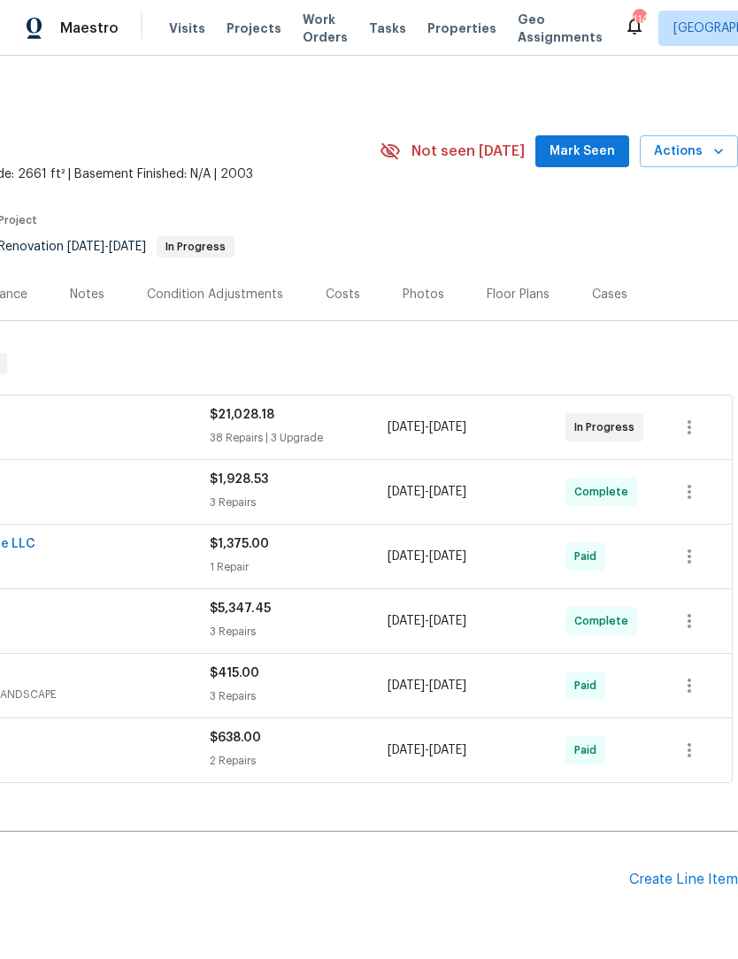
scroll to position [0, 262]
click at [599, 158] on span "Mark Seen" at bounding box center [581, 152] width 65 height 22
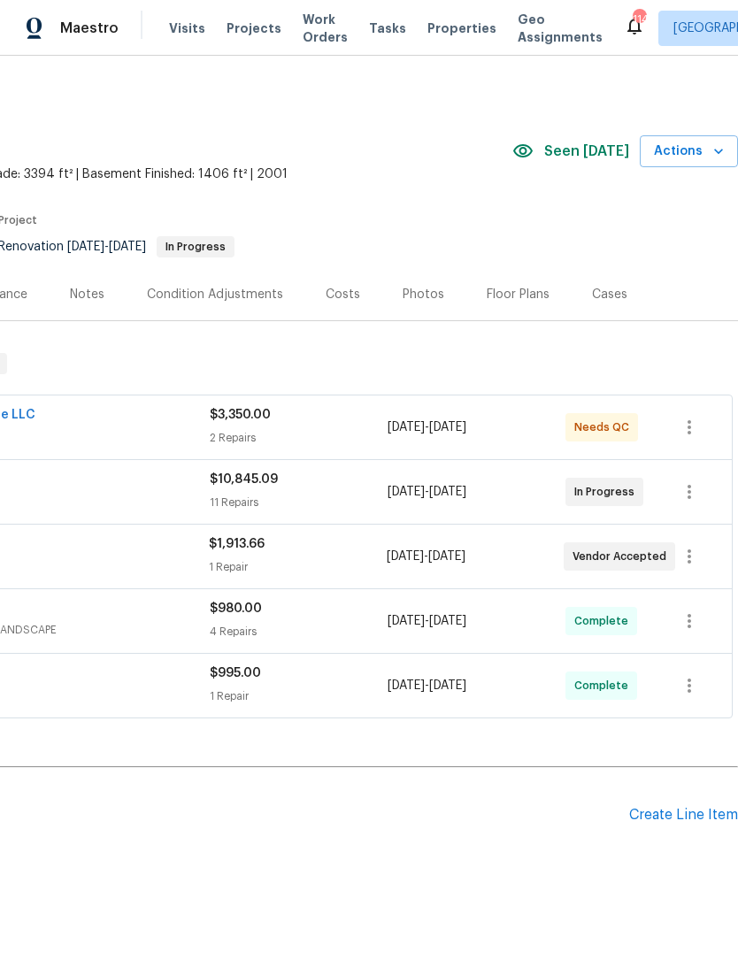
scroll to position [0, 262]
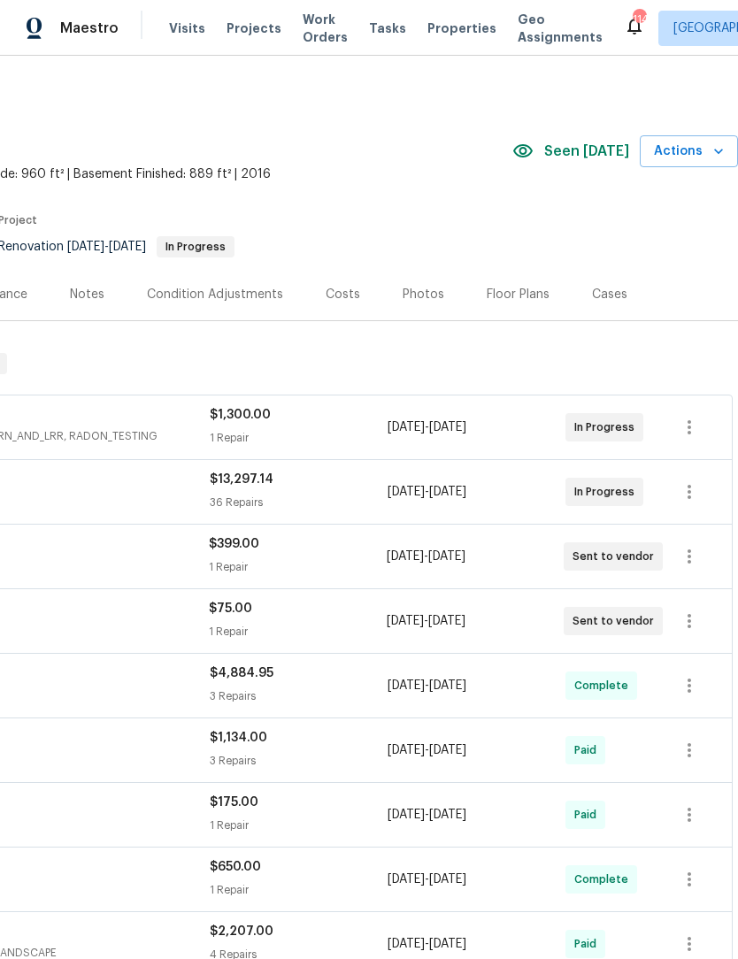
scroll to position [0, 262]
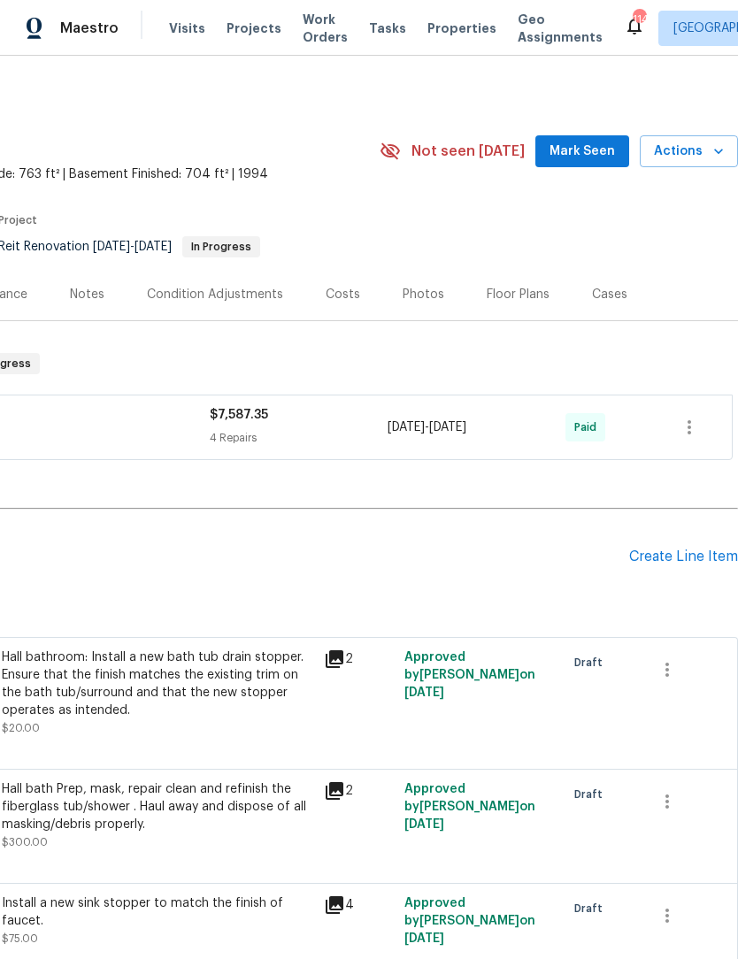
scroll to position [0, 262]
click at [594, 142] on span "Mark Seen" at bounding box center [581, 152] width 65 height 22
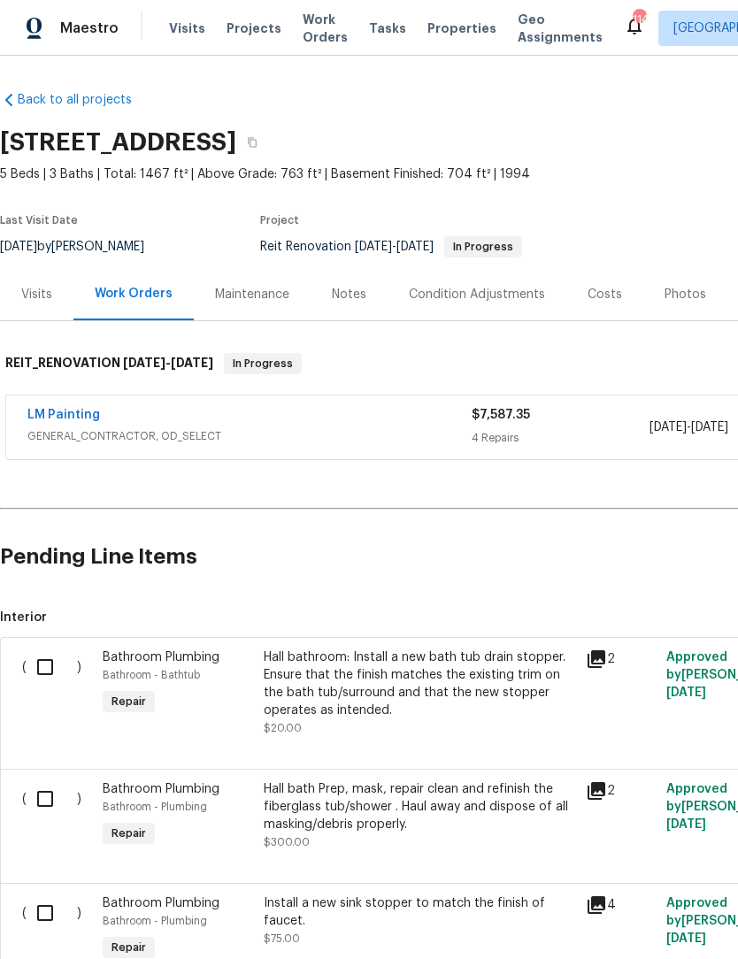
scroll to position [0, 0]
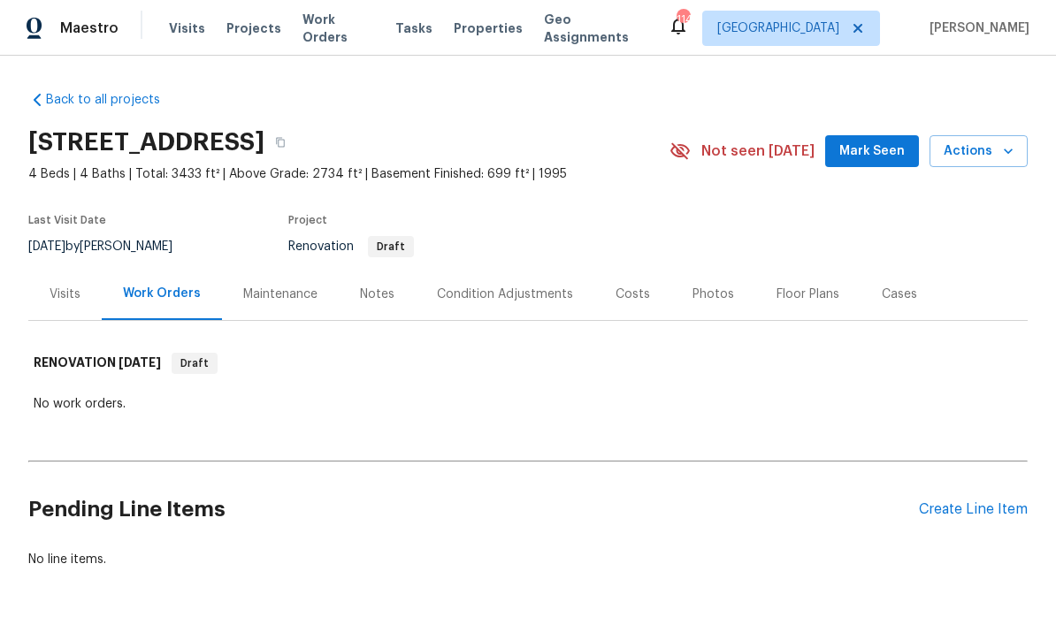
click at [886, 155] on span "Mark Seen" at bounding box center [872, 152] width 65 height 22
click at [889, 155] on span "Mark Seen" at bounding box center [872, 152] width 65 height 22
click at [878, 161] on span "Mark Seen" at bounding box center [872, 152] width 65 height 22
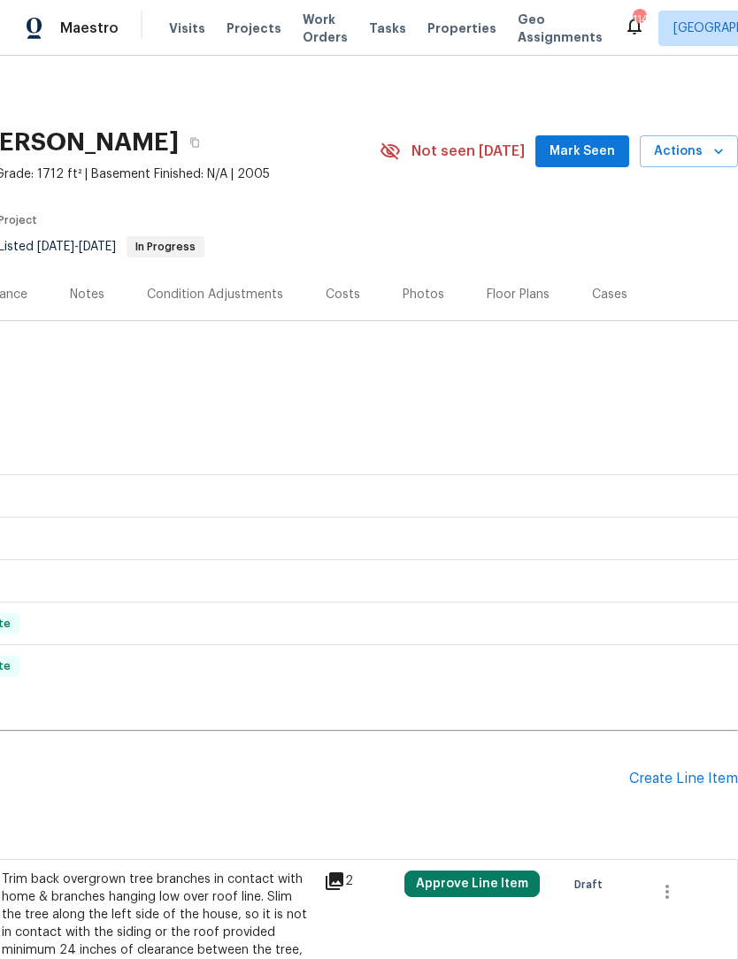
scroll to position [0, 262]
click at [591, 142] on span "Mark Seen" at bounding box center [581, 152] width 65 height 22
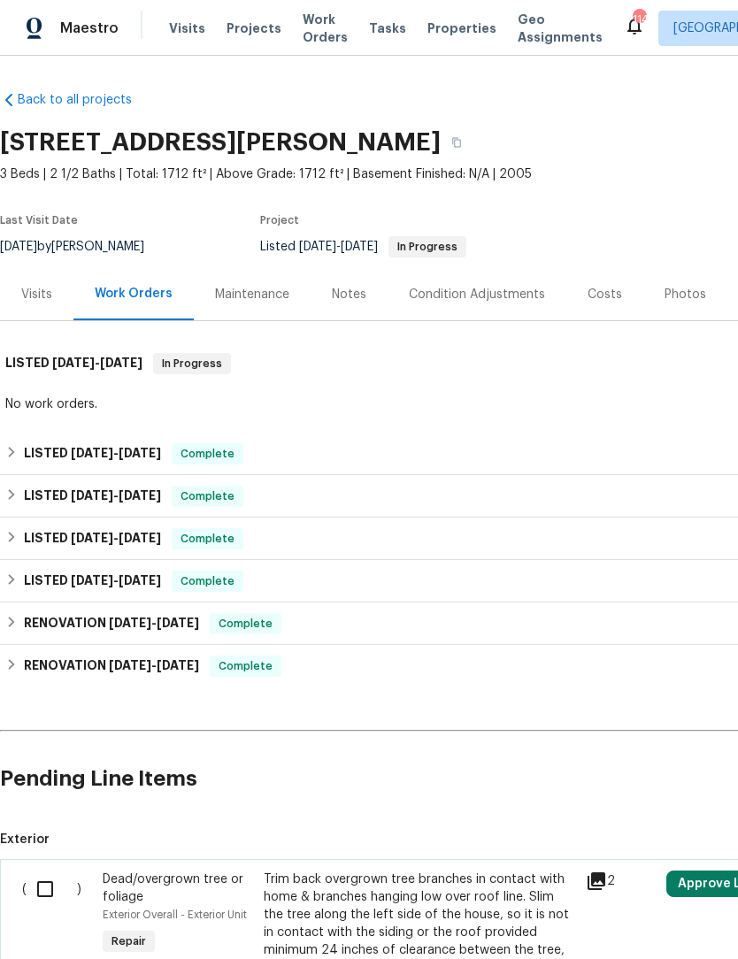
scroll to position [0, 0]
click at [348, 296] on div "Notes" at bounding box center [349, 295] width 35 height 18
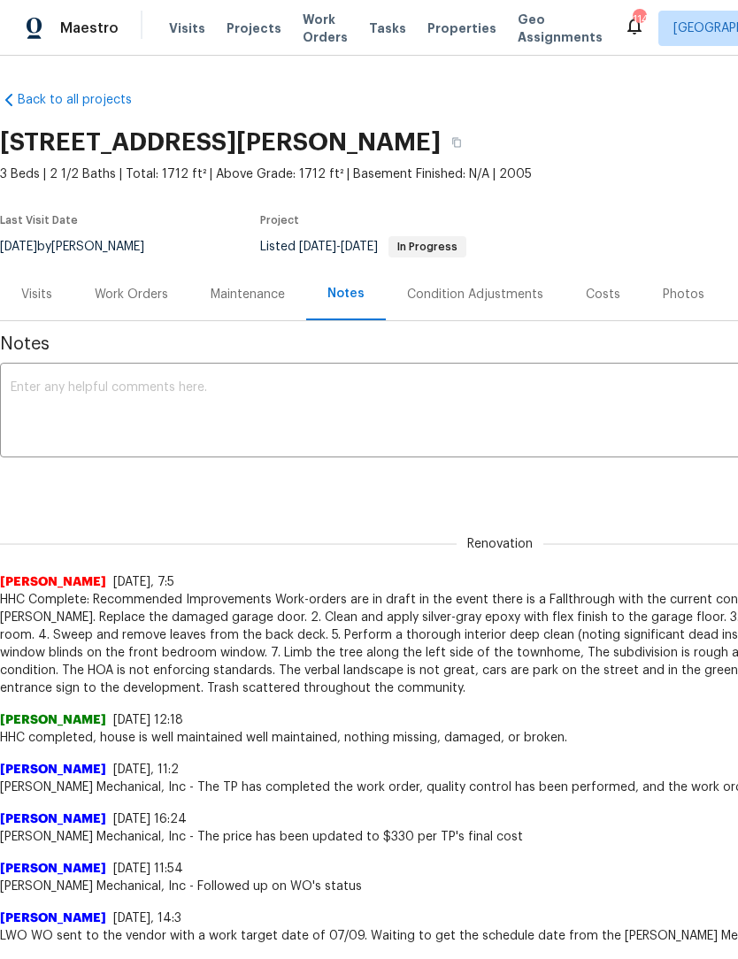
click at [146, 302] on div "Work Orders" at bounding box center [131, 295] width 73 height 18
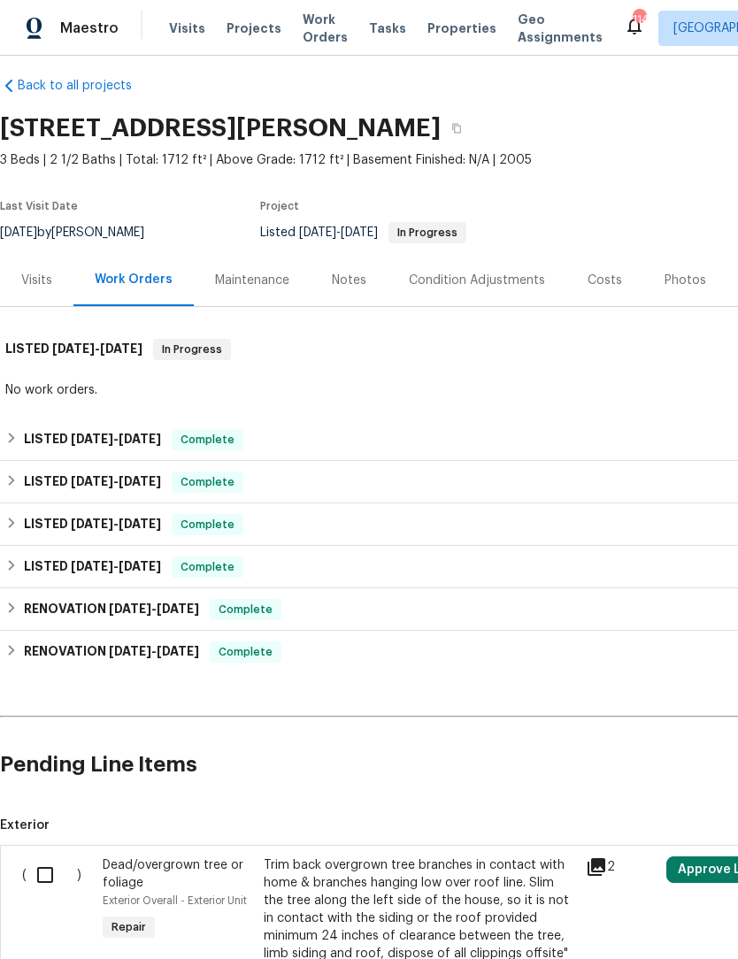
scroll to position [14, 0]
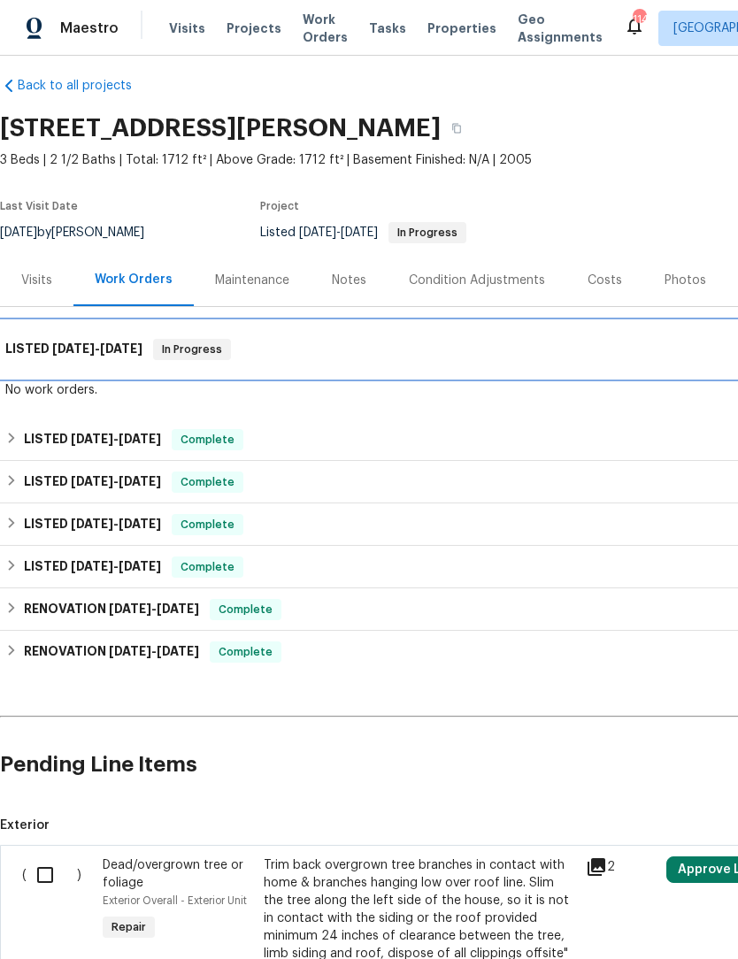
click at [107, 358] on h6 "LISTED 9/3/25 - 9/8/25" at bounding box center [73, 349] width 137 height 21
click at [111, 350] on span "9/8/25" at bounding box center [121, 348] width 42 height 12
click at [457, 347] on div "LISTED 9/3/25 - 9/8/25 In Progress" at bounding box center [499, 349] width 989 height 21
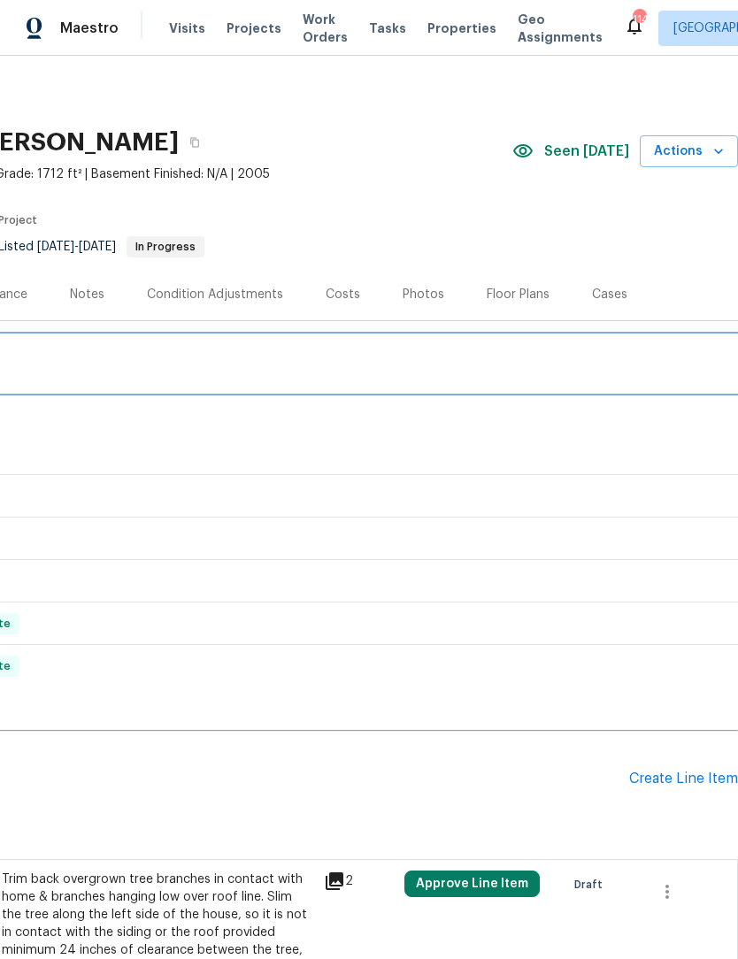
scroll to position [0, 262]
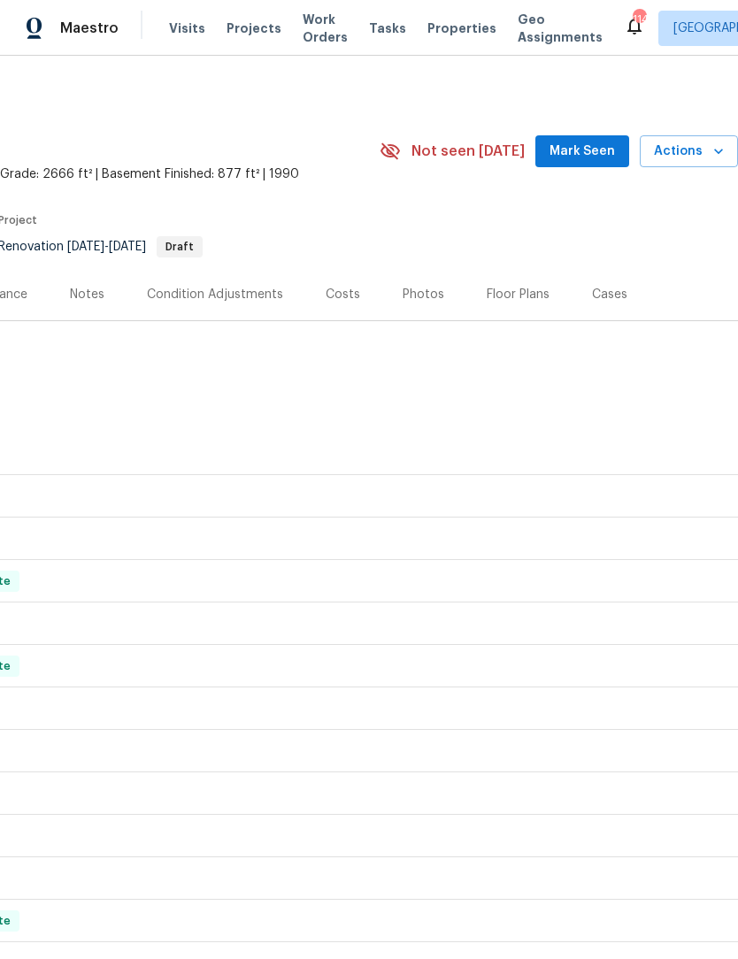
scroll to position [0, 262]
click at [594, 152] on span "Mark Seen" at bounding box center [581, 152] width 65 height 22
click at [594, 155] on span "Mark Seen" at bounding box center [581, 152] width 65 height 22
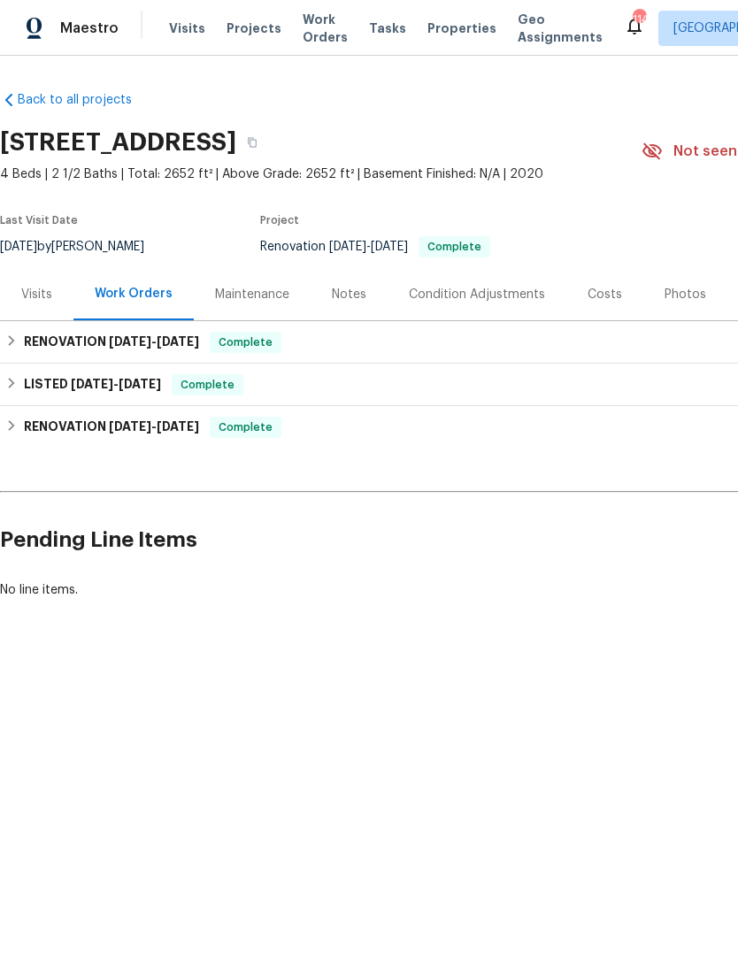
click at [341, 299] on div "Notes" at bounding box center [349, 295] width 35 height 18
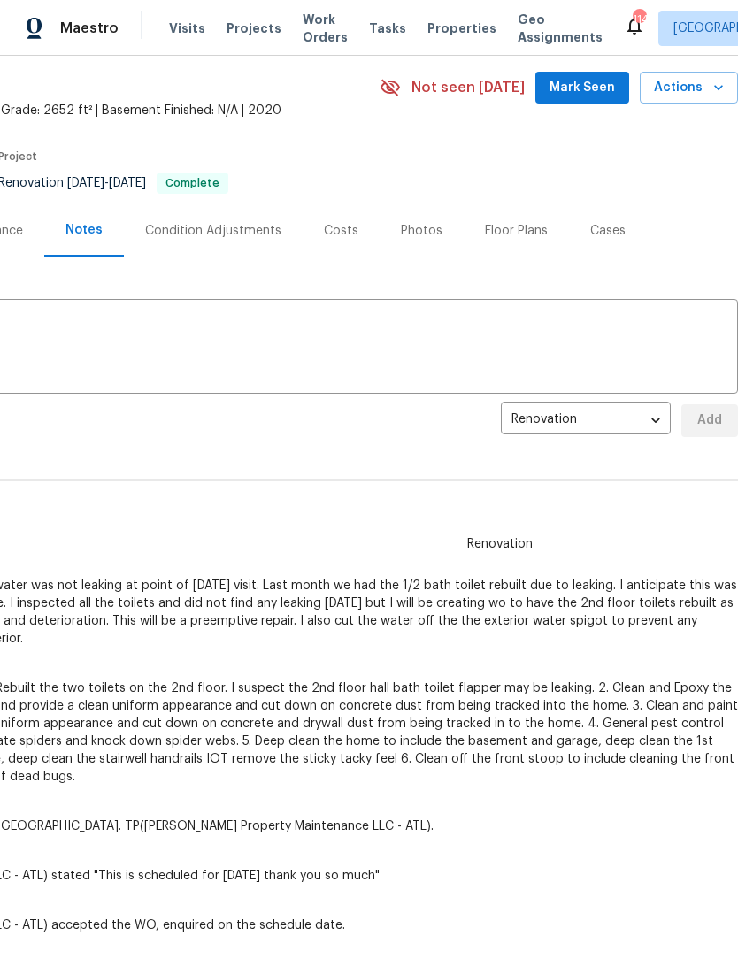
scroll to position [65, 262]
click at [604, 79] on span "Mark Seen" at bounding box center [581, 87] width 65 height 22
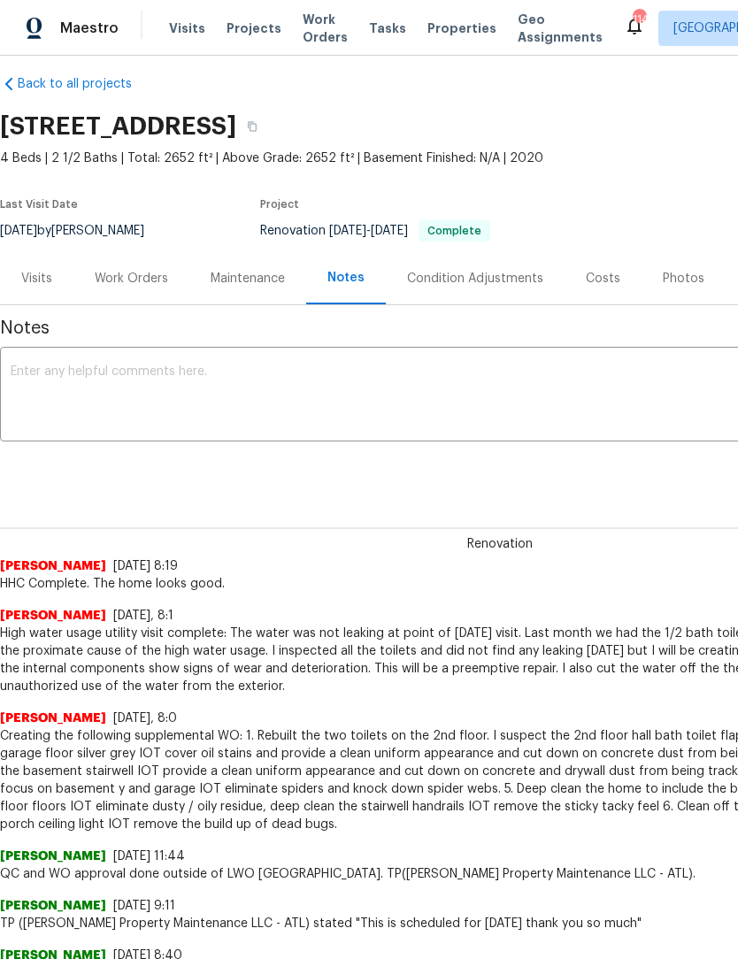
scroll to position [15, 0]
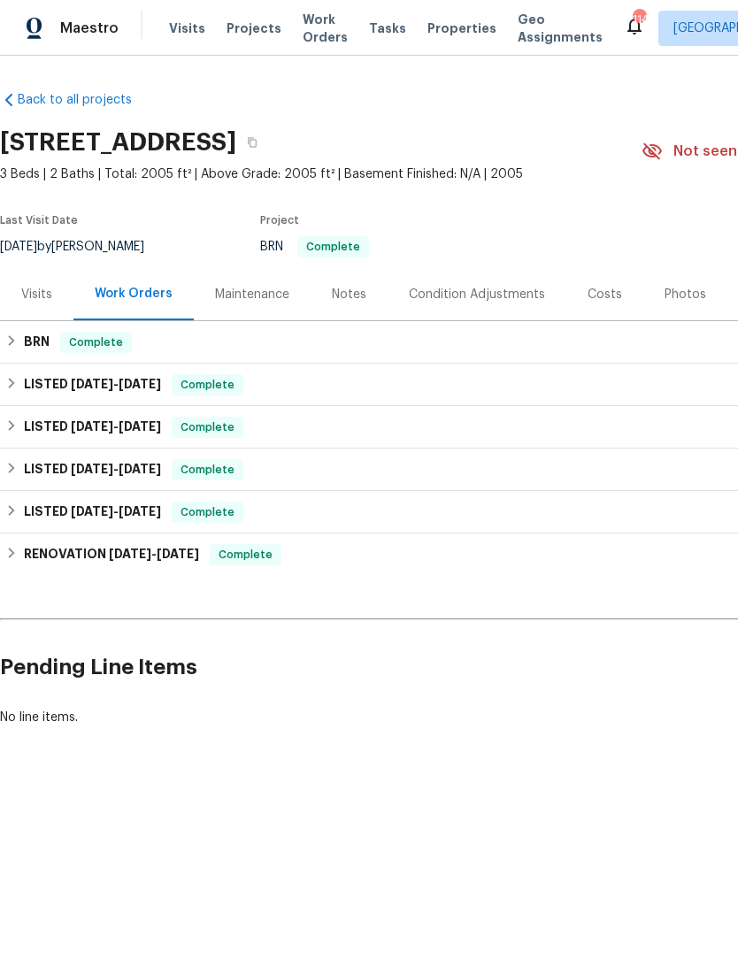
click at [336, 293] on div "Notes" at bounding box center [349, 295] width 35 height 18
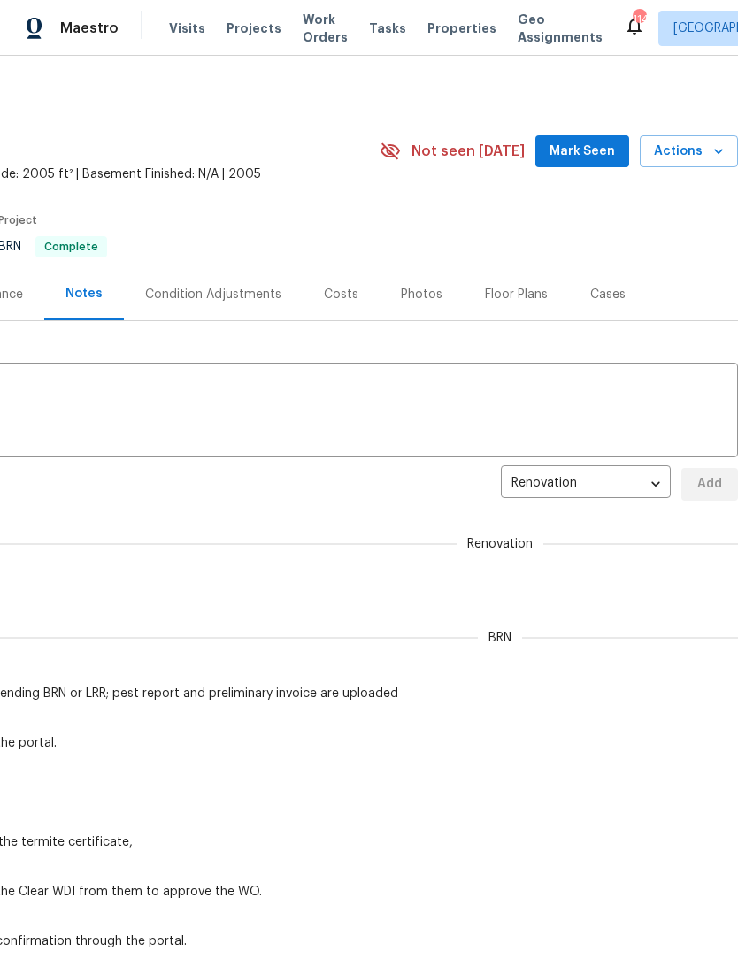
scroll to position [0, 262]
click at [602, 151] on span "Mark Seen" at bounding box center [581, 152] width 65 height 22
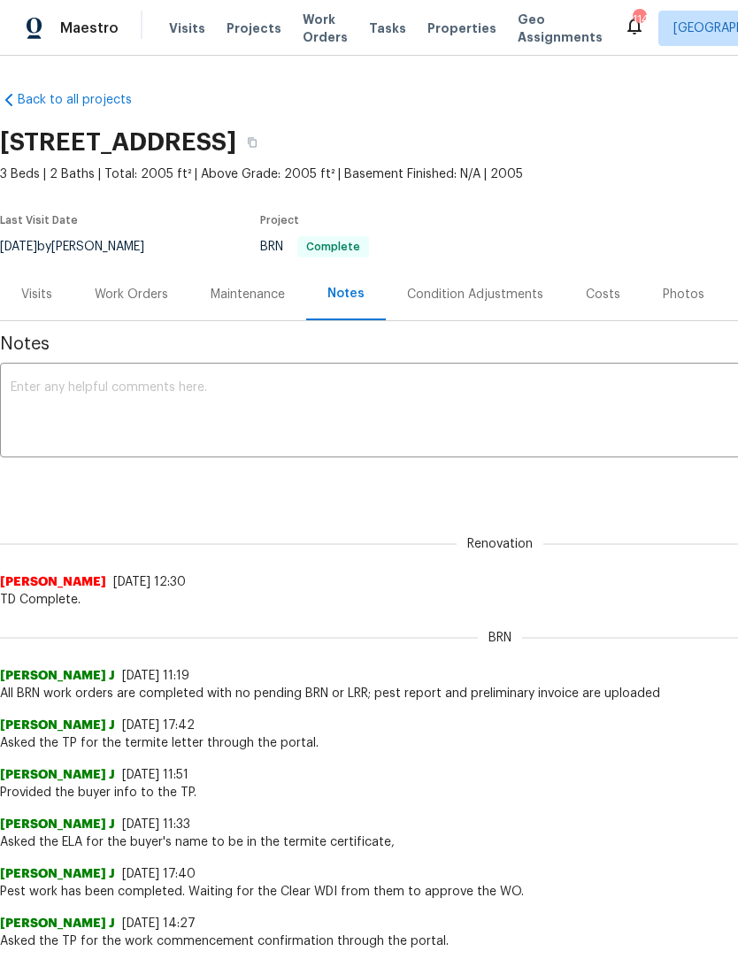
scroll to position [0, 0]
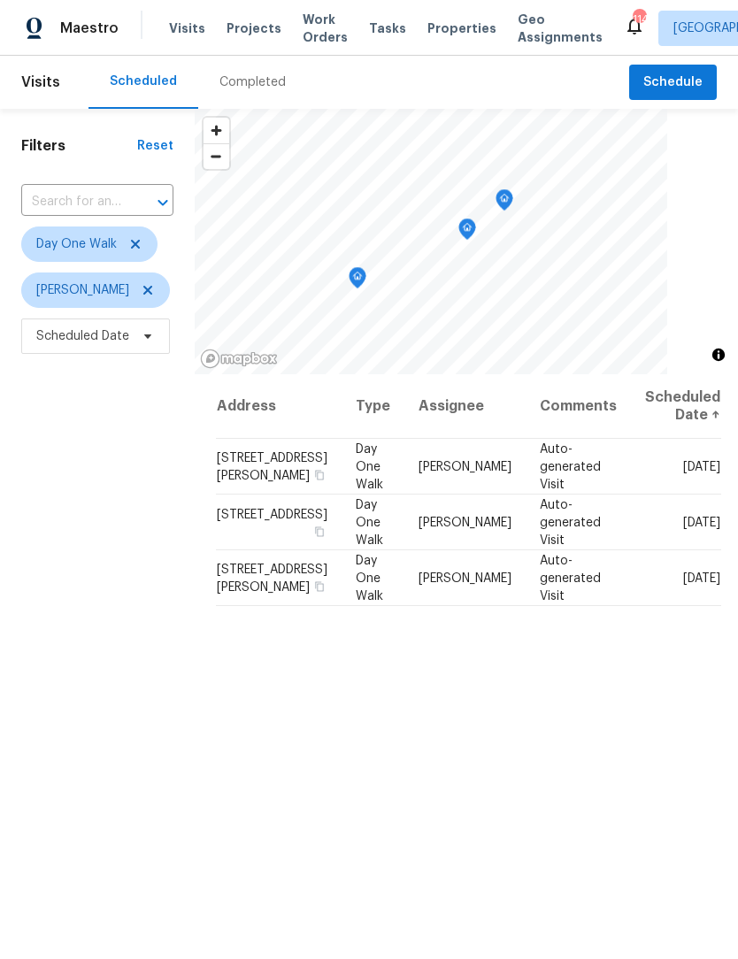
click at [307, 21] on span "Work Orders" at bounding box center [325, 28] width 45 height 35
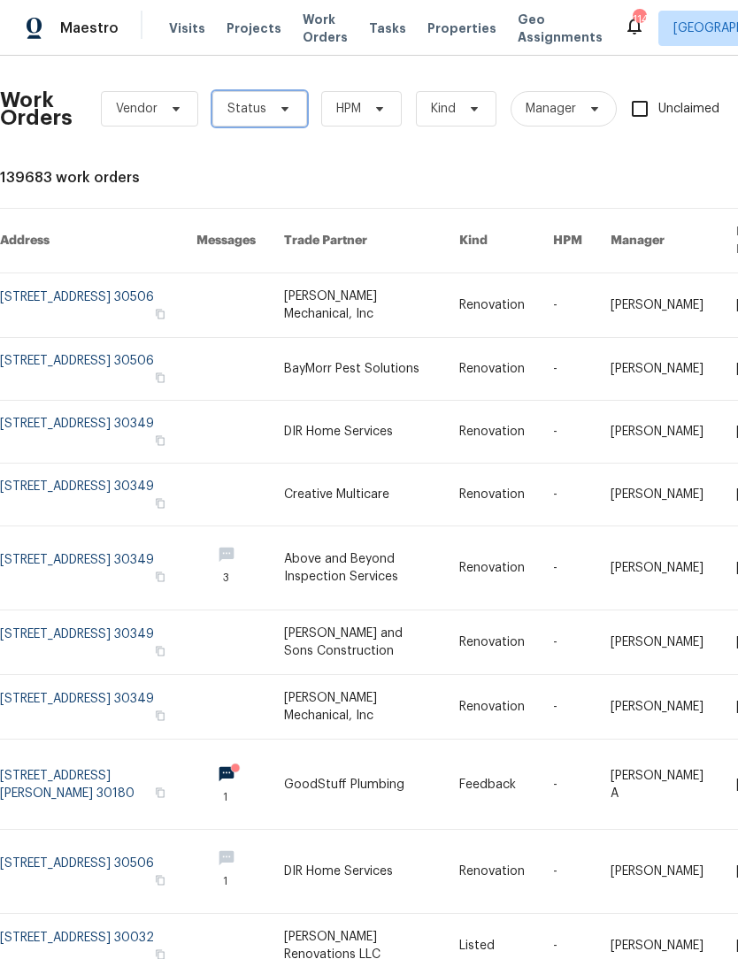
click at [278, 115] on icon at bounding box center [285, 109] width 14 height 14
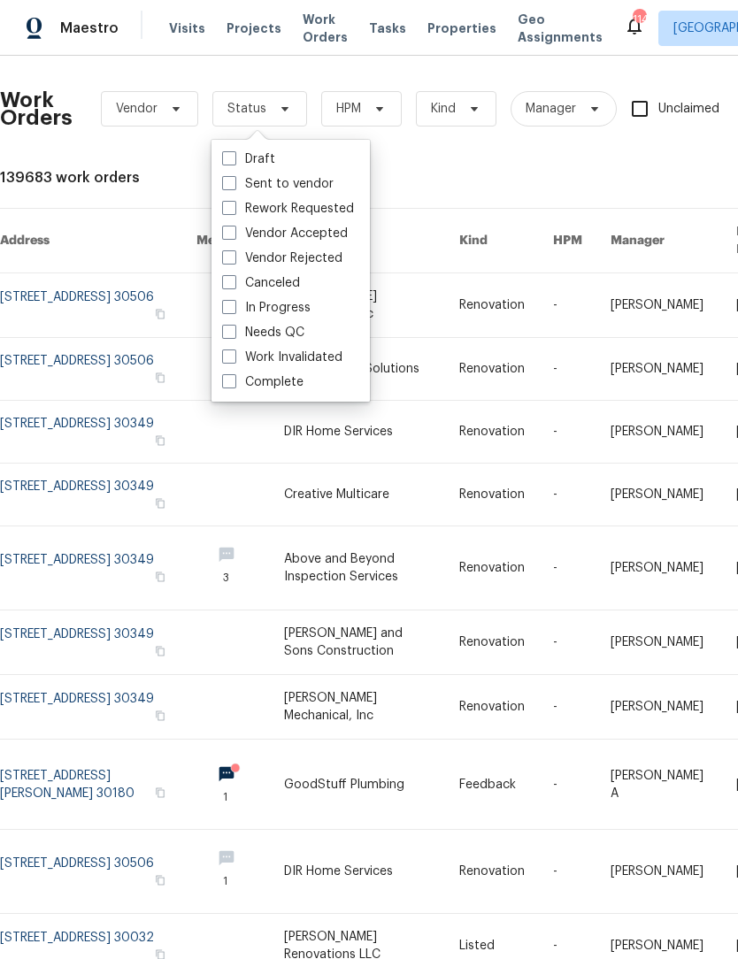
click at [224, 332] on span at bounding box center [229, 332] width 14 height 14
click at [224, 332] on input "Needs QC" at bounding box center [228, 330] width 12 height 12
checkbox input "true"
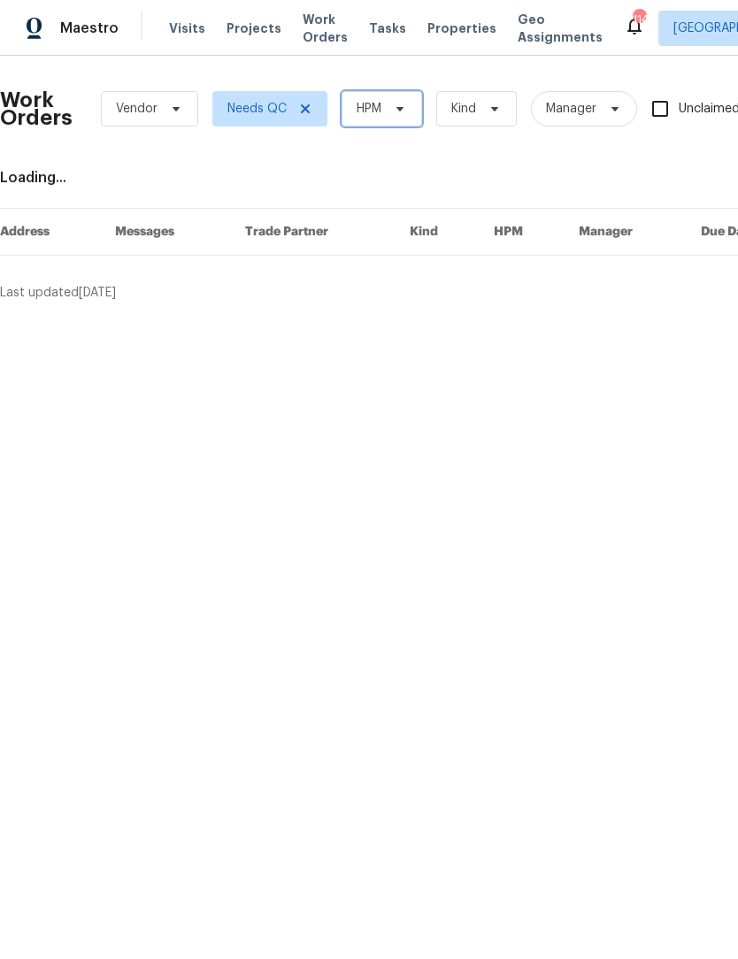
click at [411, 107] on span "HPM" at bounding box center [381, 108] width 81 height 35
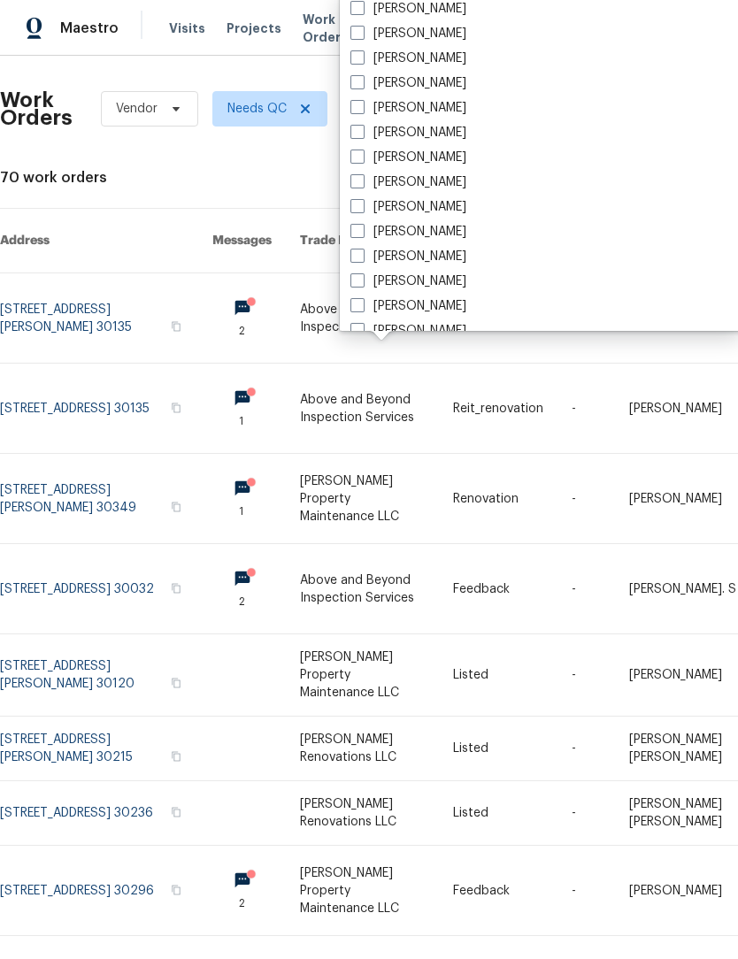
scroll to position [1158, 0]
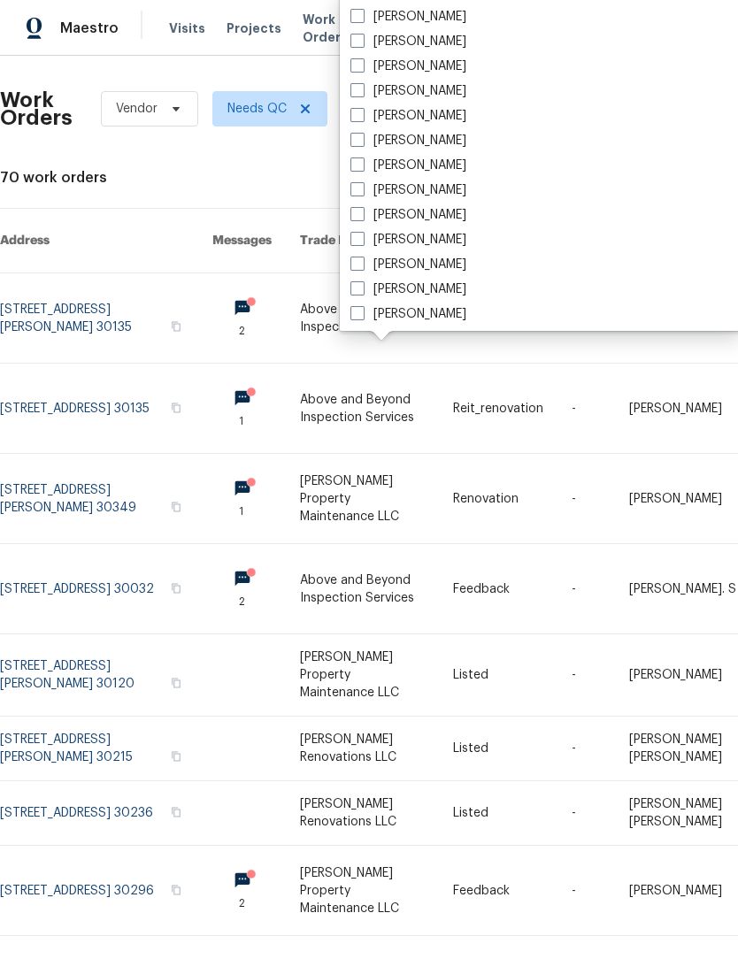
click at [356, 138] on span at bounding box center [357, 140] width 14 height 14
click at [356, 138] on input "[PERSON_NAME]" at bounding box center [356, 138] width 12 height 12
checkbox input "true"
